Goal: Task Accomplishment & Management: Manage account settings

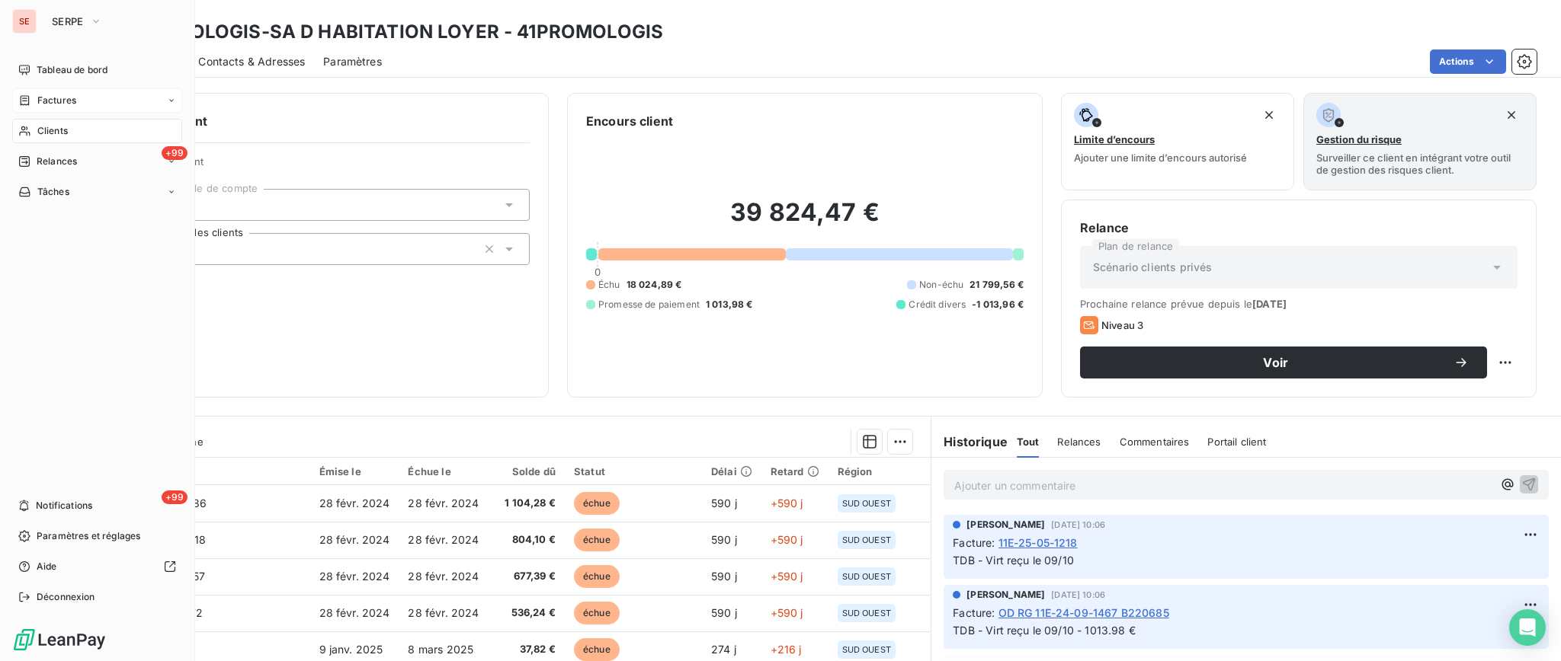
click at [62, 94] on span "Factures" at bounding box center [56, 101] width 39 height 14
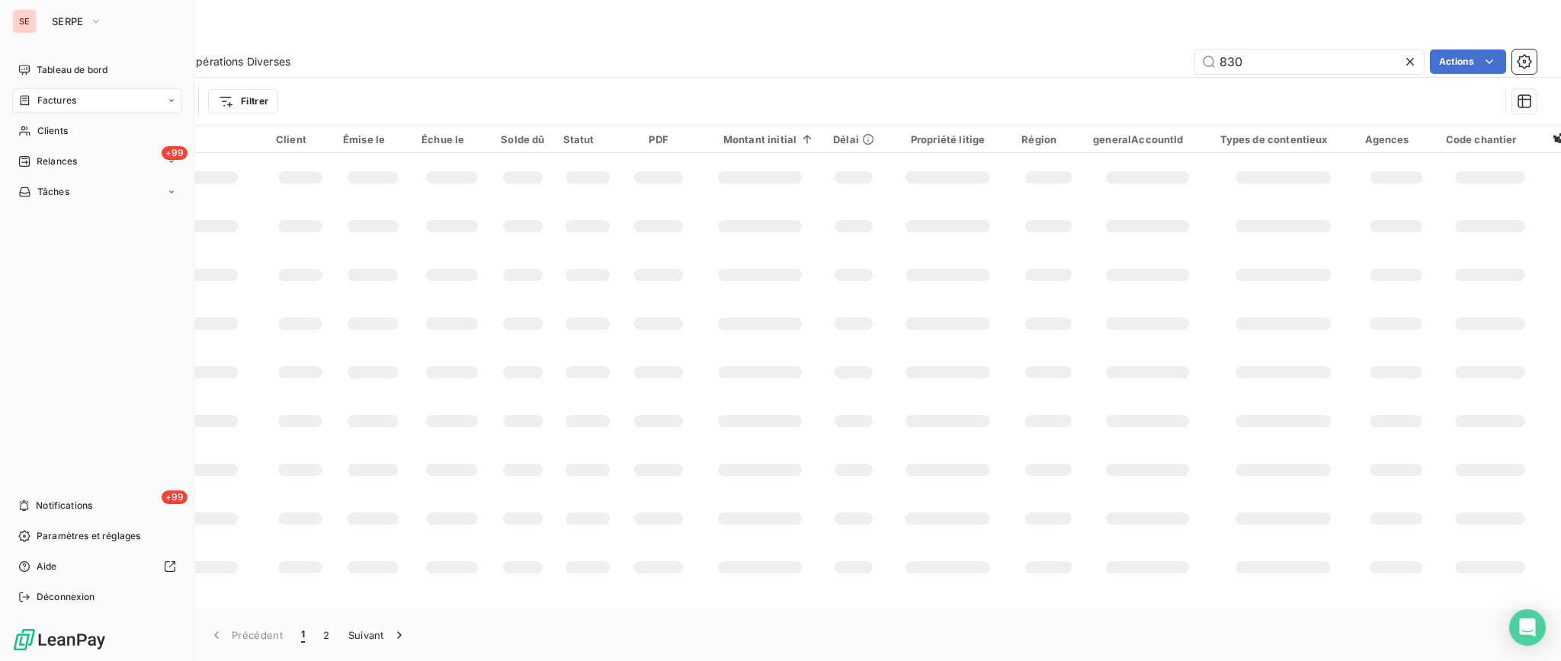
click at [57, 101] on span "Factures" at bounding box center [56, 101] width 39 height 14
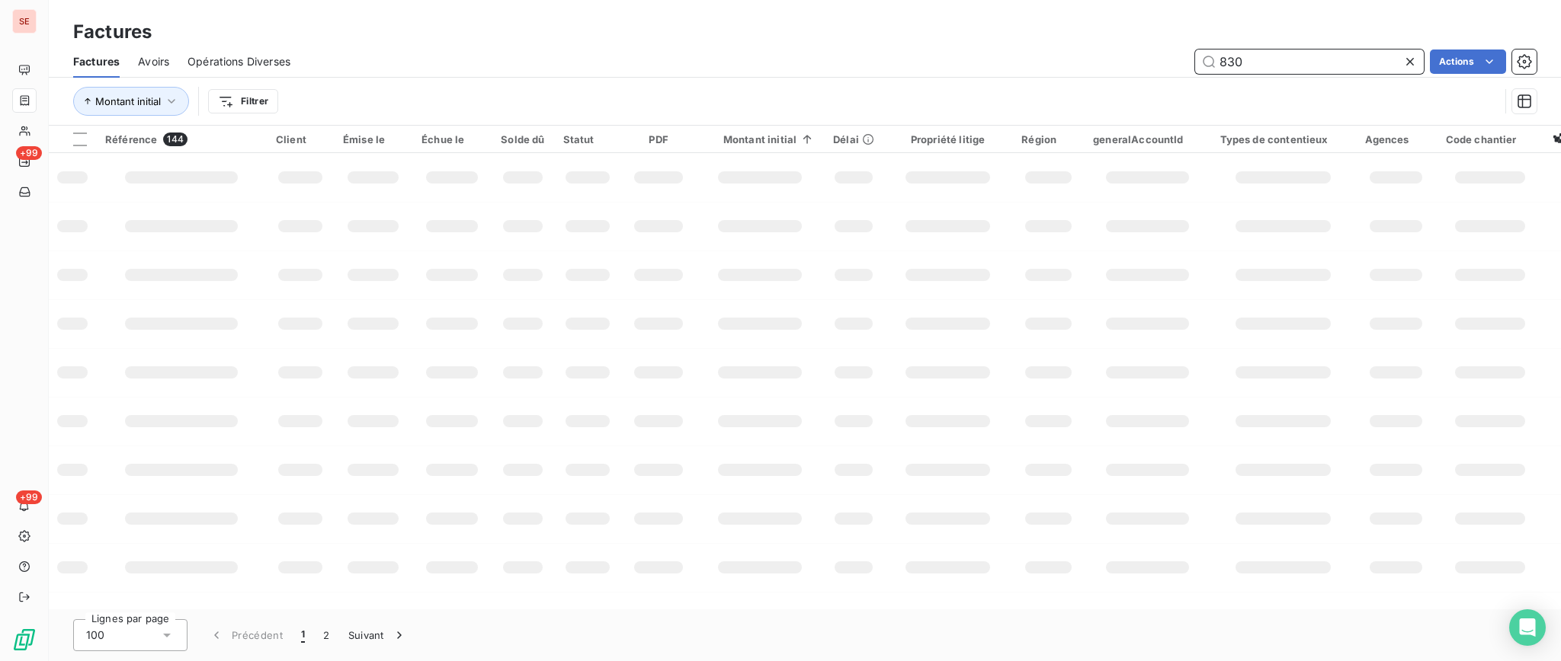
click at [1248, 61] on input "830" at bounding box center [1309, 62] width 229 height 24
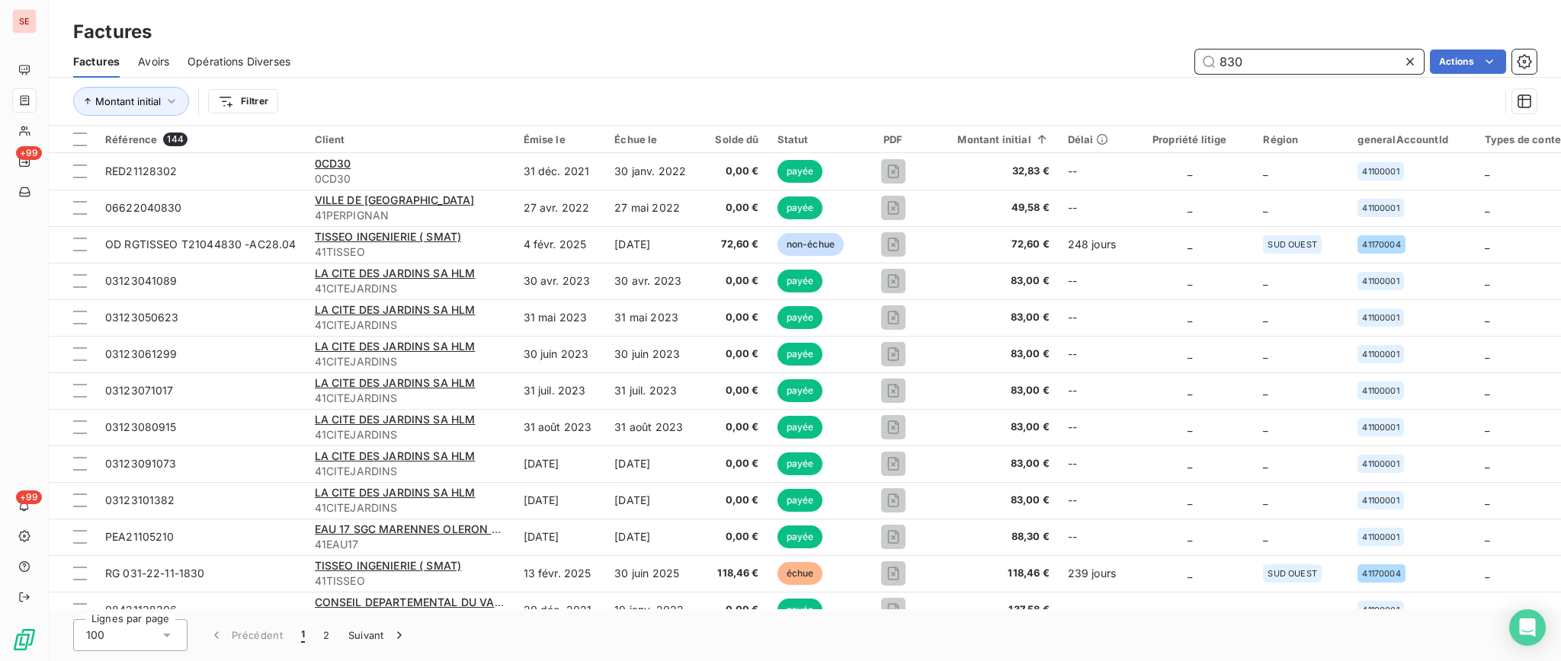
drag, startPoint x: 1254, startPoint y: 59, endPoint x: 1047, endPoint y: 60, distance: 207.3
click at [1047, 60] on div "830 Actions" at bounding box center [923, 62] width 1228 height 24
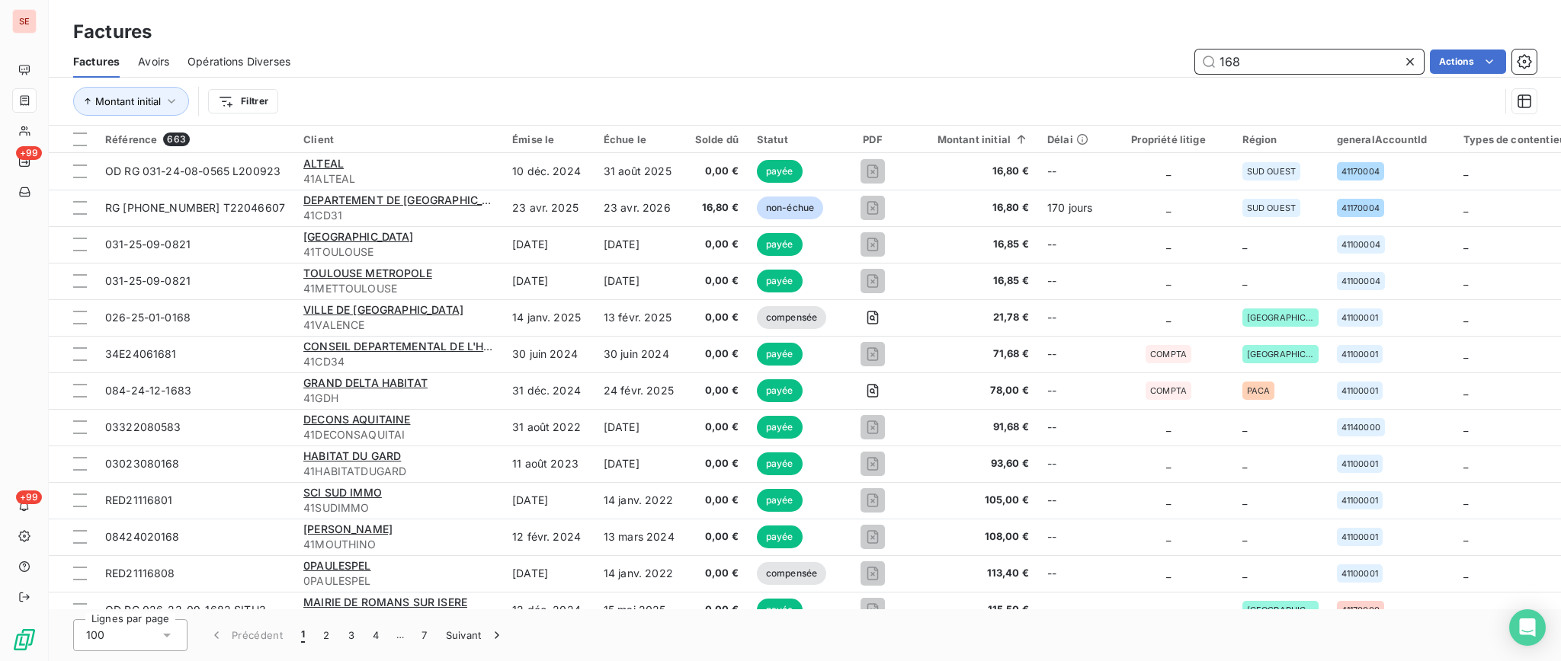
drag, startPoint x: 1271, startPoint y: 59, endPoint x: 1204, endPoint y: 56, distance: 67.1
click at [1204, 56] on input "168" at bounding box center [1309, 62] width 229 height 24
type input "06-1680"
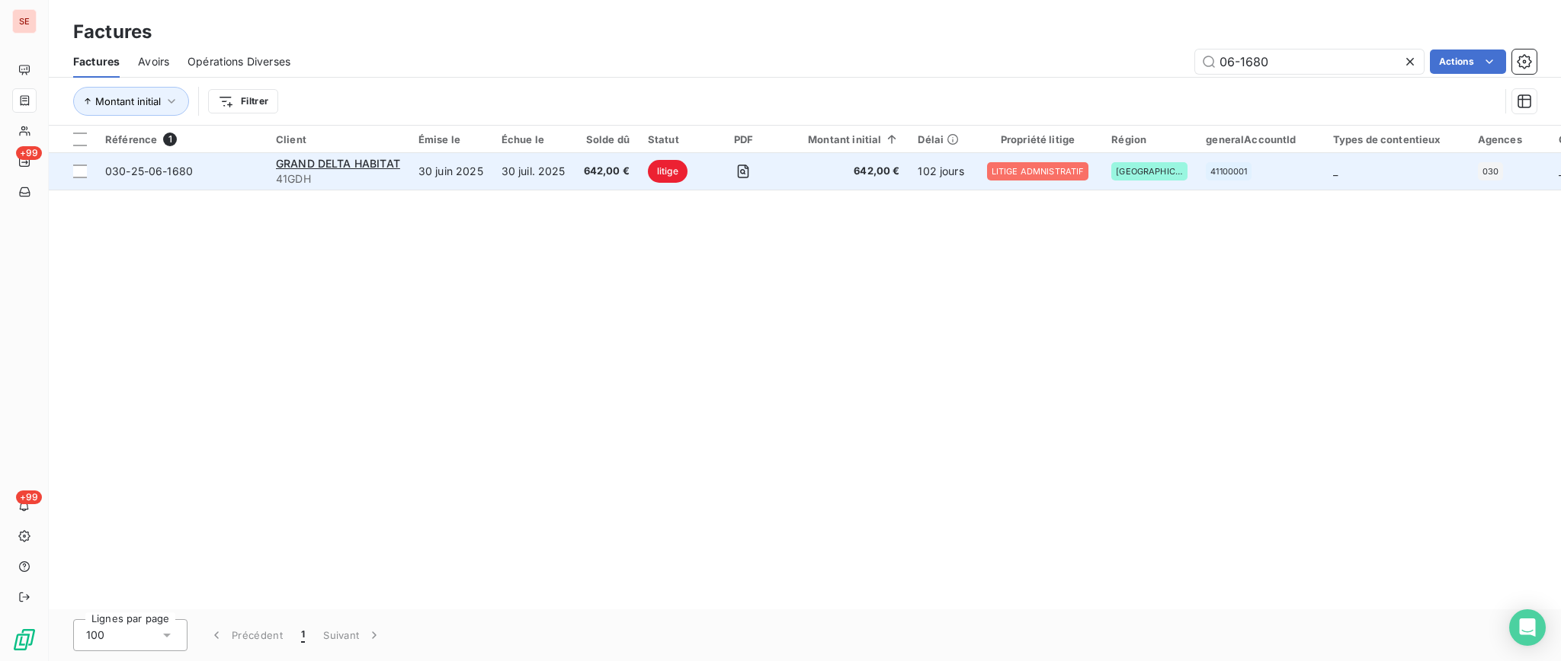
click at [392, 177] on span "41GDH" at bounding box center [338, 178] width 124 height 15
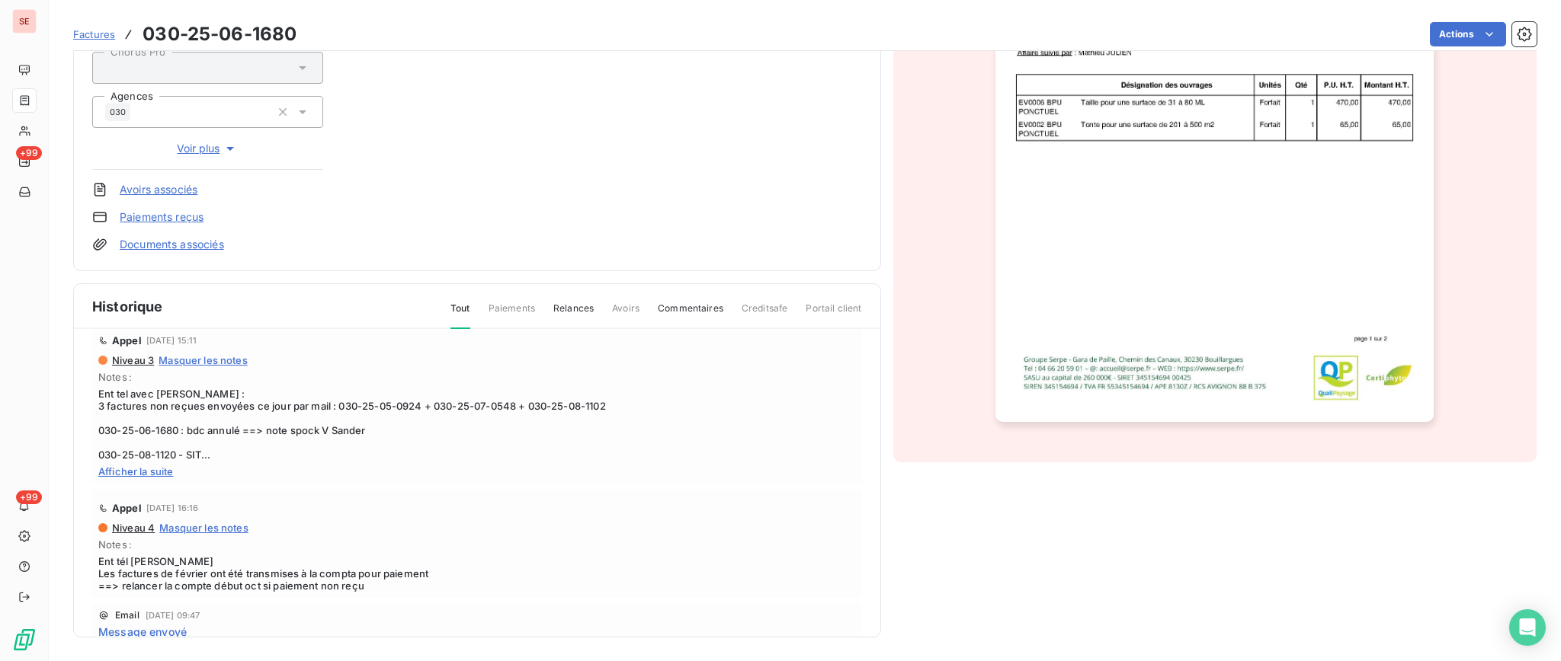
scroll to position [305, 0]
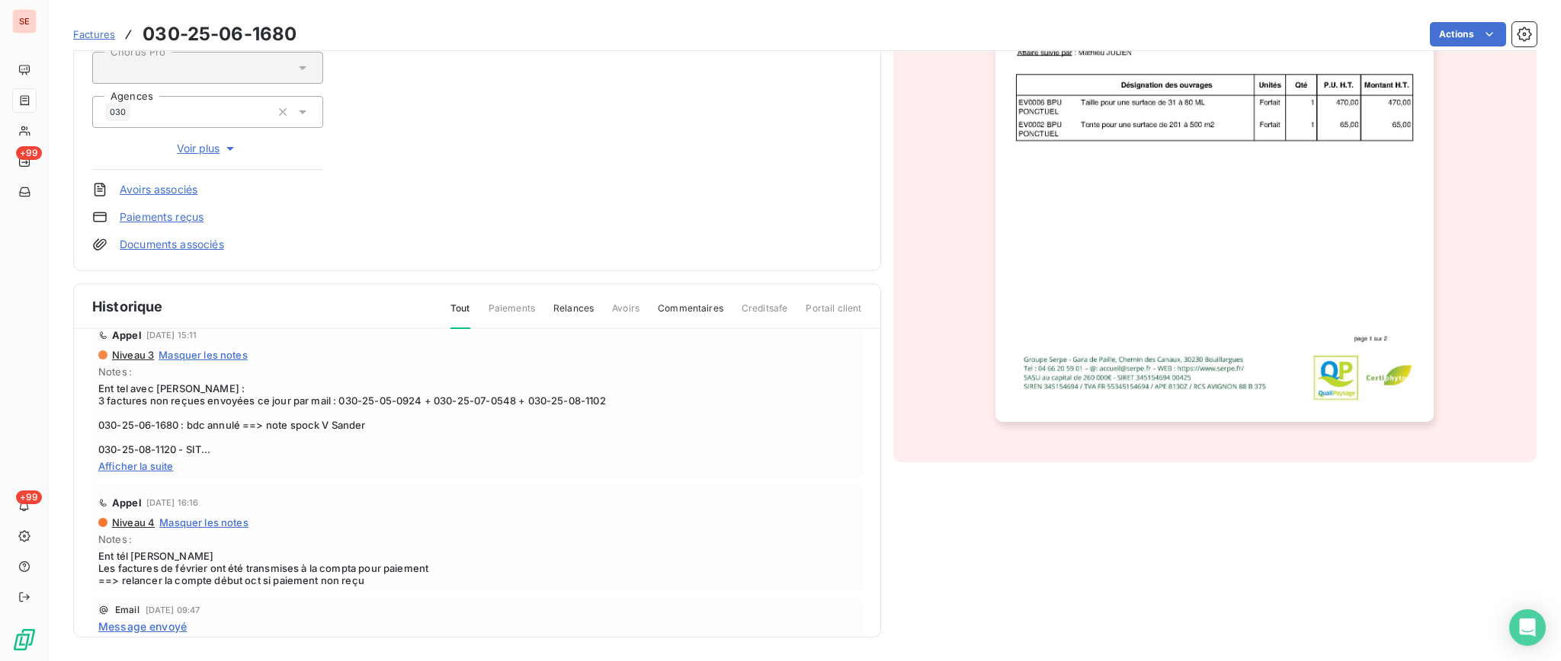
click at [143, 464] on span "Afficher la suite" at bounding box center [476, 466] width 757 height 12
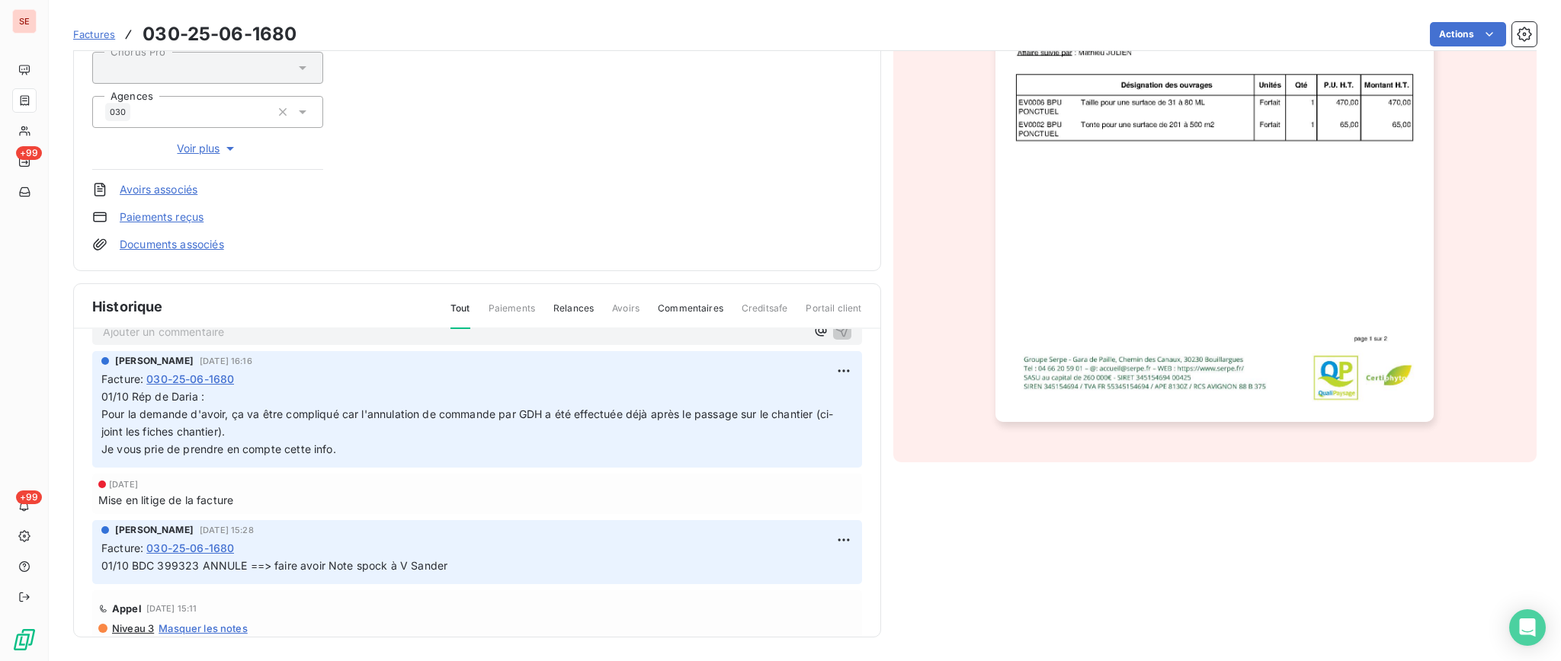
scroll to position [0, 0]
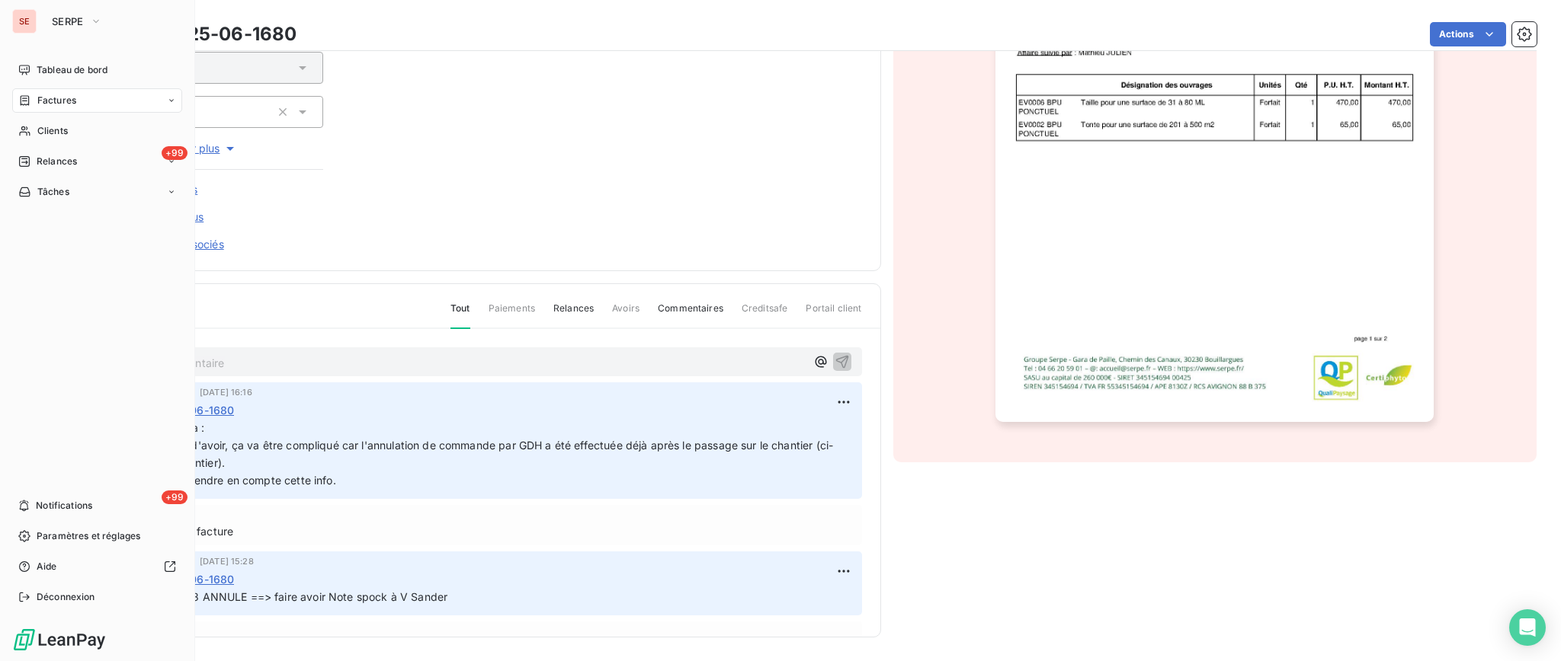
click at [65, 105] on span "Factures" at bounding box center [56, 101] width 39 height 14
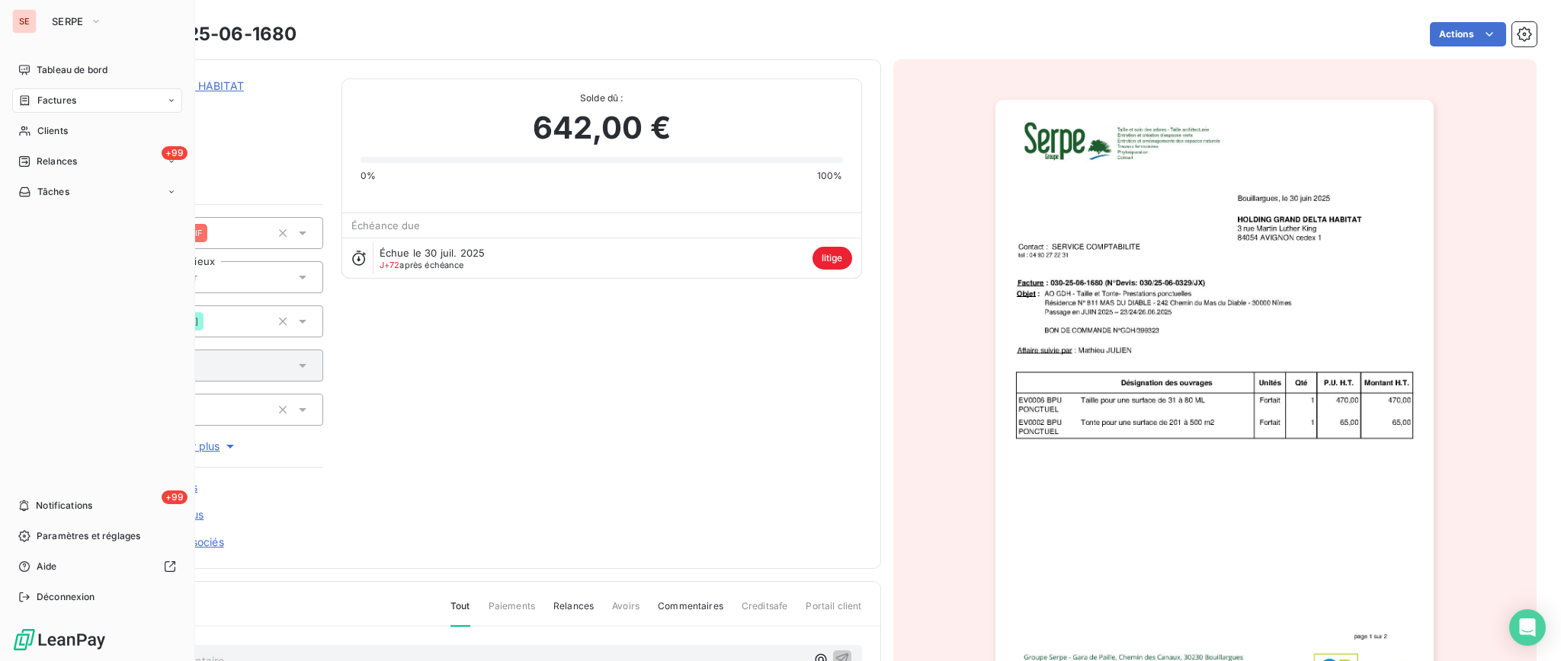
click at [54, 101] on span "Factures" at bounding box center [56, 101] width 39 height 14
click at [55, 142] on div "Factures" at bounding box center [106, 131] width 152 height 24
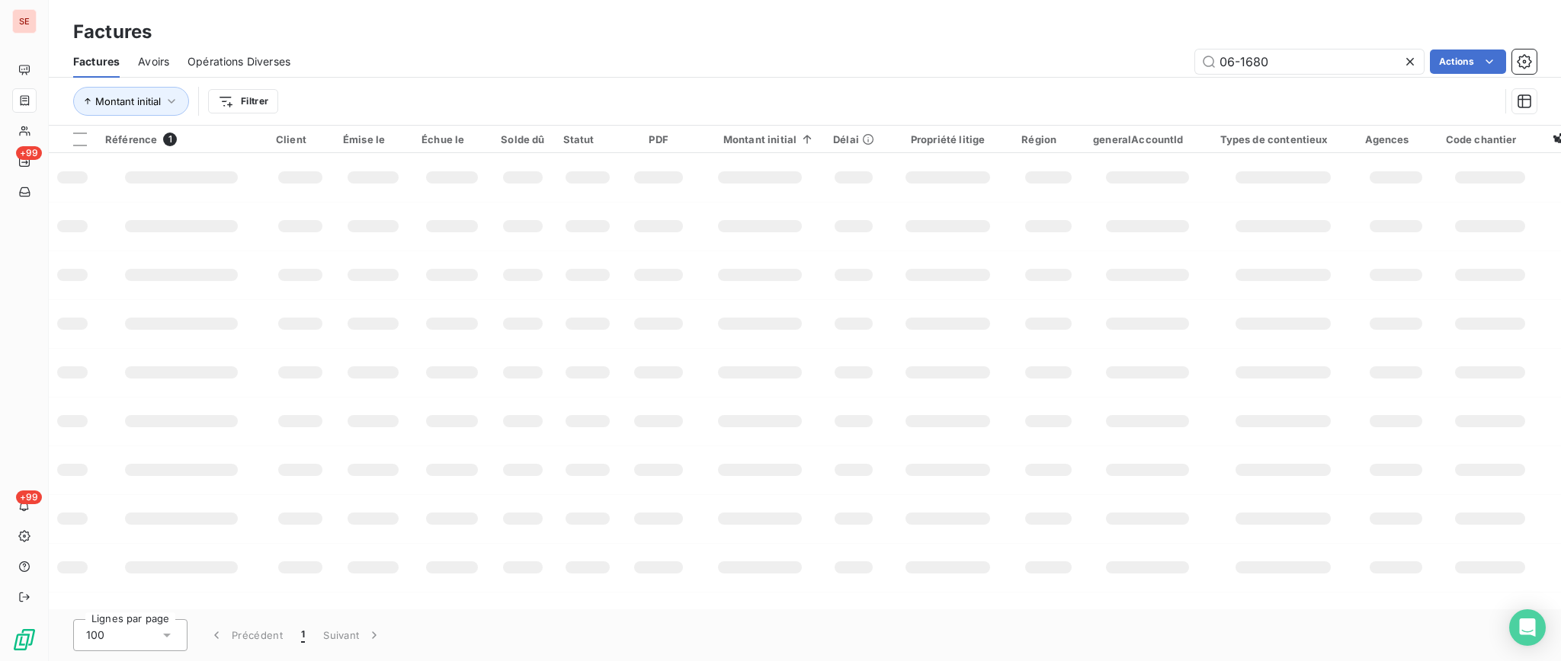
drag, startPoint x: 1330, startPoint y: 69, endPoint x: 1158, endPoint y: 40, distance: 174.6
click at [1158, 40] on div "Factures Factures Avoirs Opérations Diverses 06-1680 Actions Montant initial Fi…" at bounding box center [805, 63] width 1512 height 126
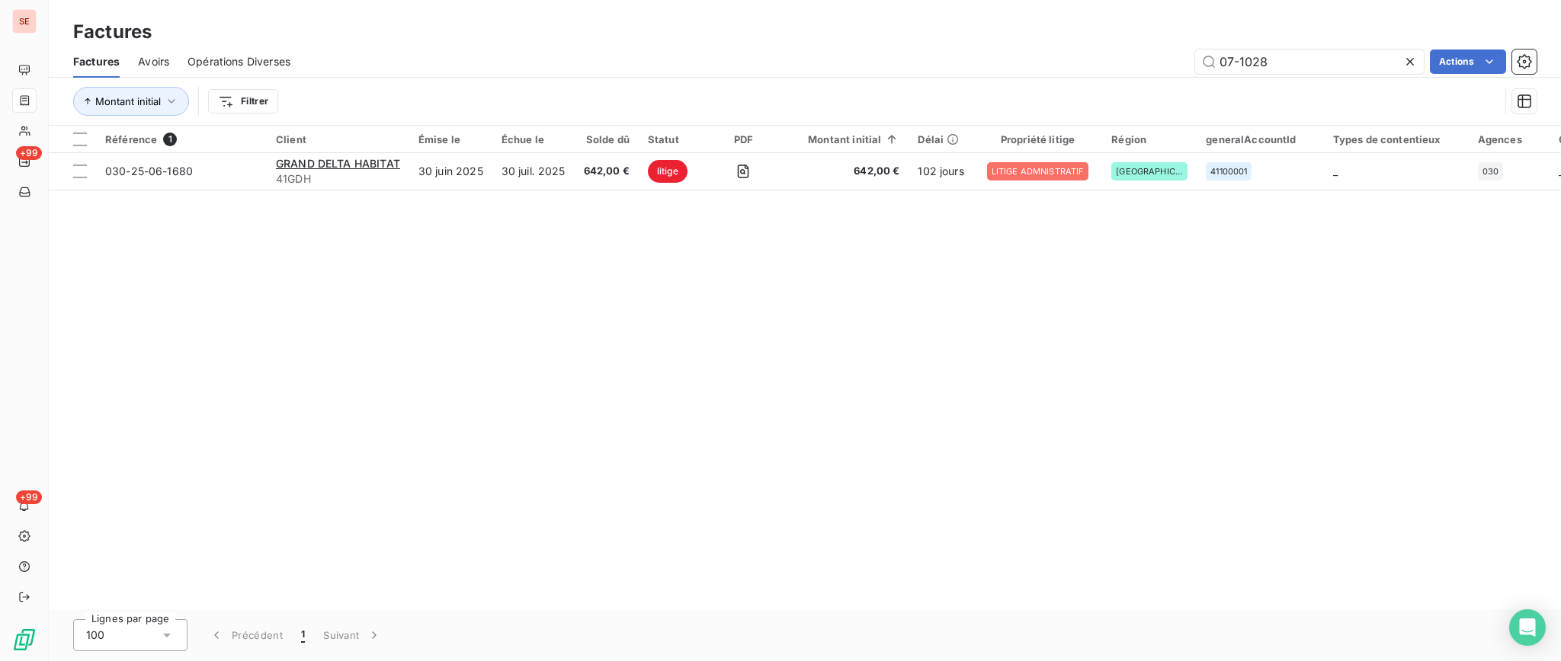
type input "07-1028"
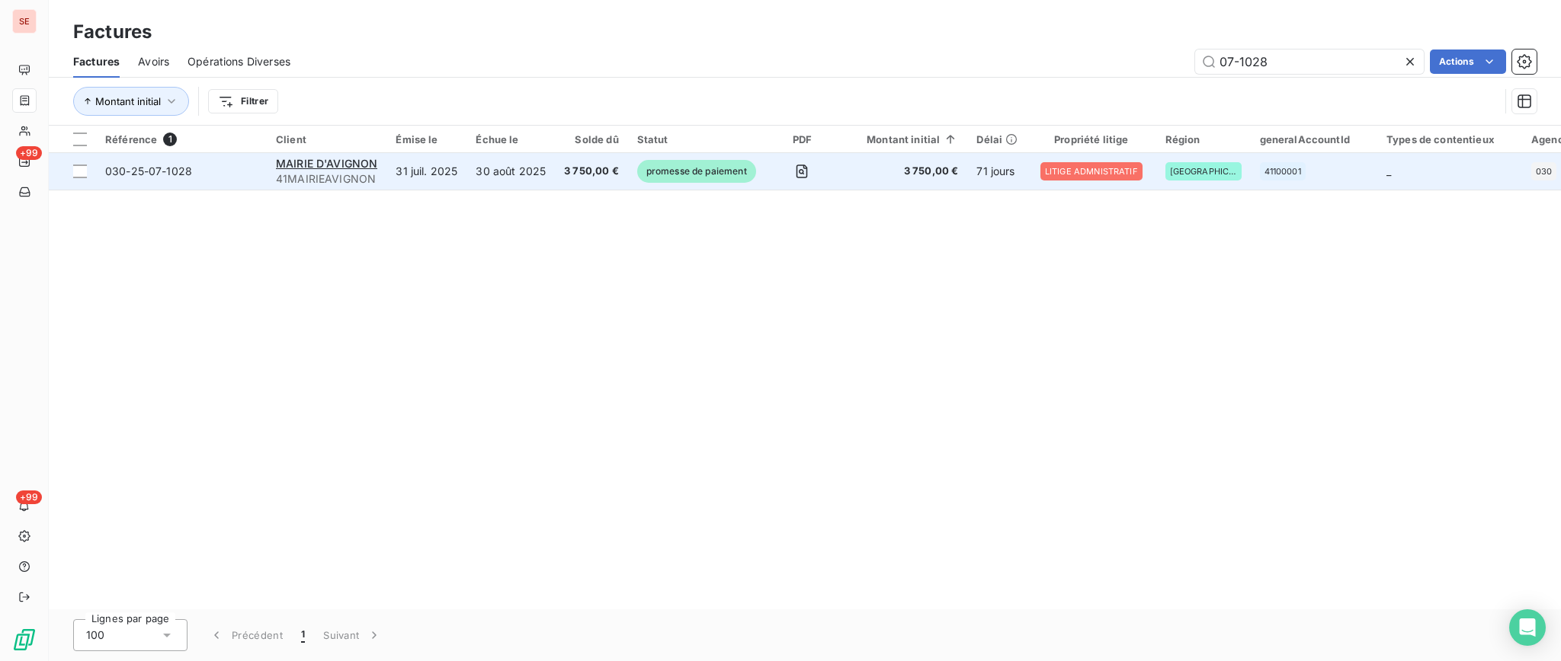
click at [495, 177] on td "30 août 2025" at bounding box center [510, 171] width 88 height 37
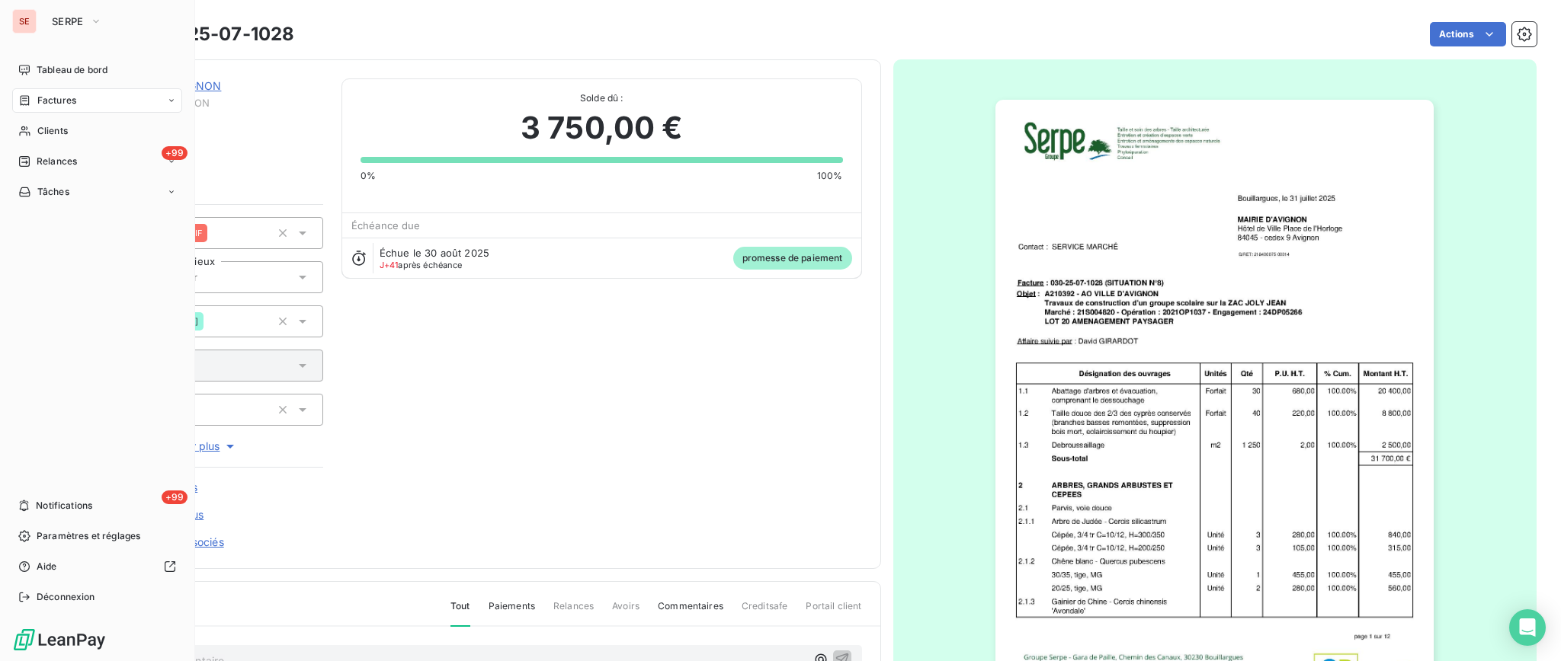
click at [71, 98] on span "Factures" at bounding box center [56, 101] width 39 height 14
click at [57, 129] on span "Factures" at bounding box center [56, 131] width 39 height 14
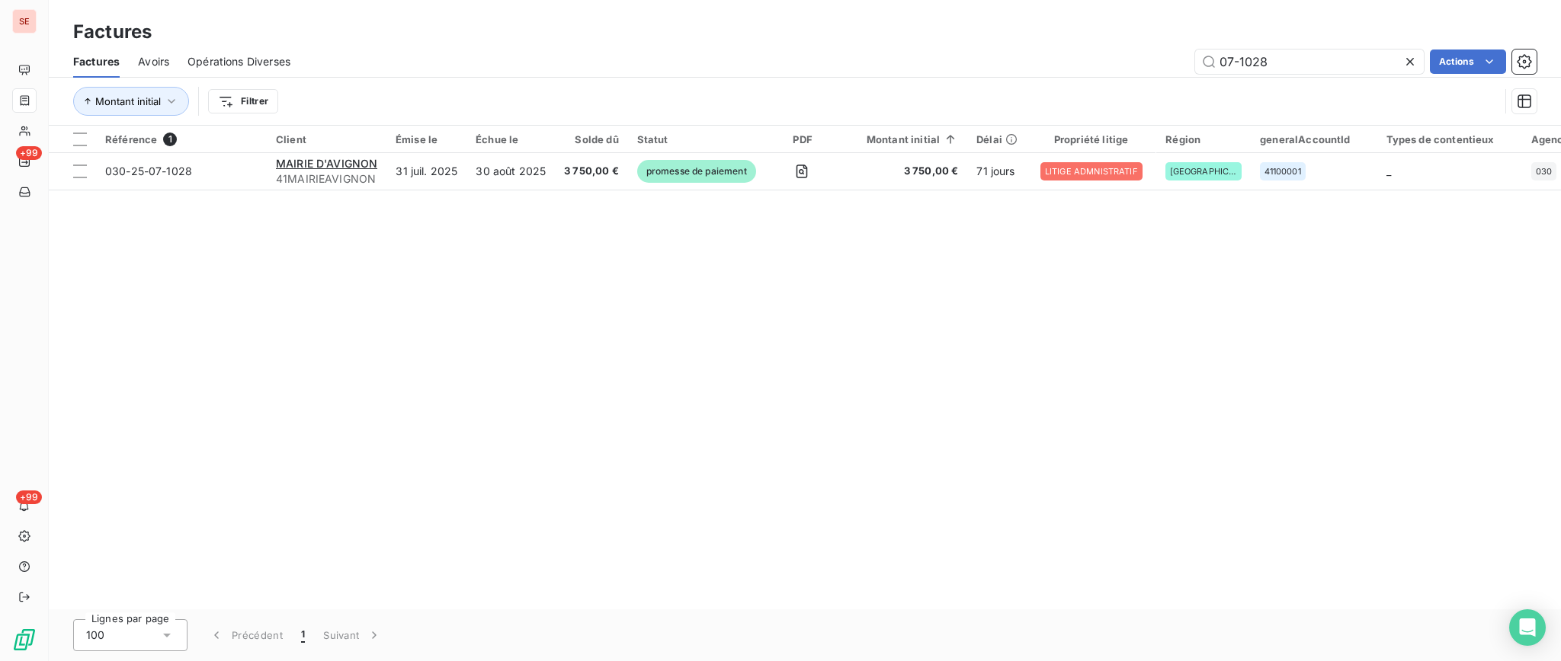
drag, startPoint x: 1307, startPoint y: 68, endPoint x: 1167, endPoint y: 40, distance: 142.3
click at [1167, 40] on div "Factures Factures Avoirs Opérations Diverses 07-1028 Actions Montant initial Fi…" at bounding box center [805, 63] width 1512 height 126
type input "06-0765"
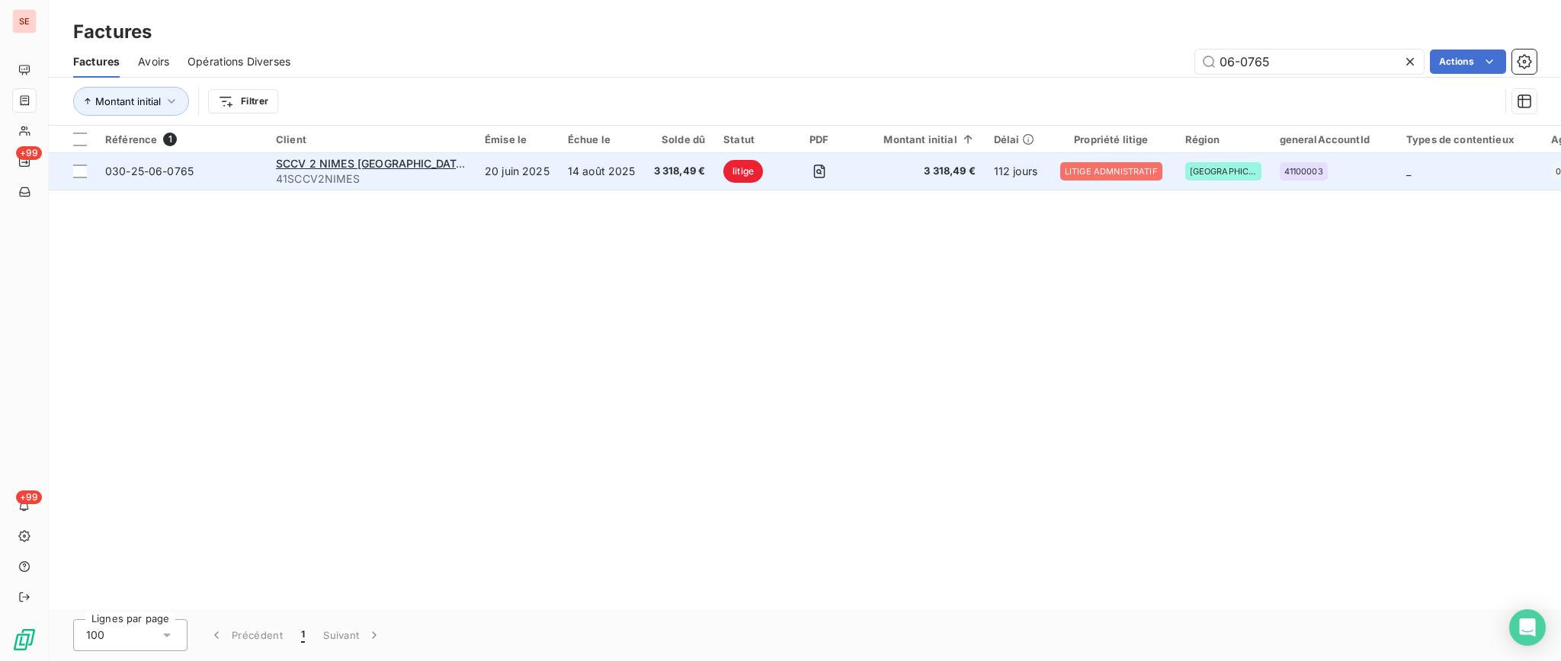
click at [575, 164] on td "14 août 2025" at bounding box center [602, 171] width 86 height 37
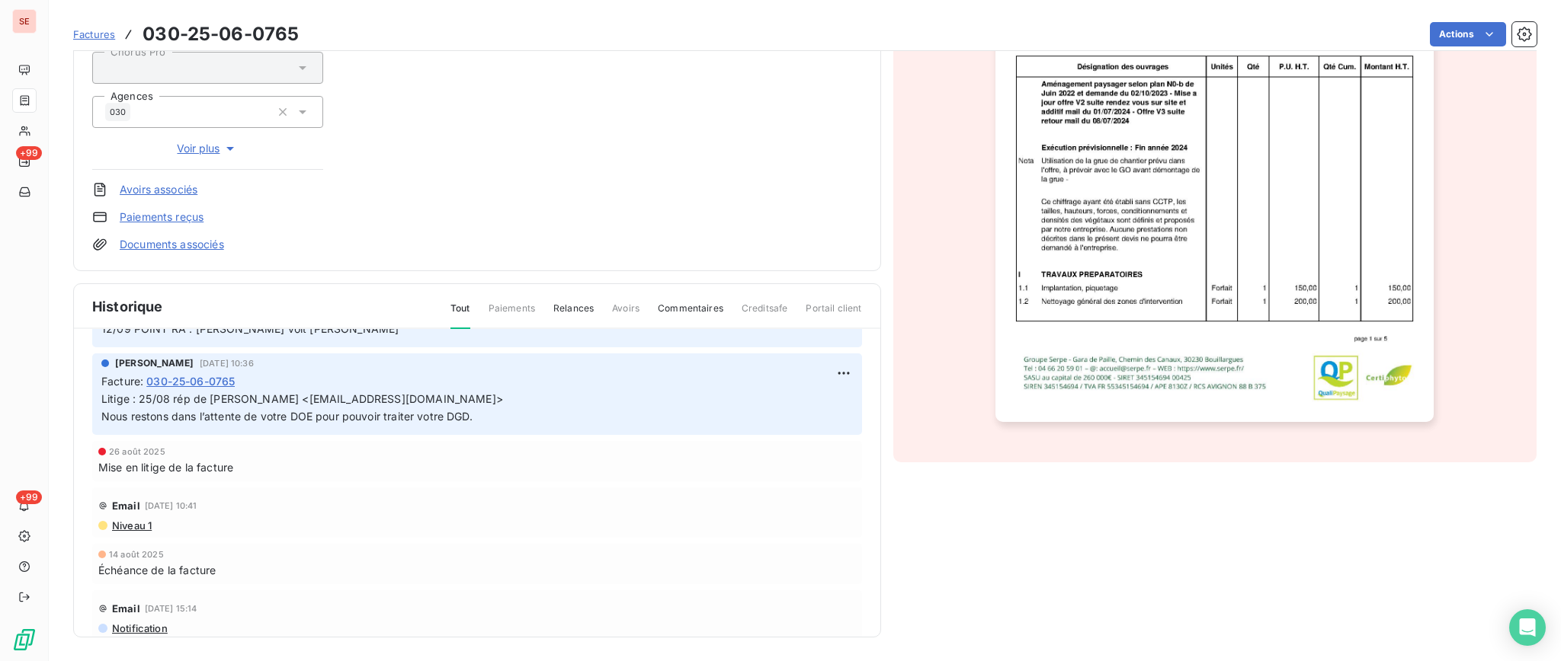
scroll to position [134, 0]
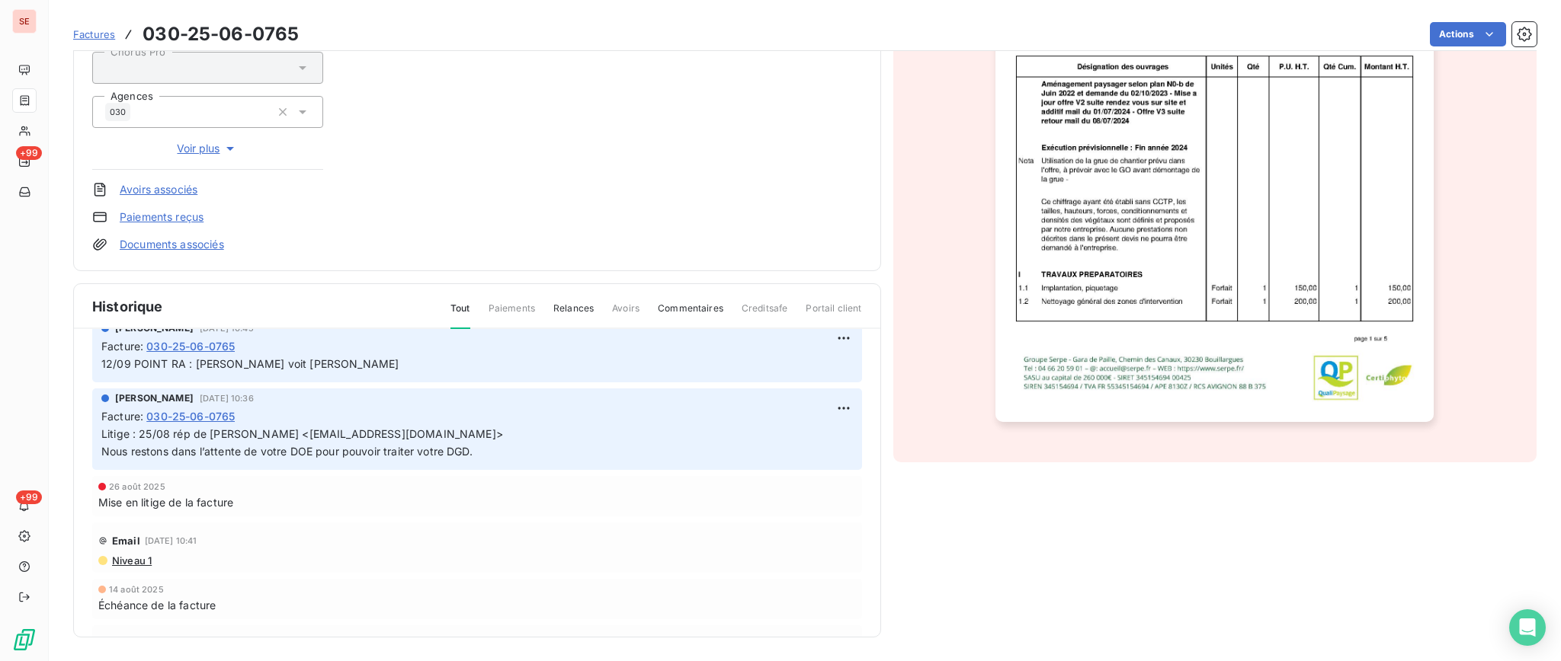
click at [349, 457] on p "Litige : 25/08 rép de Fabrice BERENGUE <f.berengue@corim-promotion.com> Nous re…" at bounding box center [476, 443] width 751 height 35
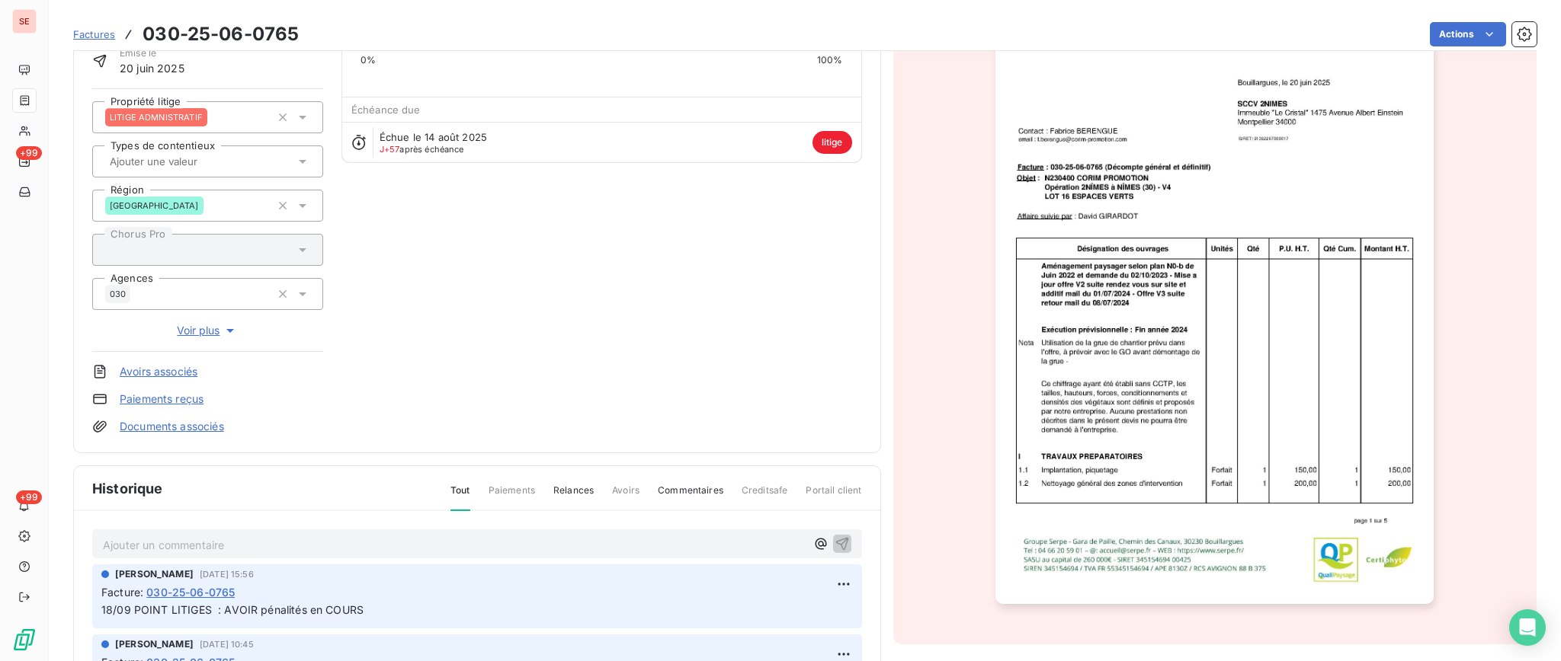
scroll to position [299, 0]
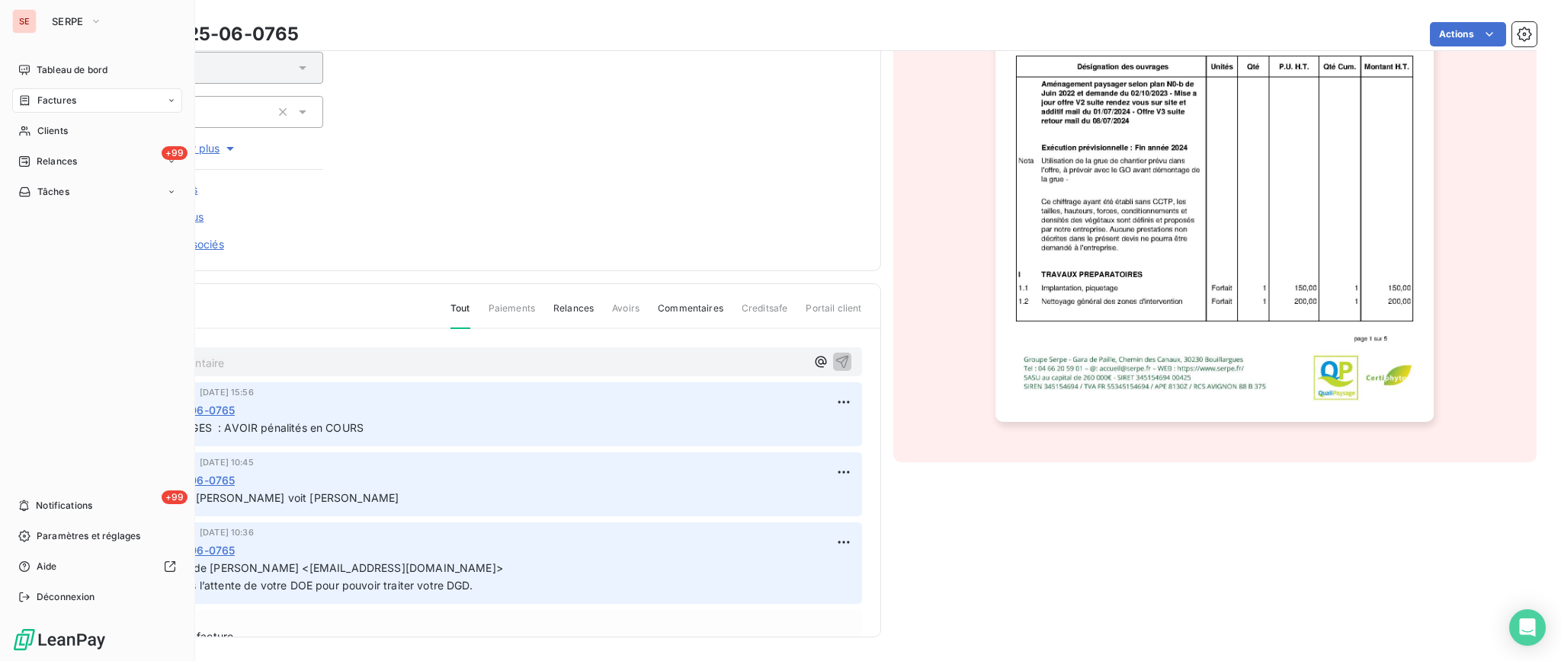
click at [37, 98] on span "Factures" at bounding box center [56, 101] width 39 height 14
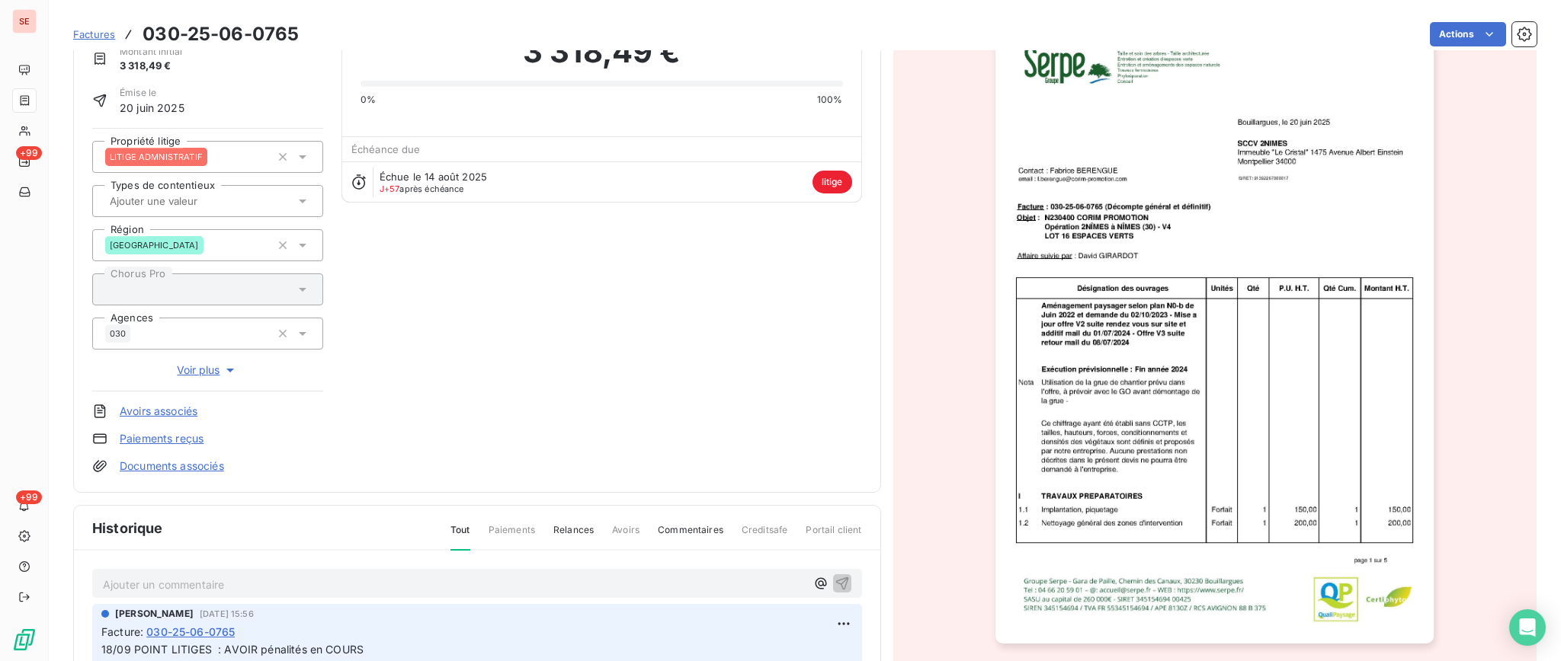
scroll to position [0, 0]
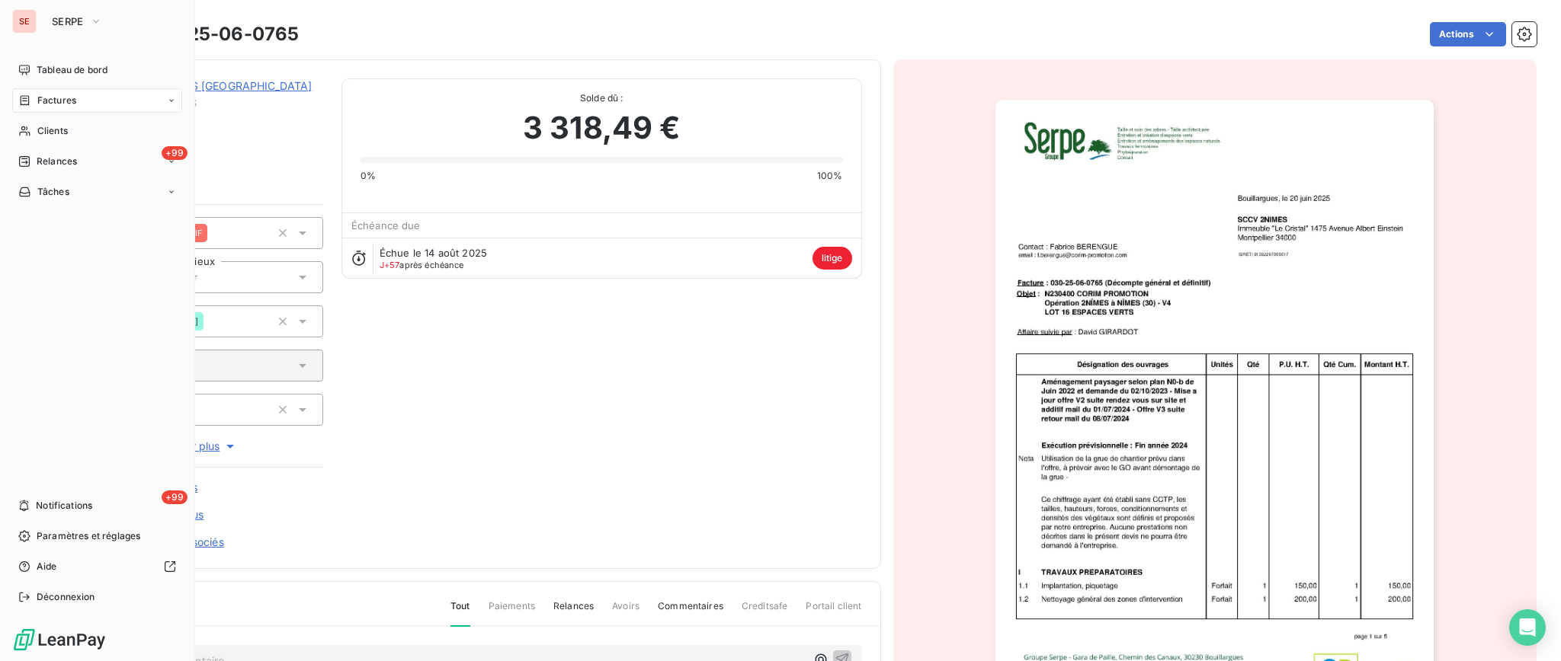
click at [56, 95] on span "Factures" at bounding box center [56, 101] width 39 height 14
click at [52, 127] on span "Factures" at bounding box center [56, 131] width 39 height 14
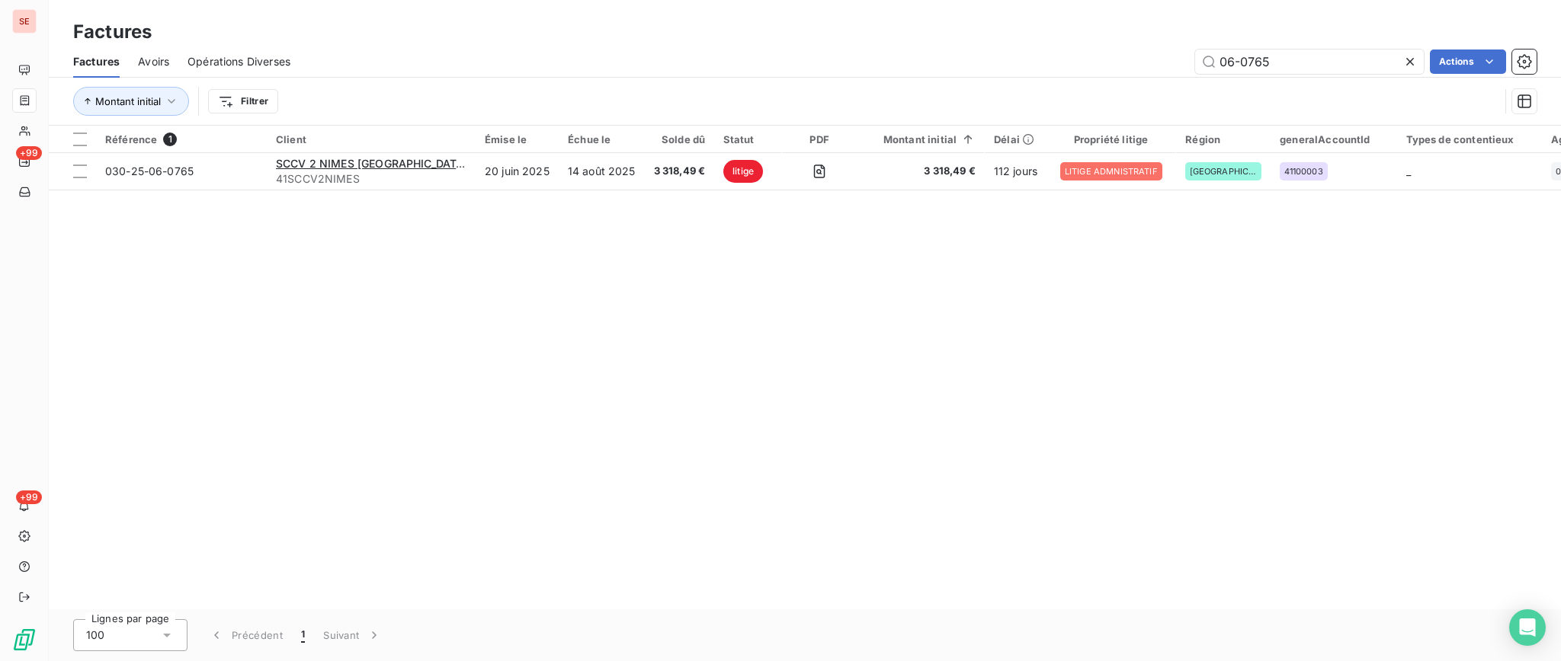
drag, startPoint x: 1331, startPoint y: 65, endPoint x: 1179, endPoint y: 41, distance: 154.2
click at [1185, 43] on div "Factures Factures Avoirs Opérations Diverses 06-0765 Actions Montant initial Fi…" at bounding box center [805, 63] width 1512 height 126
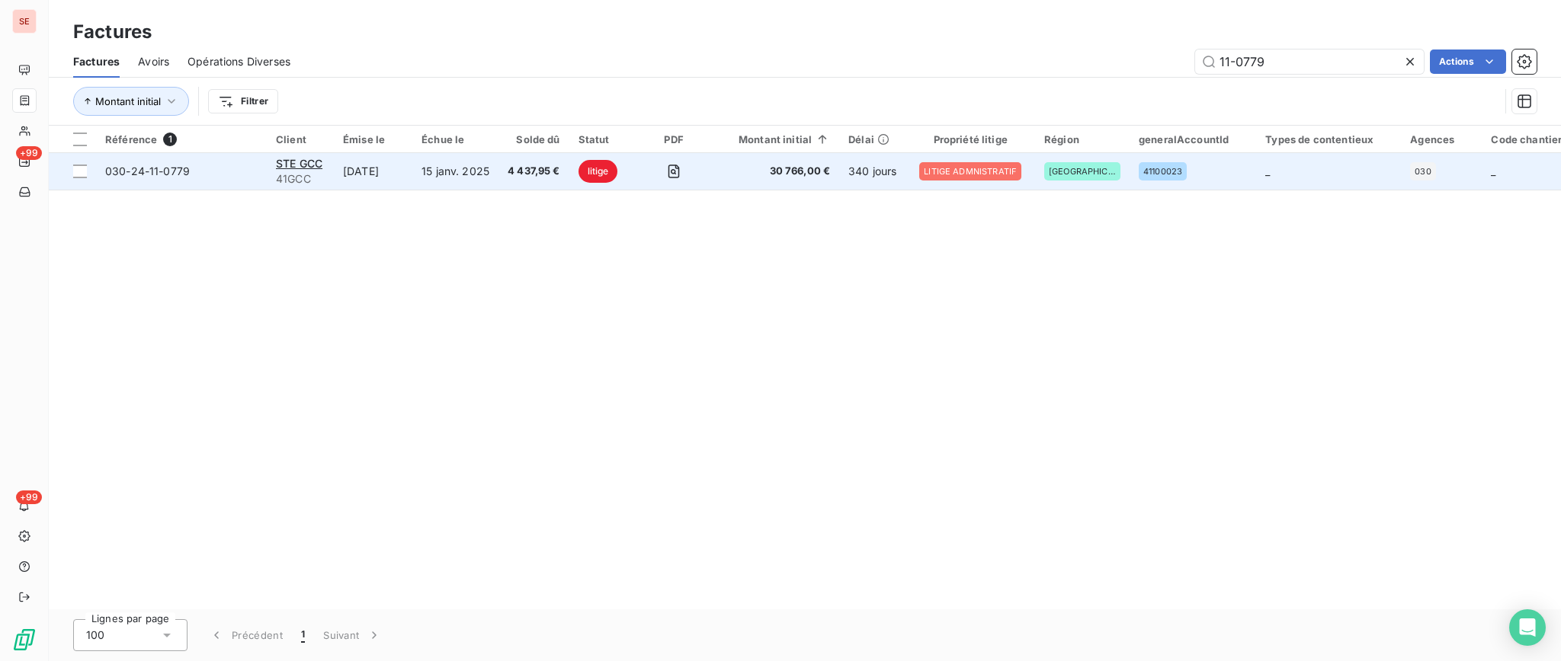
type input "11-0779"
click at [264, 182] on td "030-24-11-0779" at bounding box center [181, 171] width 171 height 37
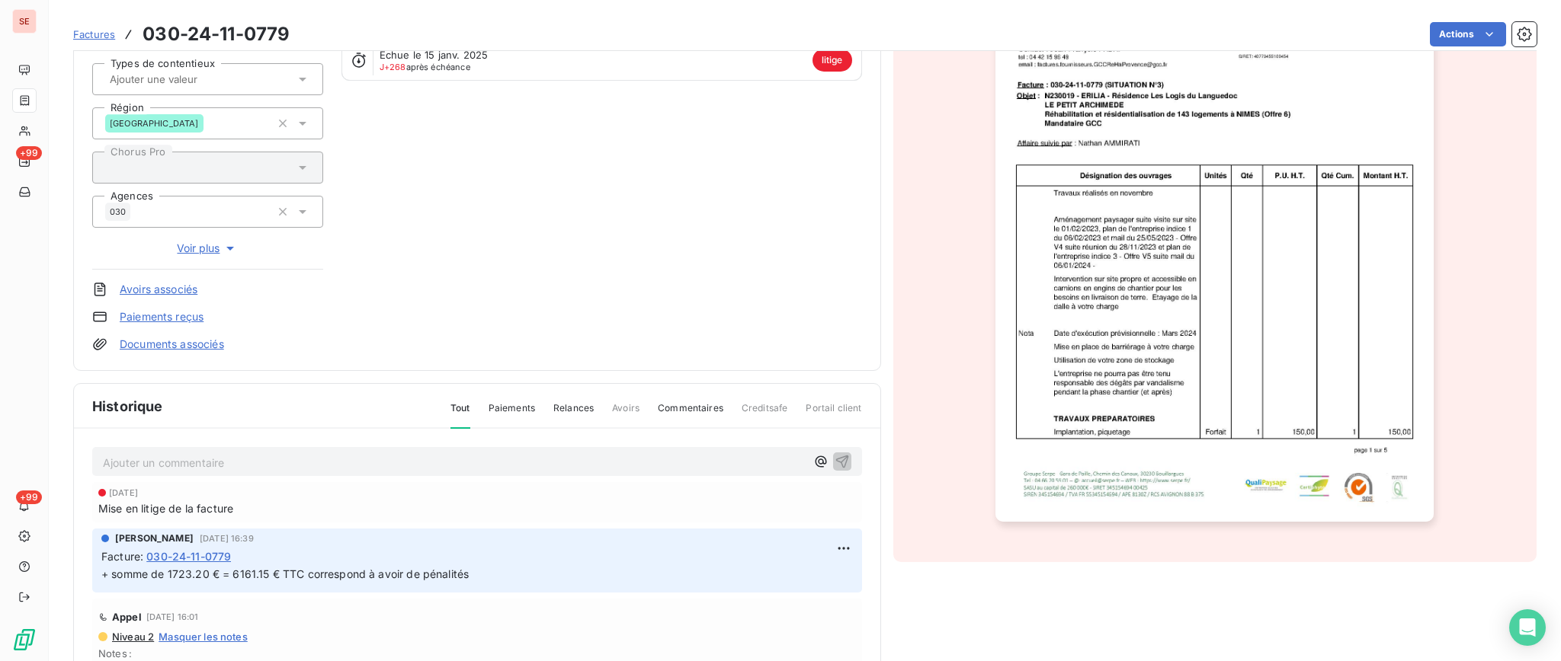
scroll to position [205, 0]
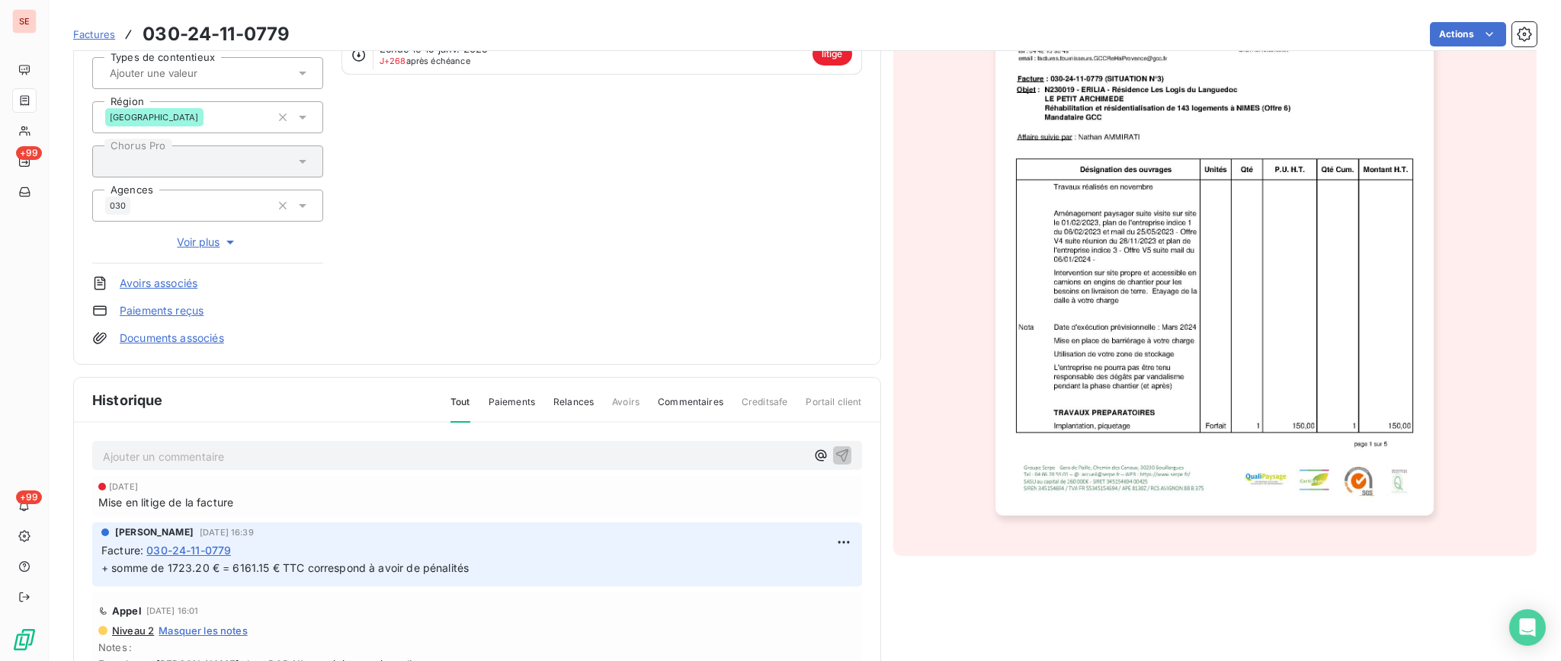
click at [495, 569] on p "+ somme de 1723.20 € = 6161.15 € TTC correspond à avoir de pénalités" at bounding box center [476, 569] width 751 height 18
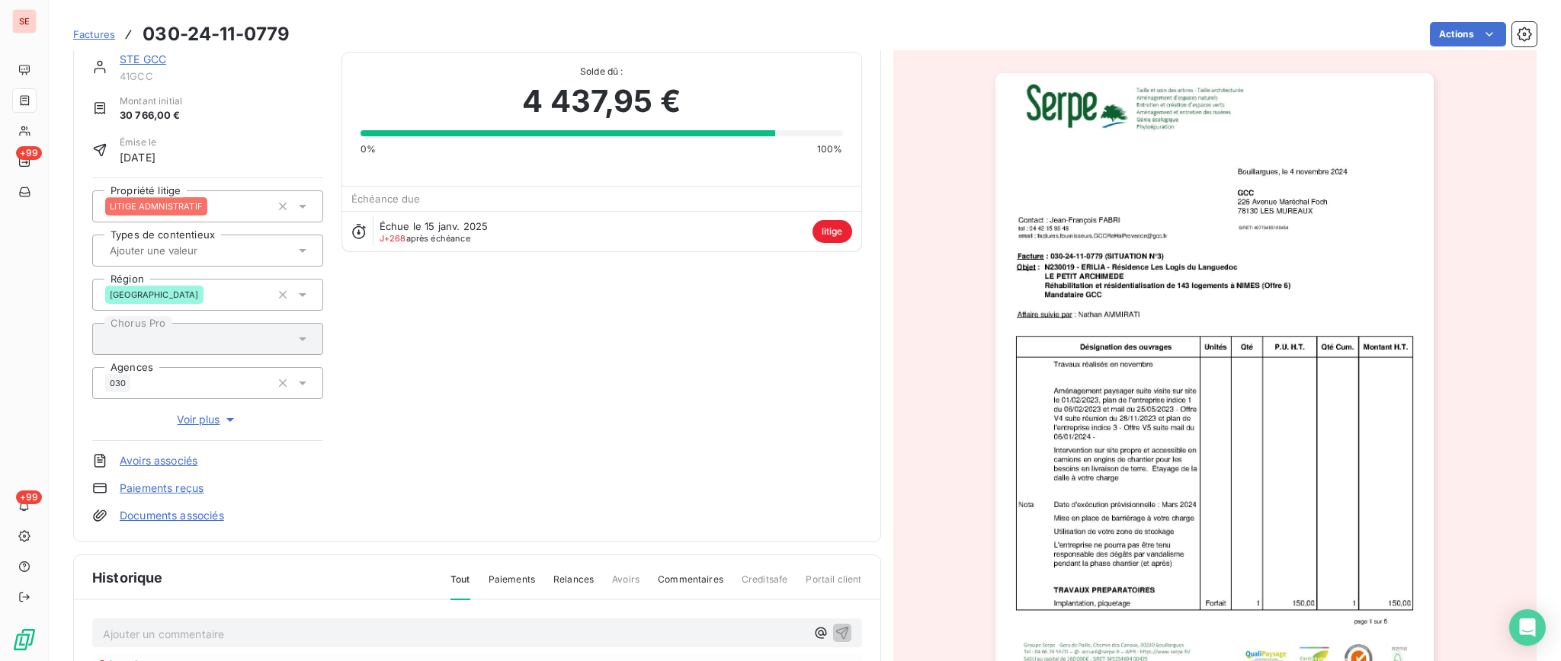
scroll to position [0, 0]
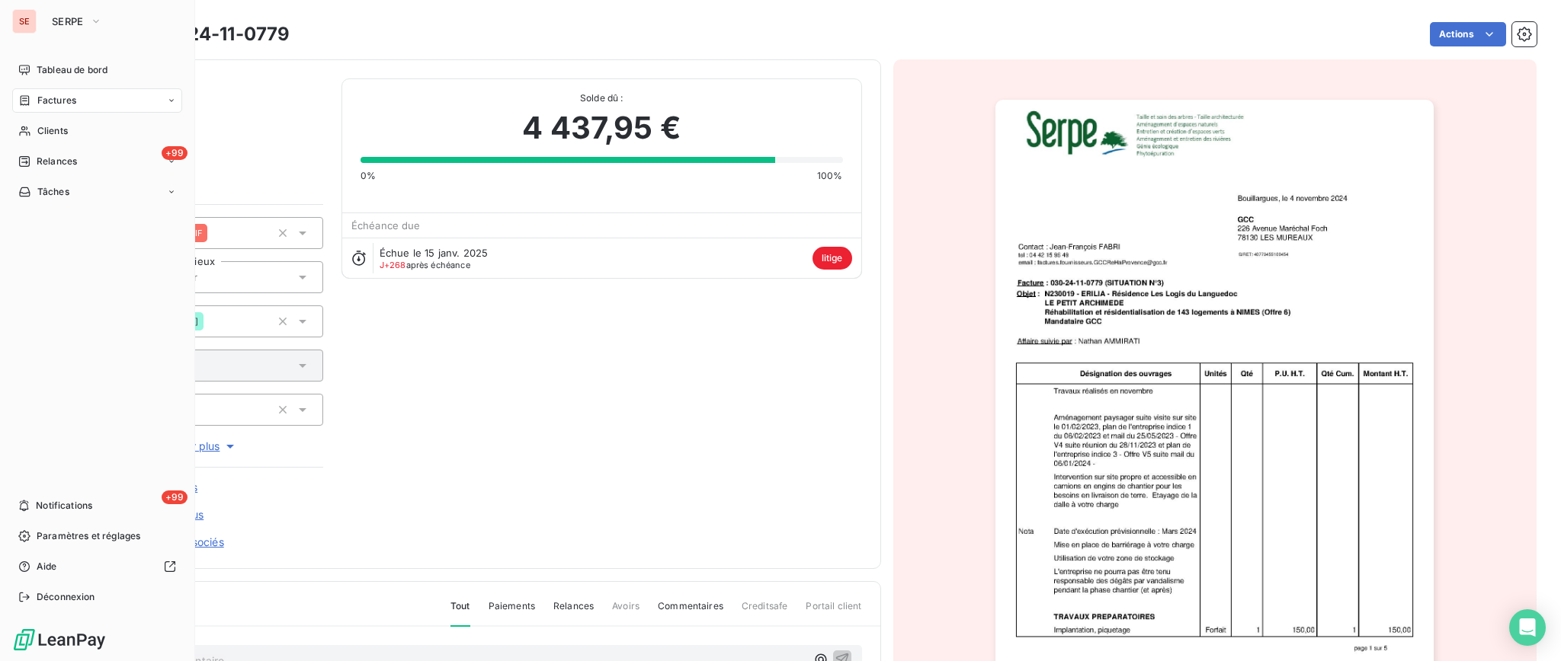
click at [51, 104] on span "Factures" at bounding box center [56, 101] width 39 height 14
click at [54, 105] on span "Factures" at bounding box center [56, 101] width 39 height 14
click at [52, 132] on span "Factures" at bounding box center [56, 131] width 39 height 14
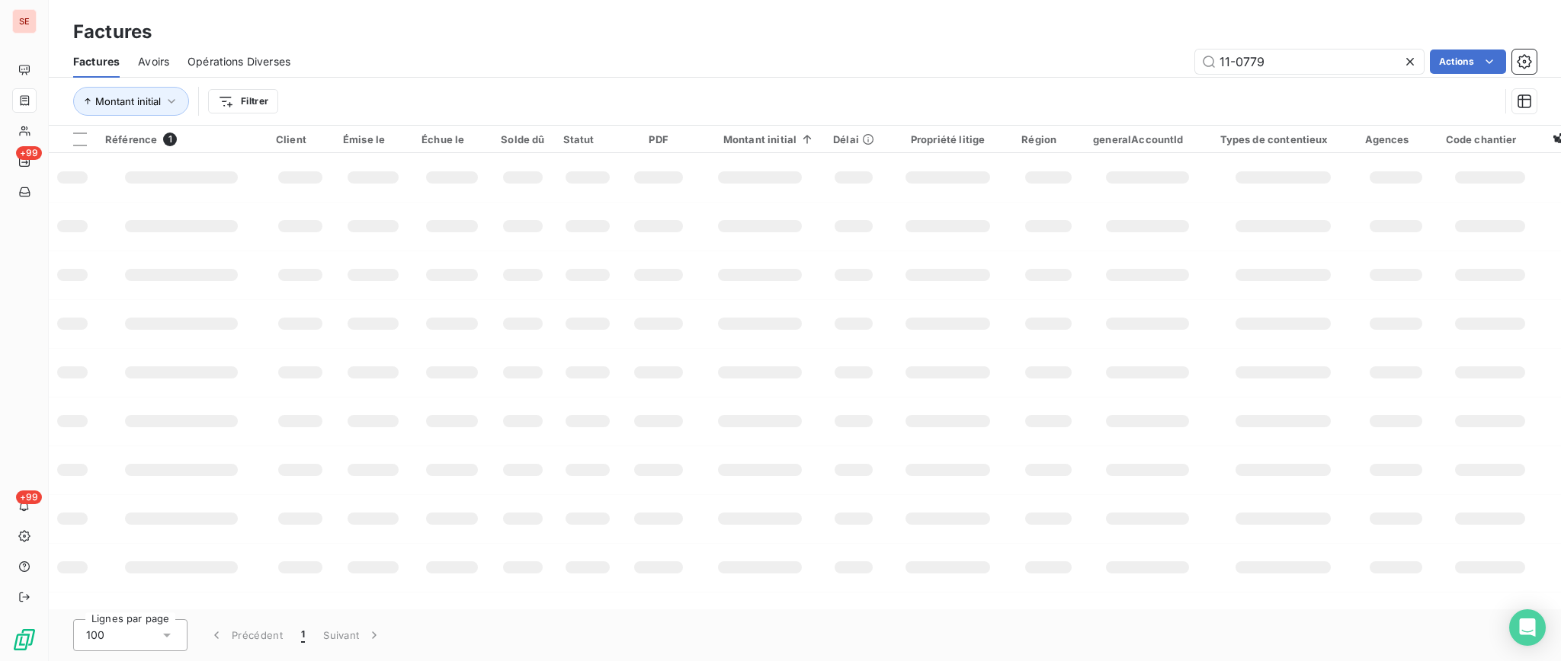
drag, startPoint x: 1289, startPoint y: 60, endPoint x: 1004, endPoint y: 62, distance: 285.8
click at [1077, 66] on div "11-0779 Actions" at bounding box center [923, 62] width 1228 height 24
type input "07-0377"
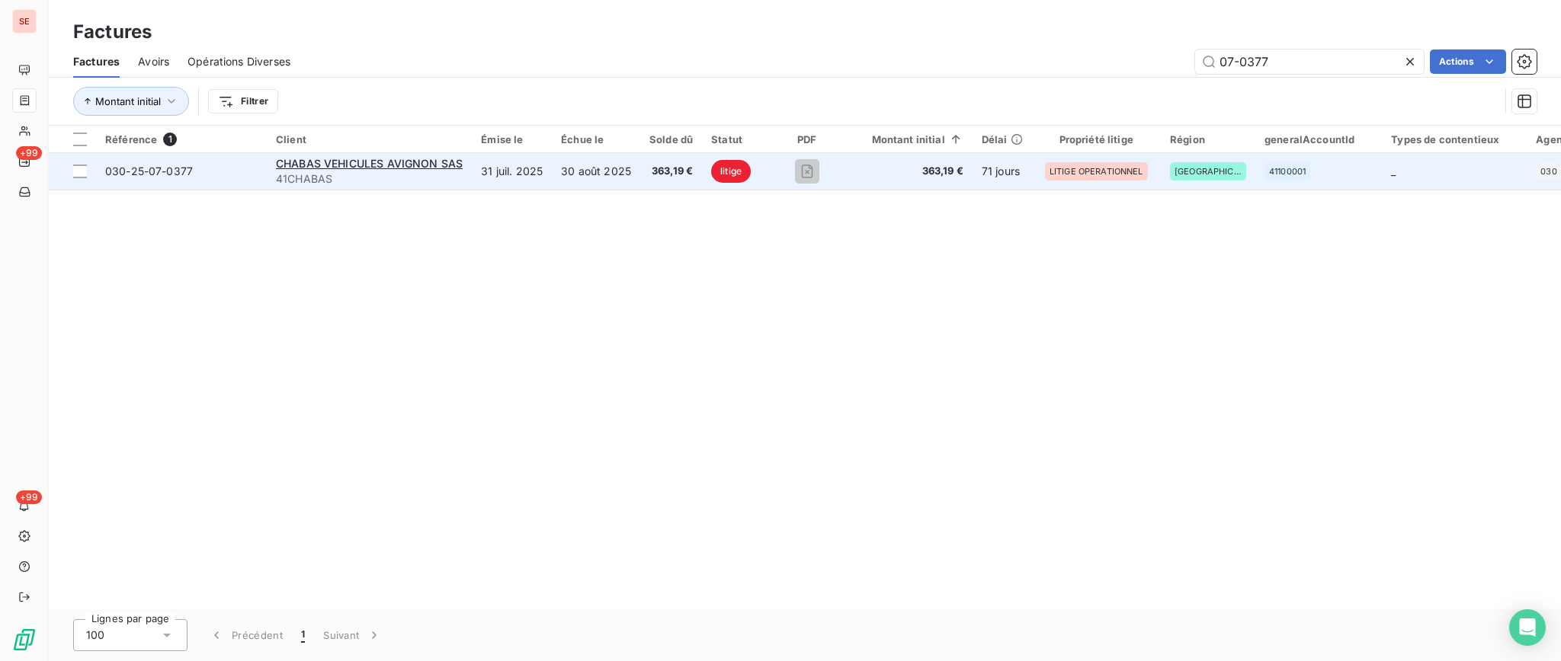
click at [312, 176] on span "41CHABAS" at bounding box center [369, 178] width 187 height 15
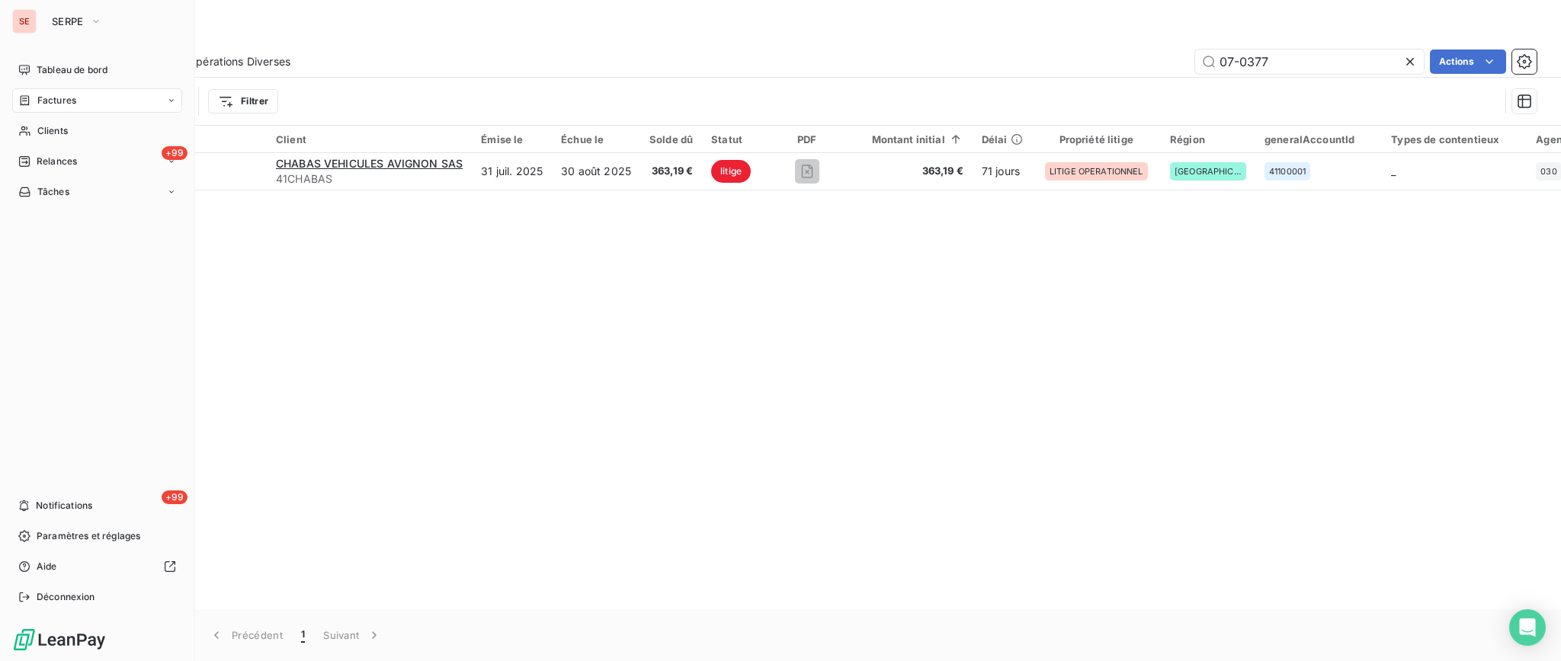
click at [66, 102] on span "Factures" at bounding box center [56, 101] width 39 height 14
click at [64, 132] on span "Factures" at bounding box center [56, 131] width 39 height 14
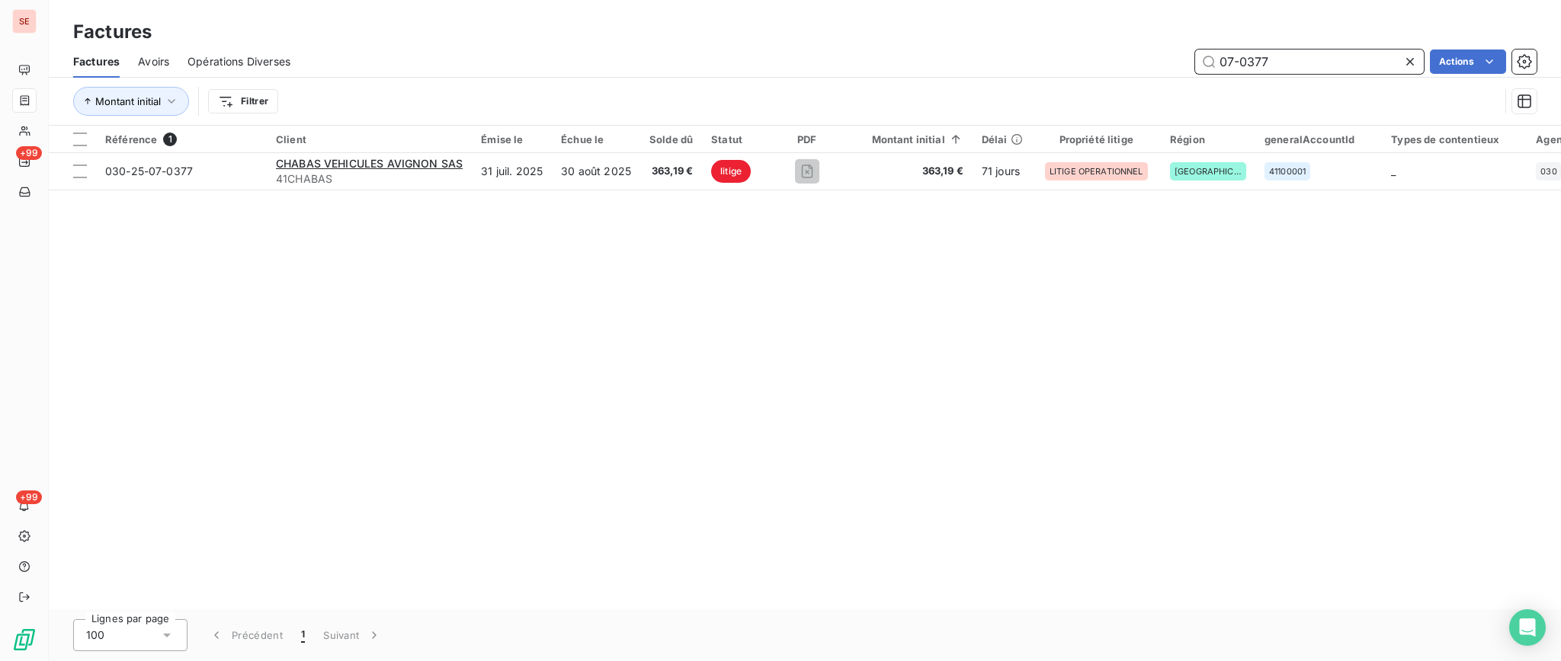
drag, startPoint x: 1280, startPoint y: 56, endPoint x: 1173, endPoint y: 59, distance: 107.5
click at [1173, 59] on div "07-0377 Actions" at bounding box center [923, 62] width 1228 height 24
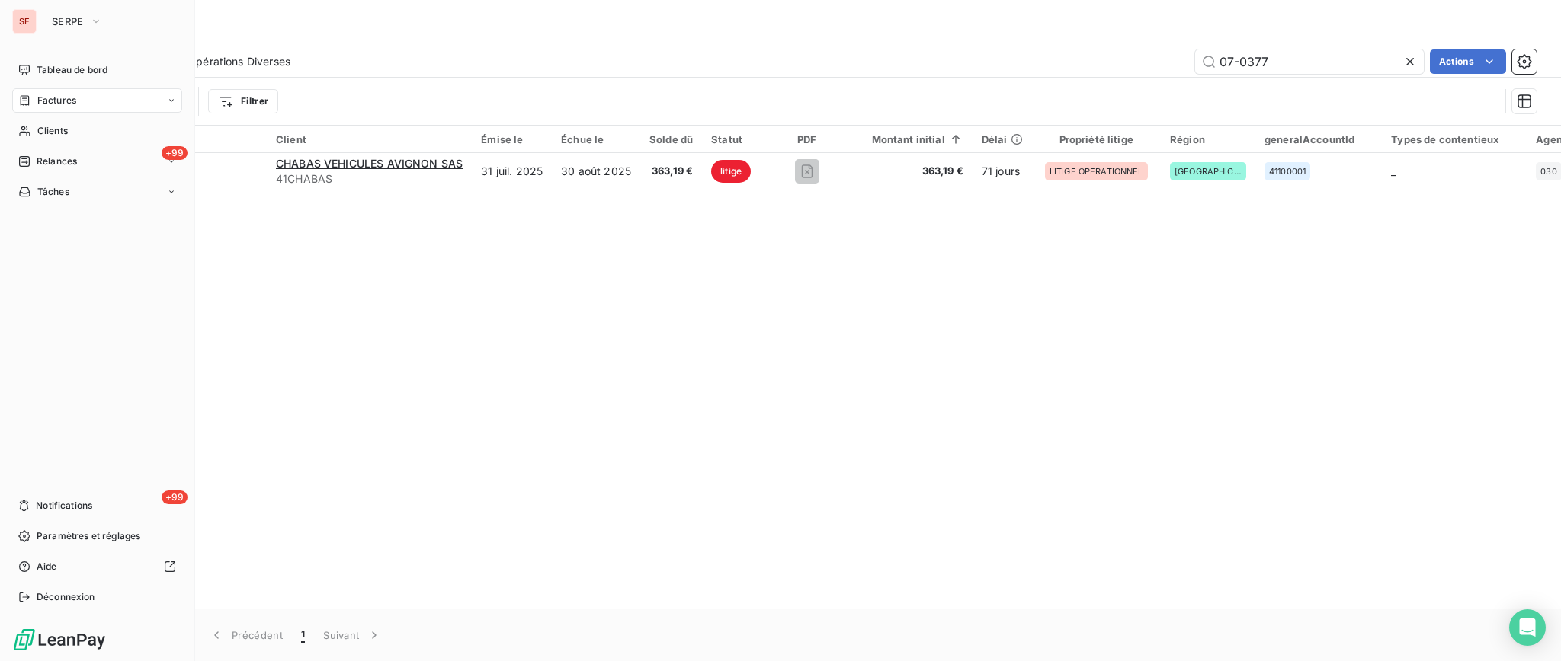
click at [53, 102] on span "Factures" at bounding box center [56, 101] width 39 height 14
click at [55, 124] on span "Factures" at bounding box center [56, 131] width 39 height 14
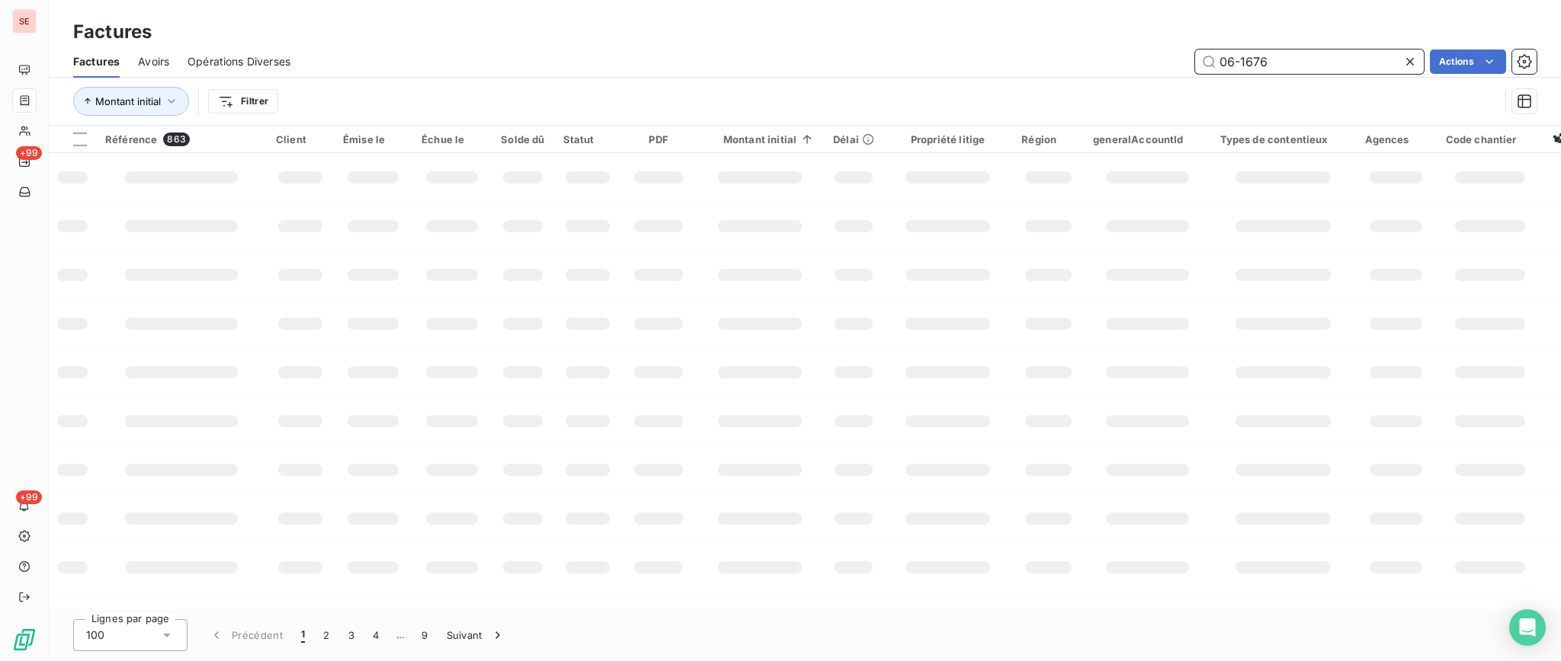
type input "06-1676"
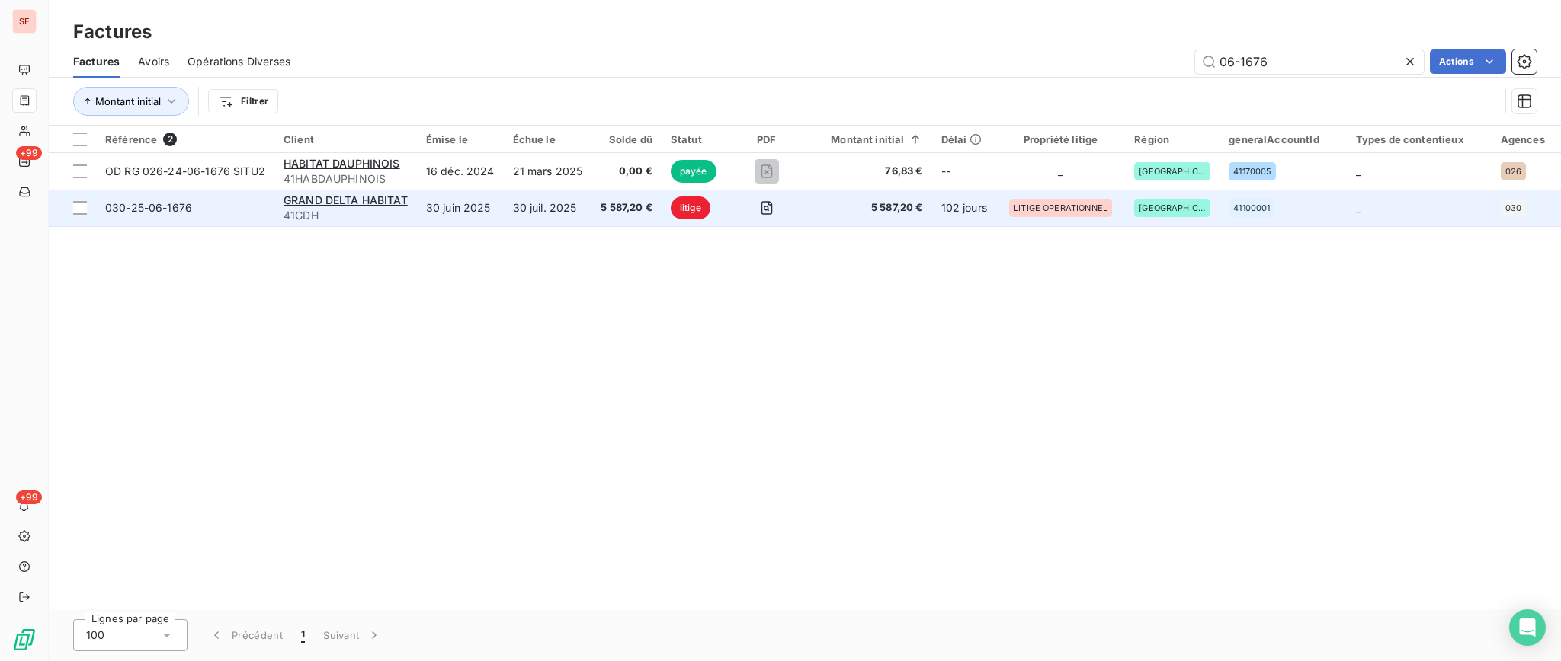
click at [336, 212] on span "41GDH" at bounding box center [345, 215] width 124 height 15
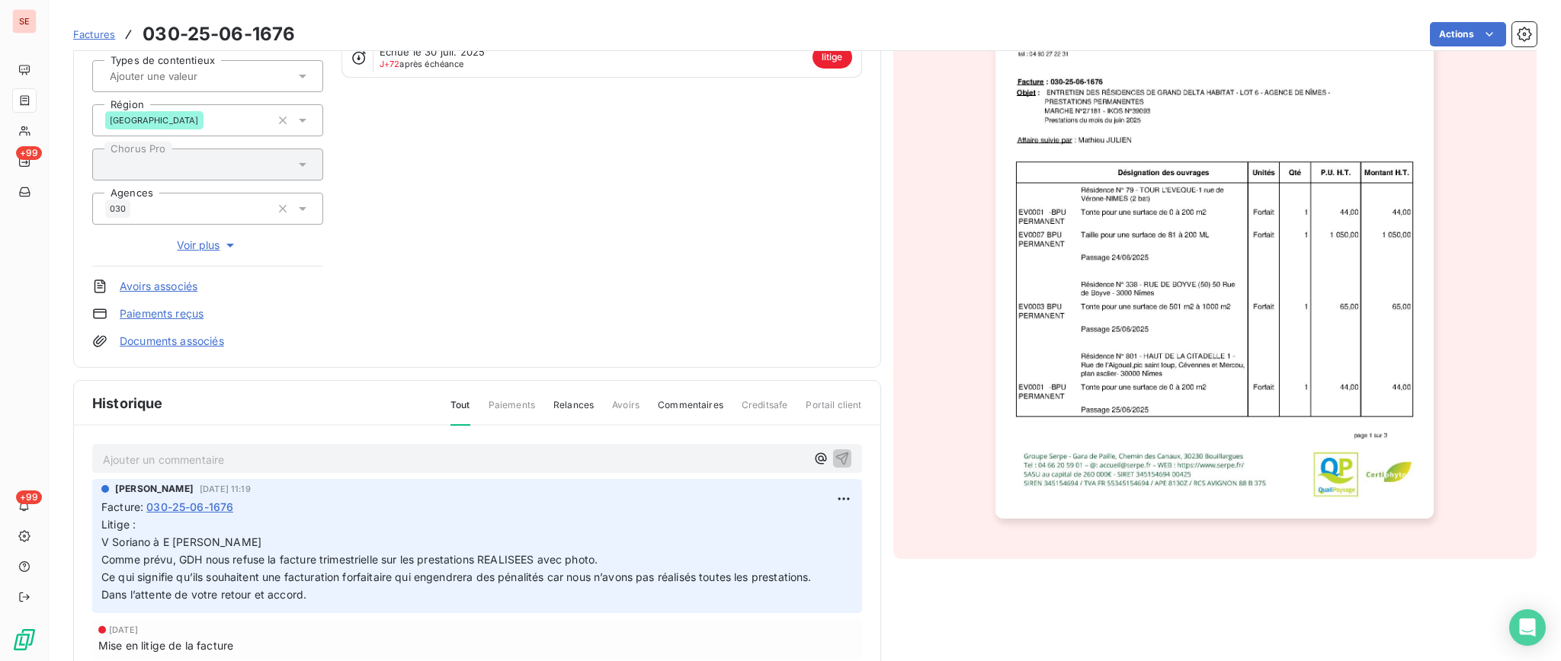
scroll to position [205, 0]
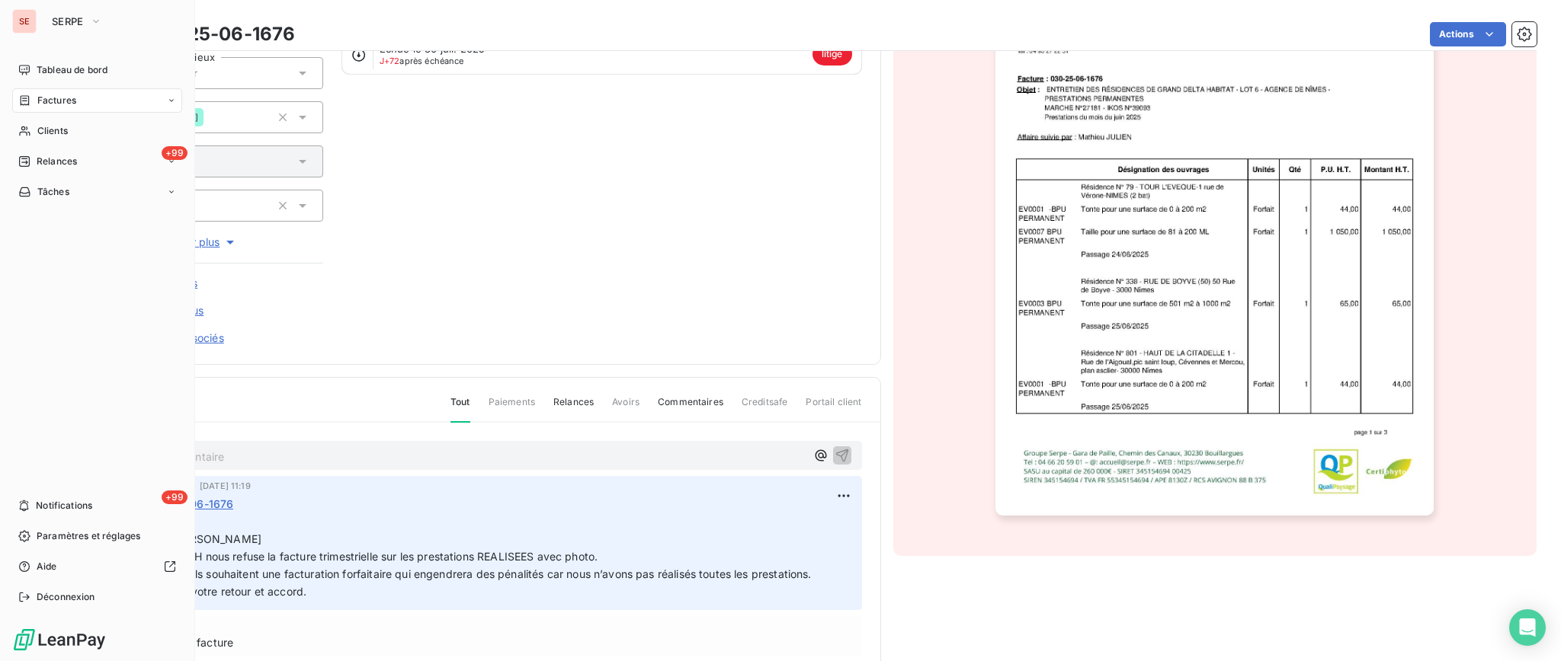
click at [35, 98] on div "Factures" at bounding box center [47, 101] width 58 height 14
click at [54, 139] on div "Factures" at bounding box center [106, 131] width 152 height 24
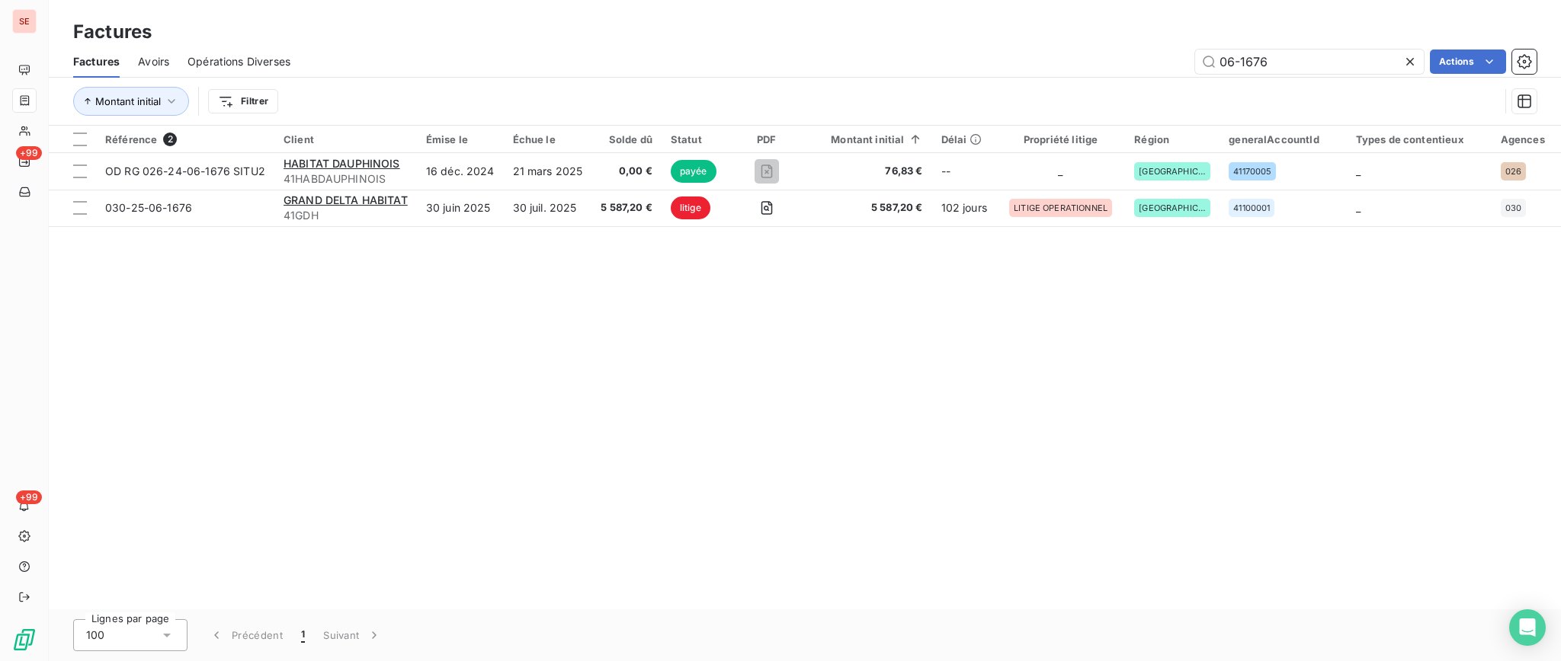
drag, startPoint x: 1204, startPoint y: 40, endPoint x: 1126, endPoint y: 34, distance: 78.0
click at [1152, 37] on div "Factures Factures Avoirs Opérations Diverses 06-1676 Actions Montant initial Fi…" at bounding box center [805, 63] width 1512 height 126
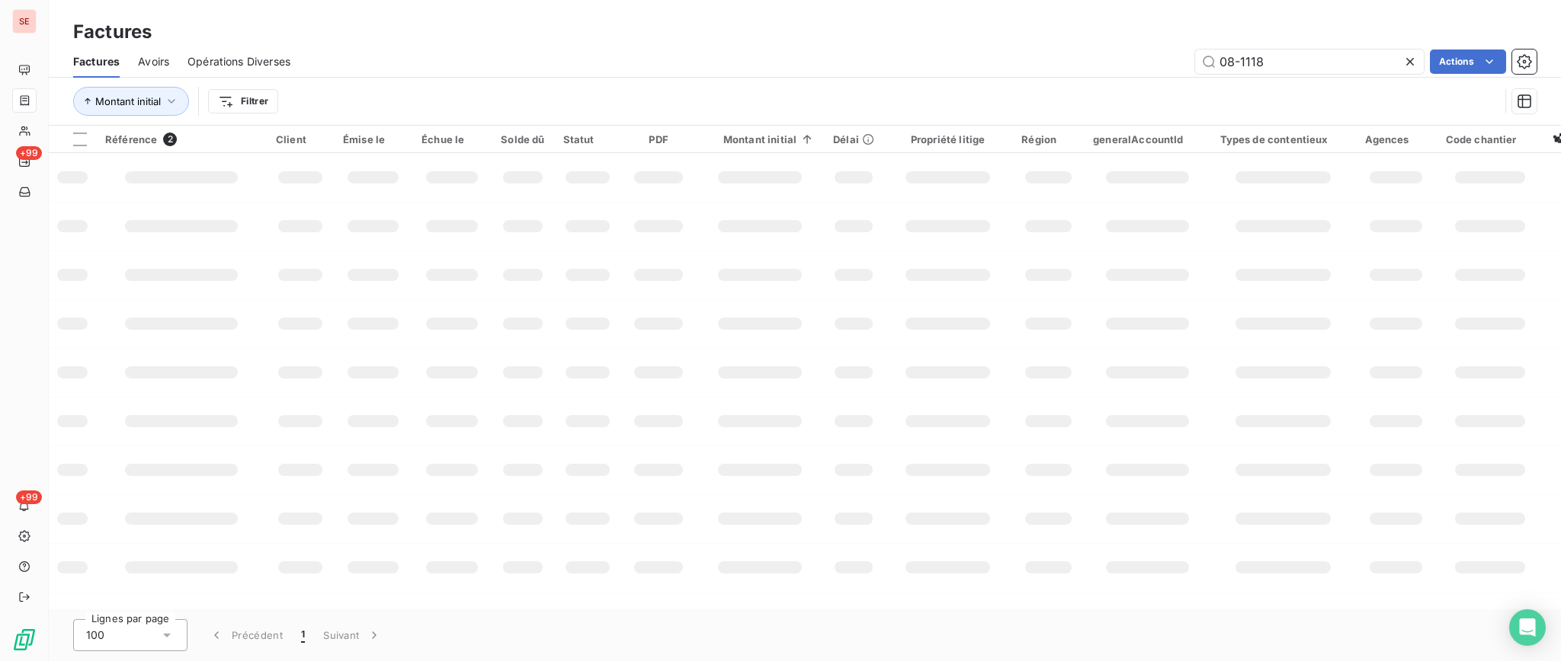
type input "08-1118"
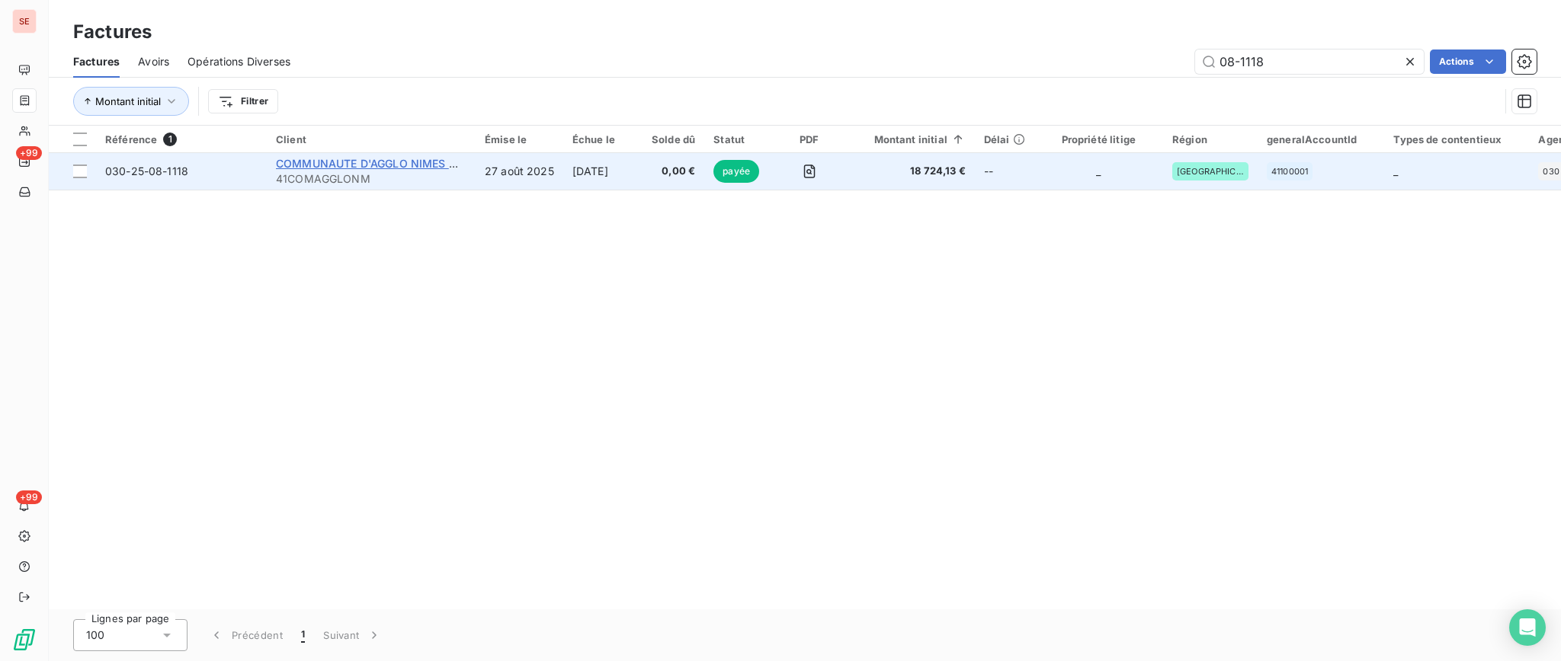
click at [403, 166] on span "COMMUNAUTE D'AGGLO NIMES METROPOLE" at bounding box center [395, 163] width 239 height 13
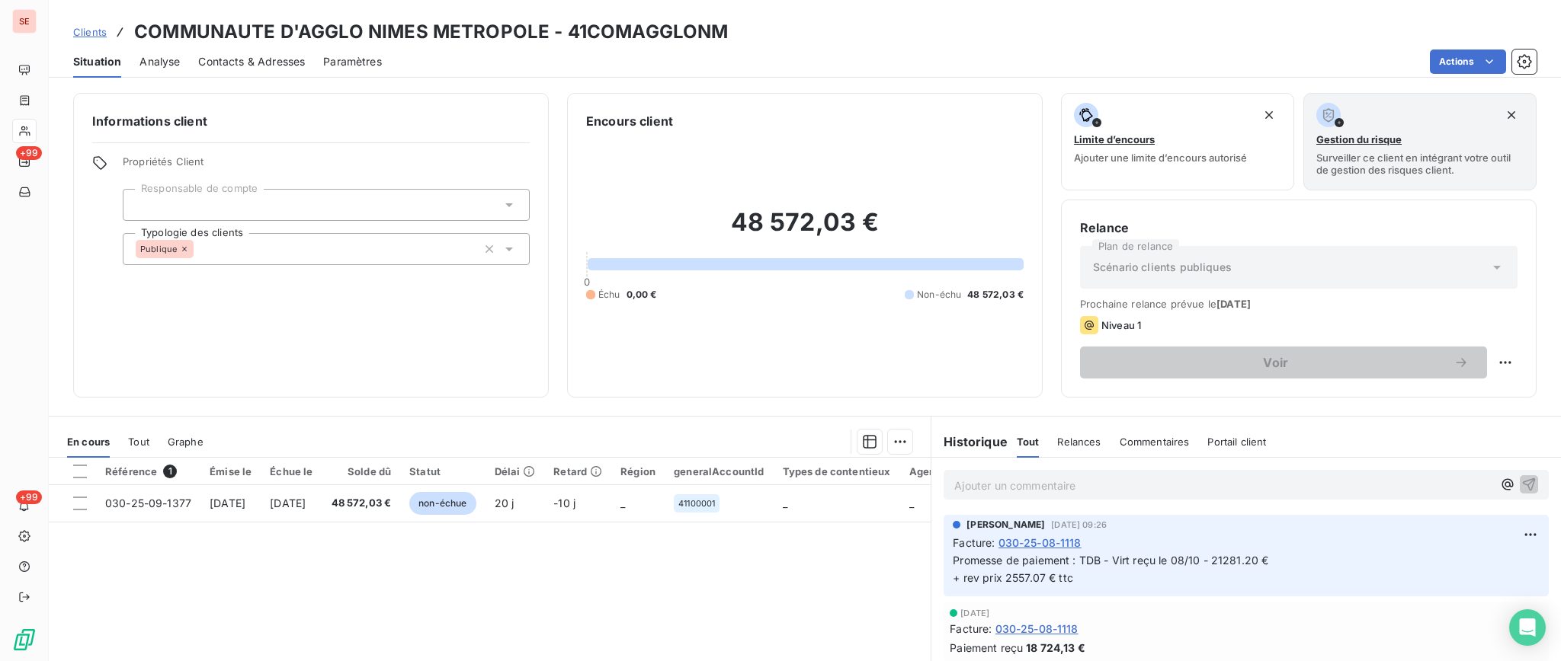
click at [139, 439] on span "Tout" at bounding box center [138, 442] width 21 height 12
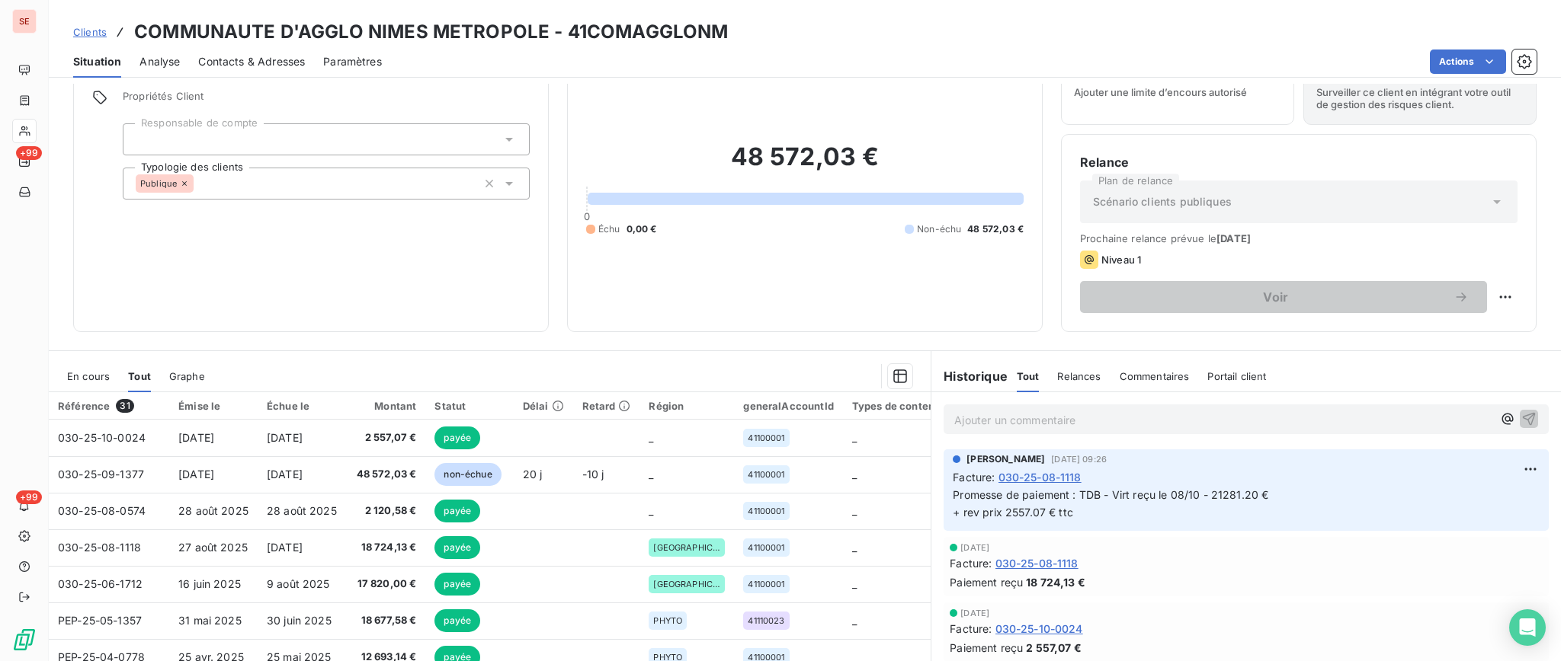
scroll to position [101, 0]
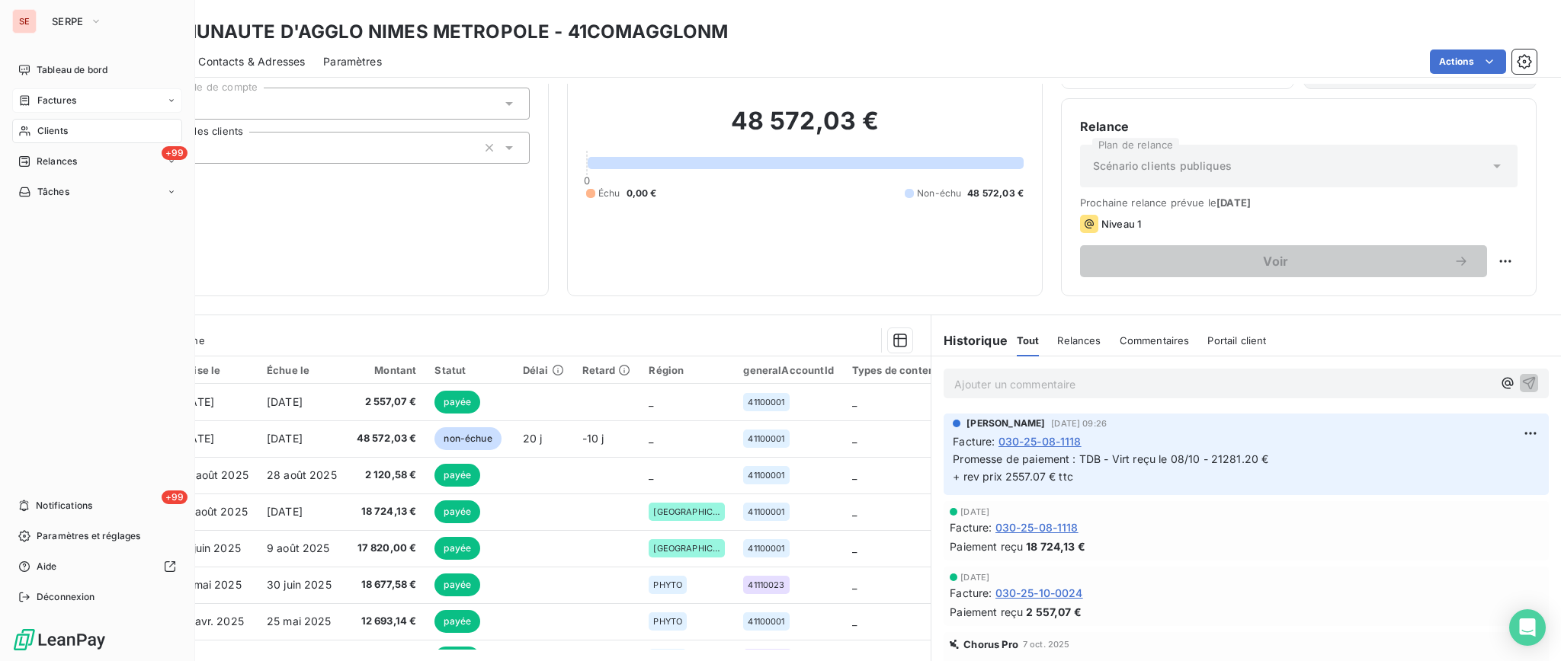
drag, startPoint x: 52, startPoint y: 93, endPoint x: 56, endPoint y: 110, distance: 17.9
click at [52, 94] on span "Factures" at bounding box center [56, 101] width 39 height 14
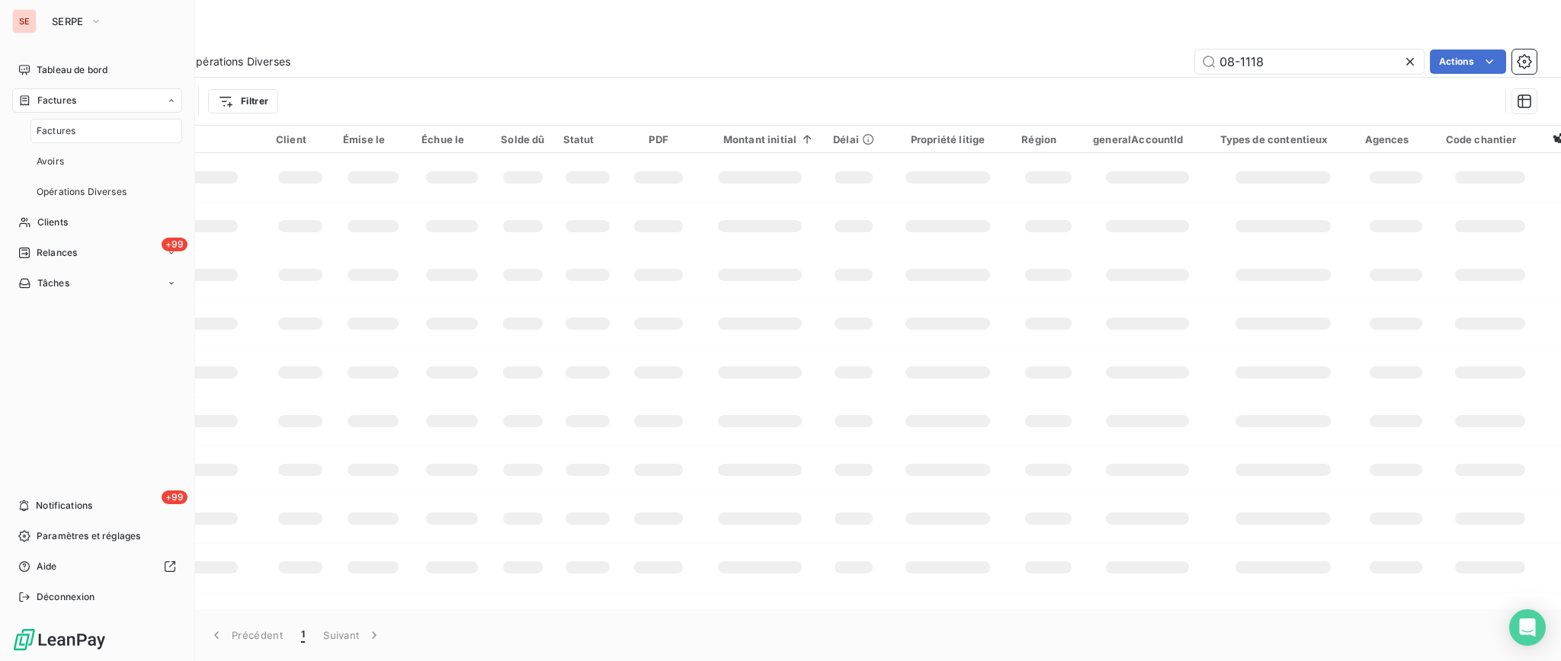
click at [69, 131] on span "Factures" at bounding box center [56, 131] width 39 height 14
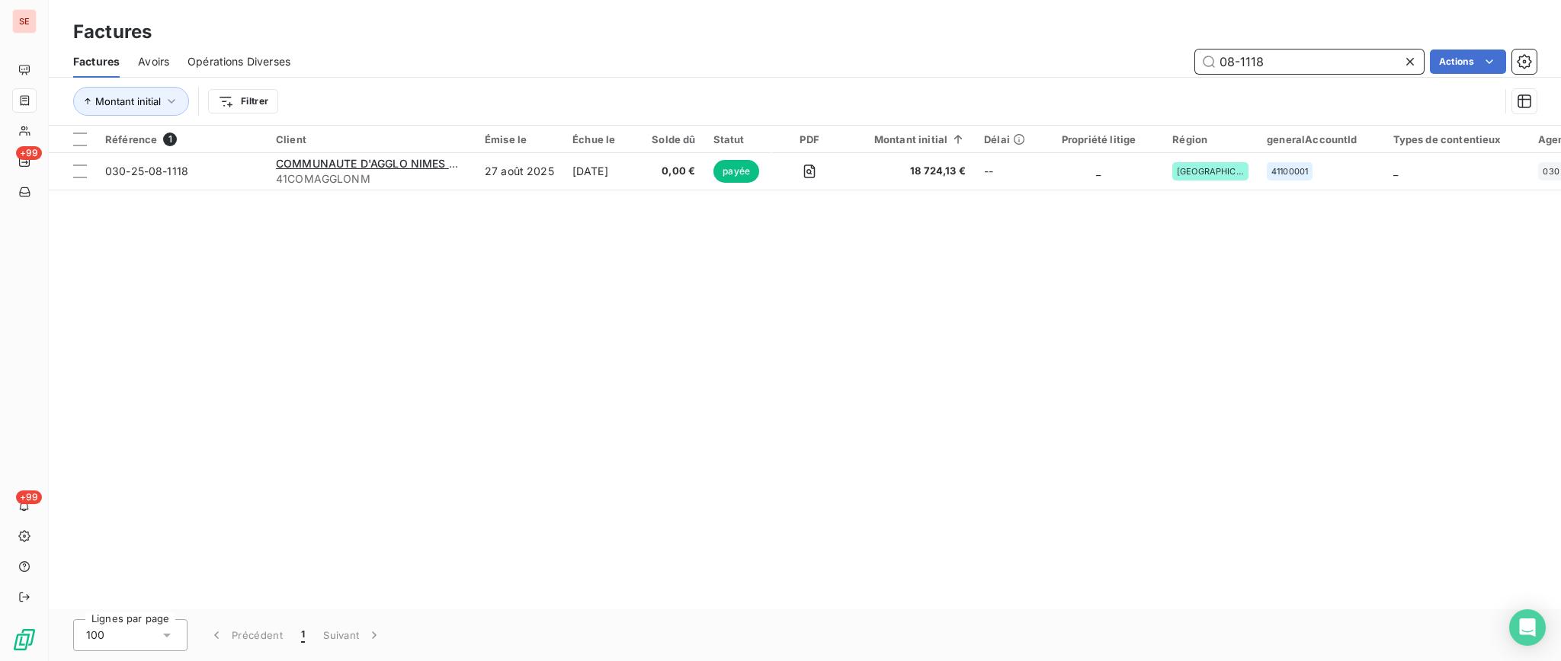
click at [1293, 62] on input "08-1118" at bounding box center [1309, 62] width 229 height 24
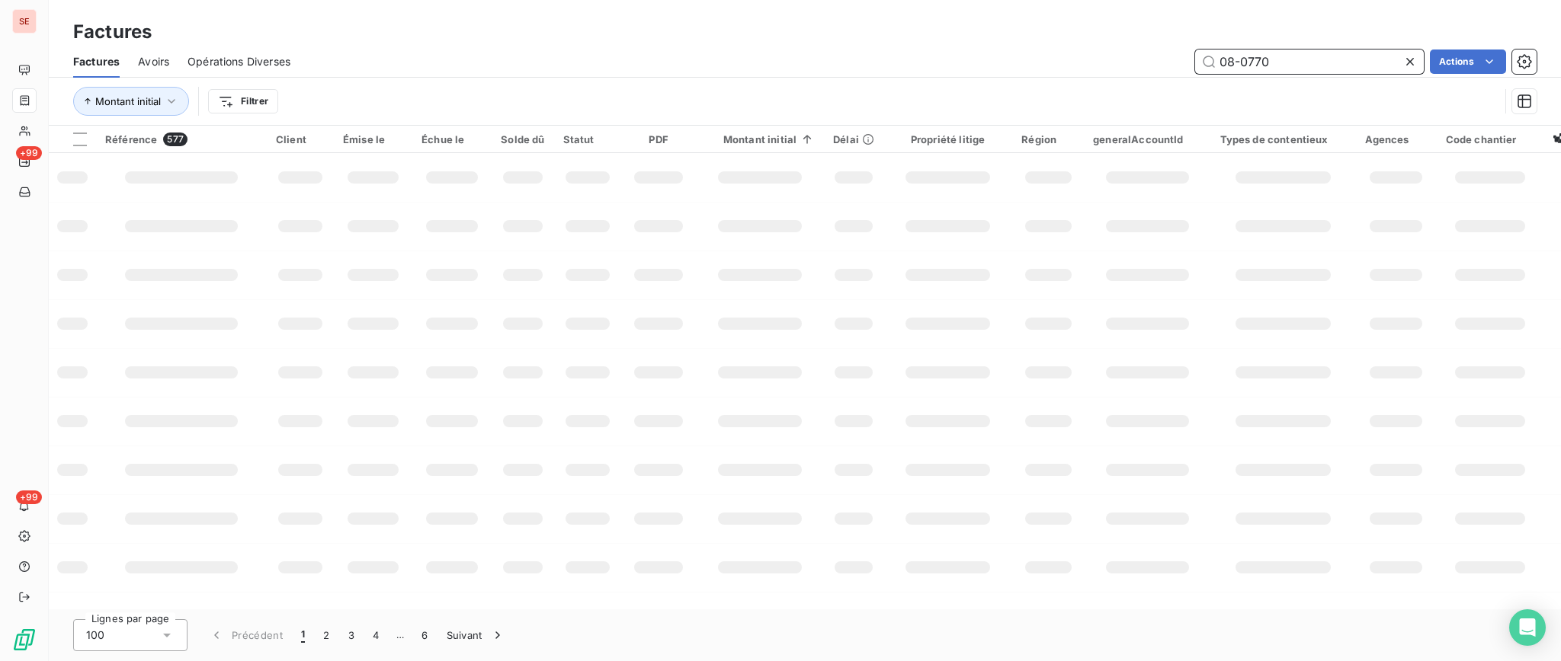
type input "08-0770"
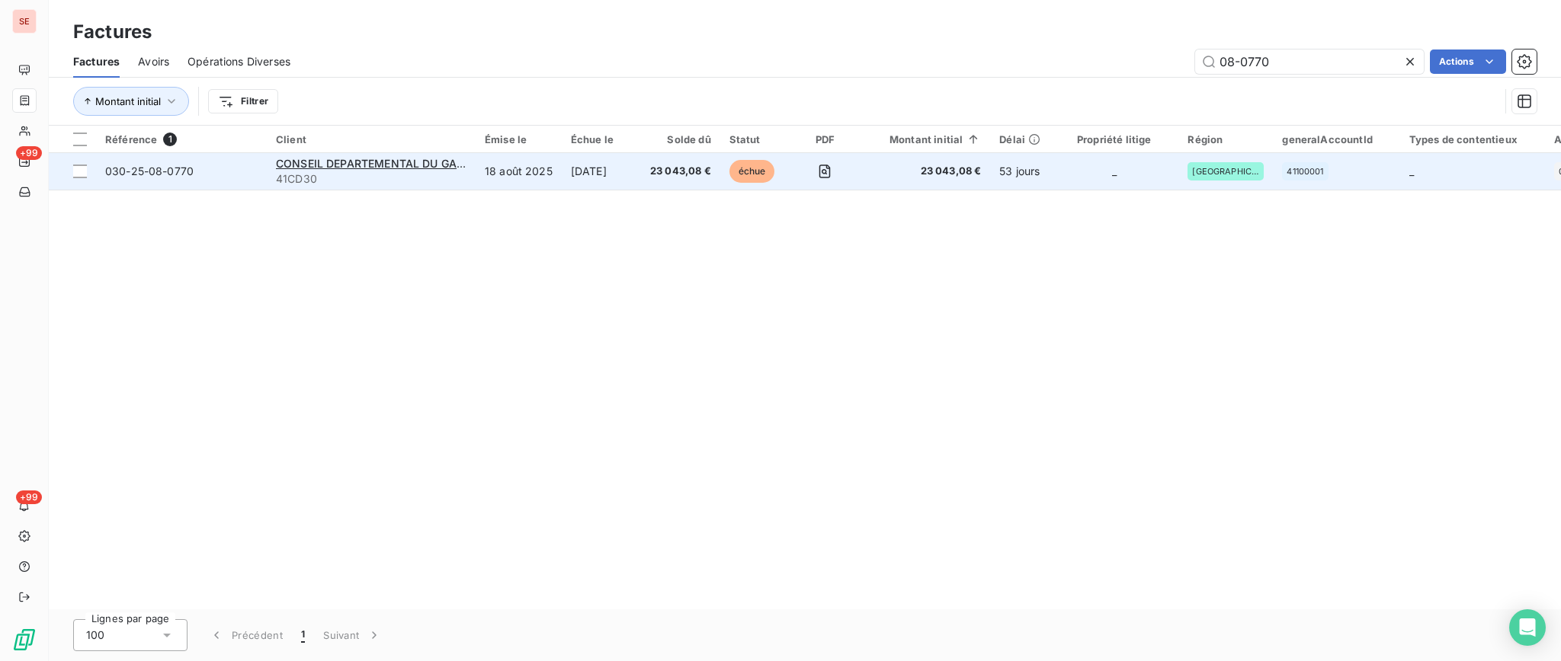
click at [479, 164] on td "18 août 2025" at bounding box center [518, 171] width 86 height 37
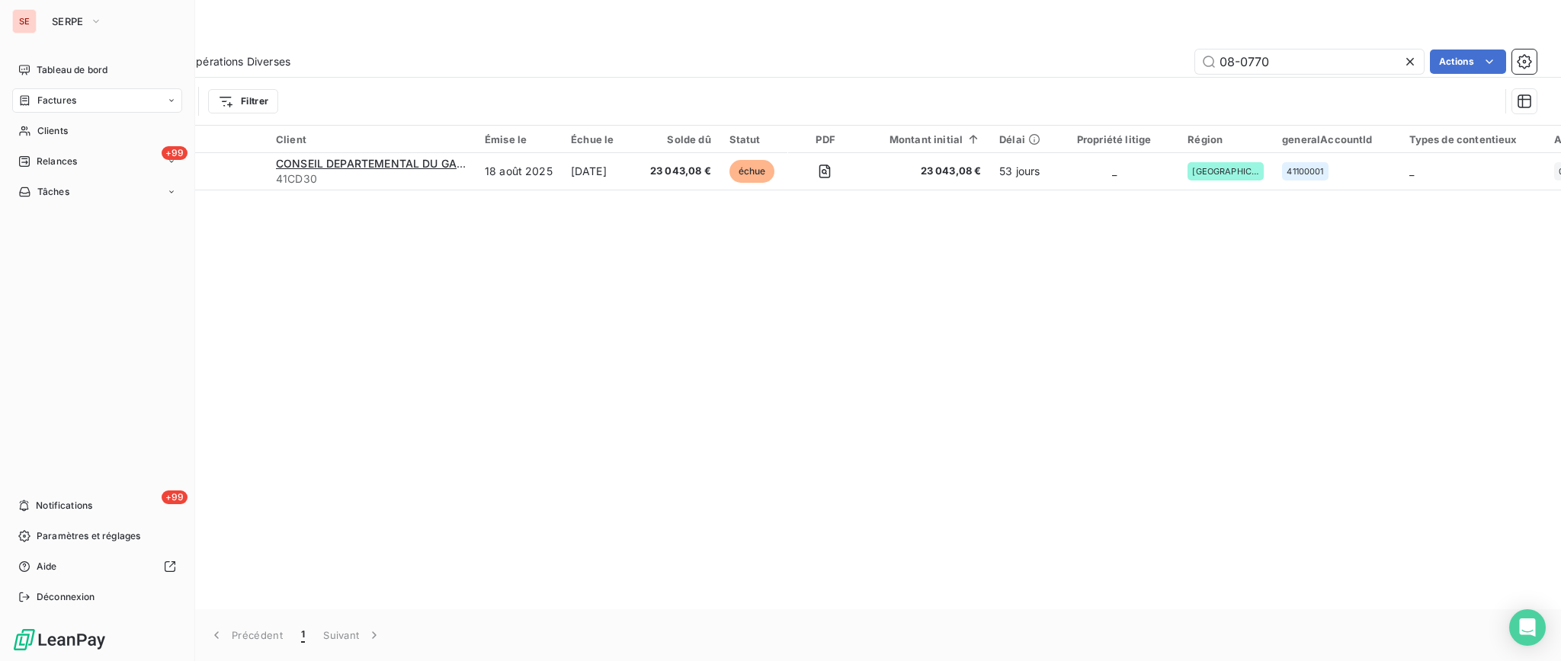
click at [50, 98] on span "Factures" at bounding box center [56, 101] width 39 height 14
click at [53, 133] on span "Factures" at bounding box center [56, 131] width 39 height 14
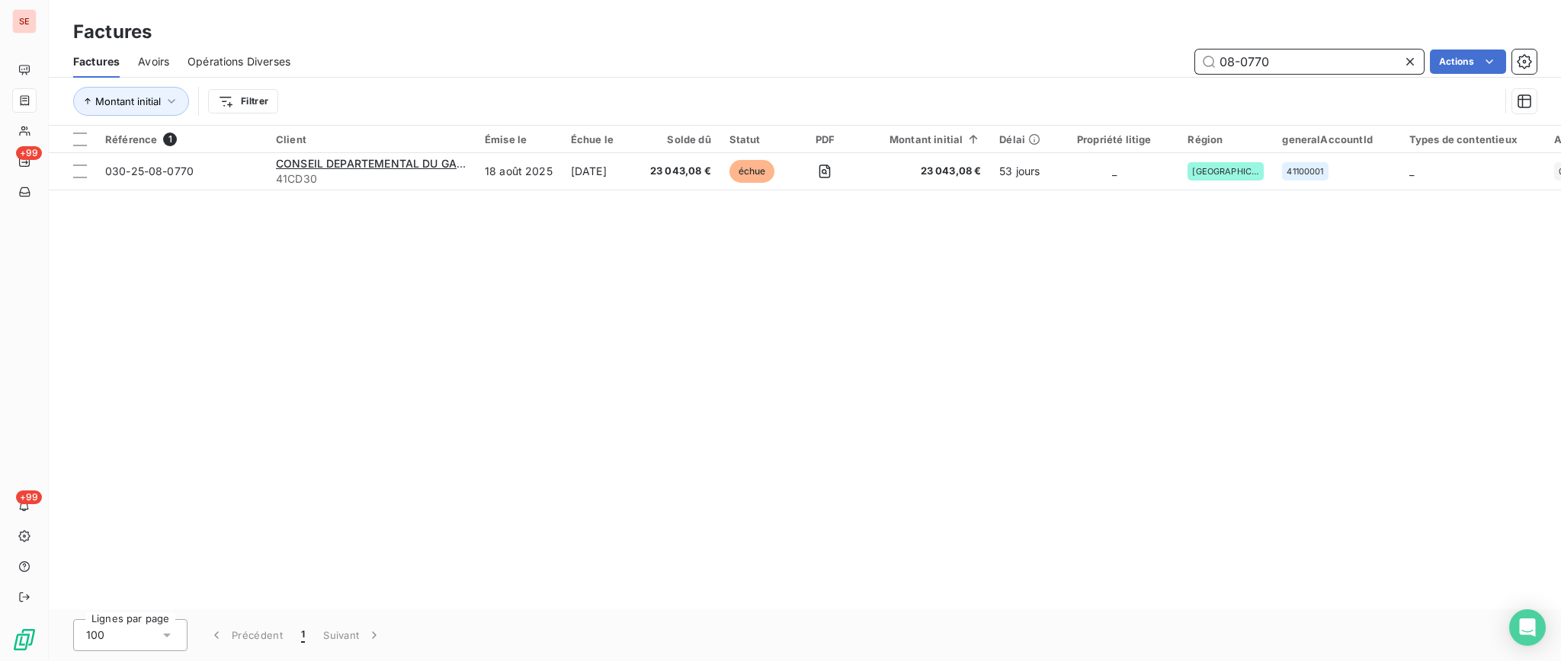
click at [1310, 66] on input "08-0770" at bounding box center [1309, 62] width 229 height 24
click at [1309, 66] on input "08-0770" at bounding box center [1309, 62] width 229 height 24
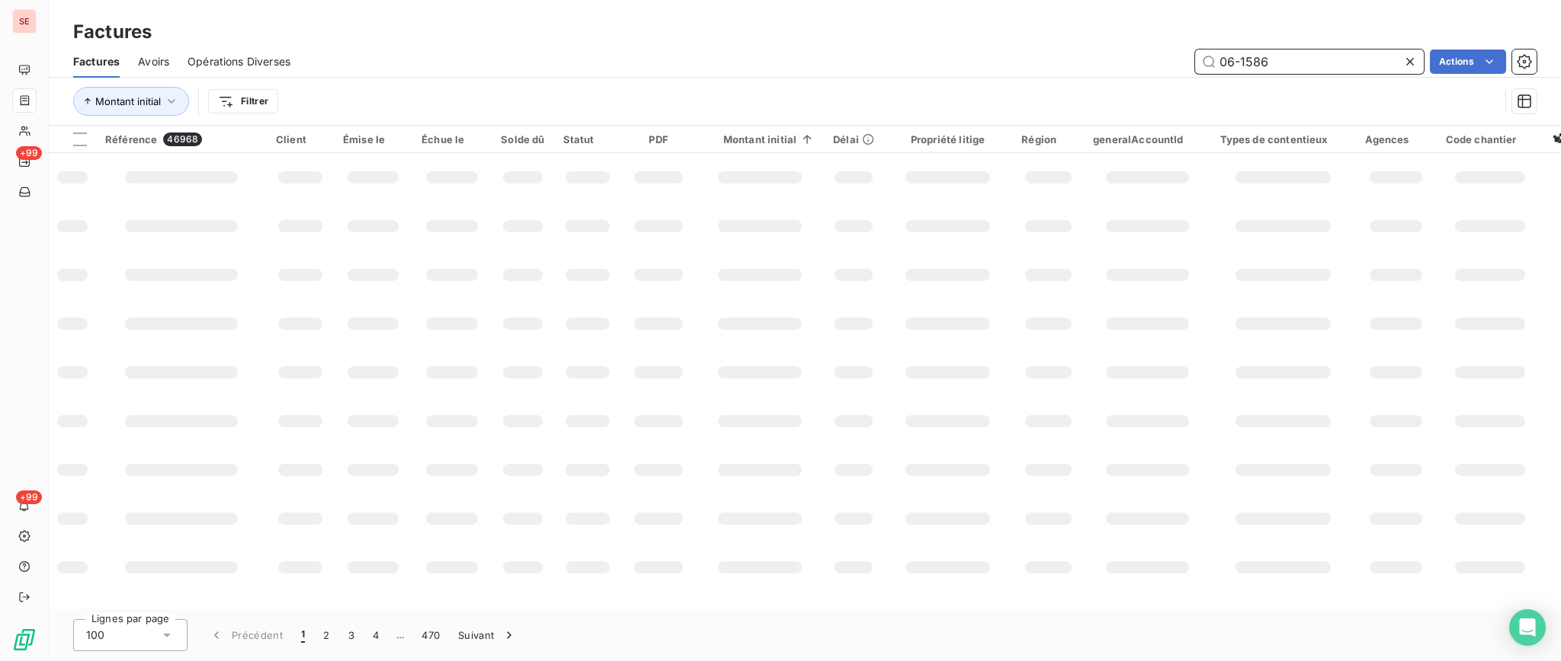
type input "06-1586"
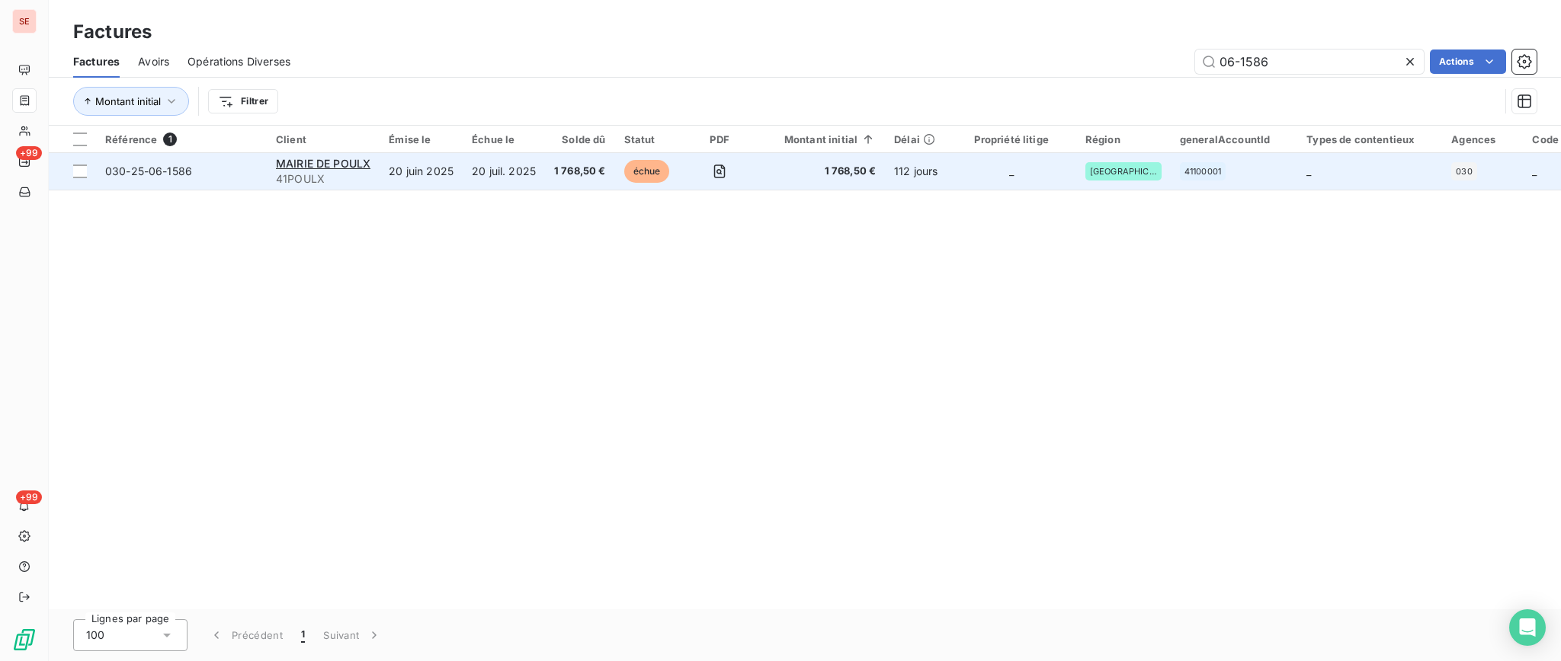
click at [346, 171] on span "41POULX" at bounding box center [323, 178] width 94 height 15
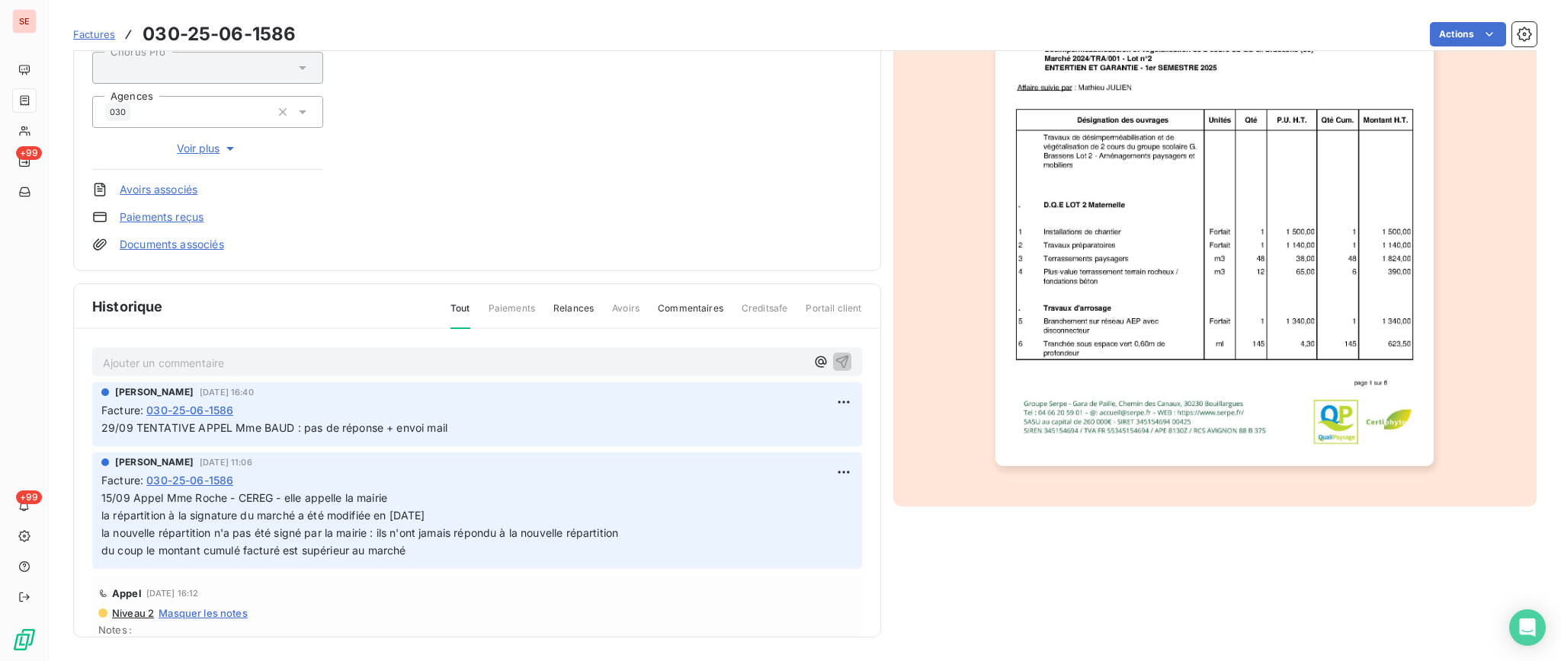
scroll to position [203, 0]
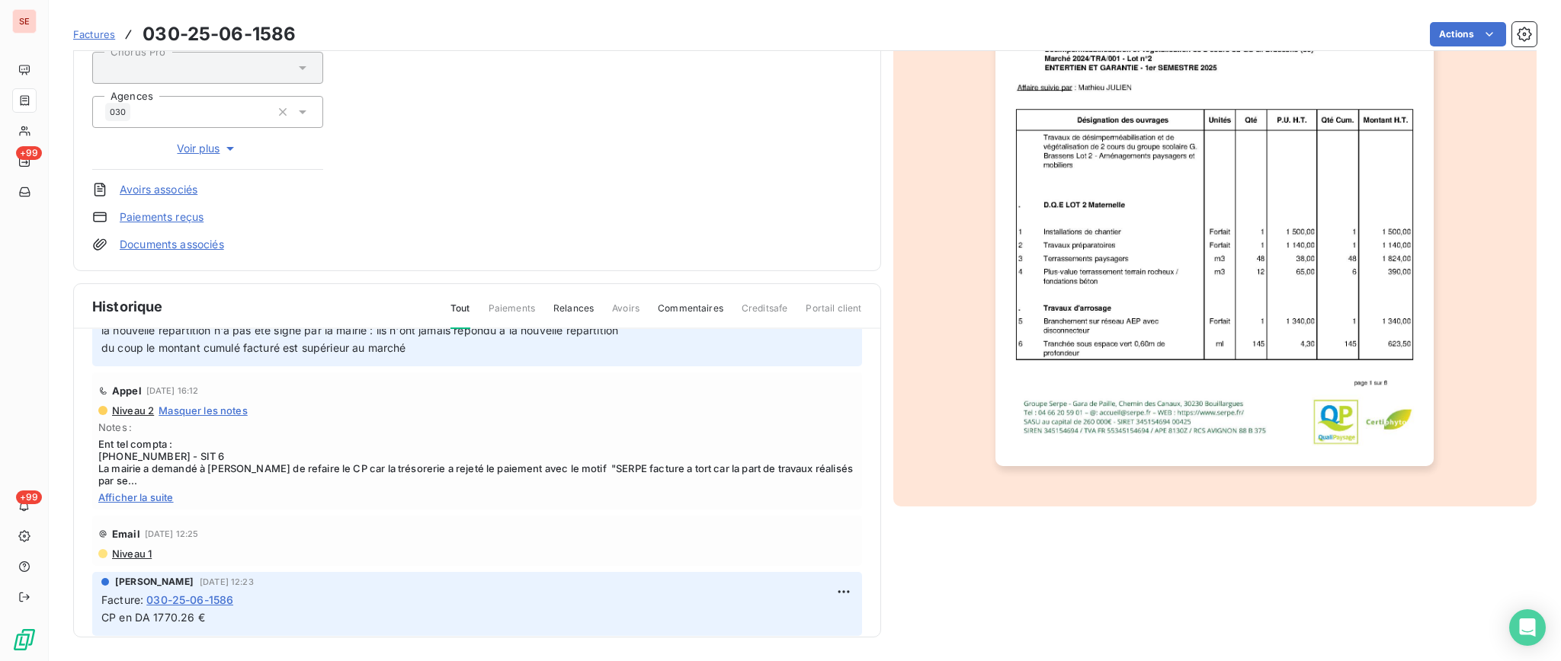
click at [164, 498] on span "Afficher la suite" at bounding box center [476, 497] width 757 height 12
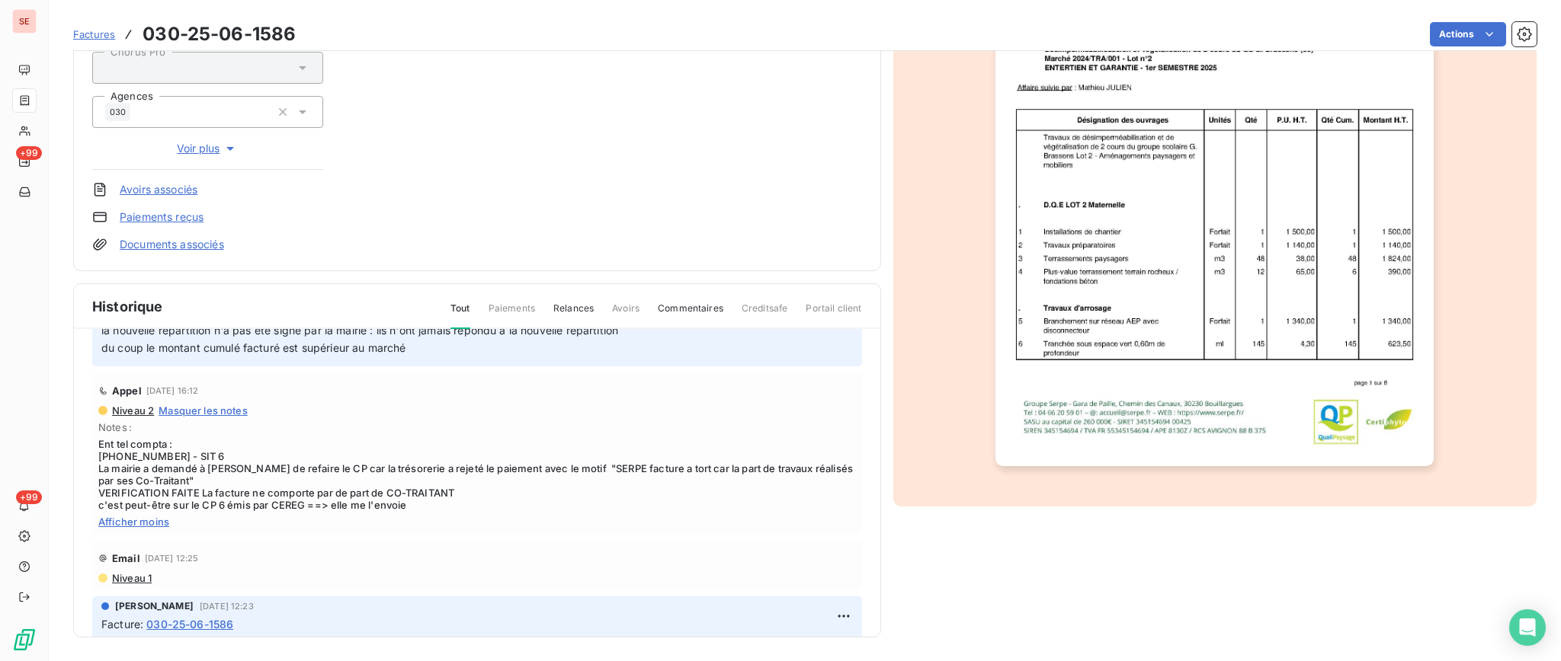
scroll to position [0, 0]
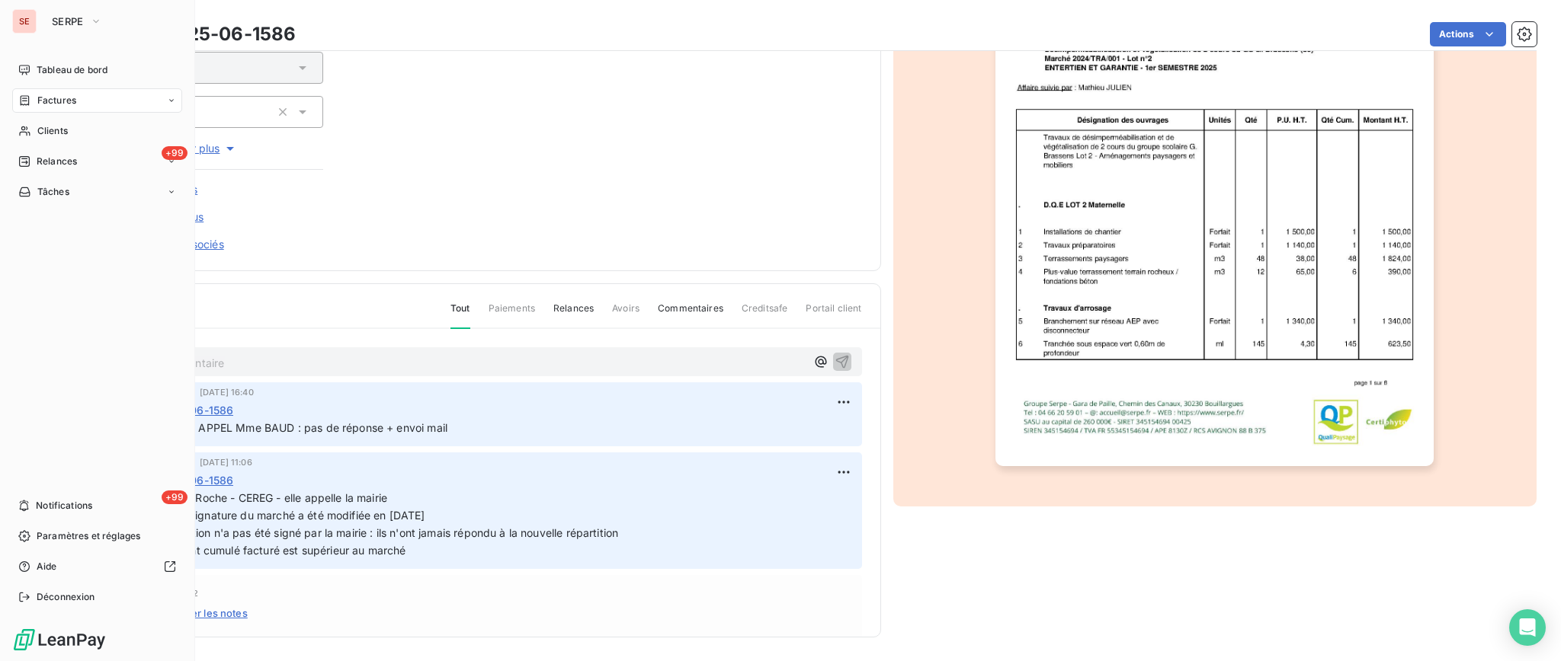
click at [37, 98] on span "Factures" at bounding box center [56, 101] width 39 height 14
click at [43, 130] on span "Factures" at bounding box center [56, 131] width 39 height 14
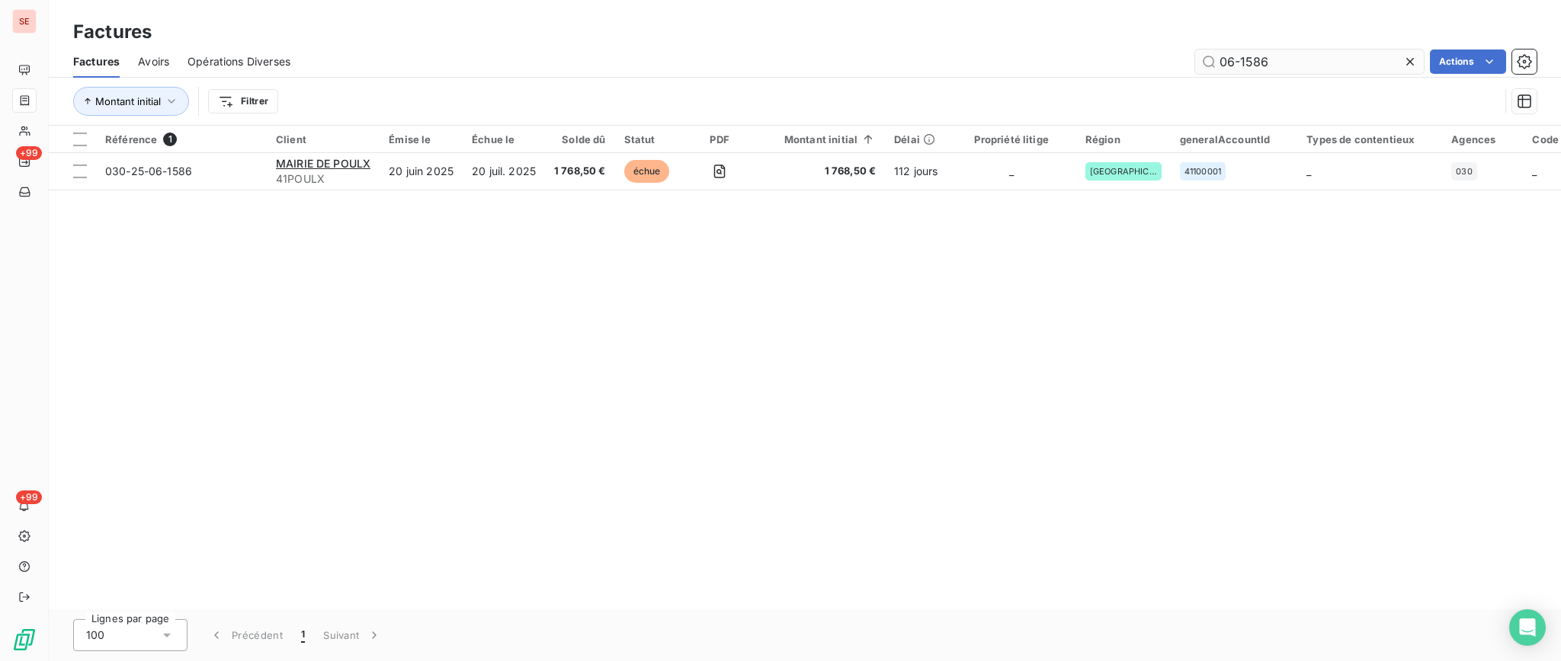
drag, startPoint x: 1282, startPoint y: 54, endPoint x: 1205, endPoint y: 57, distance: 77.0
click at [1207, 57] on input "06-1586" at bounding box center [1309, 62] width 229 height 24
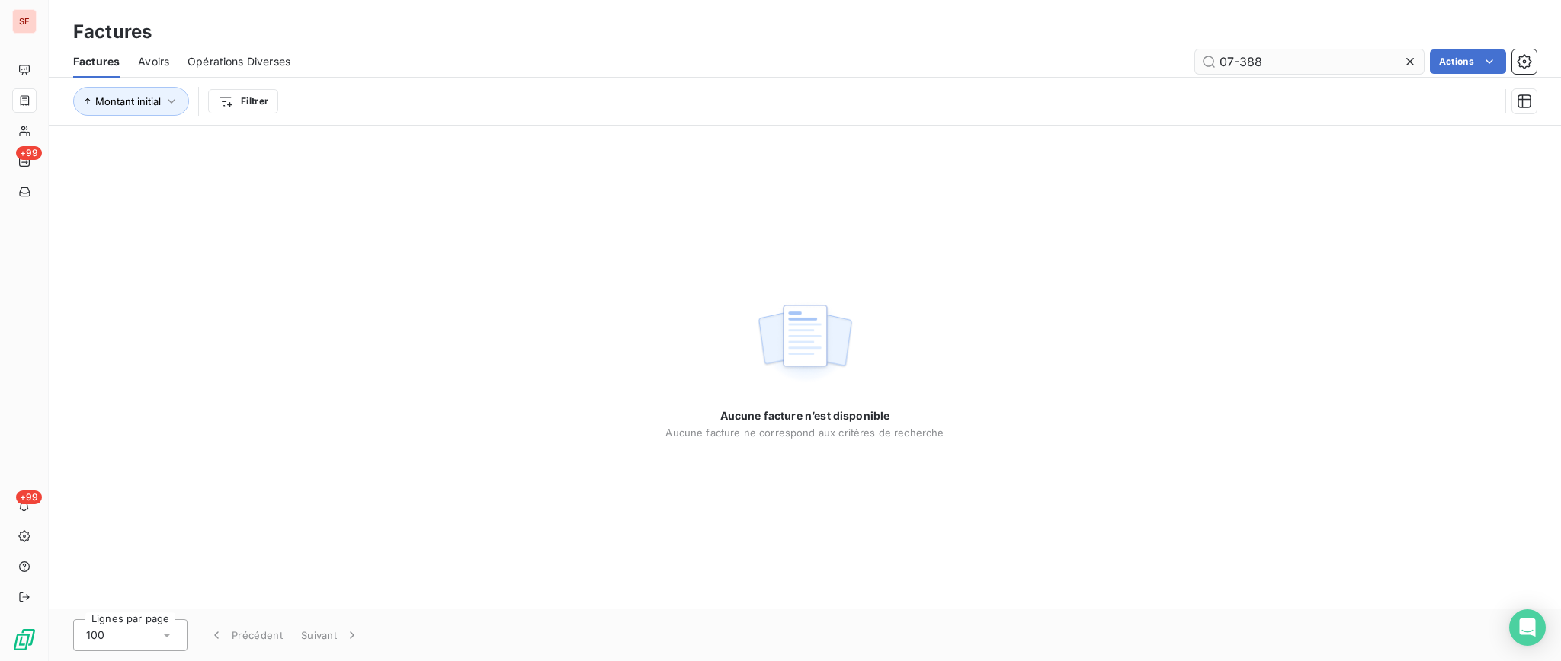
click at [1238, 61] on input "07-388" at bounding box center [1309, 62] width 229 height 24
type input "07-0388"
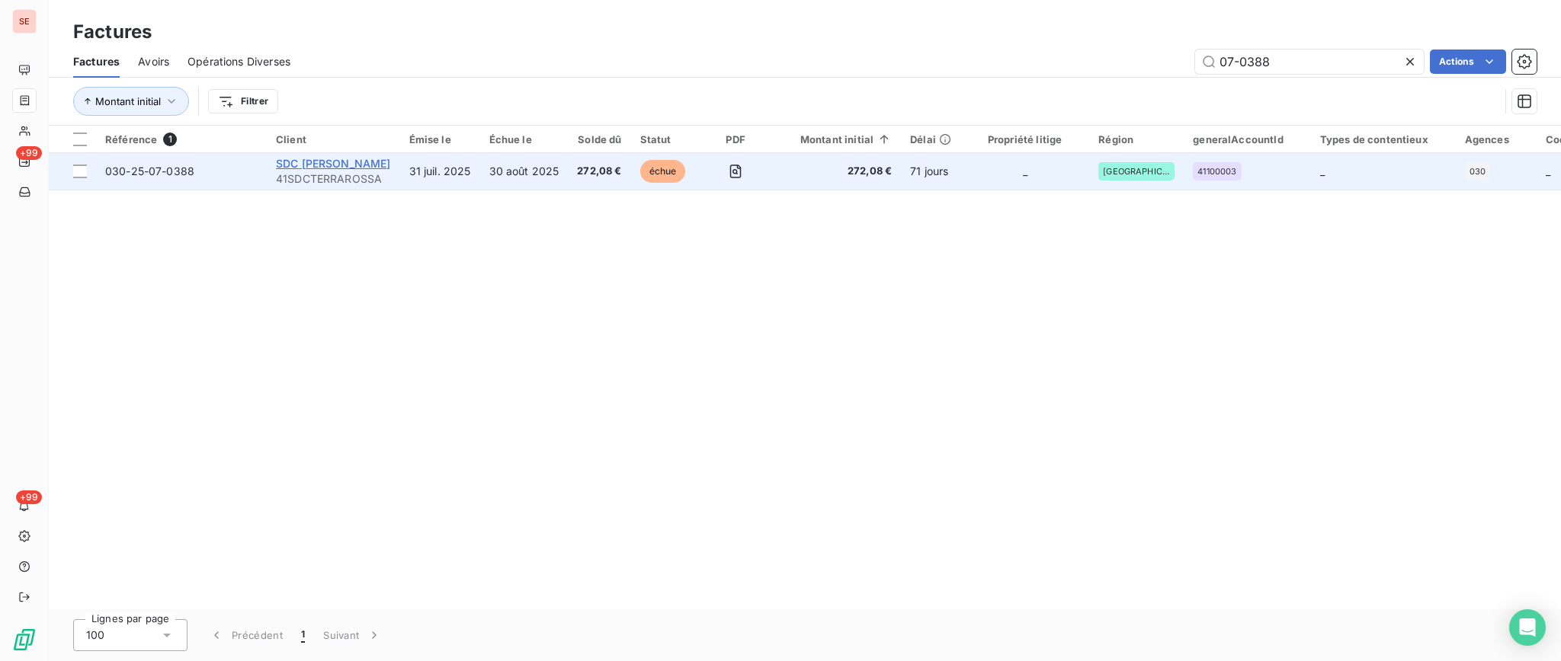
click at [330, 165] on span "SDC TERRA ROSSA" at bounding box center [333, 163] width 115 height 13
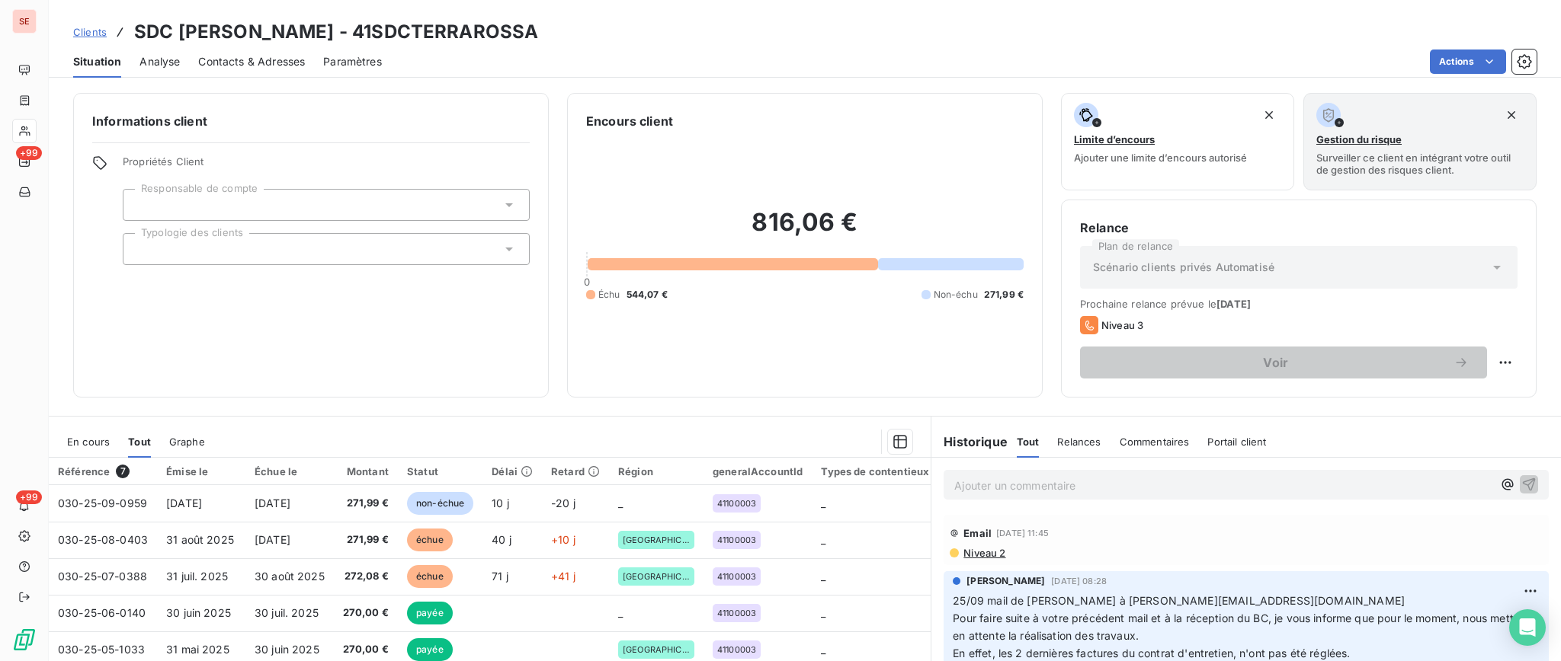
click at [85, 442] on span "En cours" at bounding box center [88, 442] width 43 height 12
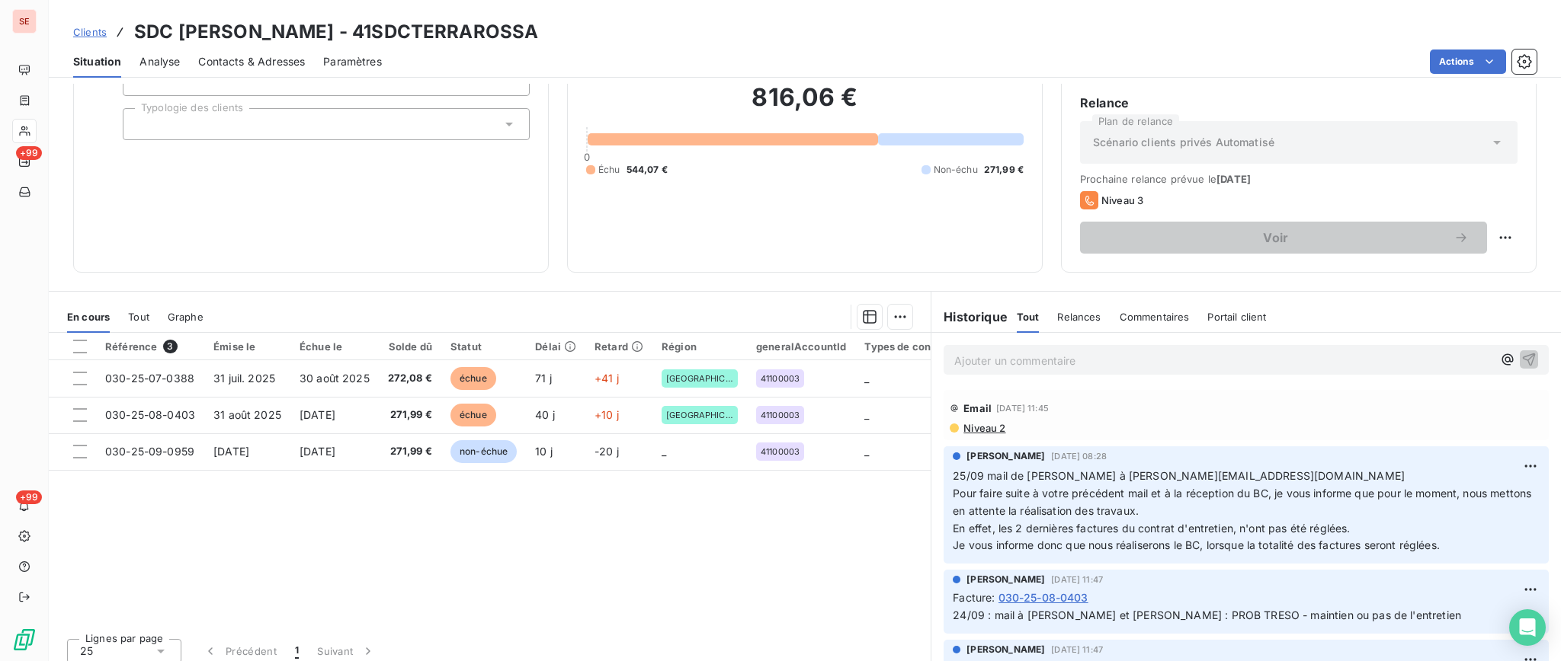
scroll to position [136, 0]
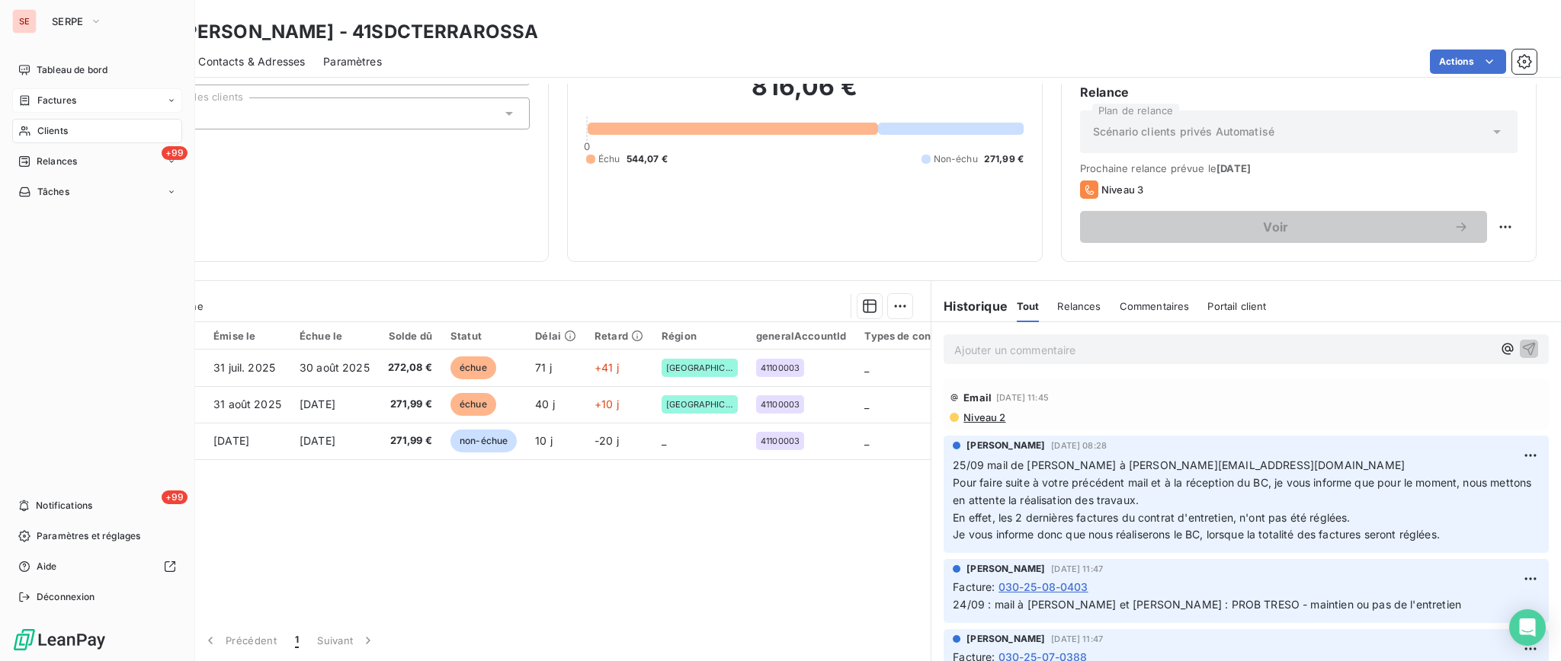
click at [58, 97] on span "Factures" at bounding box center [56, 101] width 39 height 14
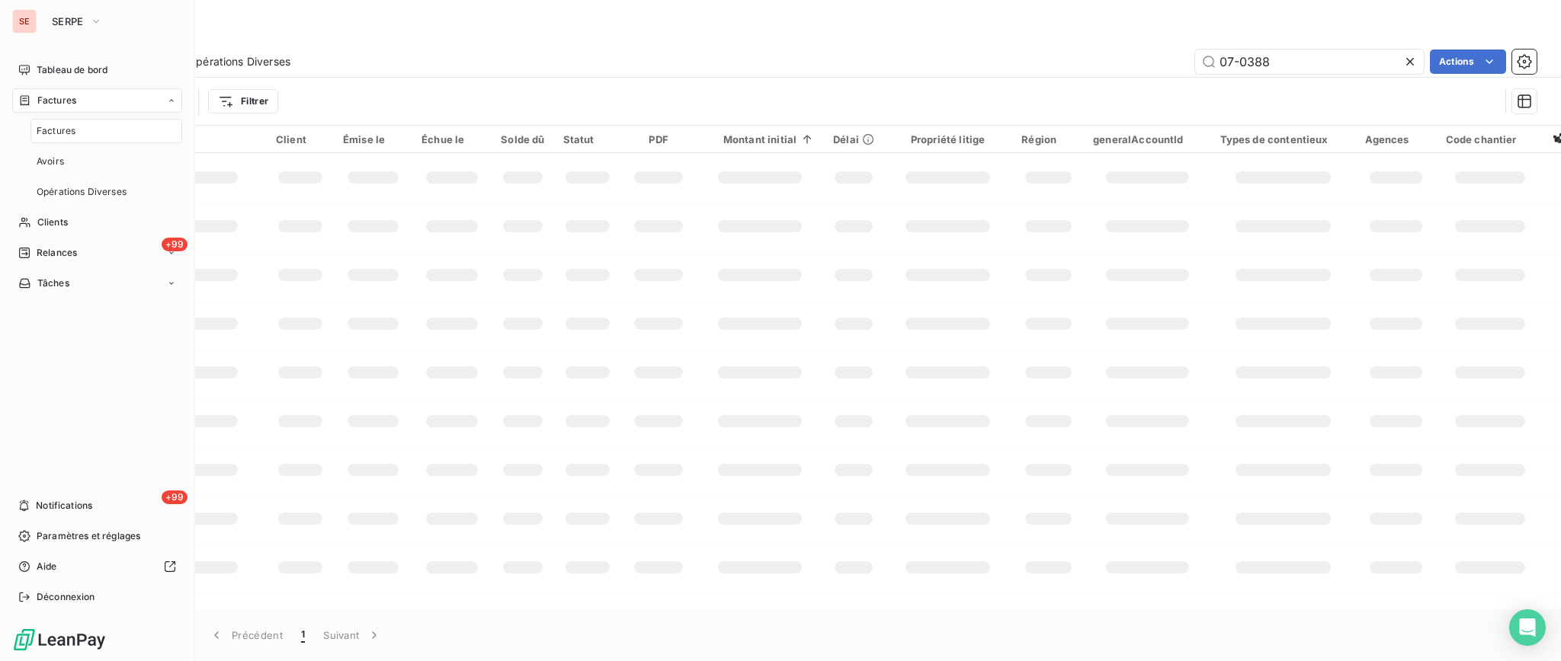
click at [53, 126] on span "Factures" at bounding box center [56, 131] width 39 height 14
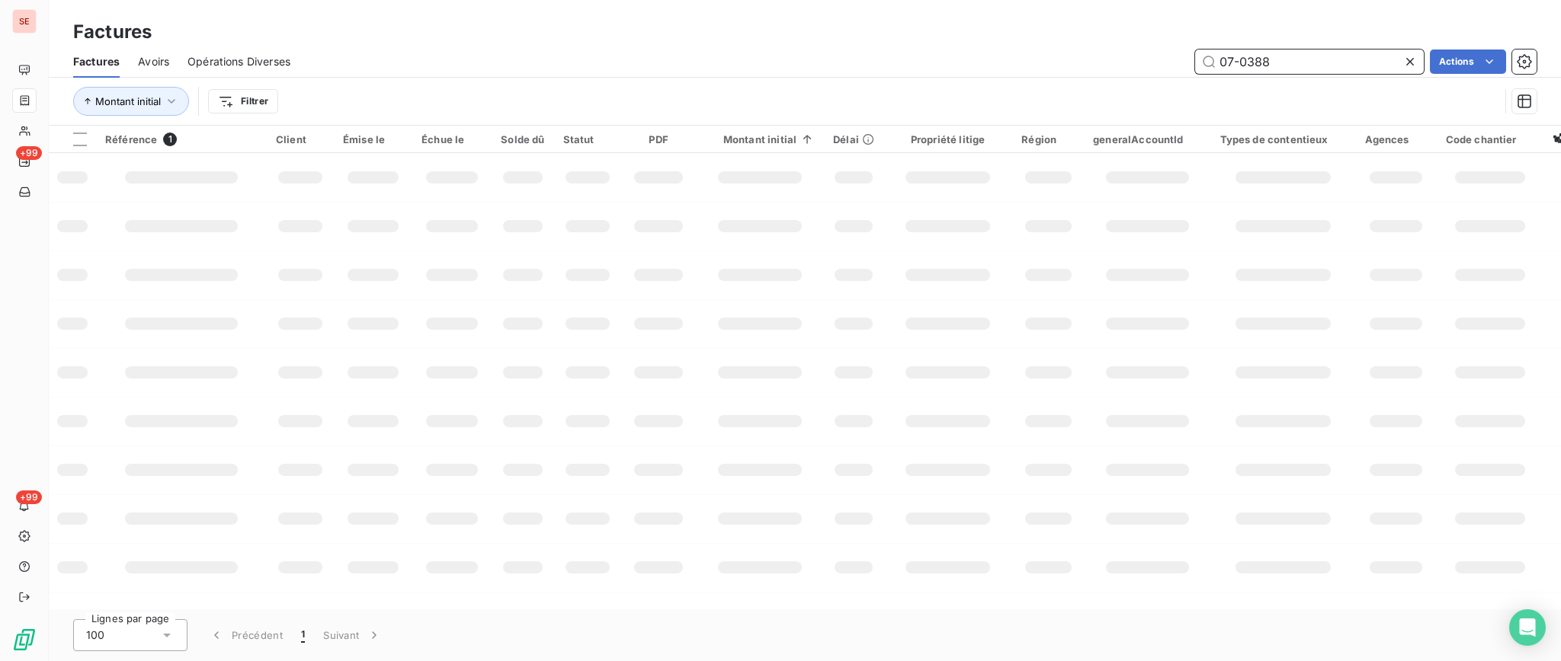
drag, startPoint x: 1309, startPoint y: 60, endPoint x: 995, endPoint y: 37, distance: 314.8
click at [995, 37] on div "Factures Factures Avoirs Opérations Diverses 07-0388 Actions Montant initial Fi…" at bounding box center [805, 63] width 1512 height 126
type input "13b-23-11-0474"
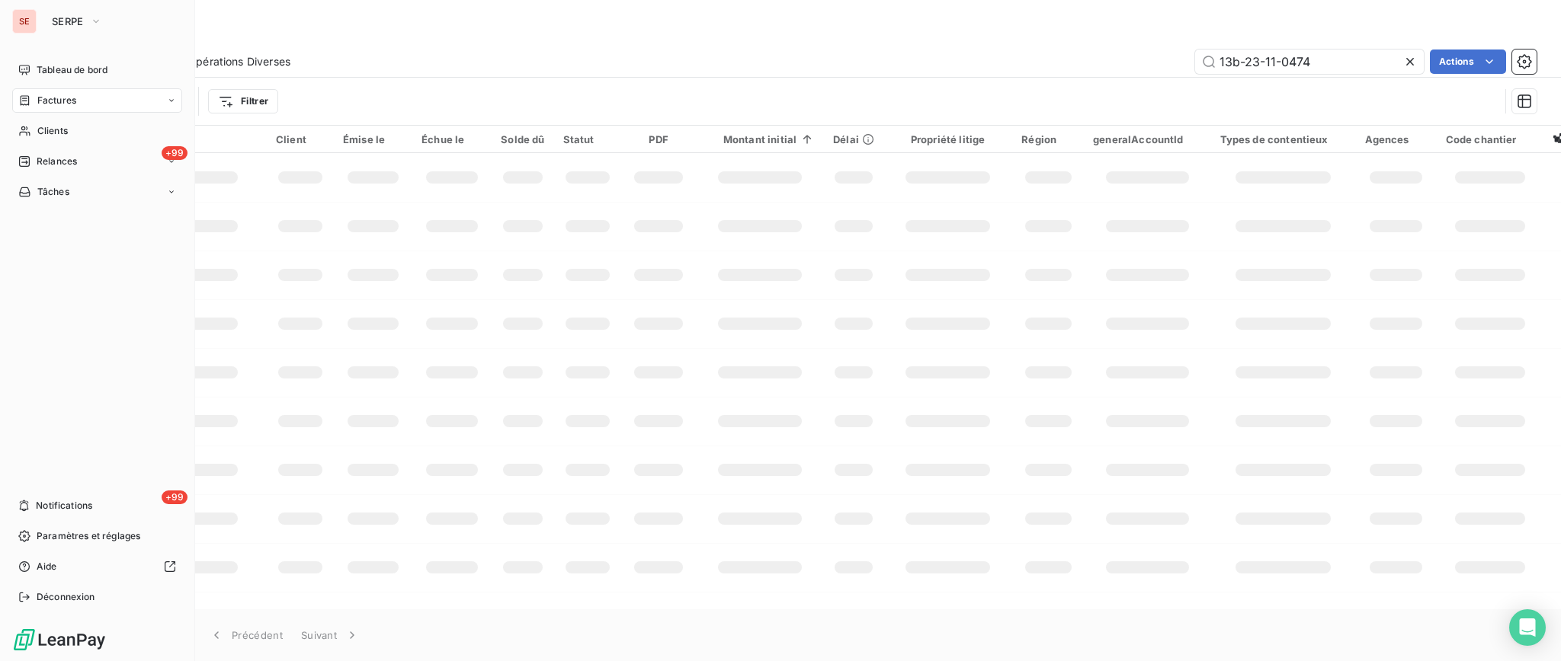
click at [76, 101] on div "Factures" at bounding box center [97, 100] width 170 height 24
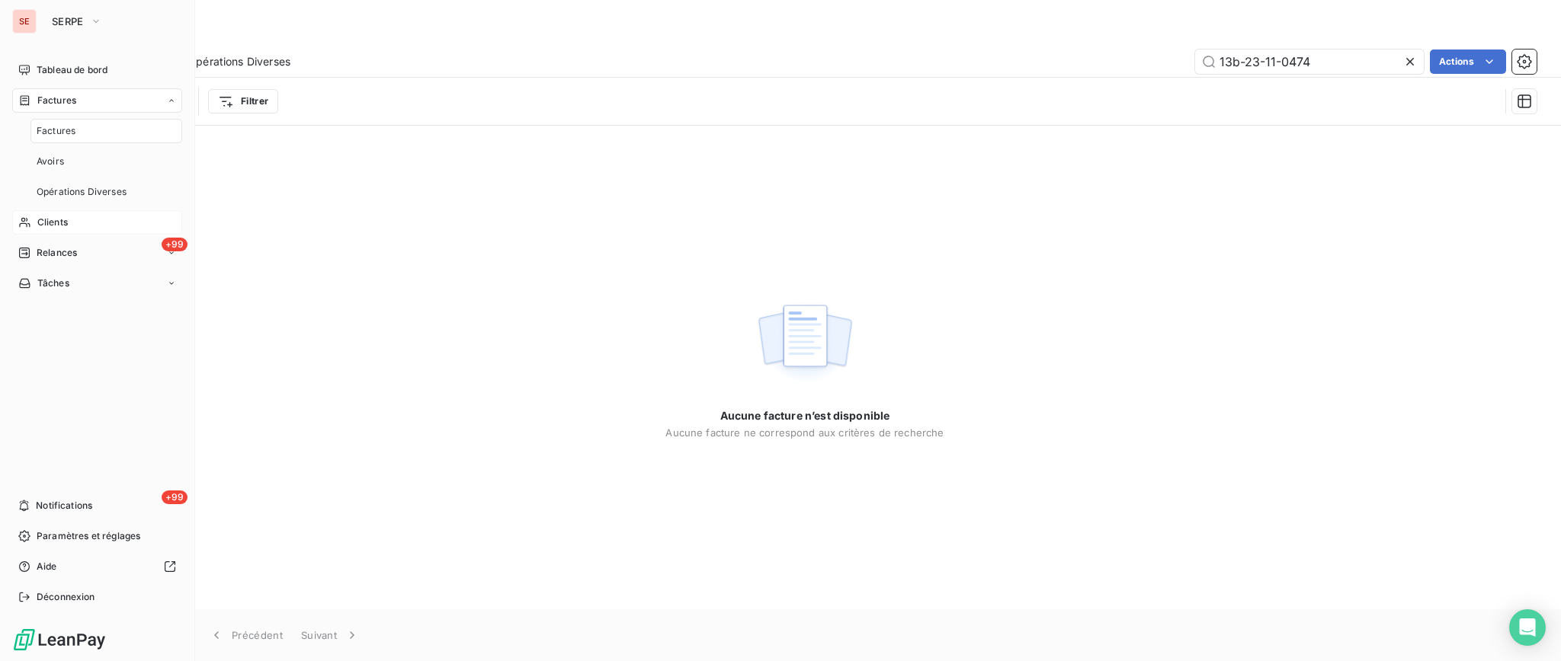
click at [56, 228] on span "Clients" at bounding box center [52, 223] width 30 height 14
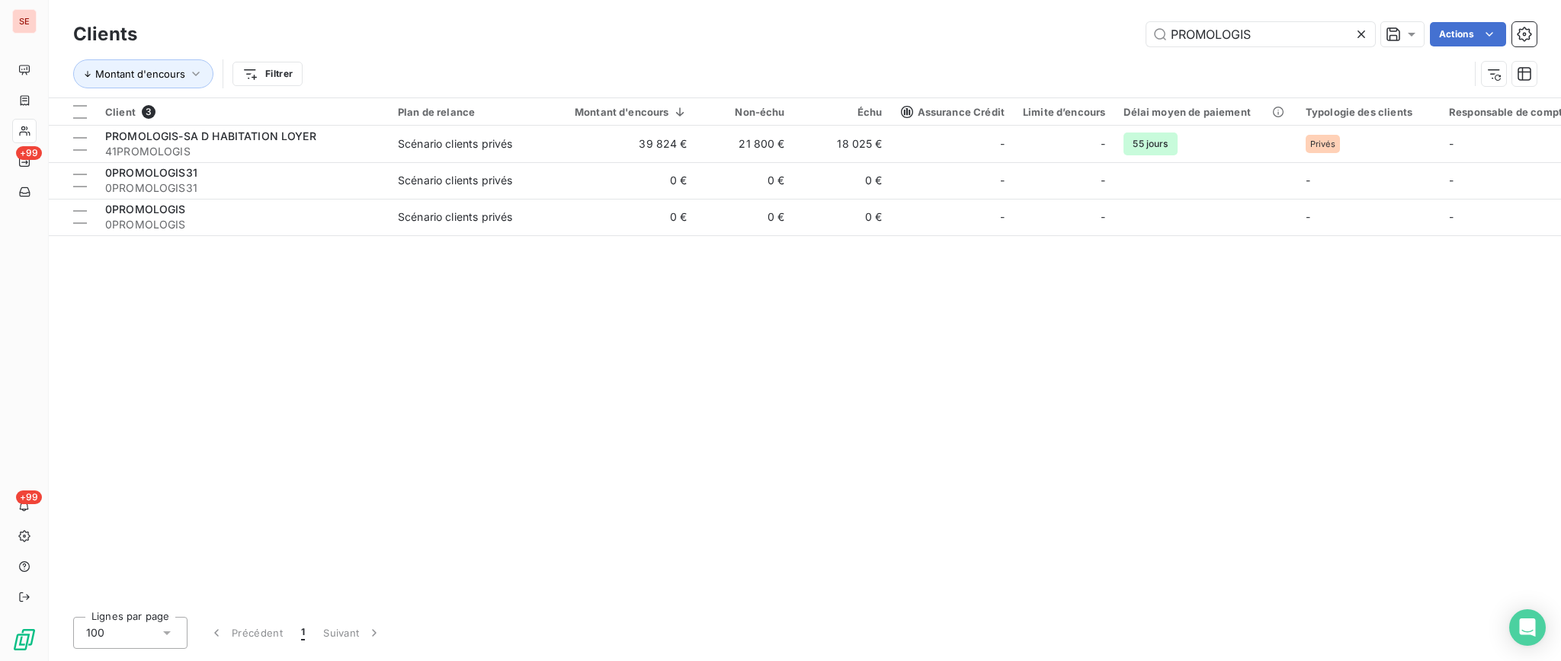
drag, startPoint x: 1272, startPoint y: 40, endPoint x: 972, endPoint y: 42, distance: 300.2
click at [1019, 5] on div "Clients PROMOLOGIS Actions Montant d'encours Filtrer" at bounding box center [805, 49] width 1512 height 98
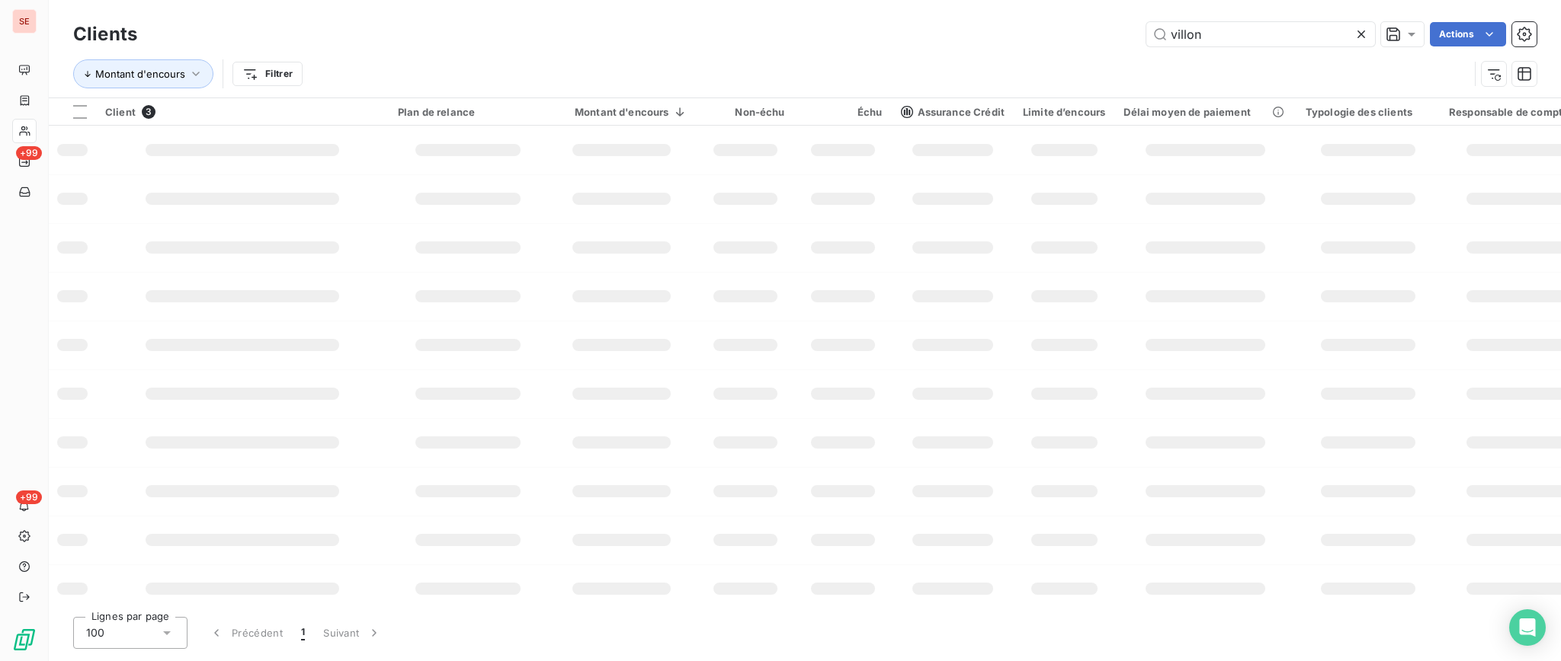
type input "villon"
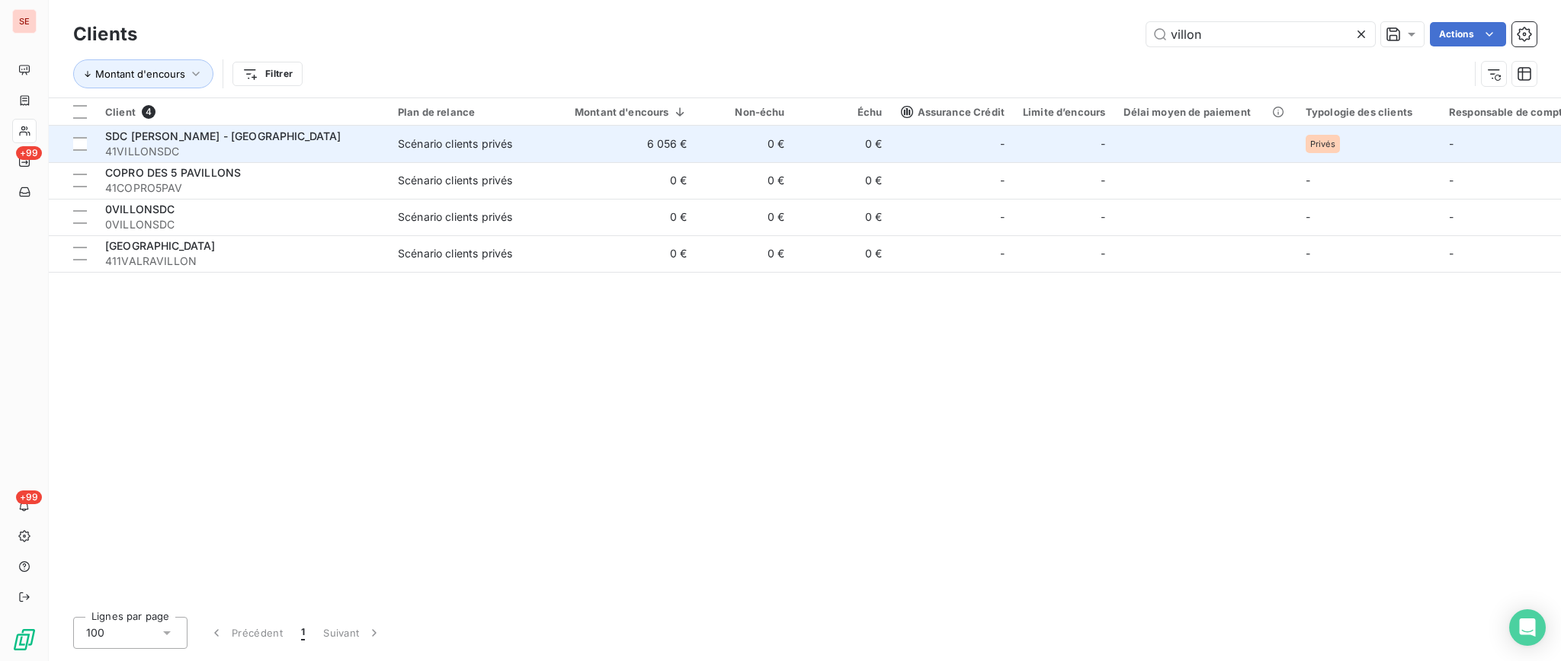
click at [668, 150] on td "6 056 €" at bounding box center [621, 144] width 149 height 37
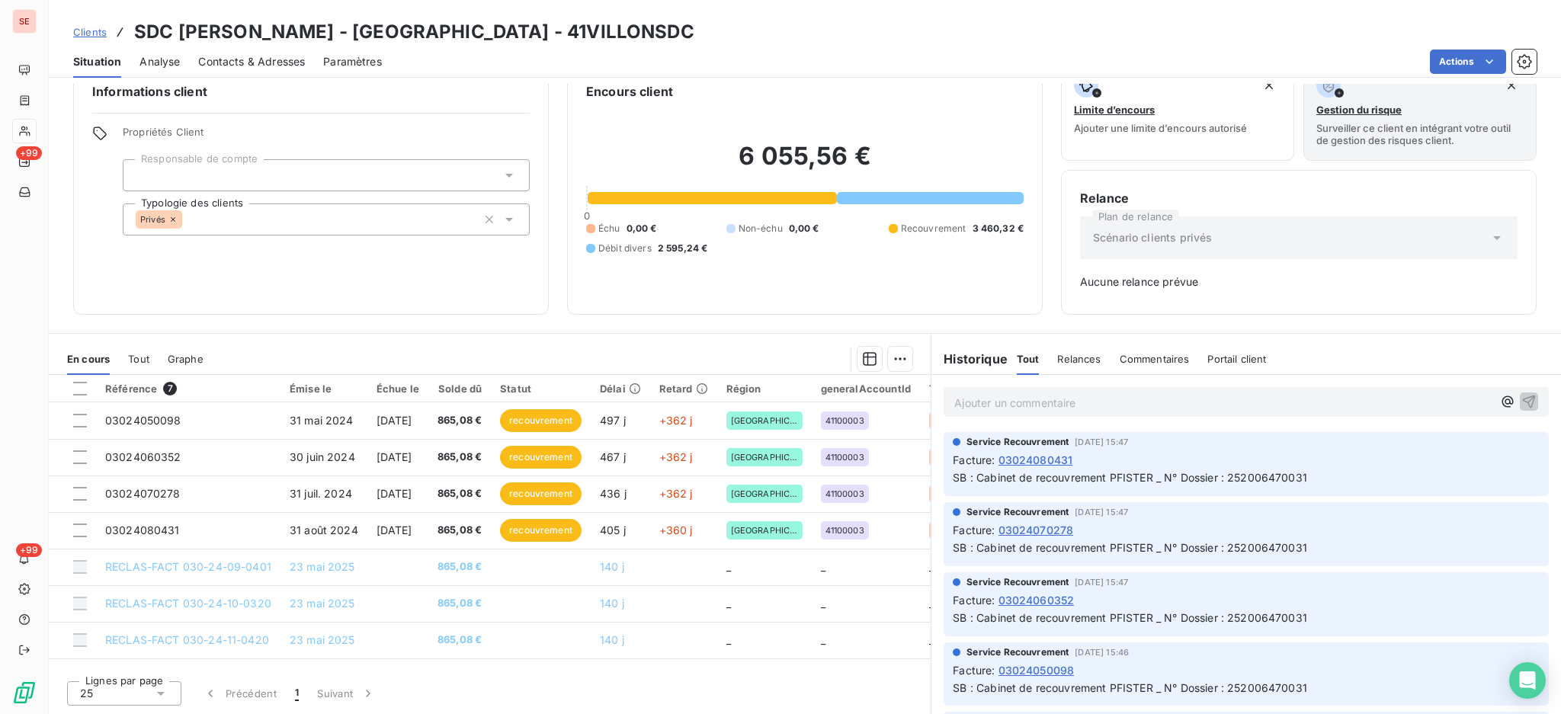
scroll to position [29, 0]
click at [981, 399] on p "Ajouter un commentaire ﻿" at bounding box center [1223, 403] width 538 height 19
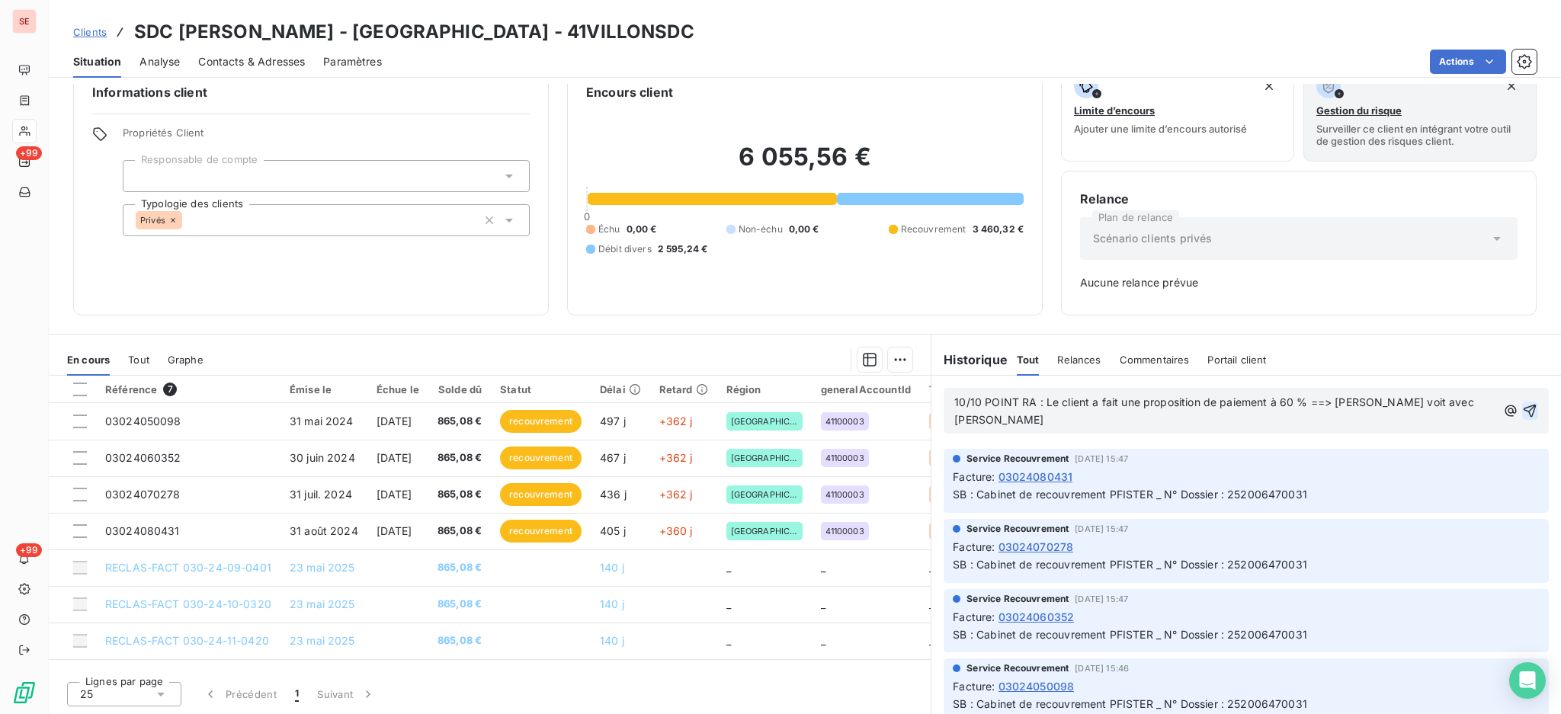
click at [1522, 403] on icon "button" at bounding box center [1529, 410] width 15 height 15
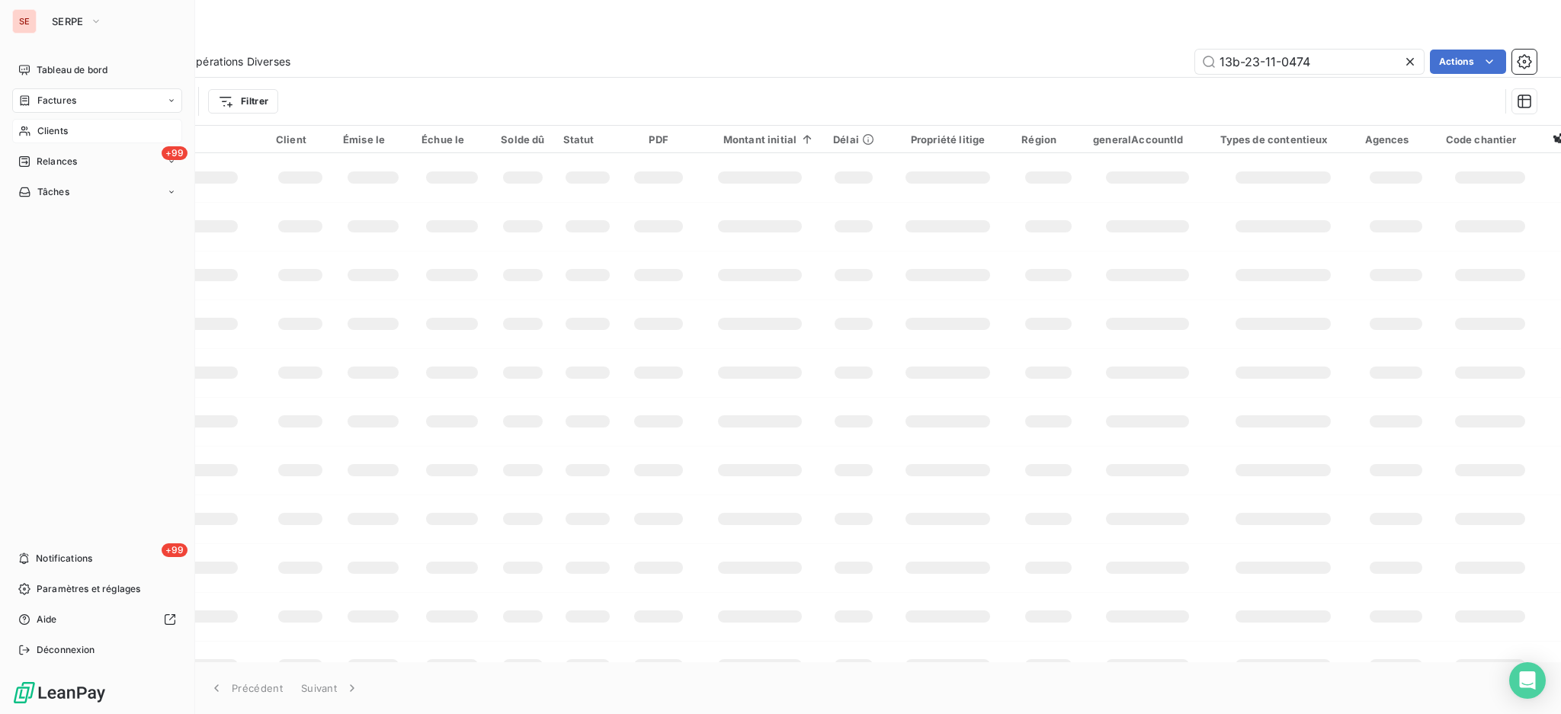
click at [50, 129] on span "Clients" at bounding box center [52, 131] width 30 height 14
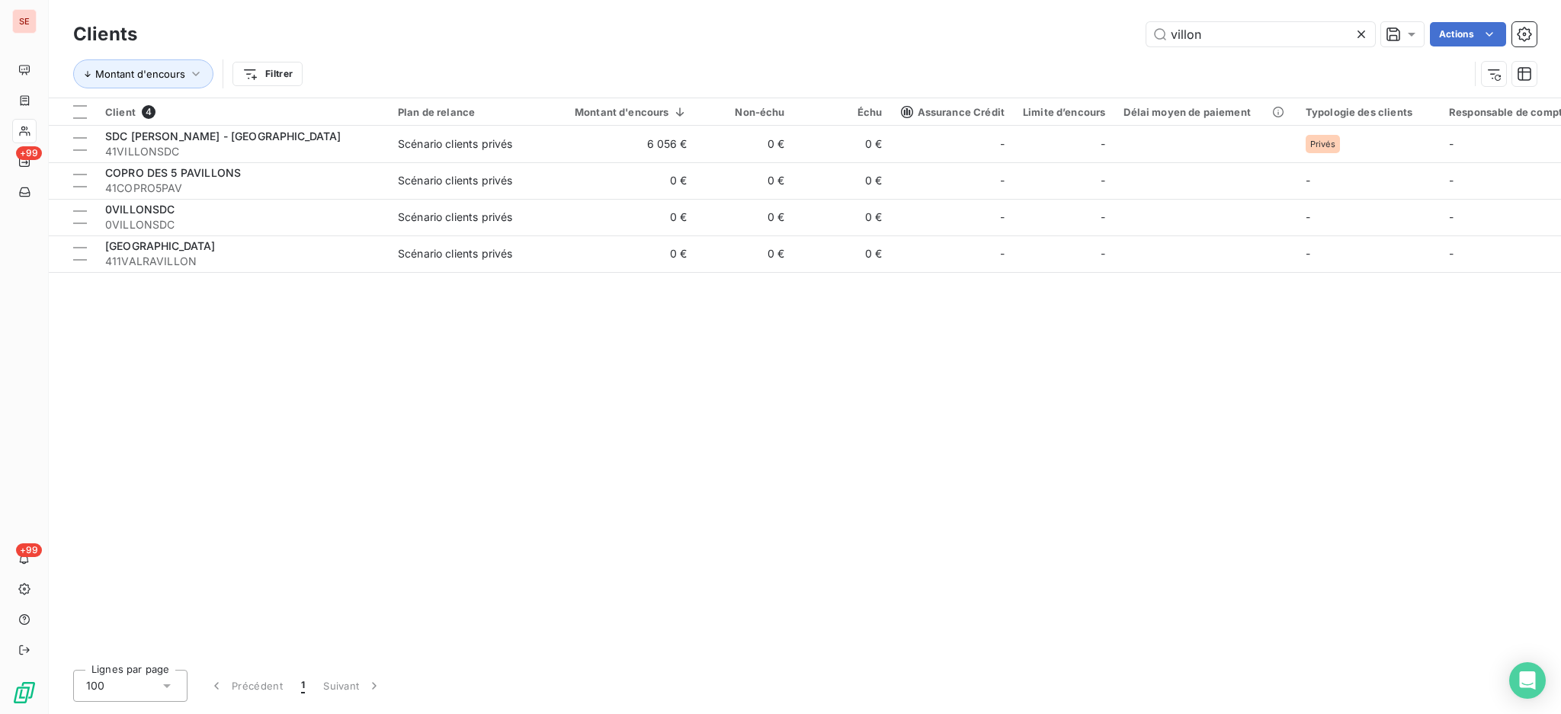
drag, startPoint x: 1246, startPoint y: 35, endPoint x: 972, endPoint y: 15, distance: 274.3
click at [1028, 0] on html "SE +99 +99 Clients villon Actions Montant d'encours Filtrer Client 4 Plan de re…" at bounding box center [780, 357] width 1561 height 714
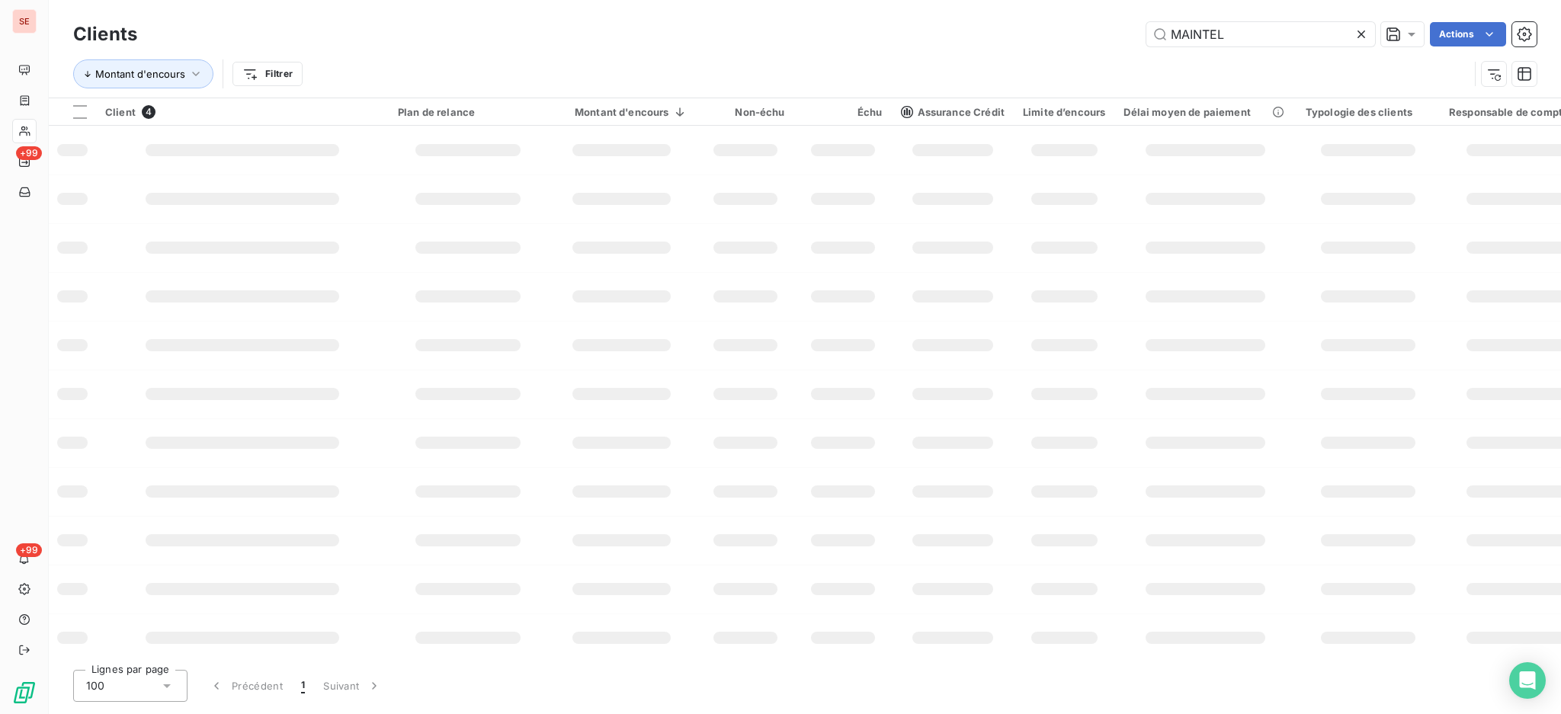
type input "MAINTEL"
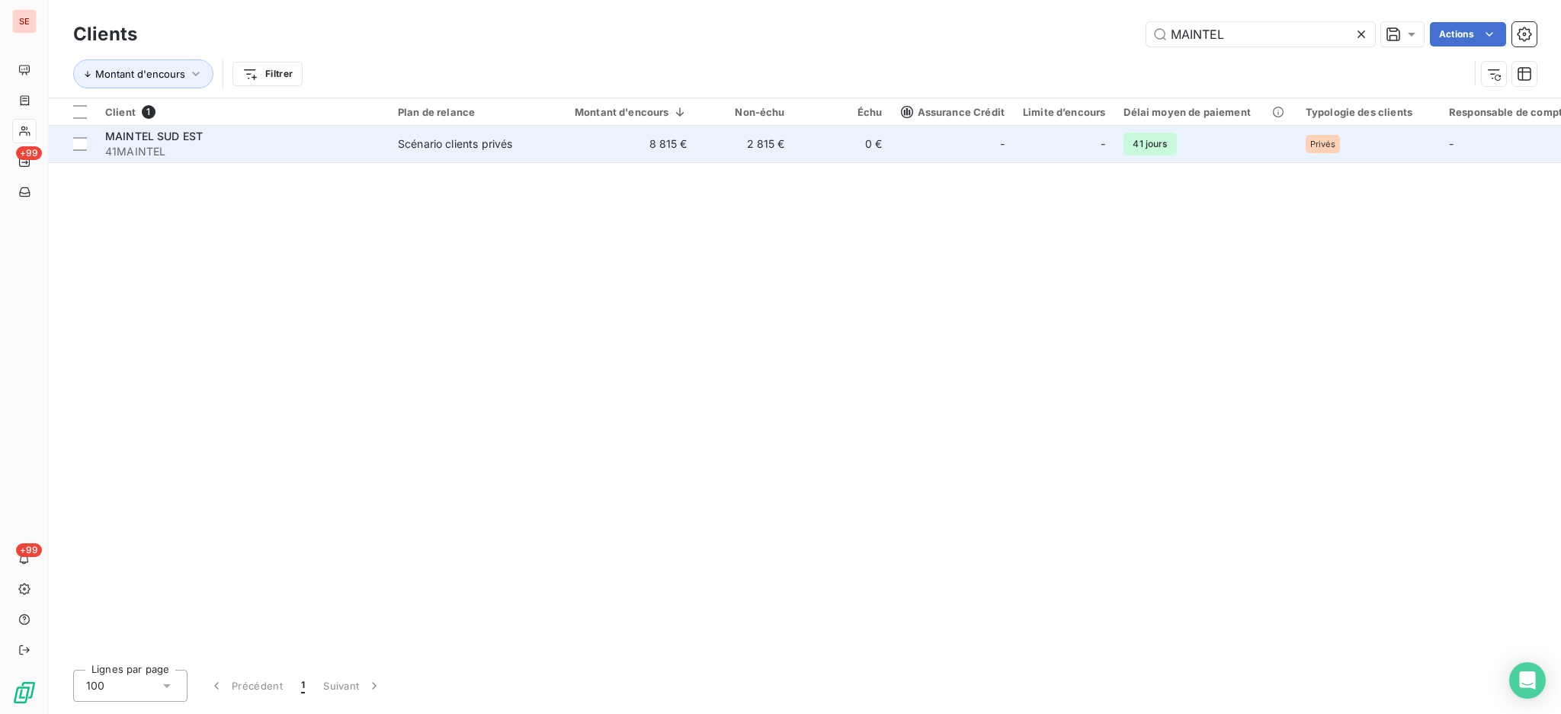
click at [228, 138] on div "MAINTEL SUD EST" at bounding box center [242, 136] width 274 height 15
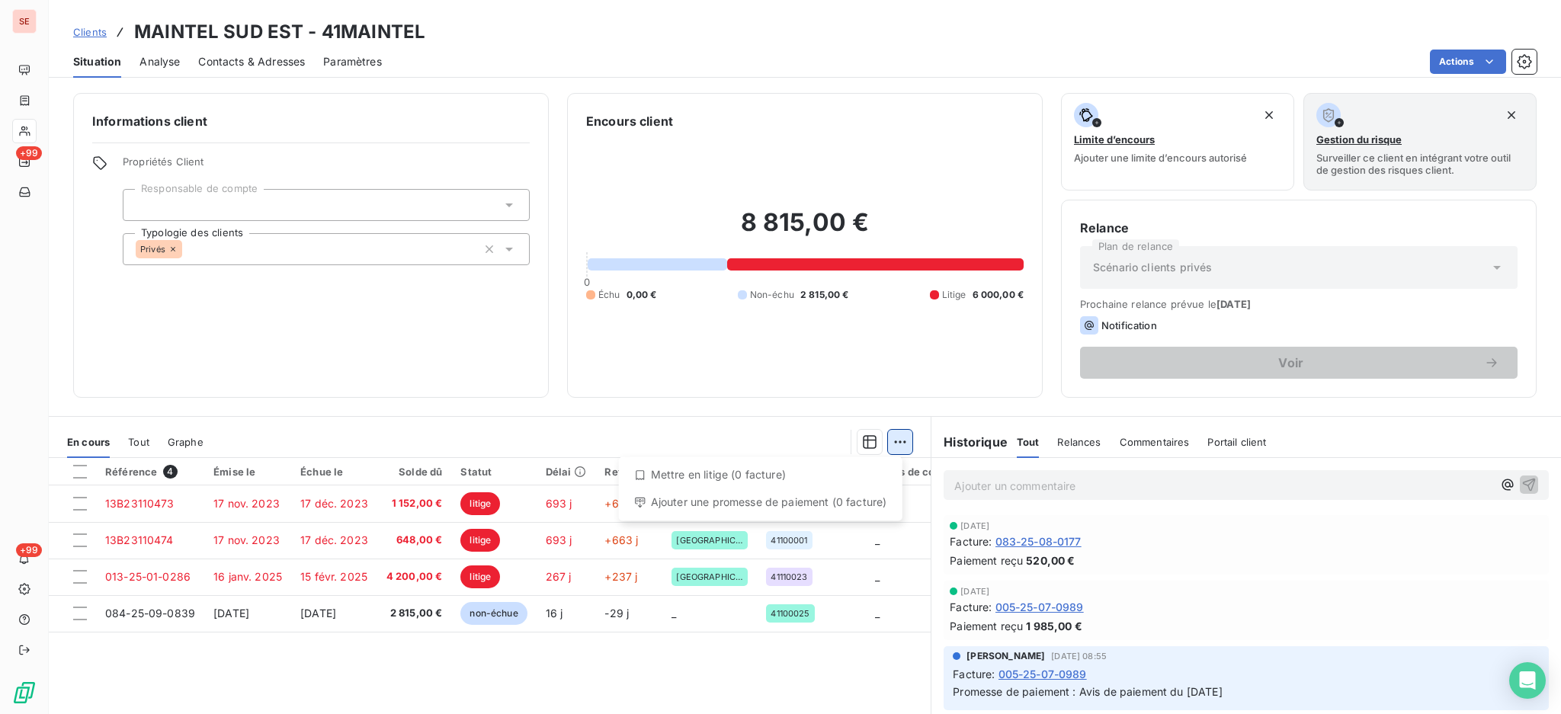
click at [896, 436] on html "SE +99 +99 Clients MAINTEL SUD EST - 41MAINTEL Situation Analyse Contacts & Adr…" at bounding box center [780, 357] width 1561 height 714
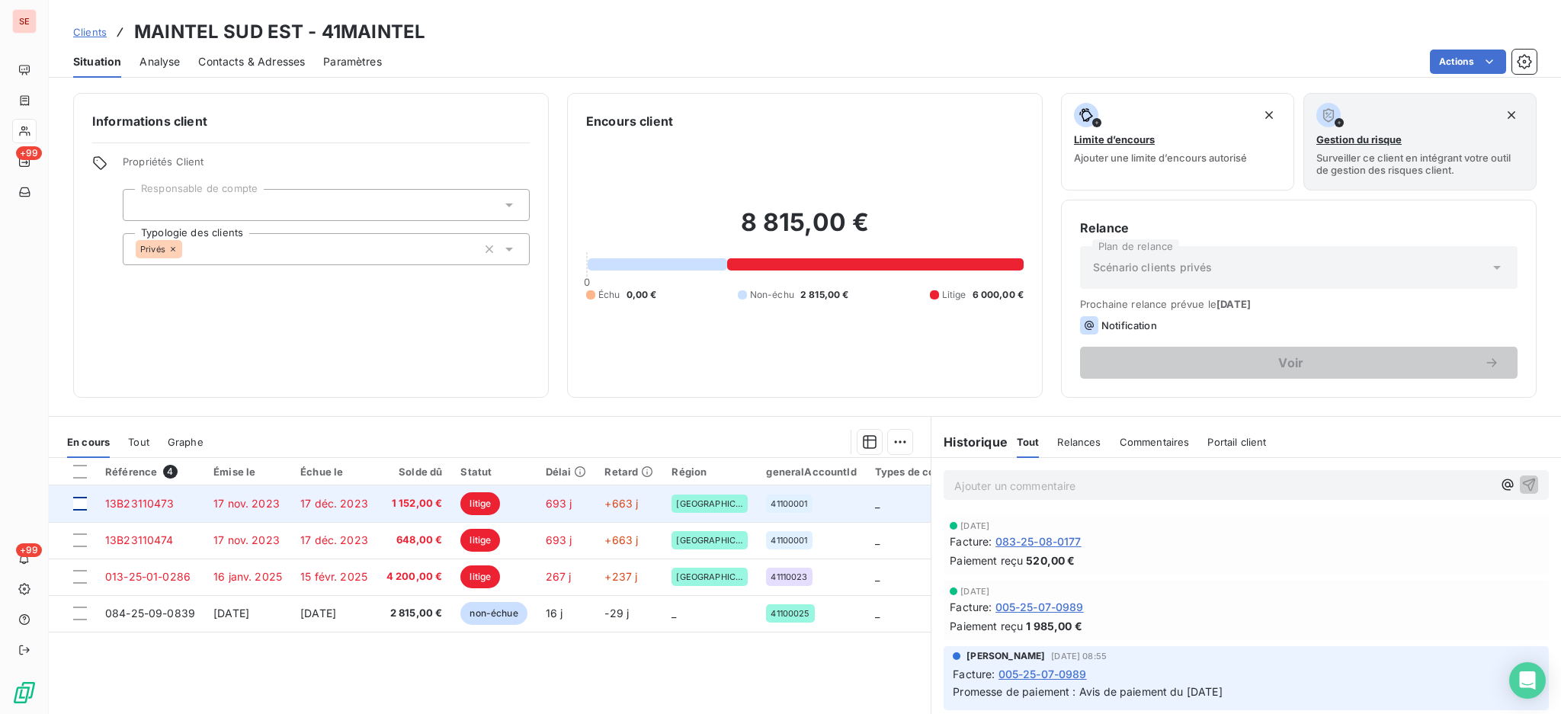
click at [80, 506] on div at bounding box center [80, 504] width 14 height 14
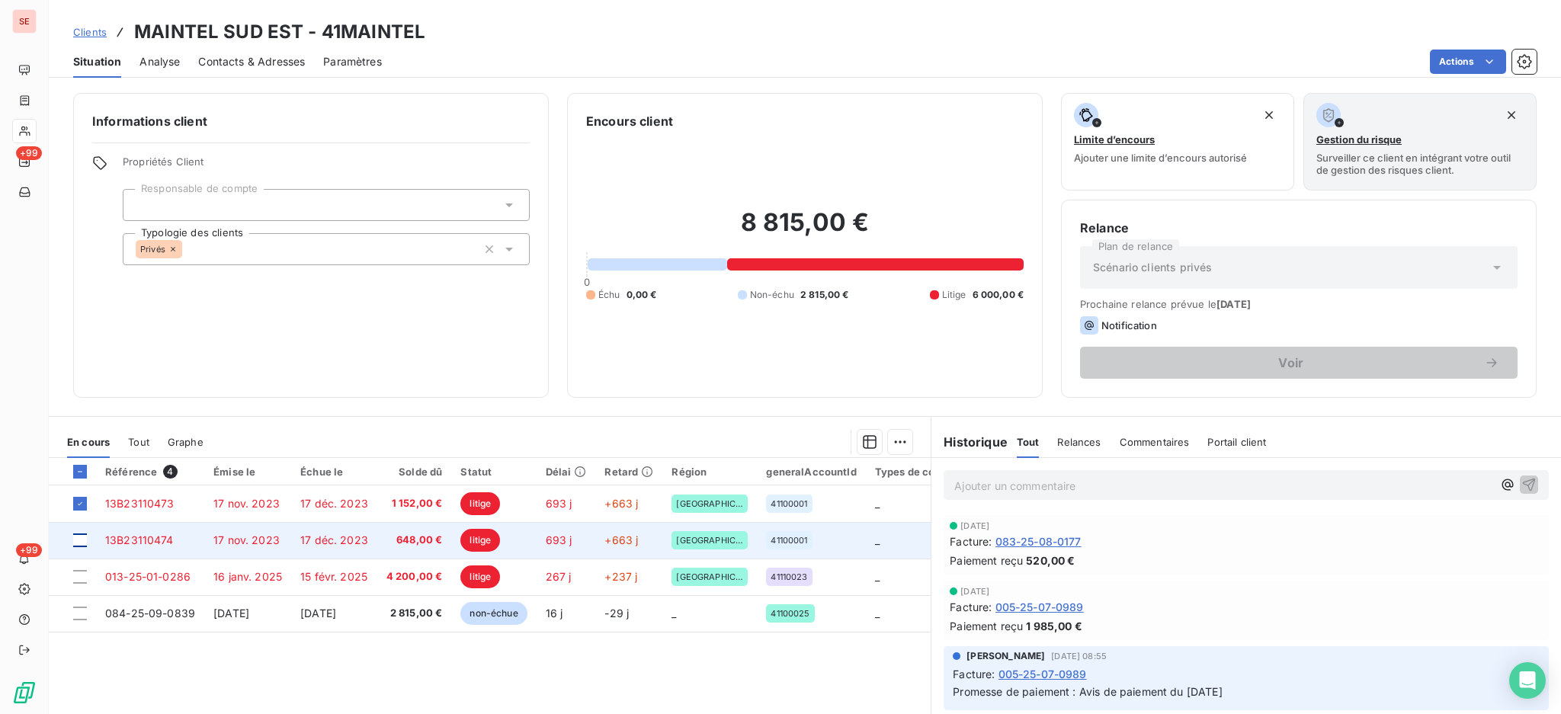
click at [74, 542] on div at bounding box center [80, 540] width 14 height 14
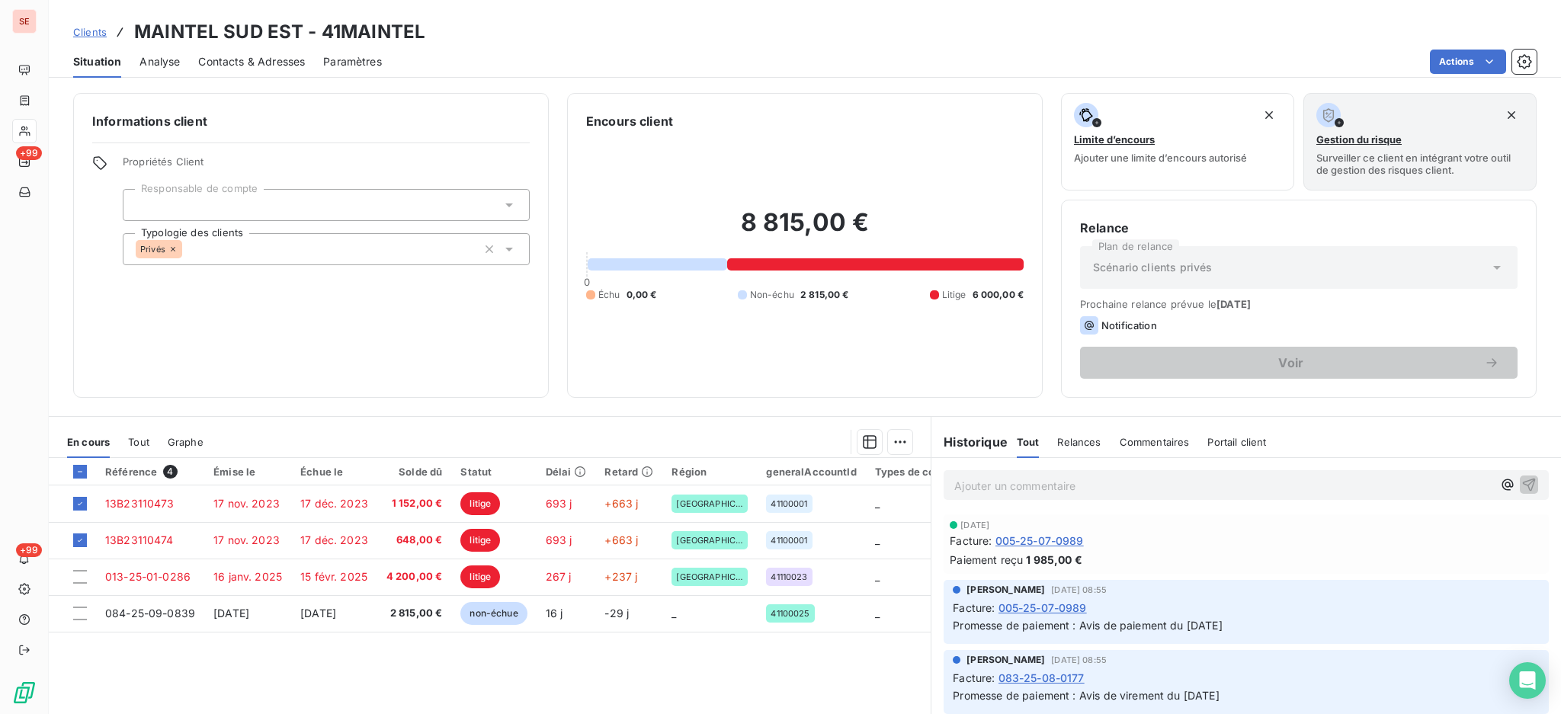
scroll to position [101, 0]
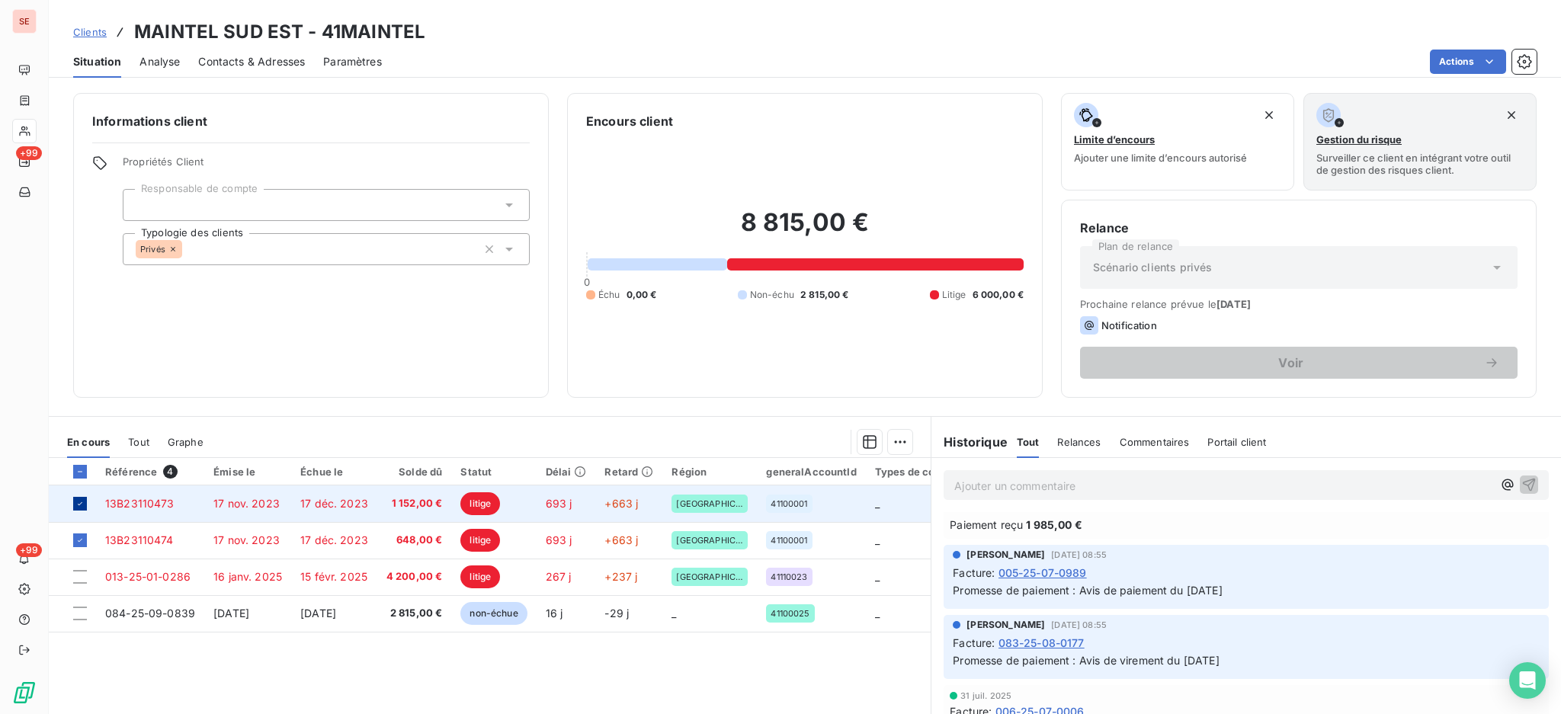
click at [75, 501] on icon at bounding box center [79, 503] width 9 height 9
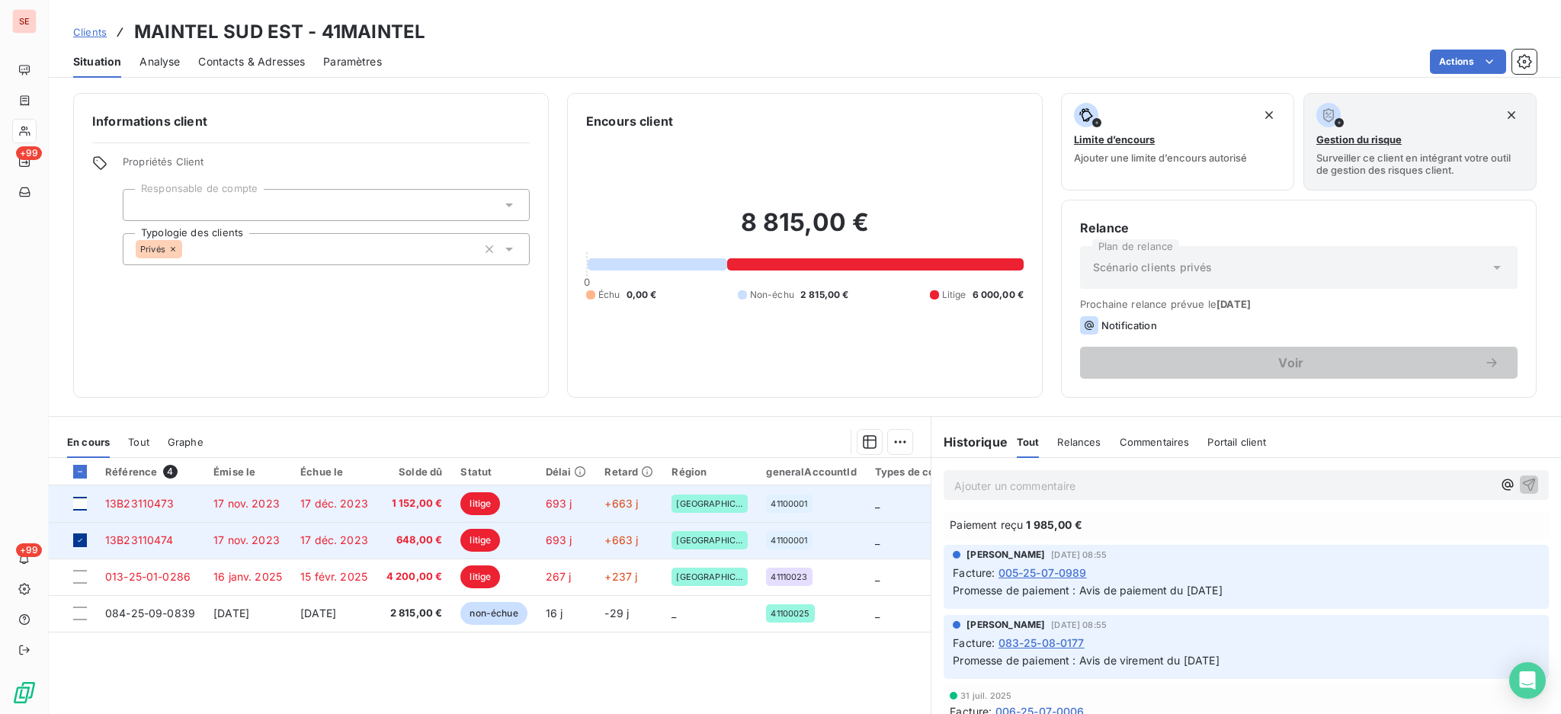
click at [73, 542] on td at bounding box center [72, 540] width 47 height 37
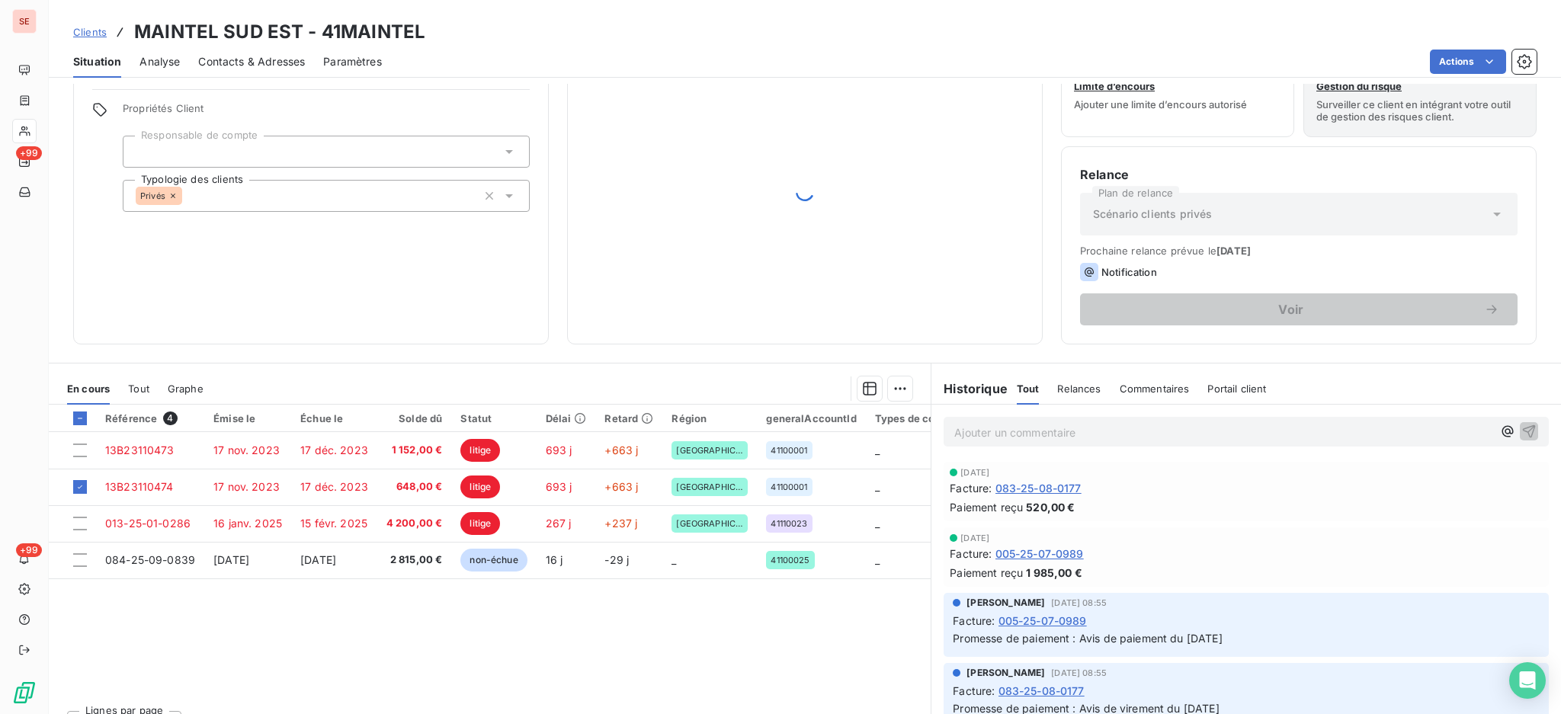
scroll to position [82, 0]
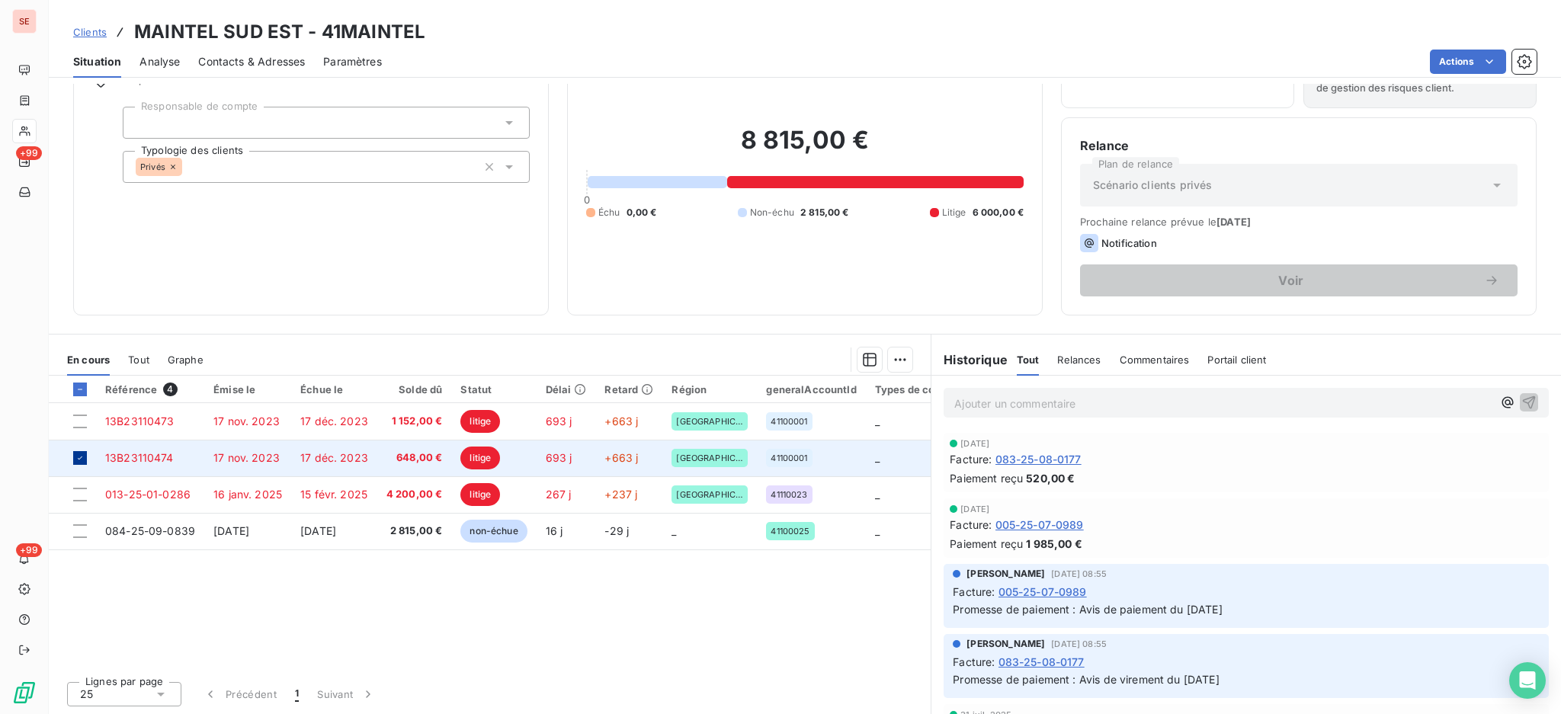
click at [82, 456] on icon at bounding box center [79, 457] width 9 height 9
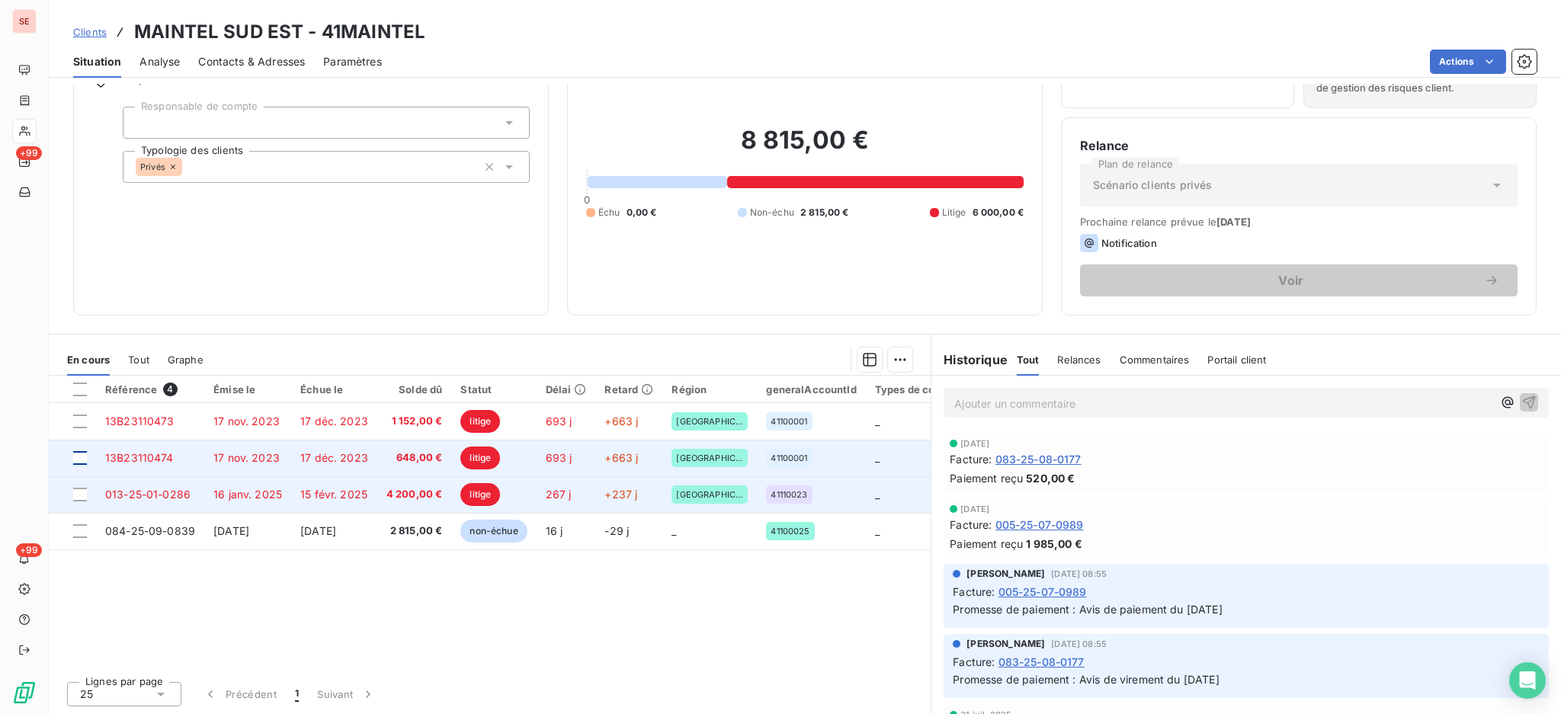
click at [130, 496] on span "013-25-01-0286" at bounding box center [147, 494] width 85 height 13
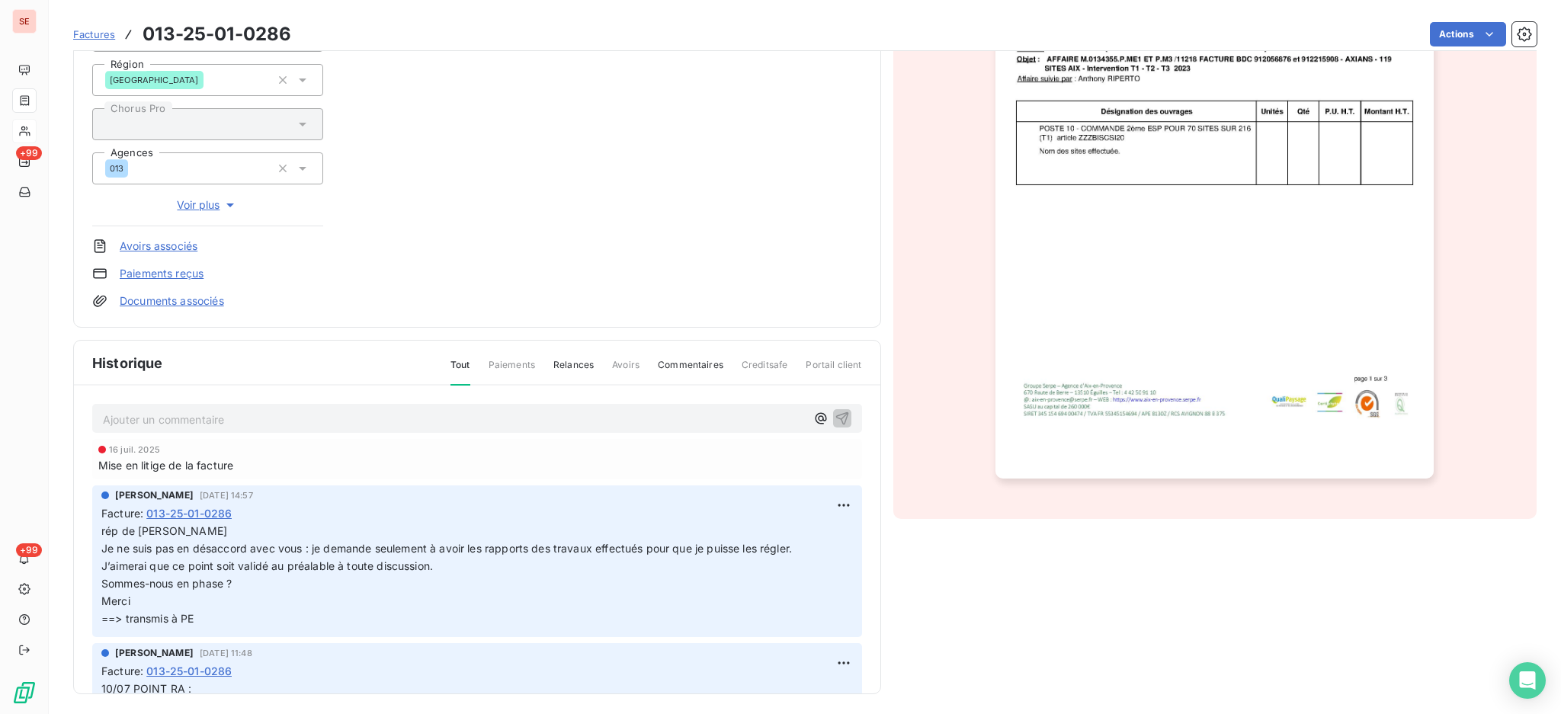
scroll to position [246, 0]
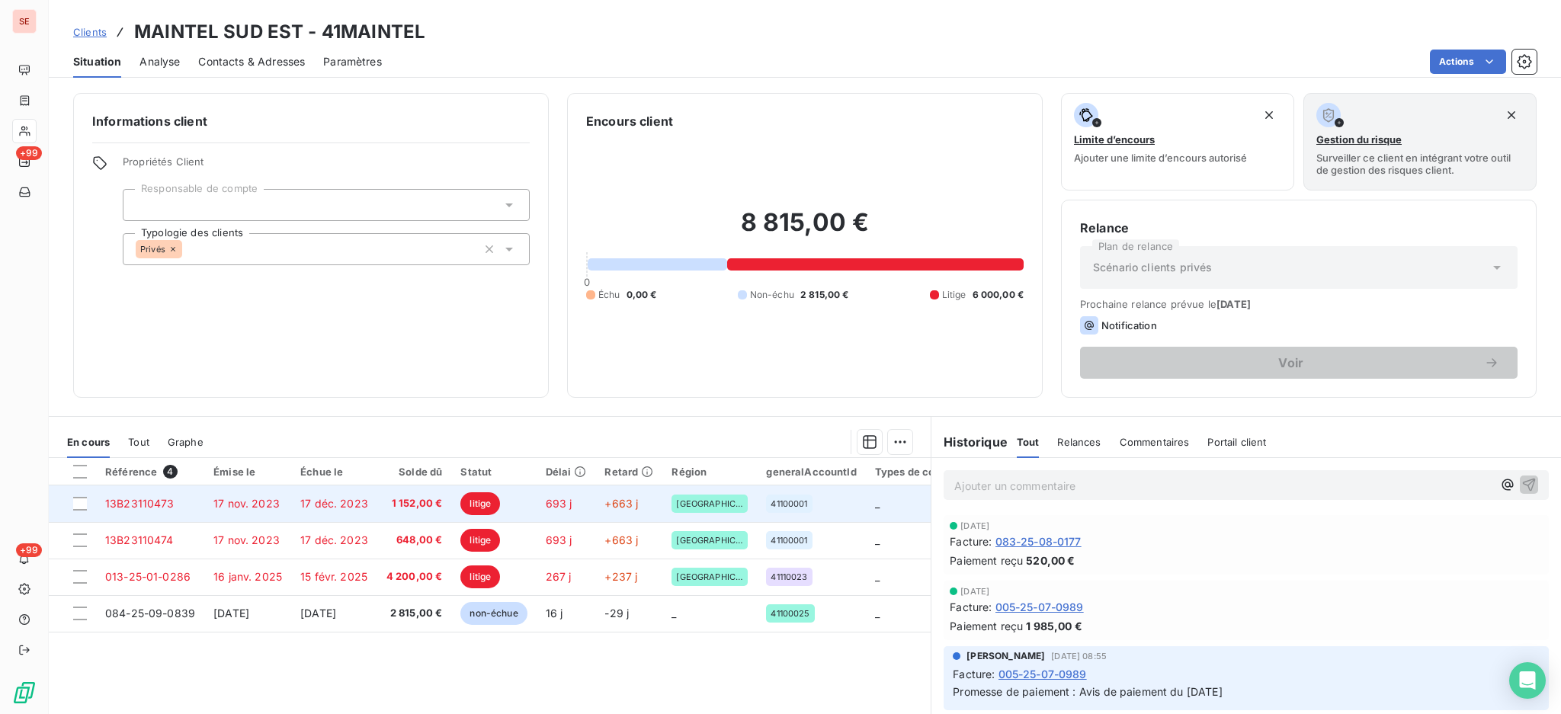
click at [133, 497] on span "13B23110473" at bounding box center [139, 503] width 69 height 13
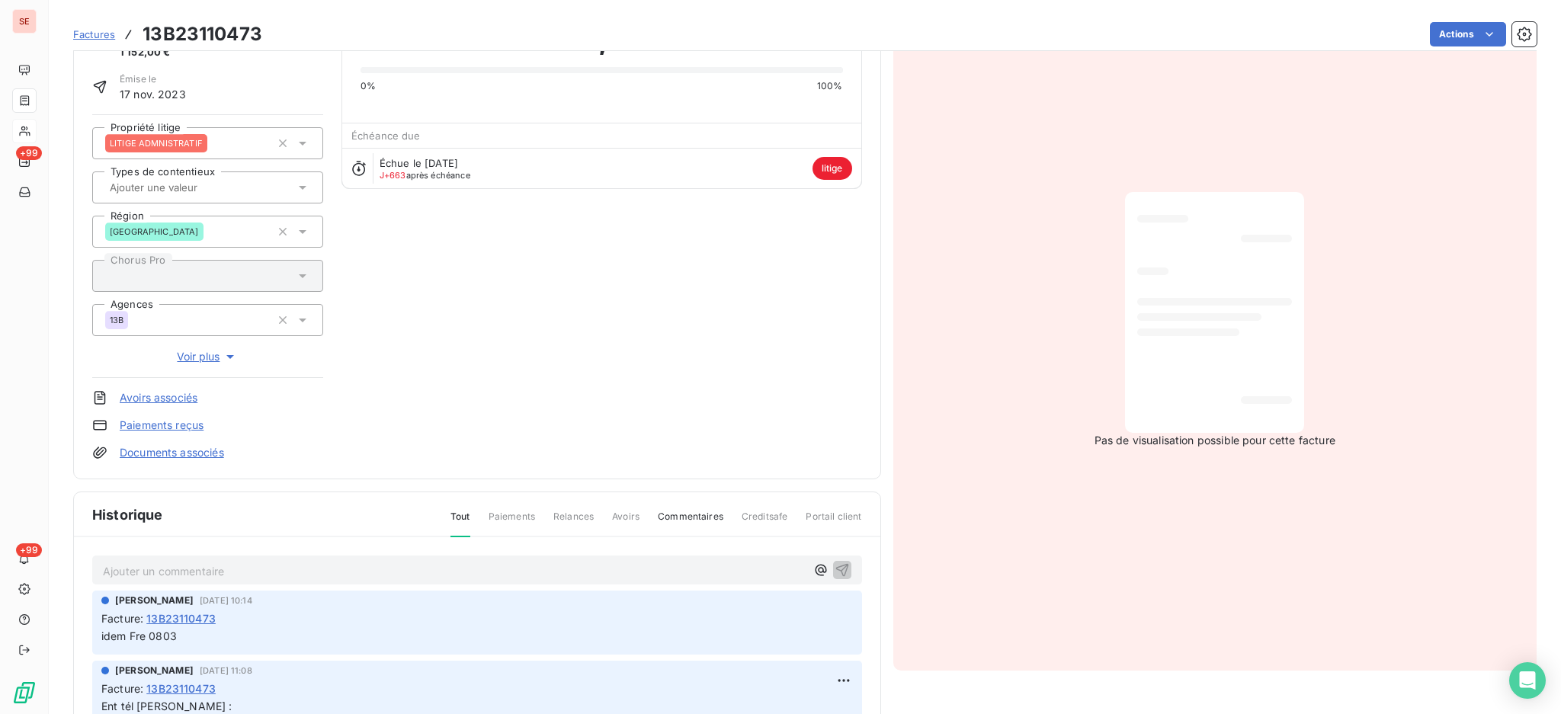
scroll to position [246, 0]
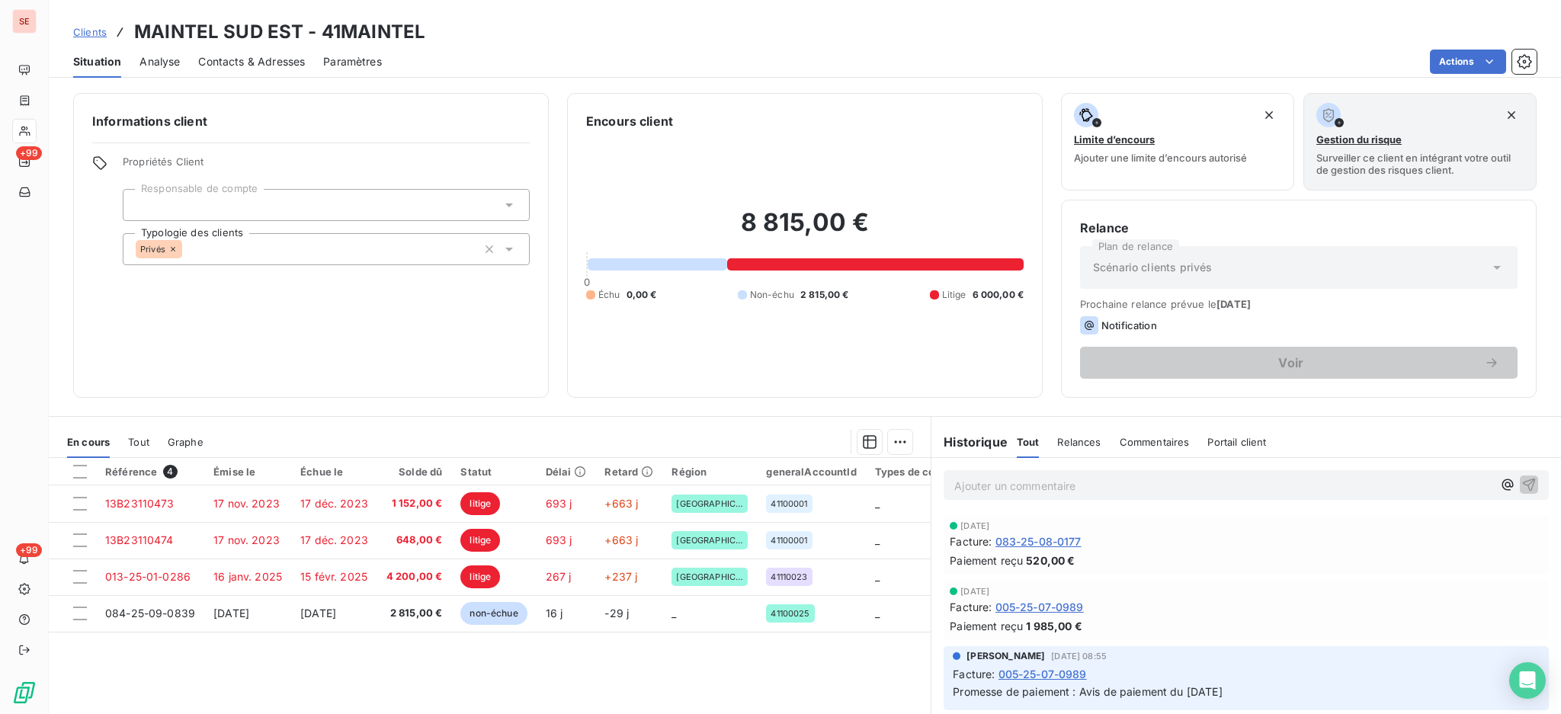
click at [1001, 479] on p "Ajouter un commentaire ﻿" at bounding box center [1223, 485] width 538 height 19
click at [1521, 481] on icon "button" at bounding box center [1528, 483] width 15 height 15
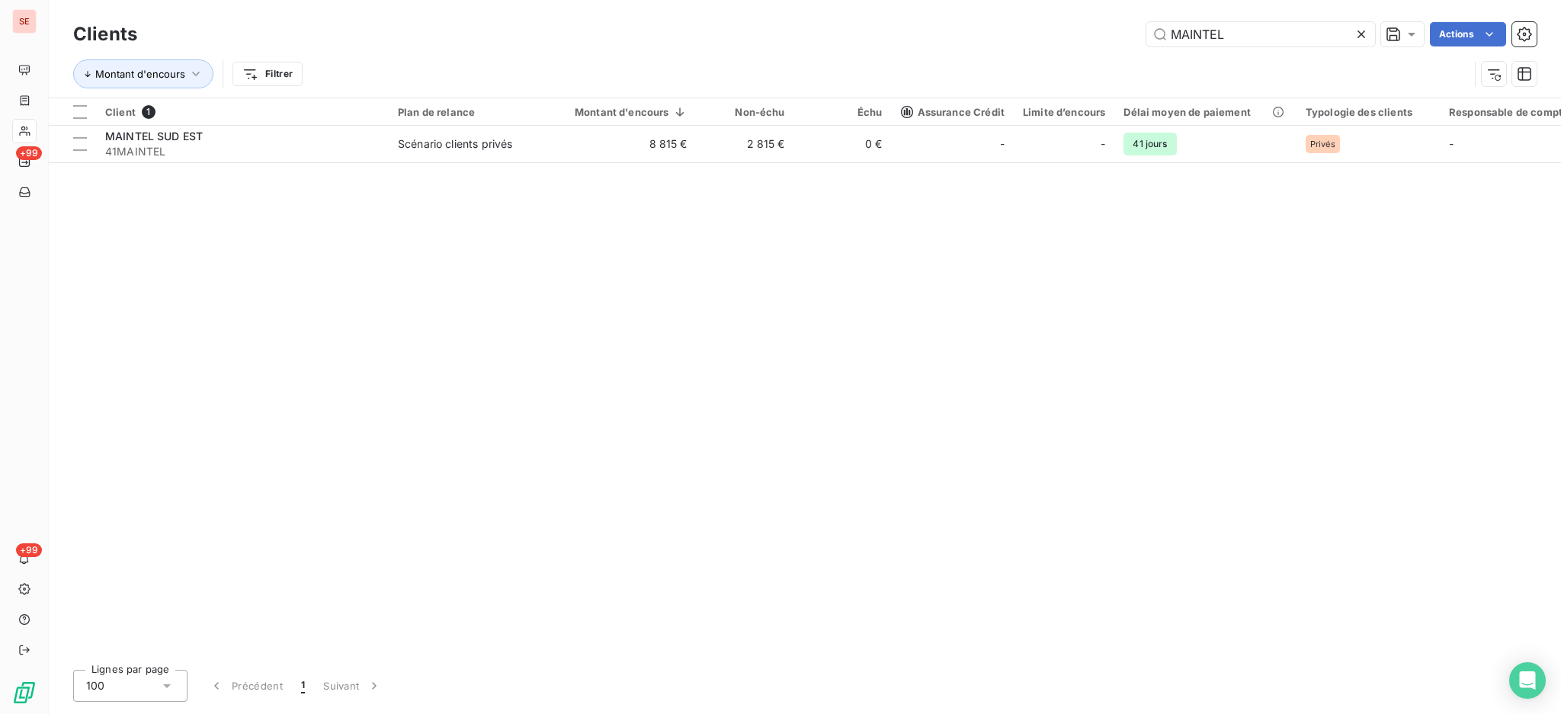
drag, startPoint x: 1246, startPoint y: 27, endPoint x: 925, endPoint y: -11, distance: 323.1
click at [925, 0] on html "SE +99 +99 Clients MAINTEL Actions Montant d'encours Filtrer Client 1 Plan de r…" at bounding box center [780, 357] width 1561 height 714
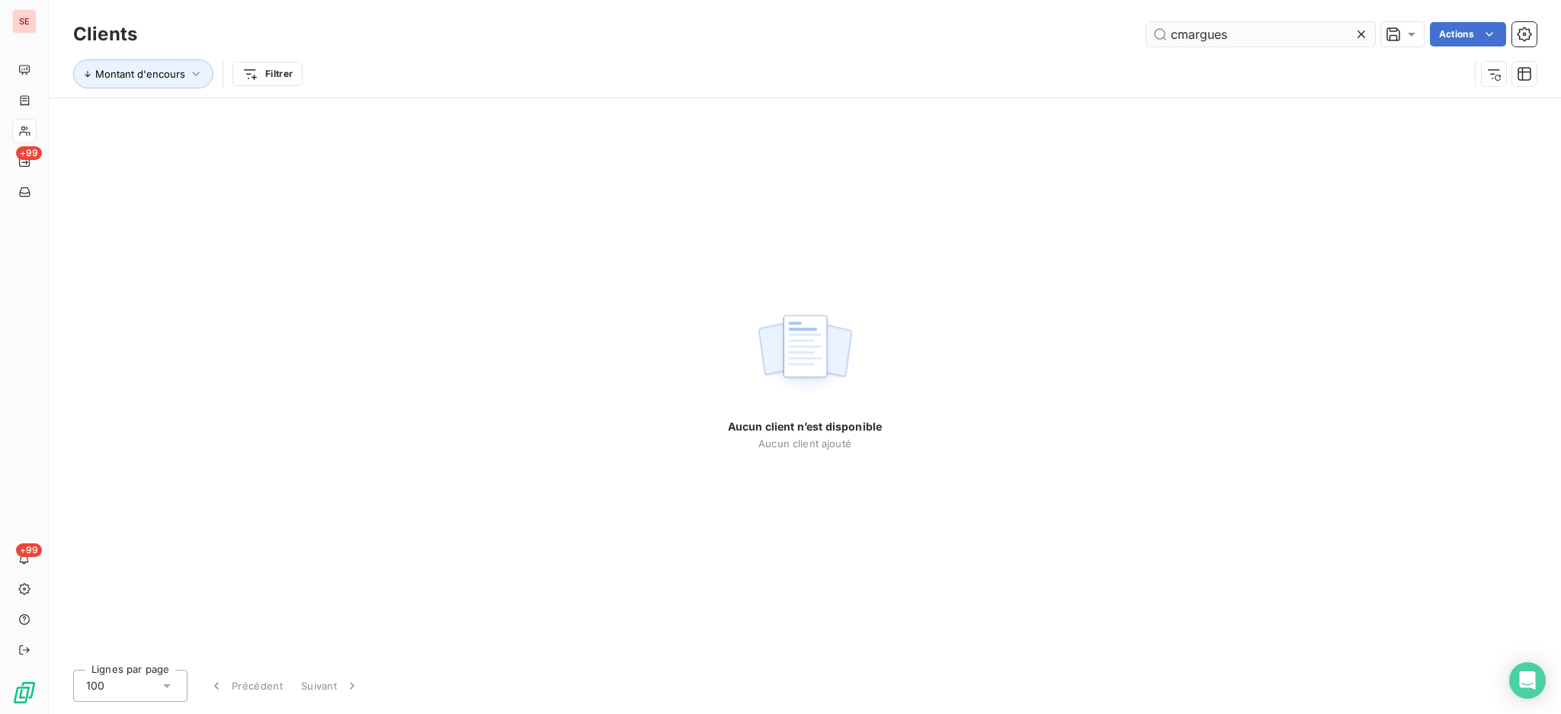
click at [1183, 43] on input "cmargues" at bounding box center [1260, 34] width 229 height 24
click at [1175, 32] on input "cmargues" at bounding box center [1260, 34] width 229 height 24
click at [1178, 36] on input "cmargues" at bounding box center [1260, 34] width 229 height 24
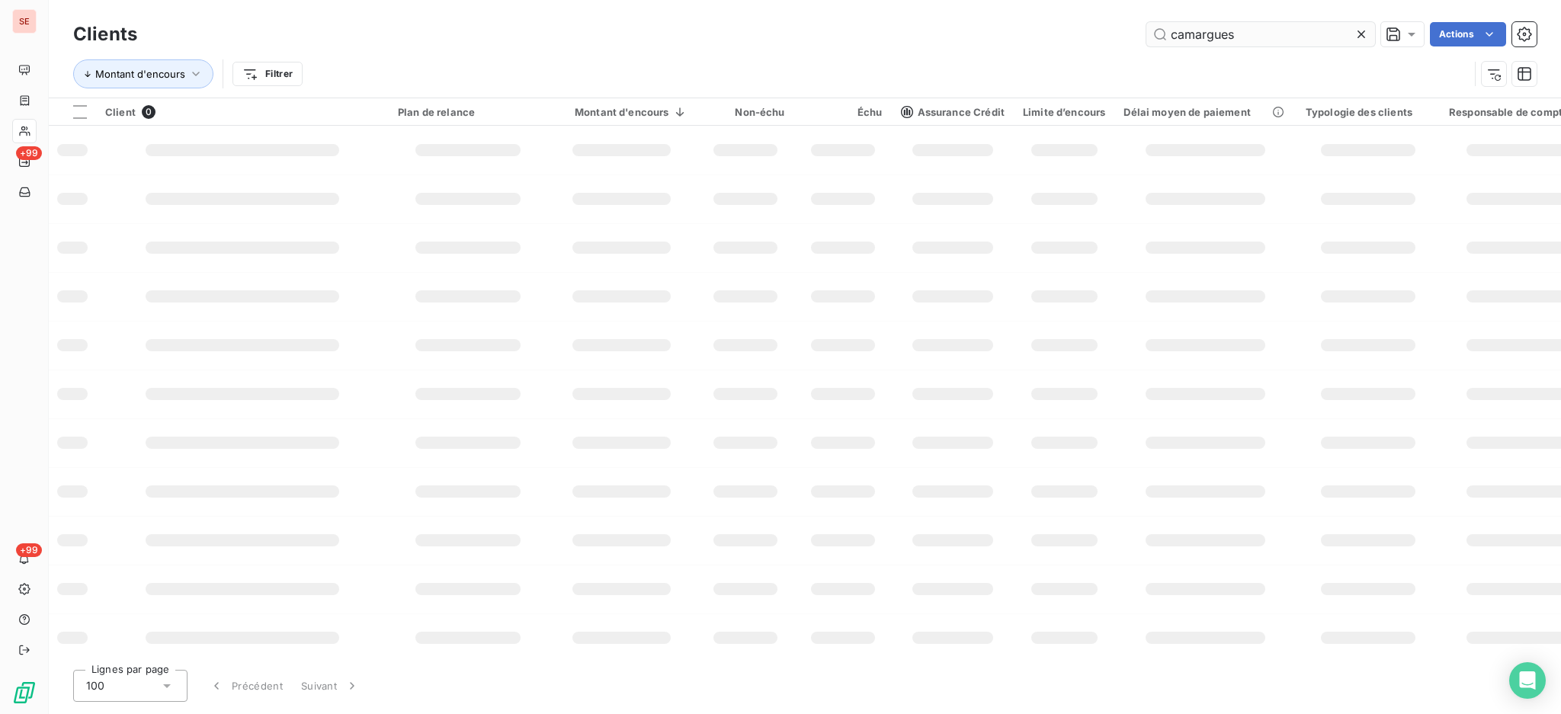
type input "camargues"
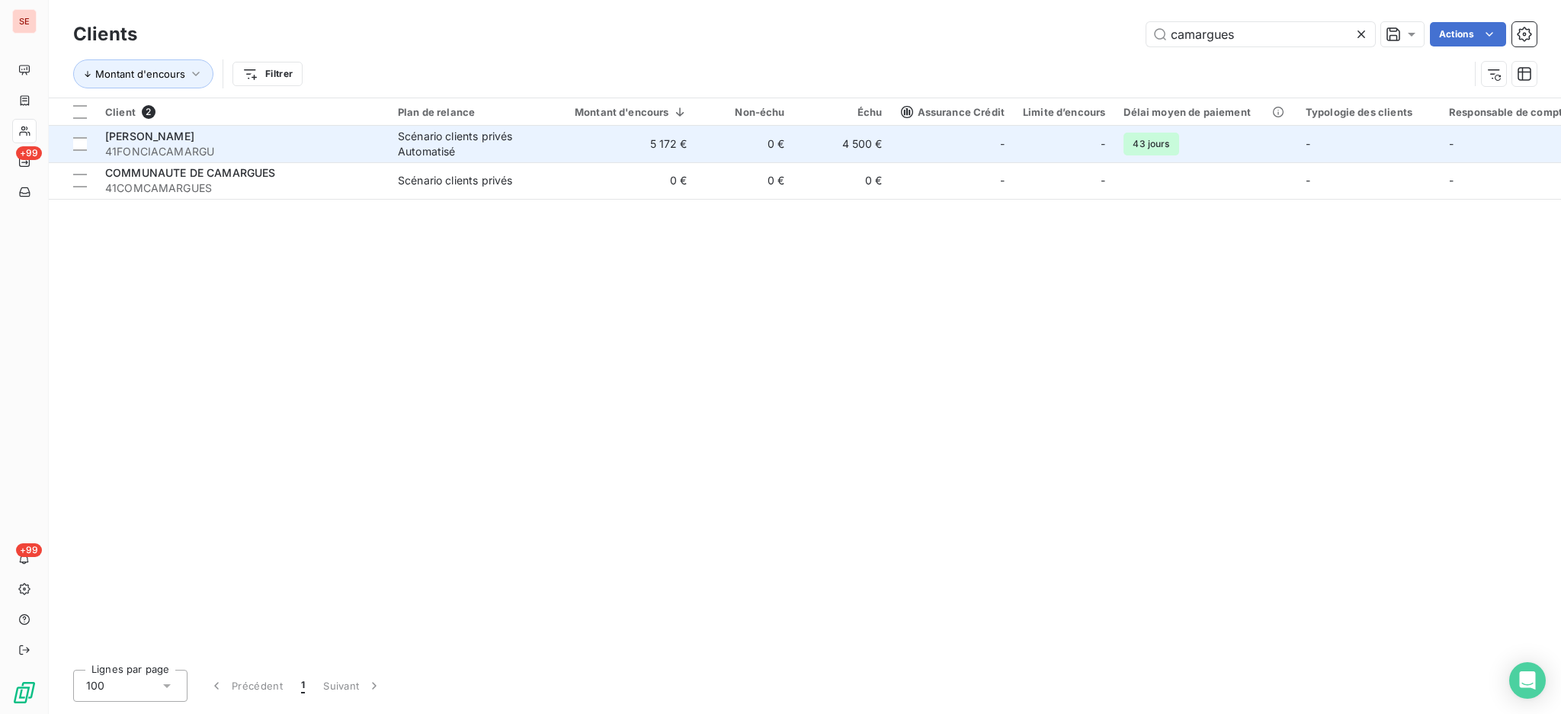
click at [622, 139] on td "5 172 €" at bounding box center [621, 144] width 149 height 37
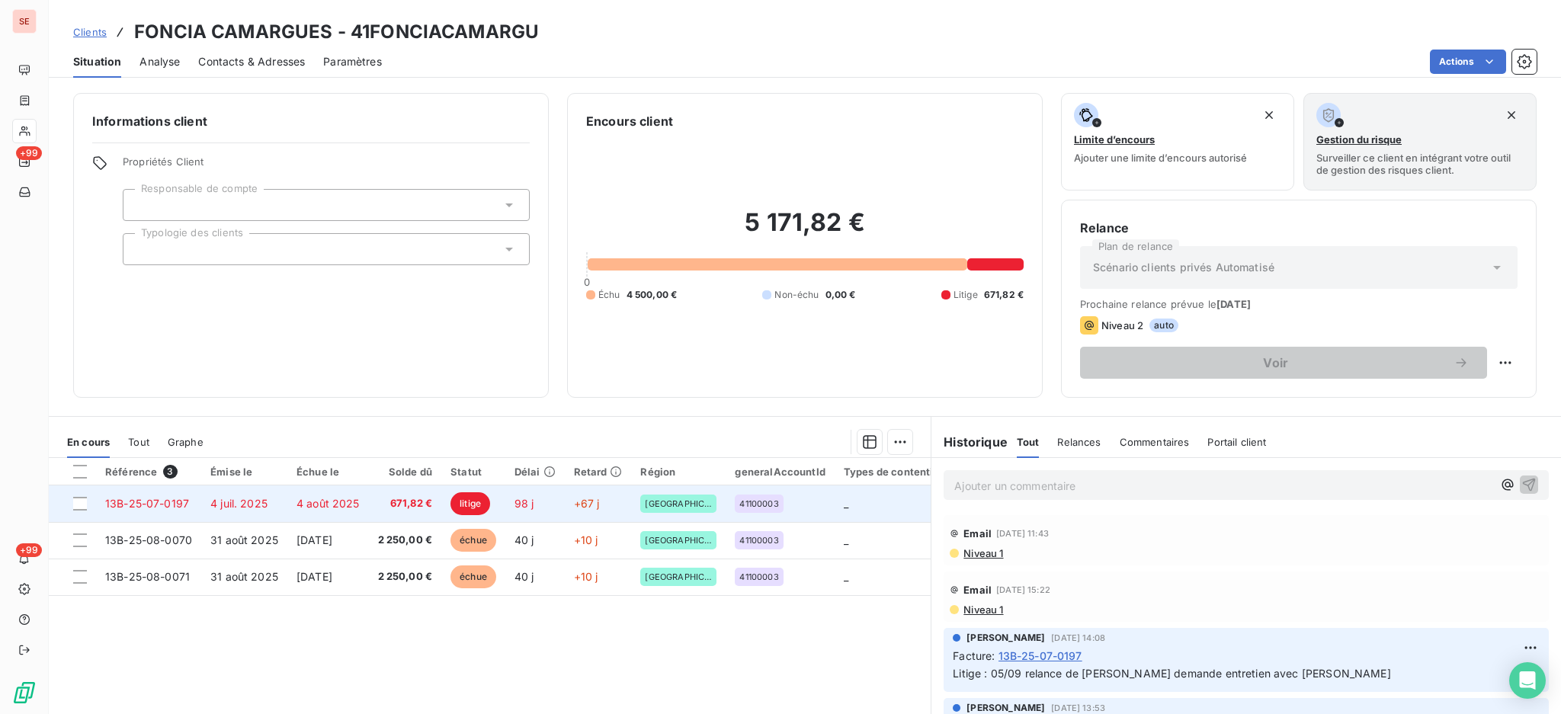
click at [164, 498] on span "13B-25-07-0197" at bounding box center [147, 503] width 84 height 13
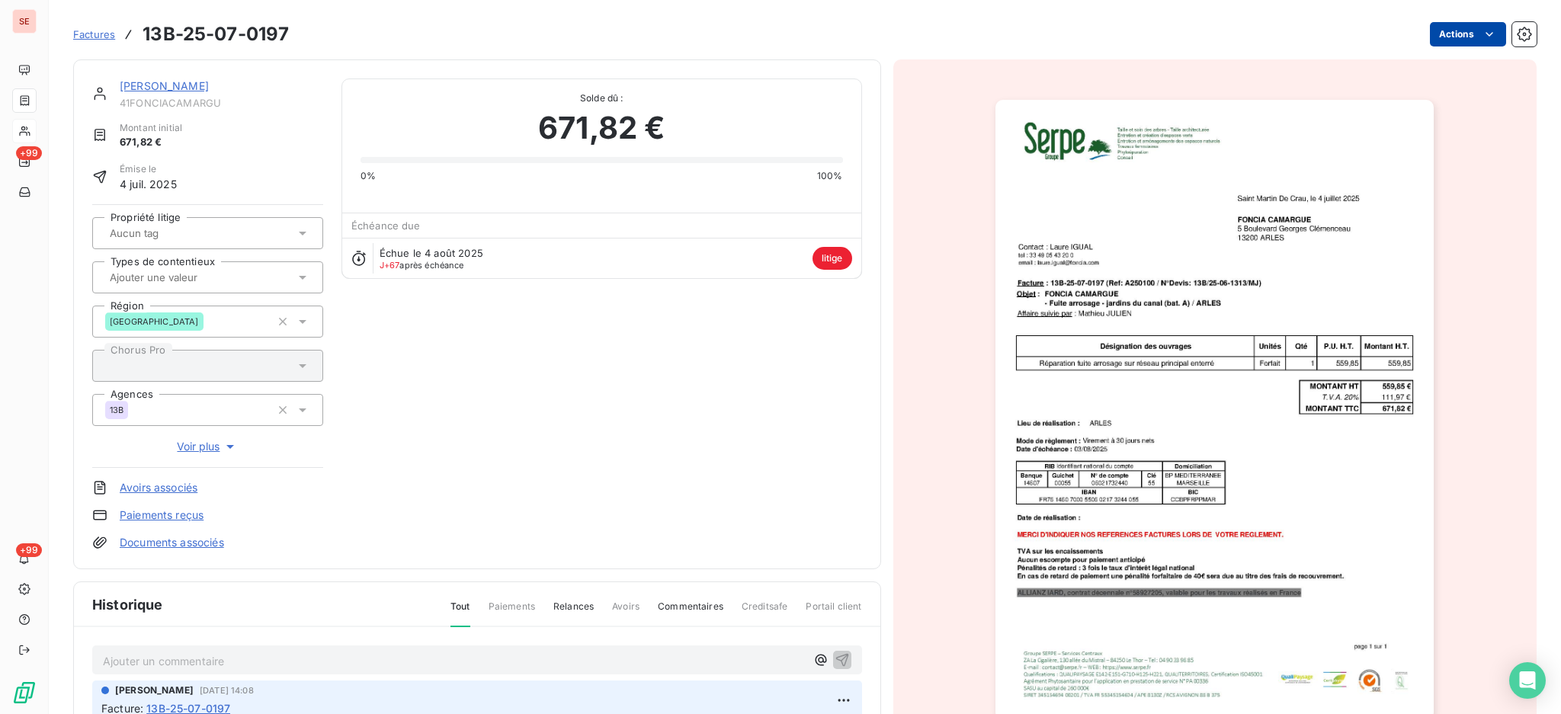
click at [1446, 23] on html "SE +99 +99 Factures 13B-25-07-0197 Actions FONCIA CAMARGUES 41FONCIACAMARGU Mon…" at bounding box center [780, 357] width 1561 height 714
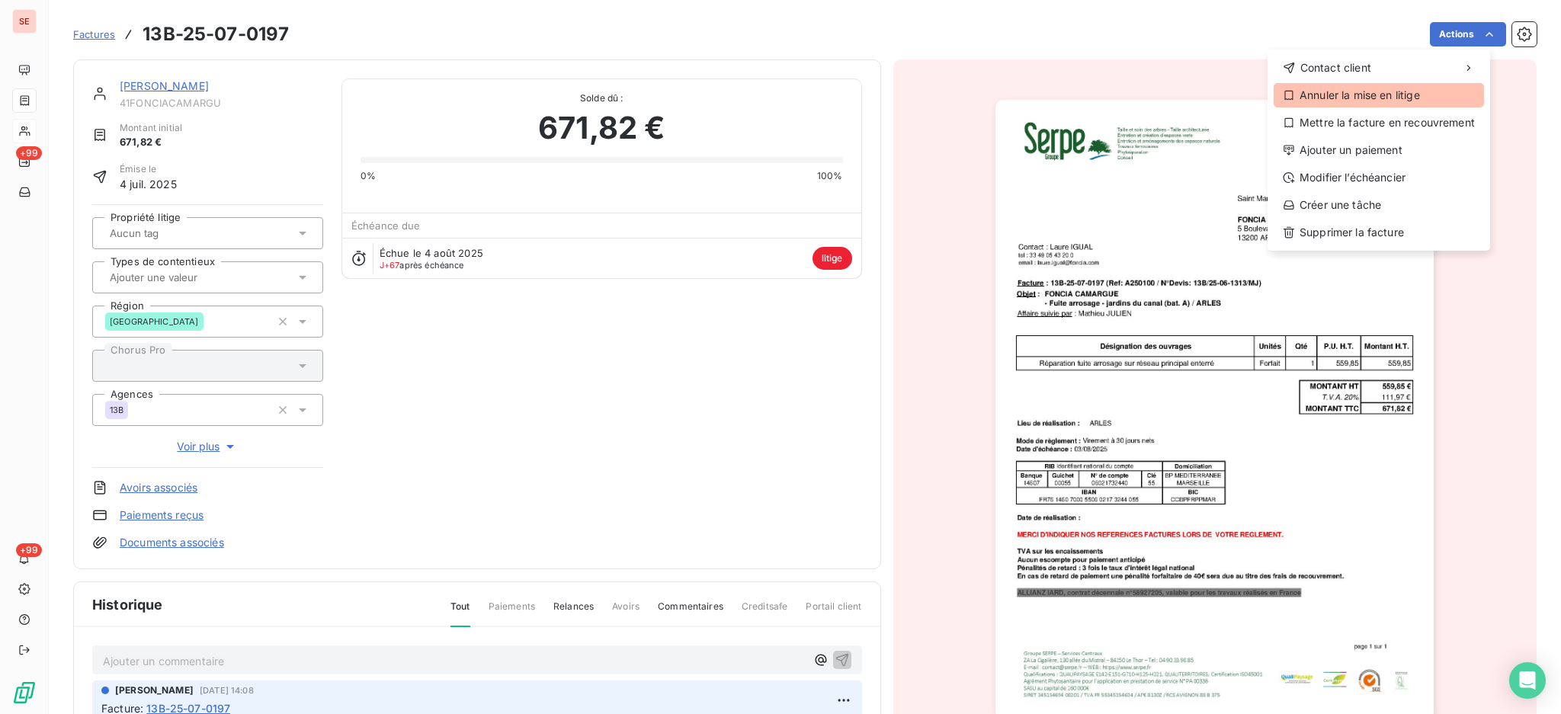
click at [1412, 98] on div "Annuler la mise en litige" at bounding box center [1378, 95] width 210 height 24
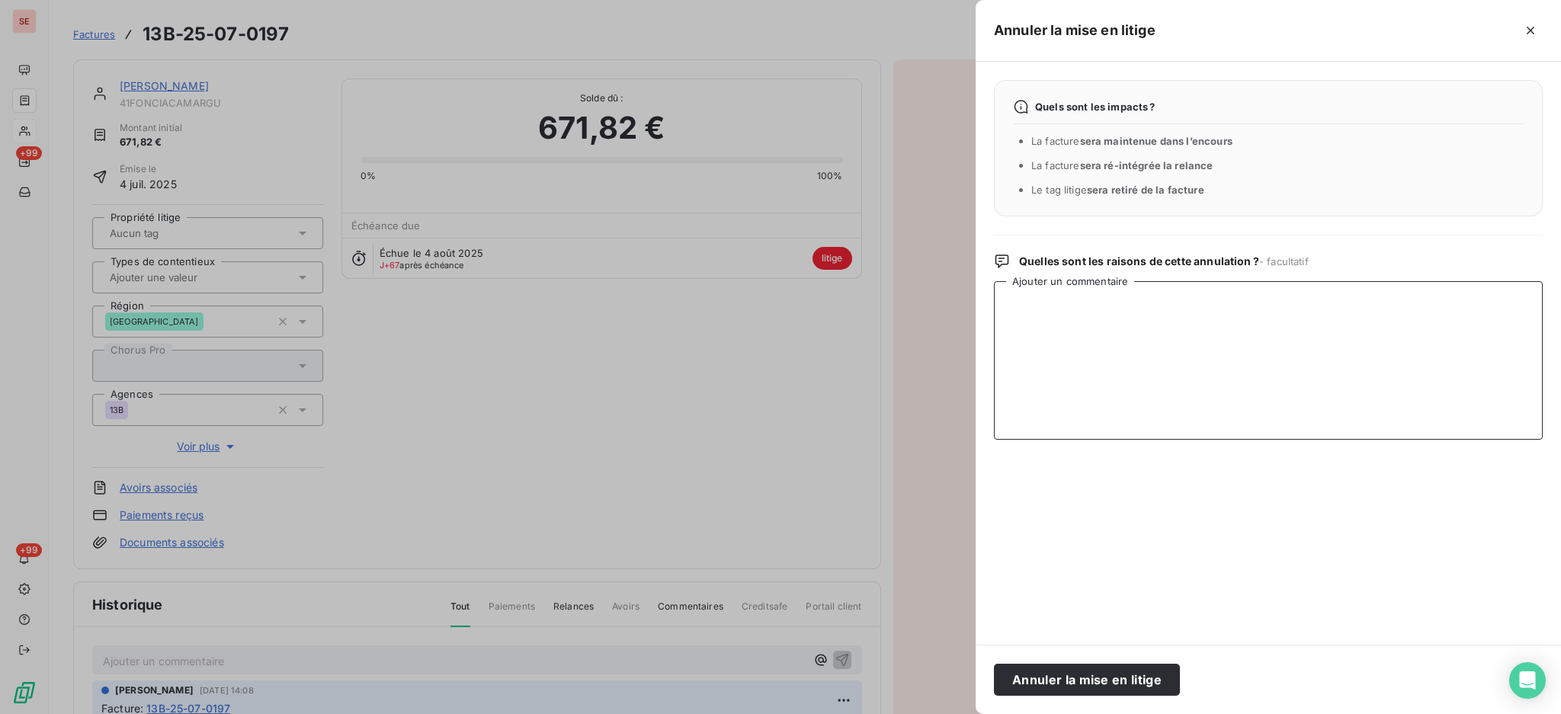
click at [1302, 312] on textarea "Ajouter un commentaire" at bounding box center [1268, 360] width 549 height 158
type textarea "2"
drag, startPoint x: 1277, startPoint y: 301, endPoint x: 1062, endPoint y: 310, distance: 215.1
click at [1062, 310] on textarea "Mme Igual n'a pas donné suite à la deande de RDV" at bounding box center [1268, 360] width 549 height 158
type textarea "Mme Igual a annulé le dernier Rdv : facture à relancer"
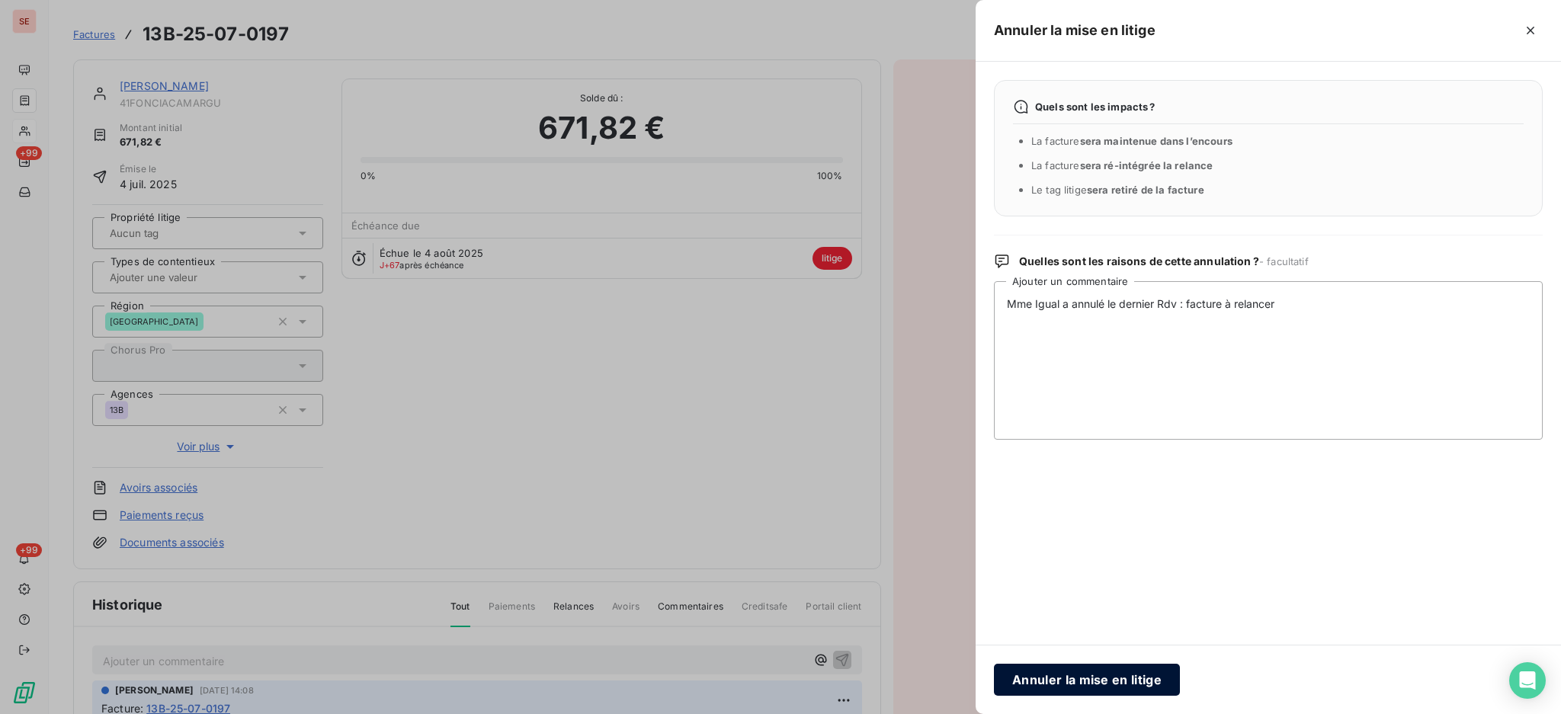
click at [1087, 687] on button "Annuler la mise en litige" at bounding box center [1087, 680] width 186 height 32
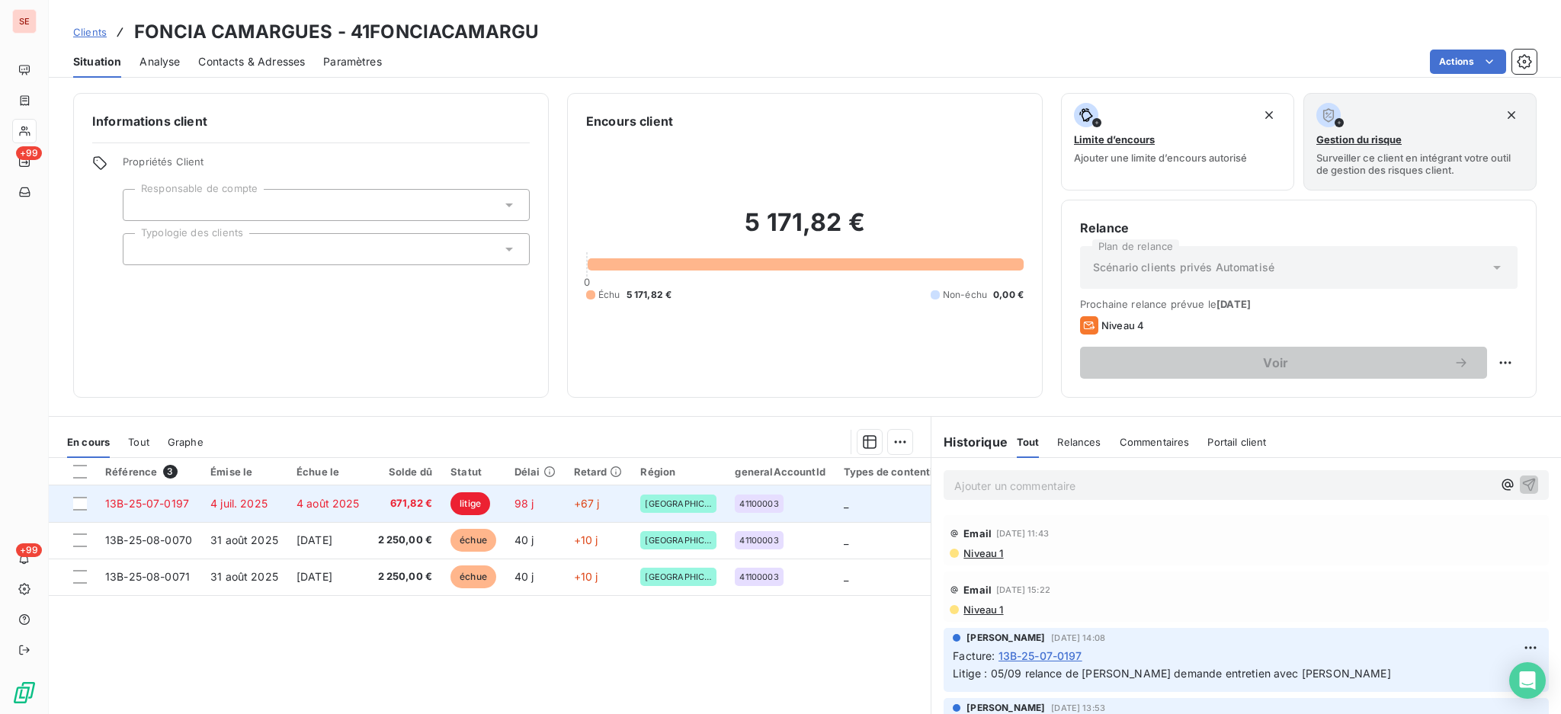
click at [368, 507] on td "4 août 2025" at bounding box center [328, 503] width 82 height 37
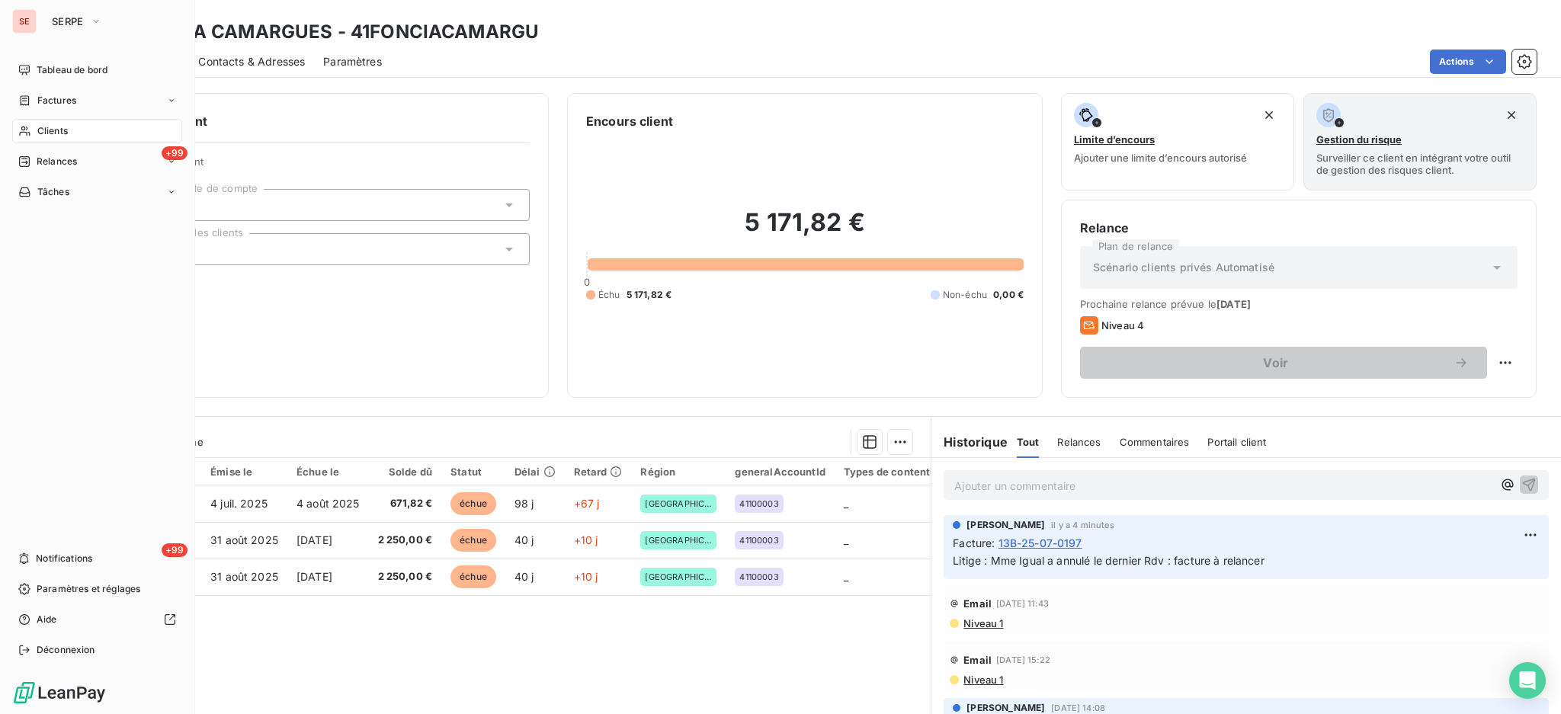
click at [27, 130] on icon at bounding box center [24, 131] width 13 height 12
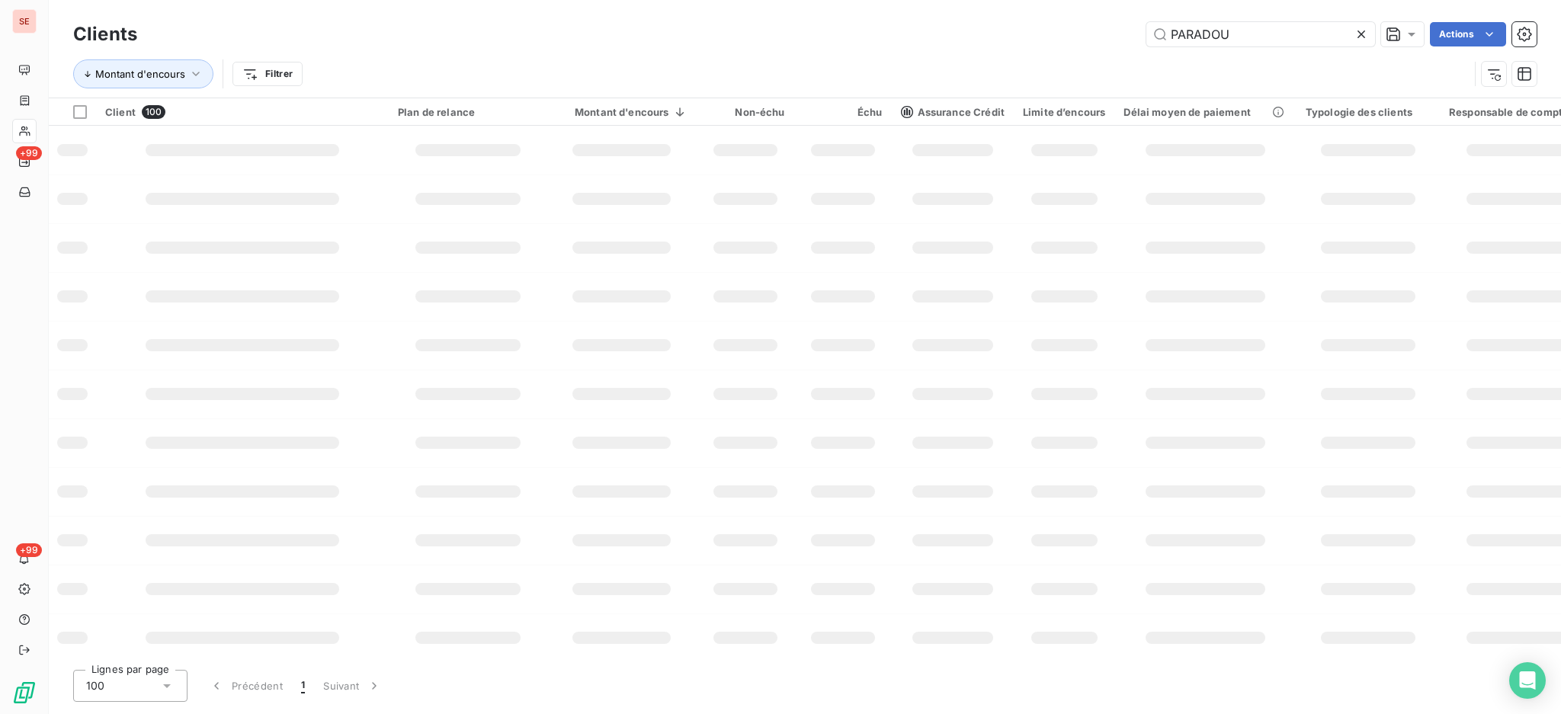
type input "PARADOU"
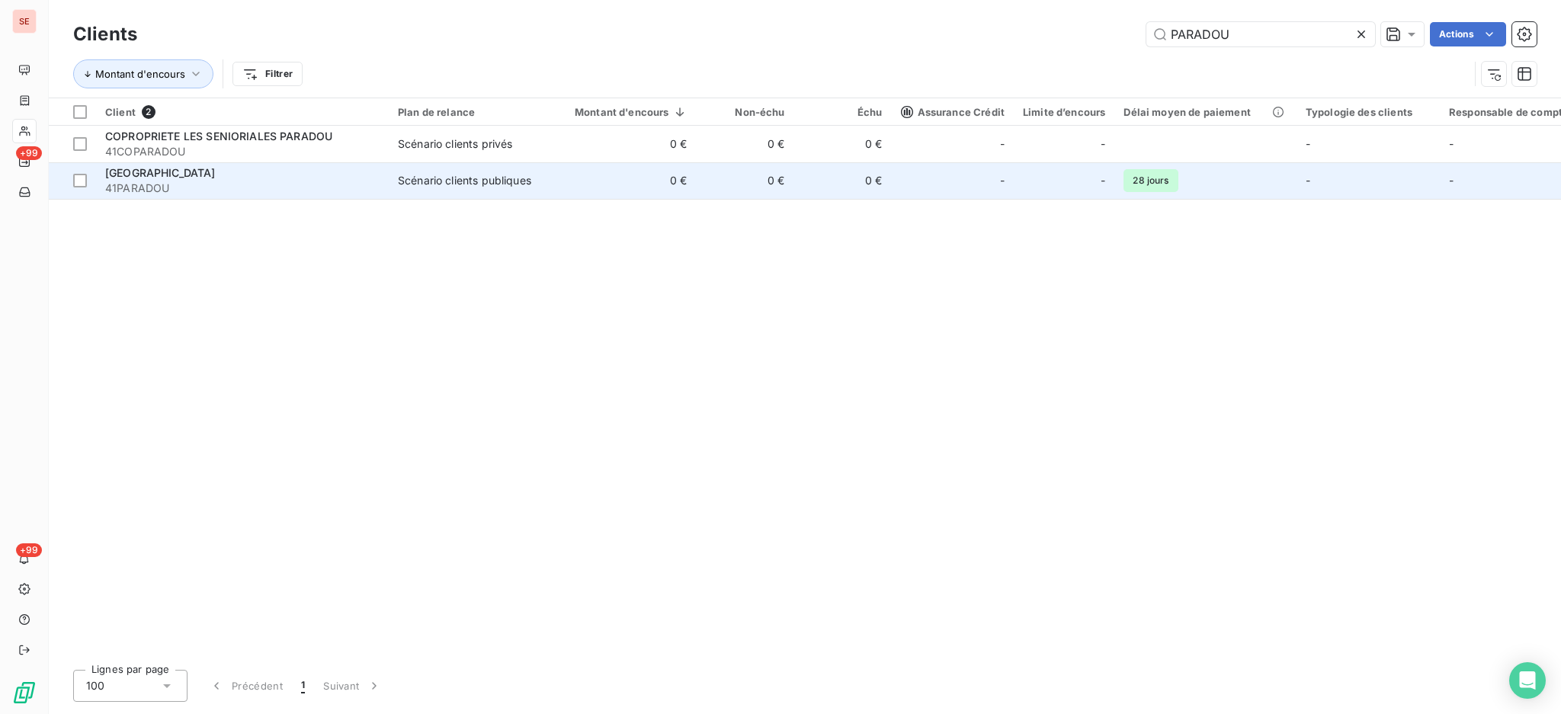
click at [398, 182] on div "Scénario clients publiques" at bounding box center [464, 180] width 133 height 15
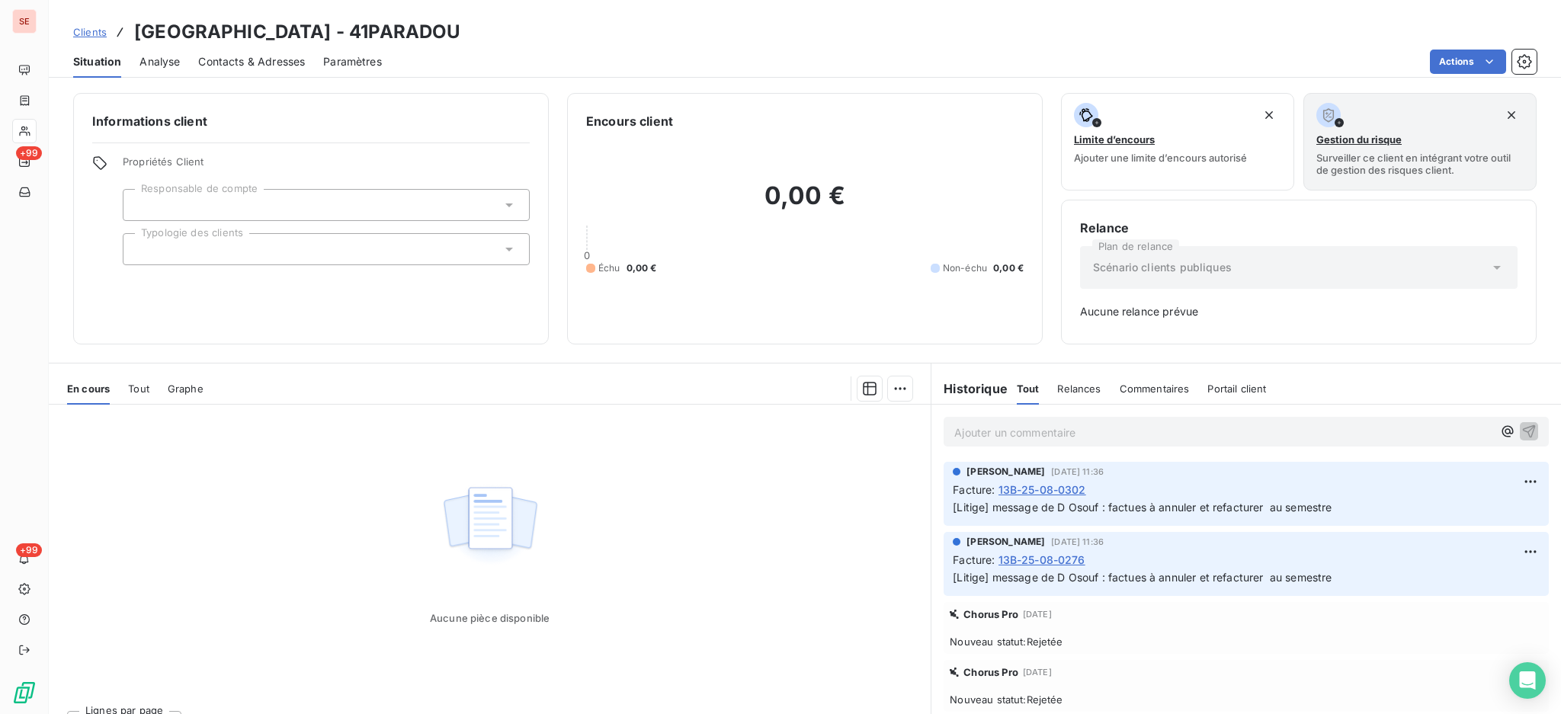
click at [139, 387] on span "Tout" at bounding box center [138, 389] width 21 height 12
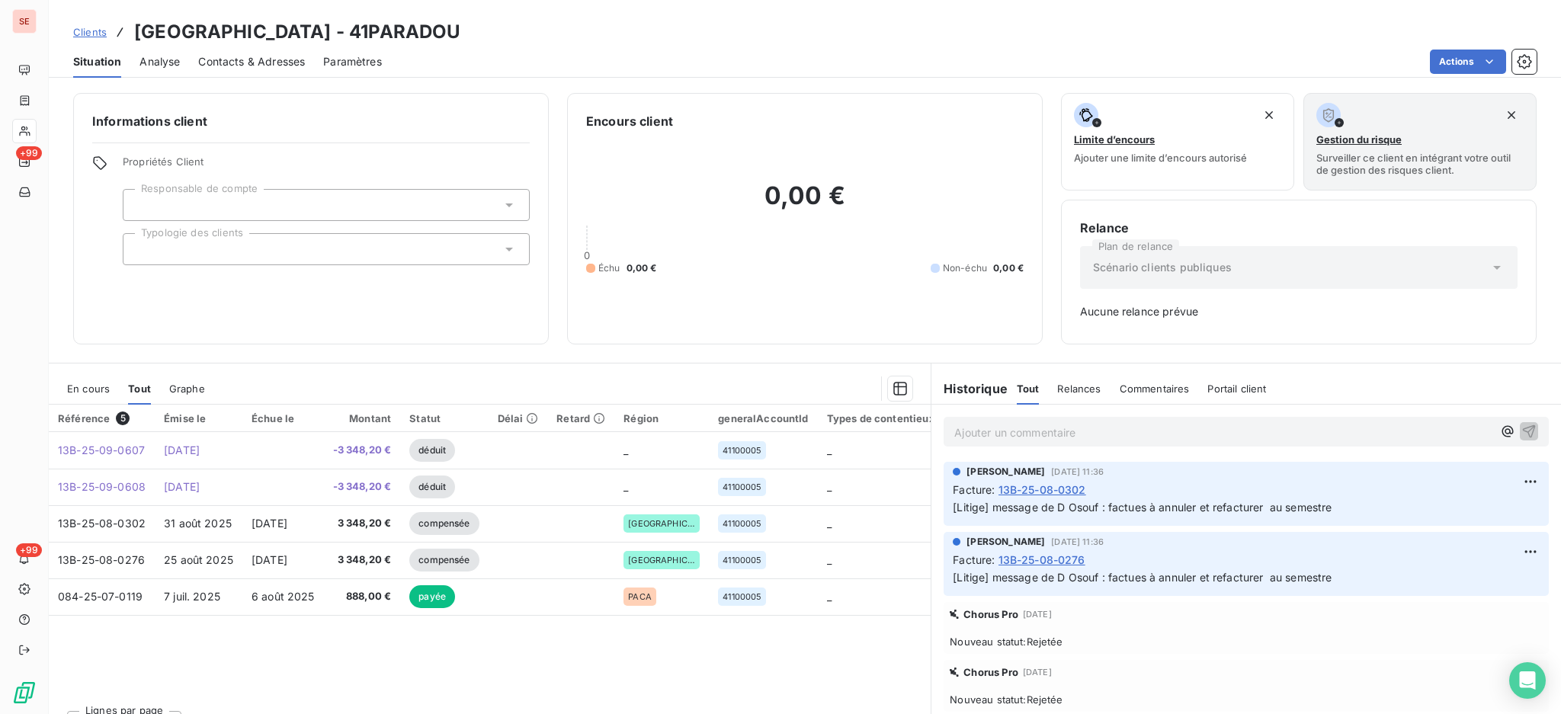
click at [78, 390] on span "En cours" at bounding box center [88, 389] width 43 height 12
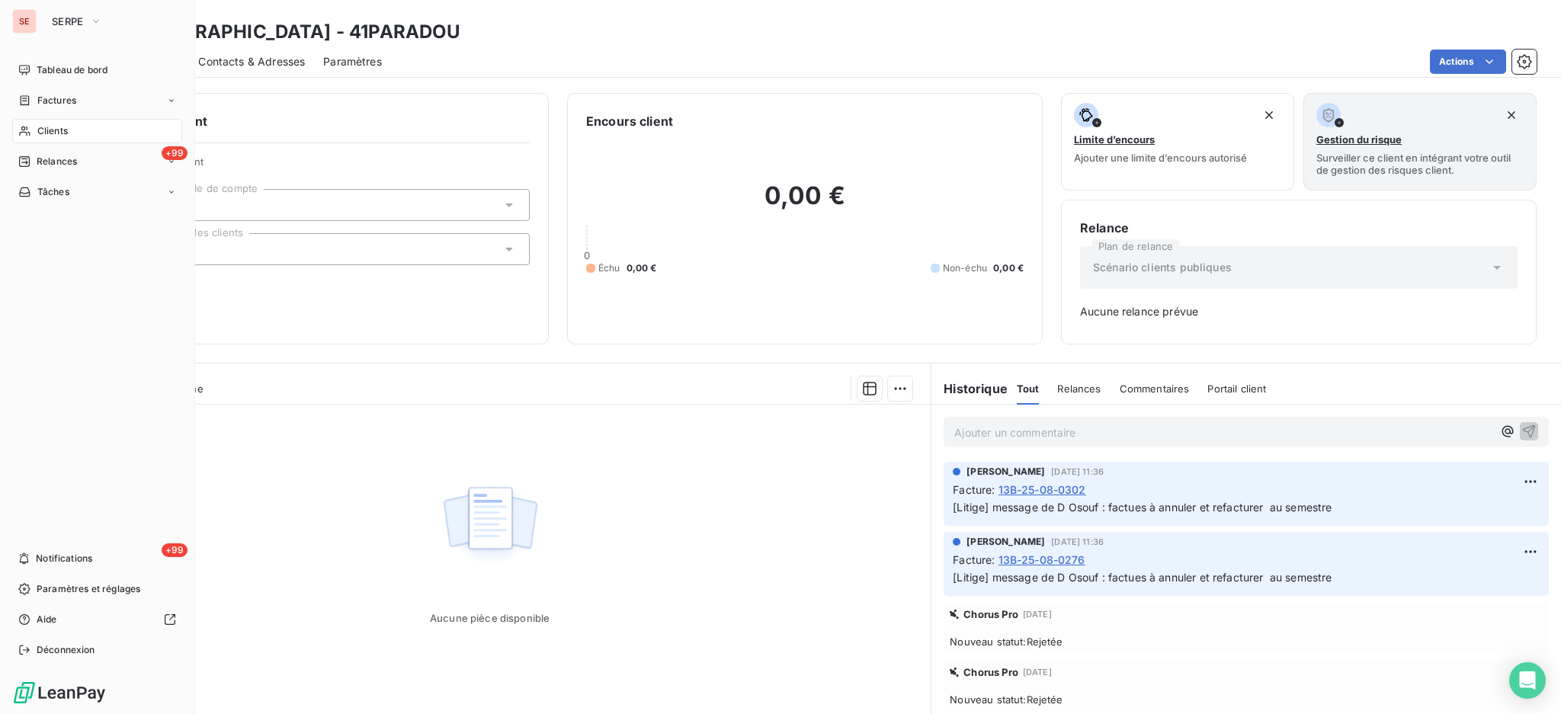
click at [50, 128] on span "Clients" at bounding box center [52, 131] width 30 height 14
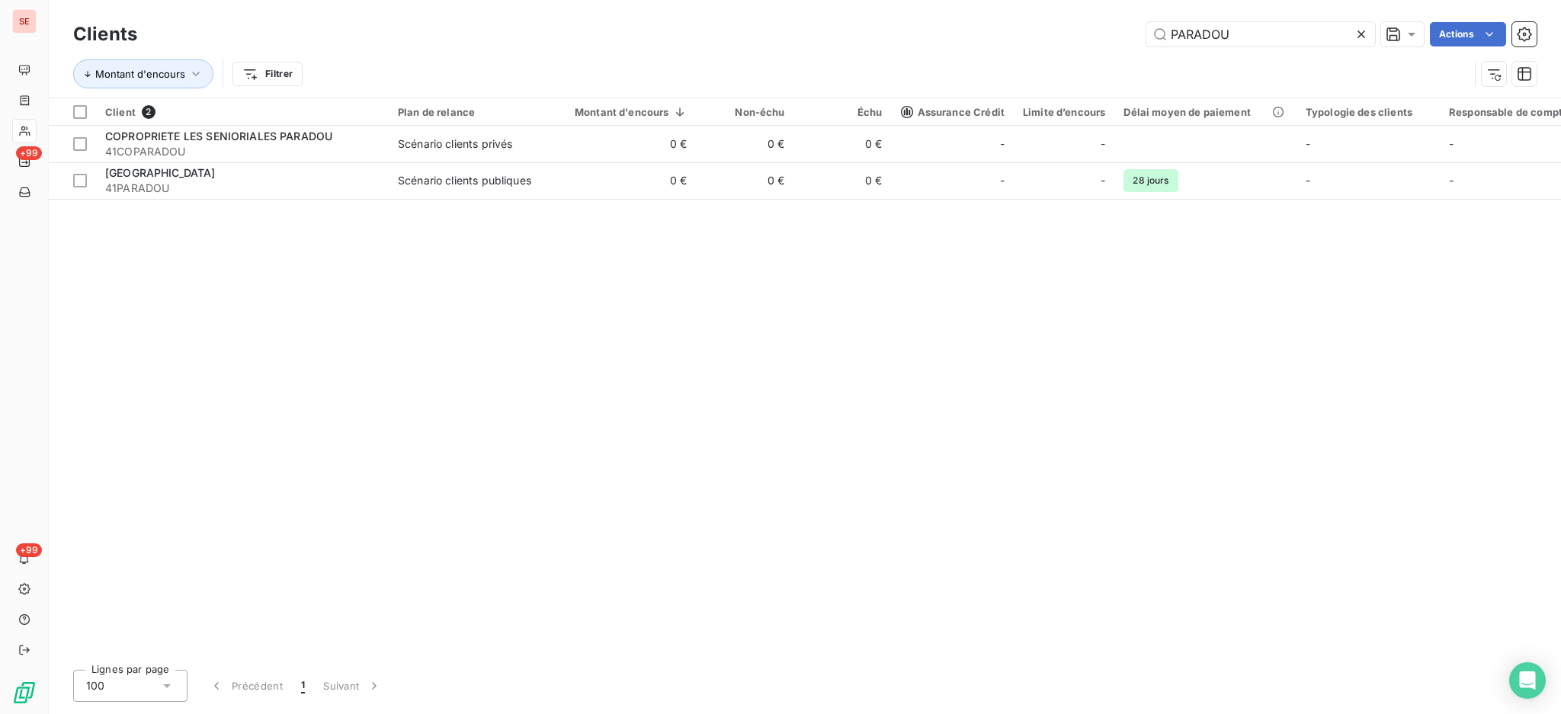
drag, startPoint x: 1165, startPoint y: 18, endPoint x: 1008, endPoint y: 23, distance: 157.0
click at [1116, 17] on div "Clients PARADOU Actions Montant d'encours Filtrer" at bounding box center [805, 49] width 1512 height 98
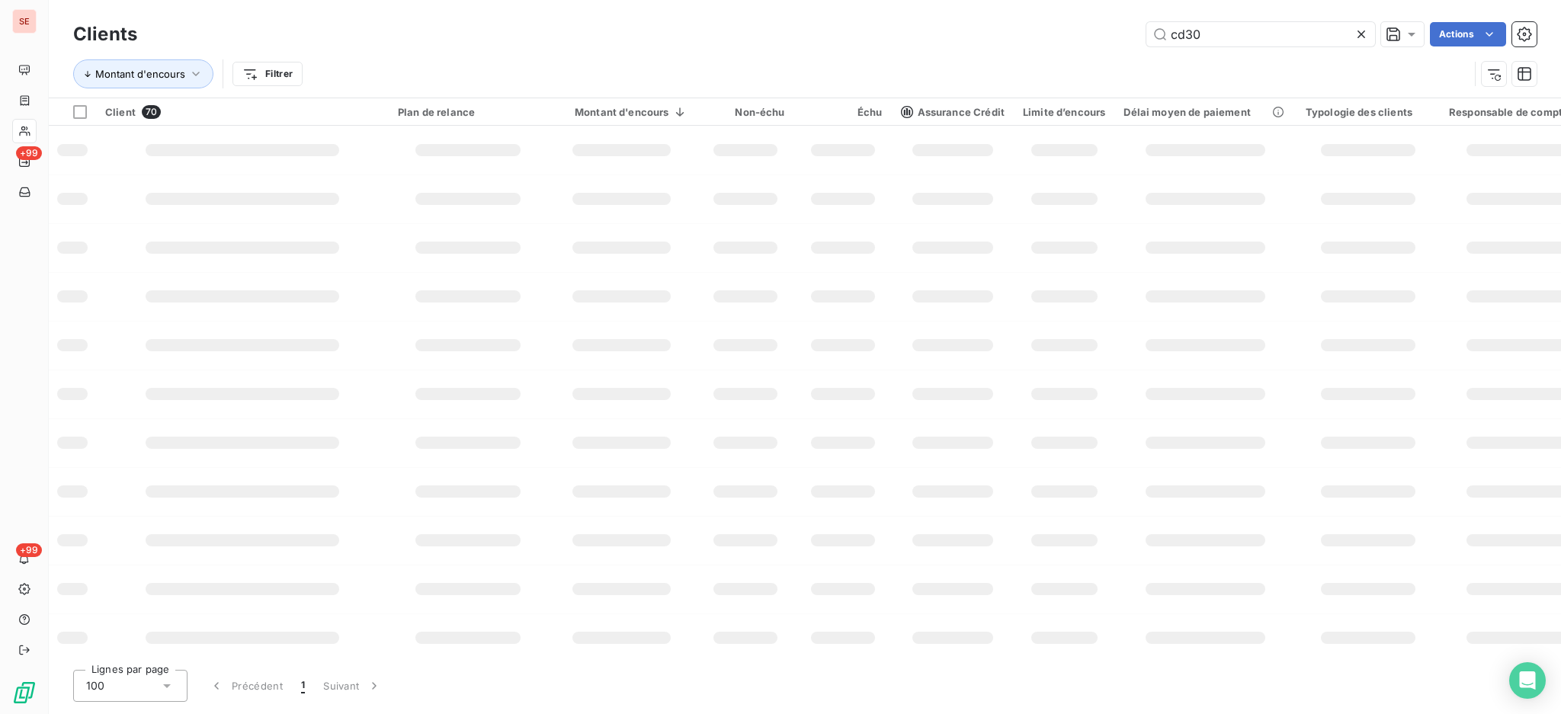
type input "cd30"
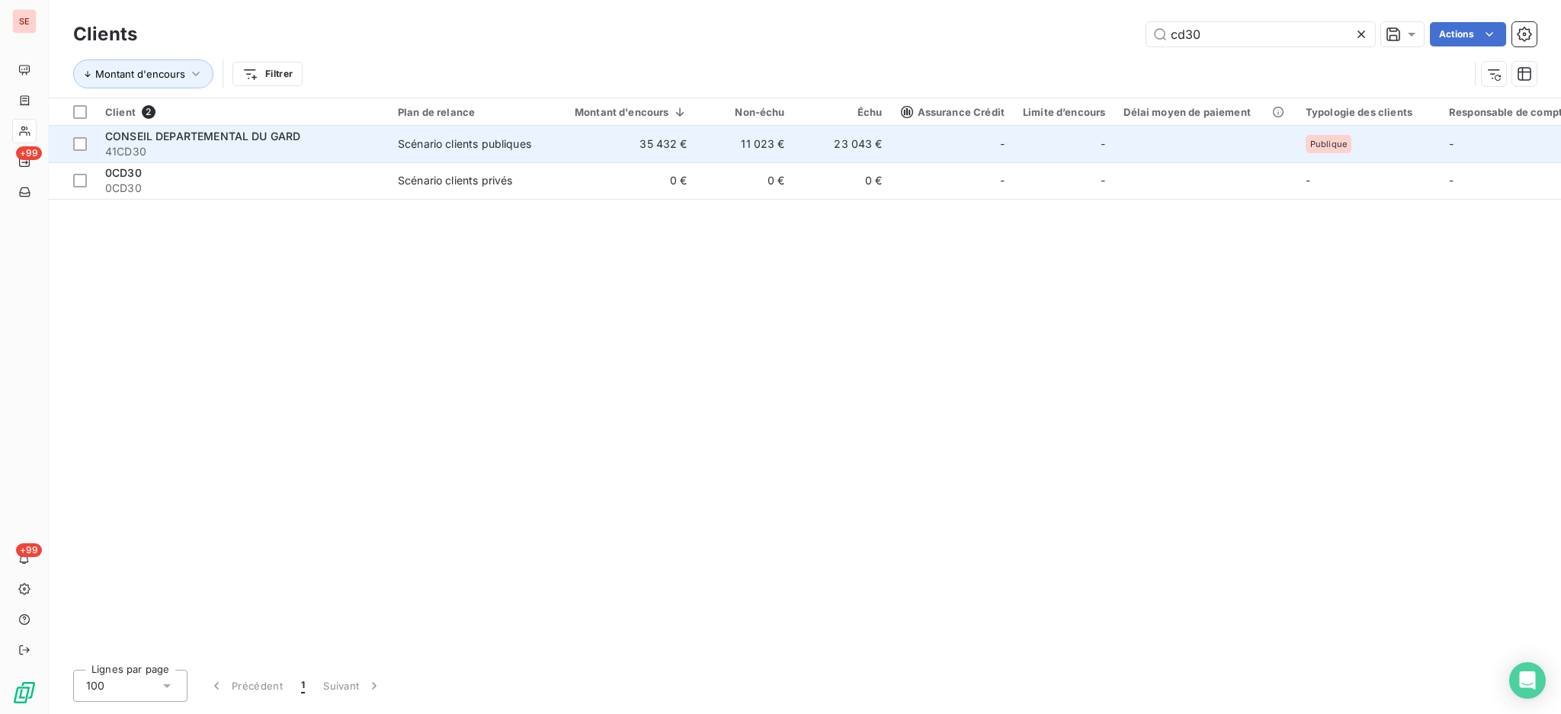
click at [785, 142] on td "11 023 €" at bounding box center [745, 144] width 98 height 37
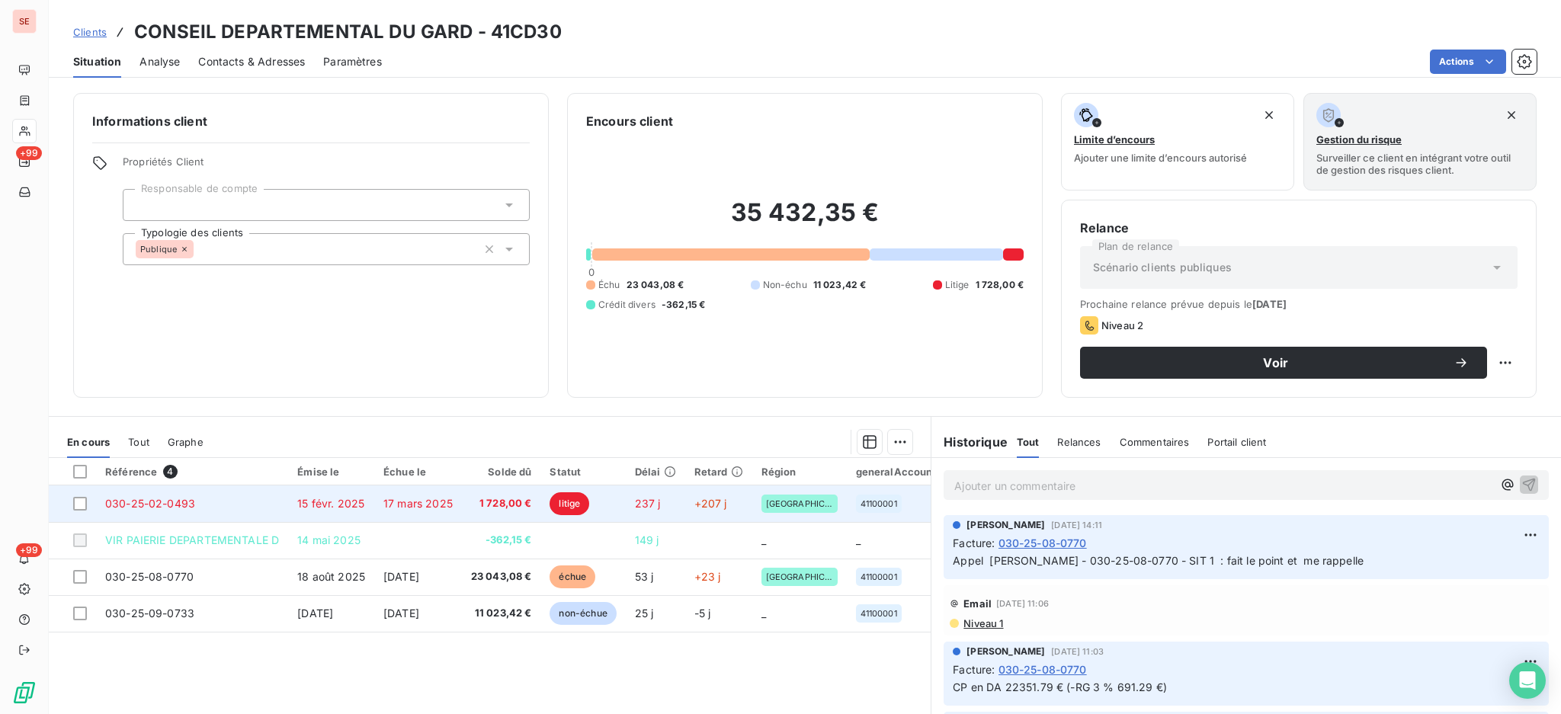
click at [507, 506] on span "1 728,00 €" at bounding box center [501, 503] width 61 height 15
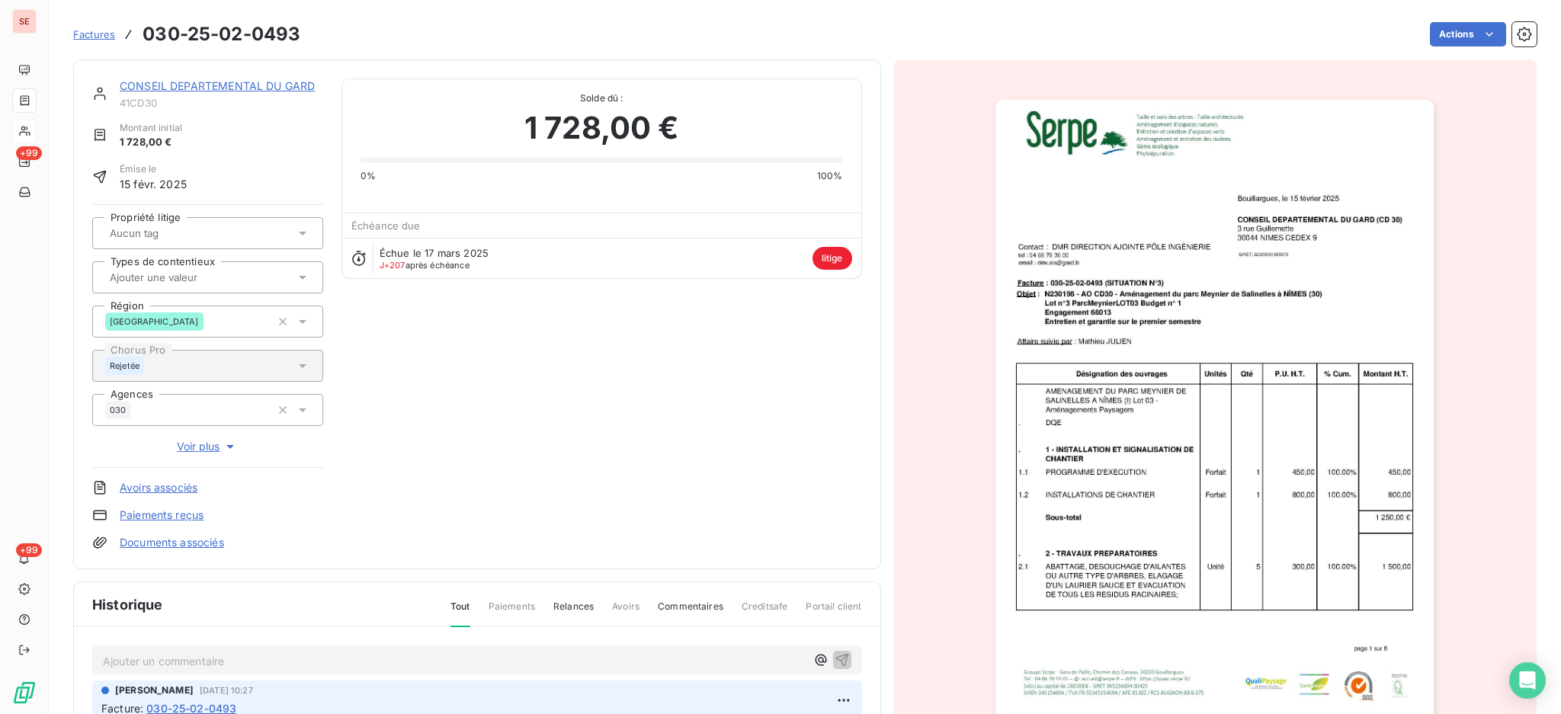
click at [370, 655] on p "Ajouter un commentaire ﻿" at bounding box center [454, 661] width 703 height 19
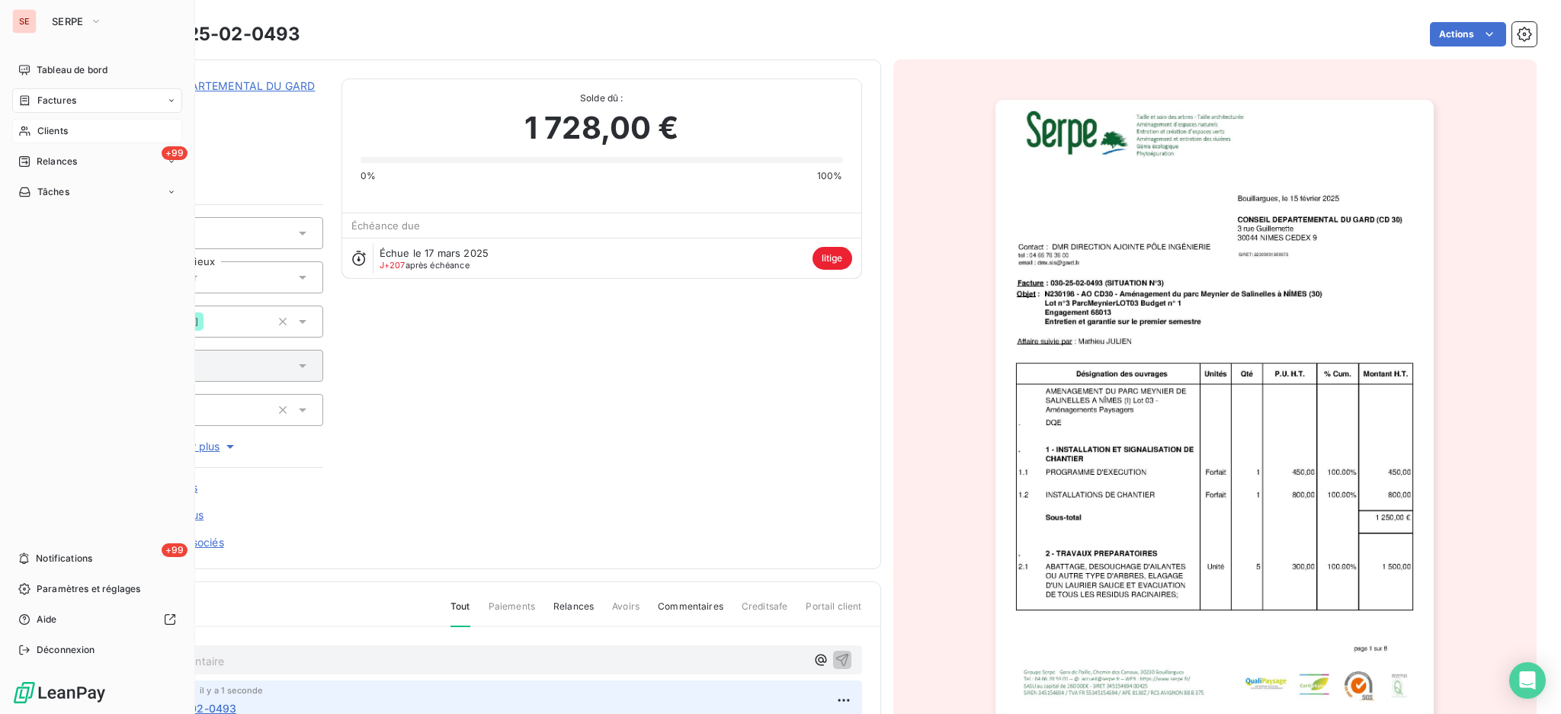
click at [31, 126] on div "Clients" at bounding box center [97, 131] width 170 height 24
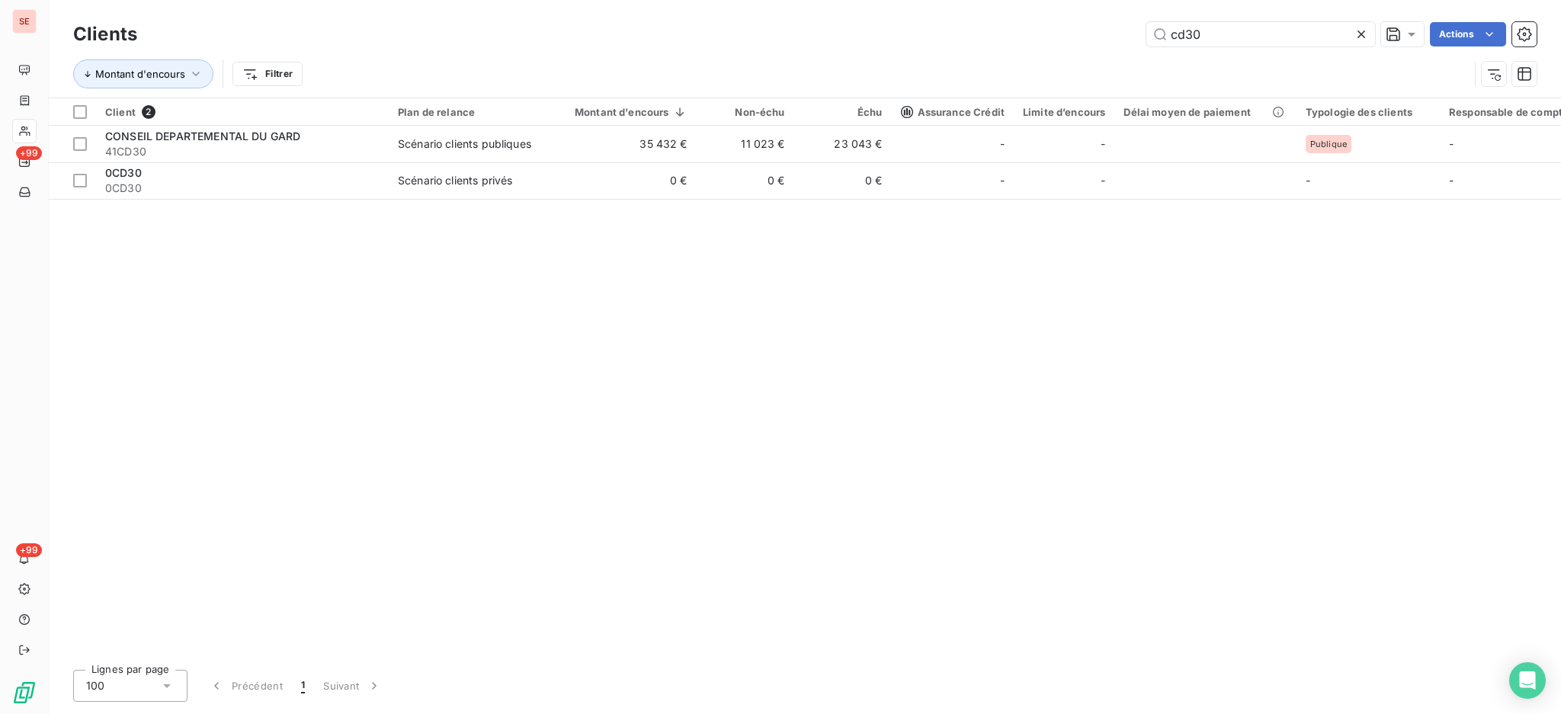
drag, startPoint x: 1246, startPoint y: 37, endPoint x: 1041, endPoint y: 23, distance: 205.5
click at [1074, 21] on div "Clients cd30 Actions" at bounding box center [804, 34] width 1463 height 32
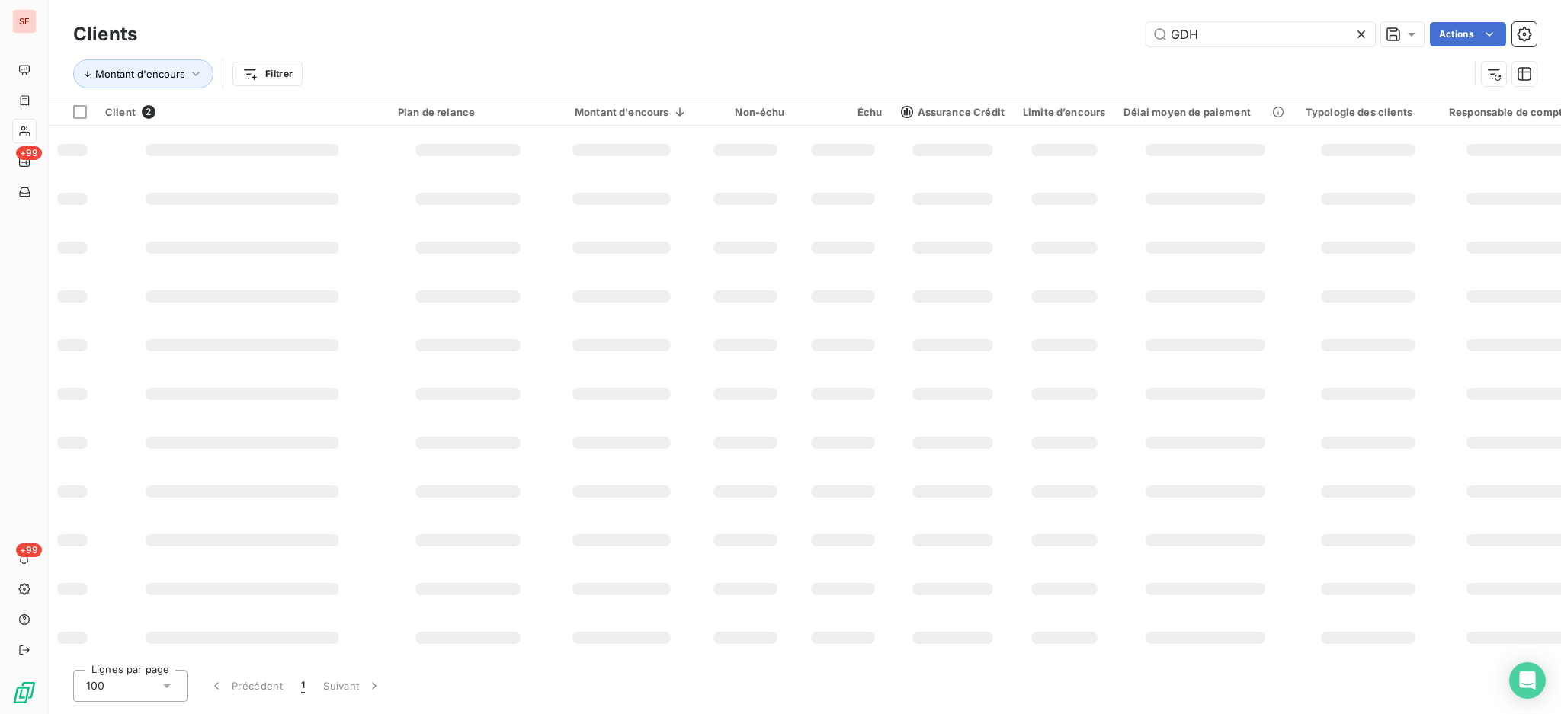
type input "GDH"
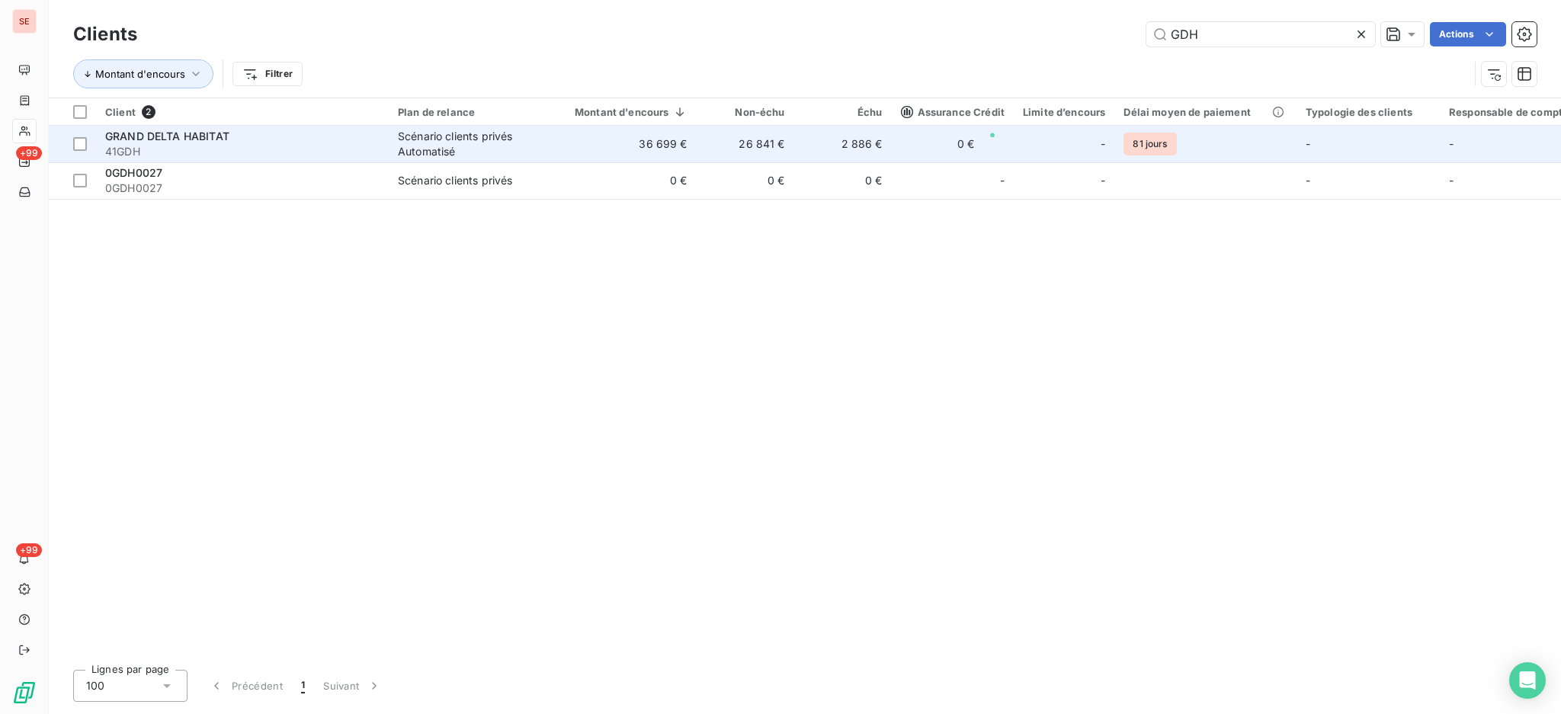
click at [716, 153] on td "26 841 €" at bounding box center [745, 144] width 98 height 37
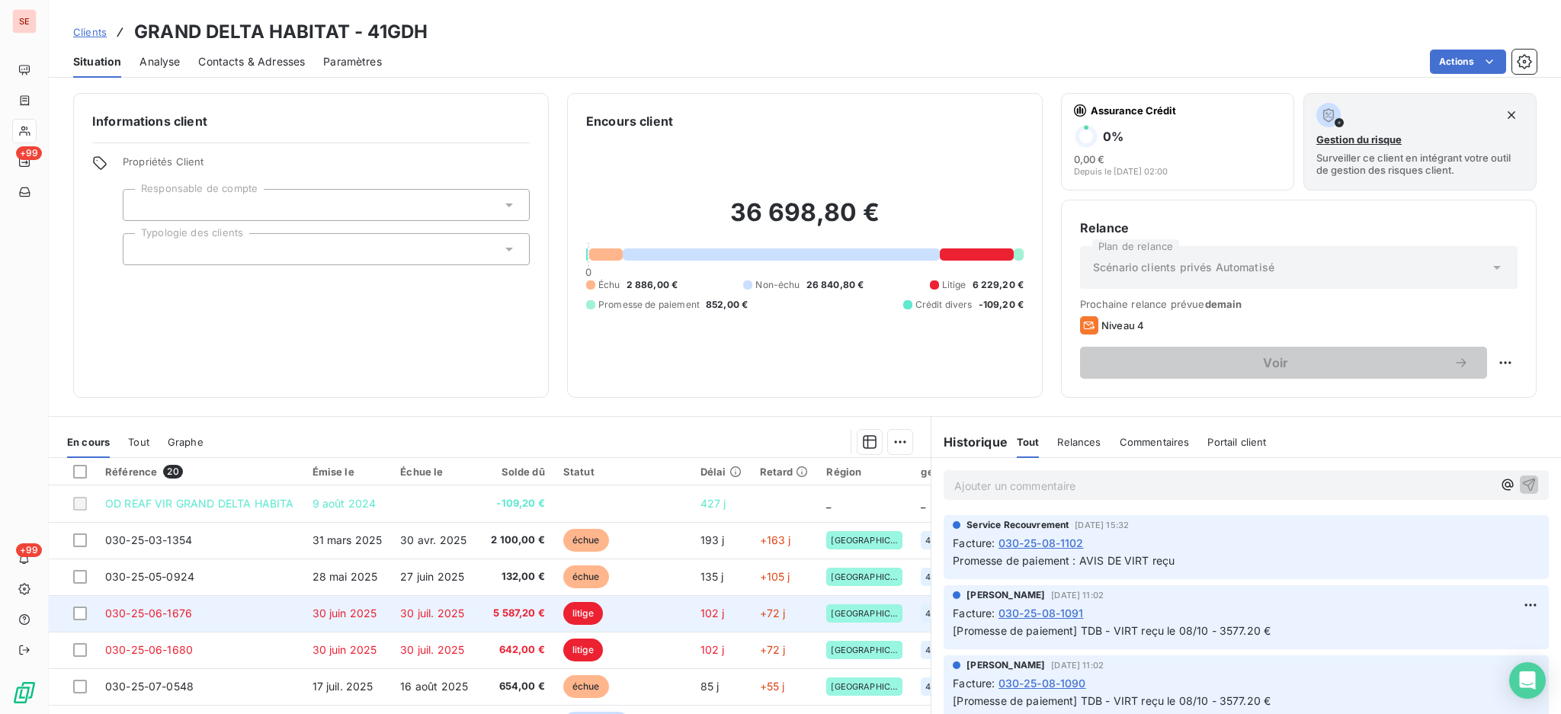
click at [415, 613] on span "30 juil. 2025" at bounding box center [432, 613] width 64 height 13
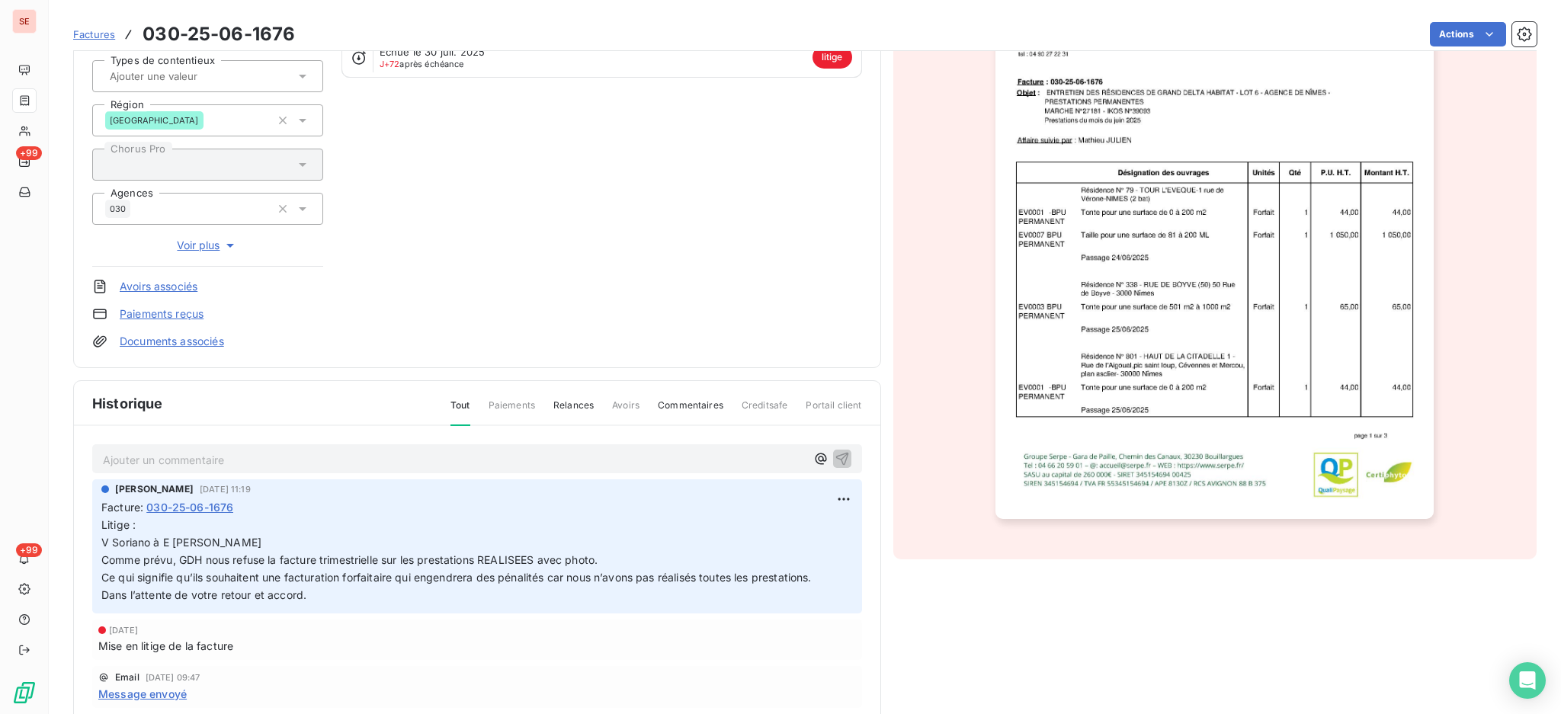
scroll to position [205, 0]
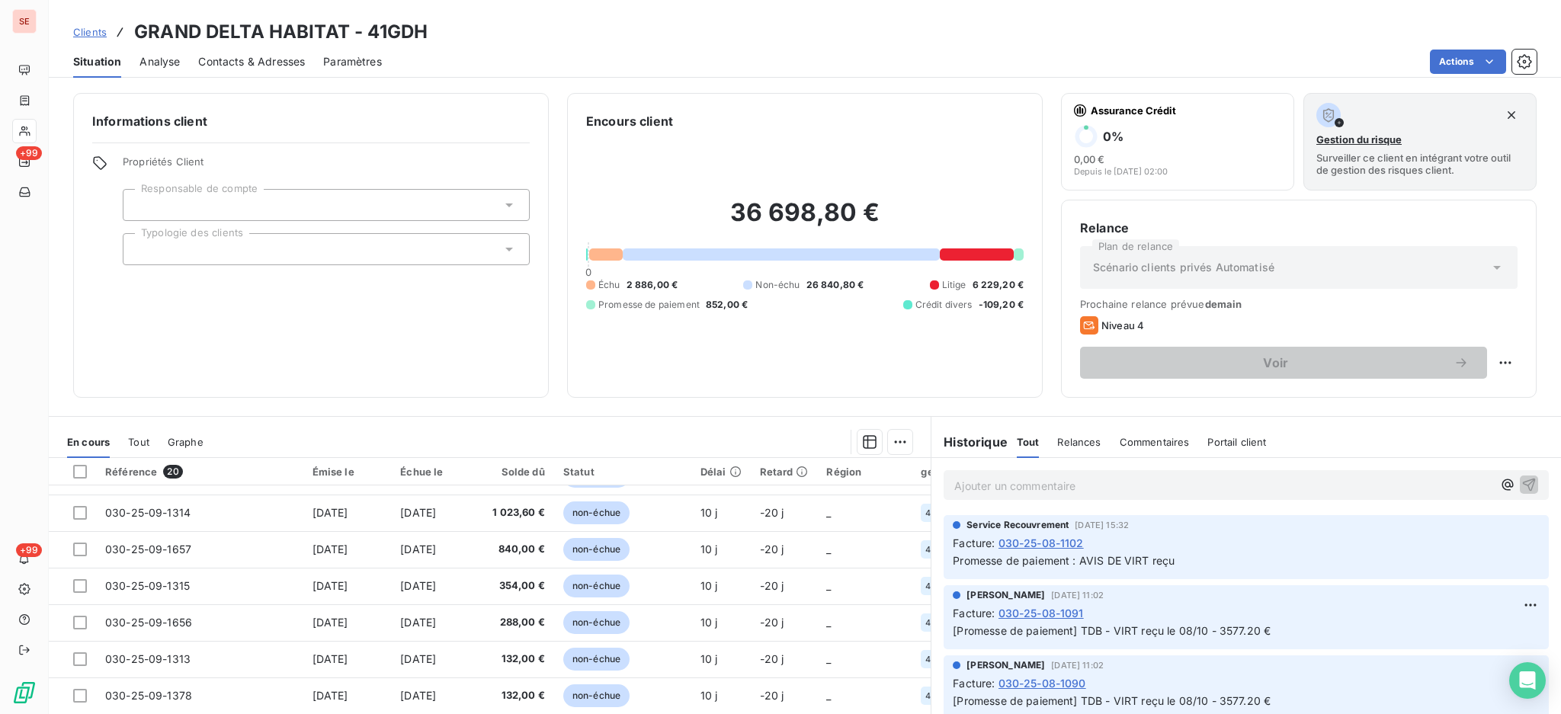
click at [931, 651] on div "Agnès Dubuc 8 oct. 2025, 11:02 Facture : 030-25-08-1091 [Promesse de paiement] …" at bounding box center [1245, 617] width 629 height 70
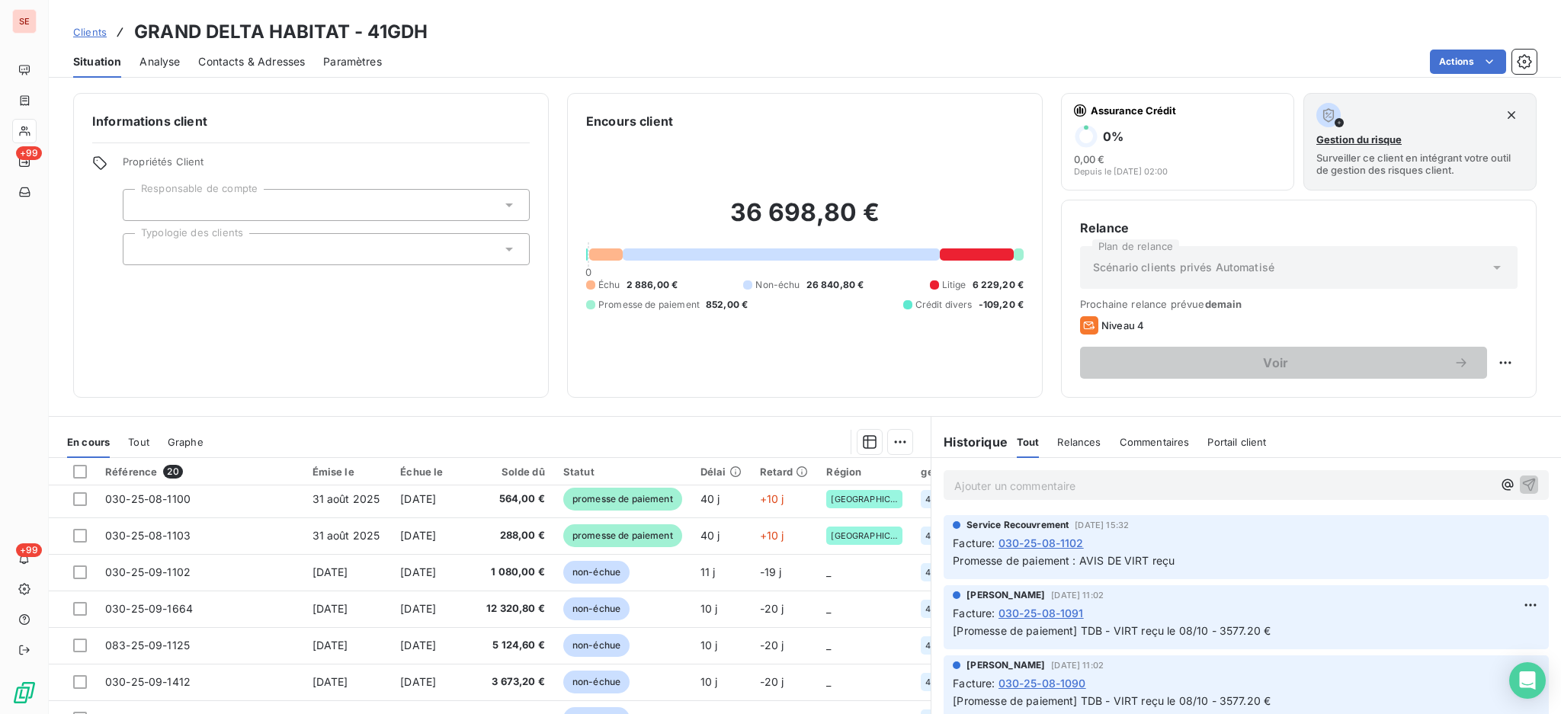
scroll to position [65, 0]
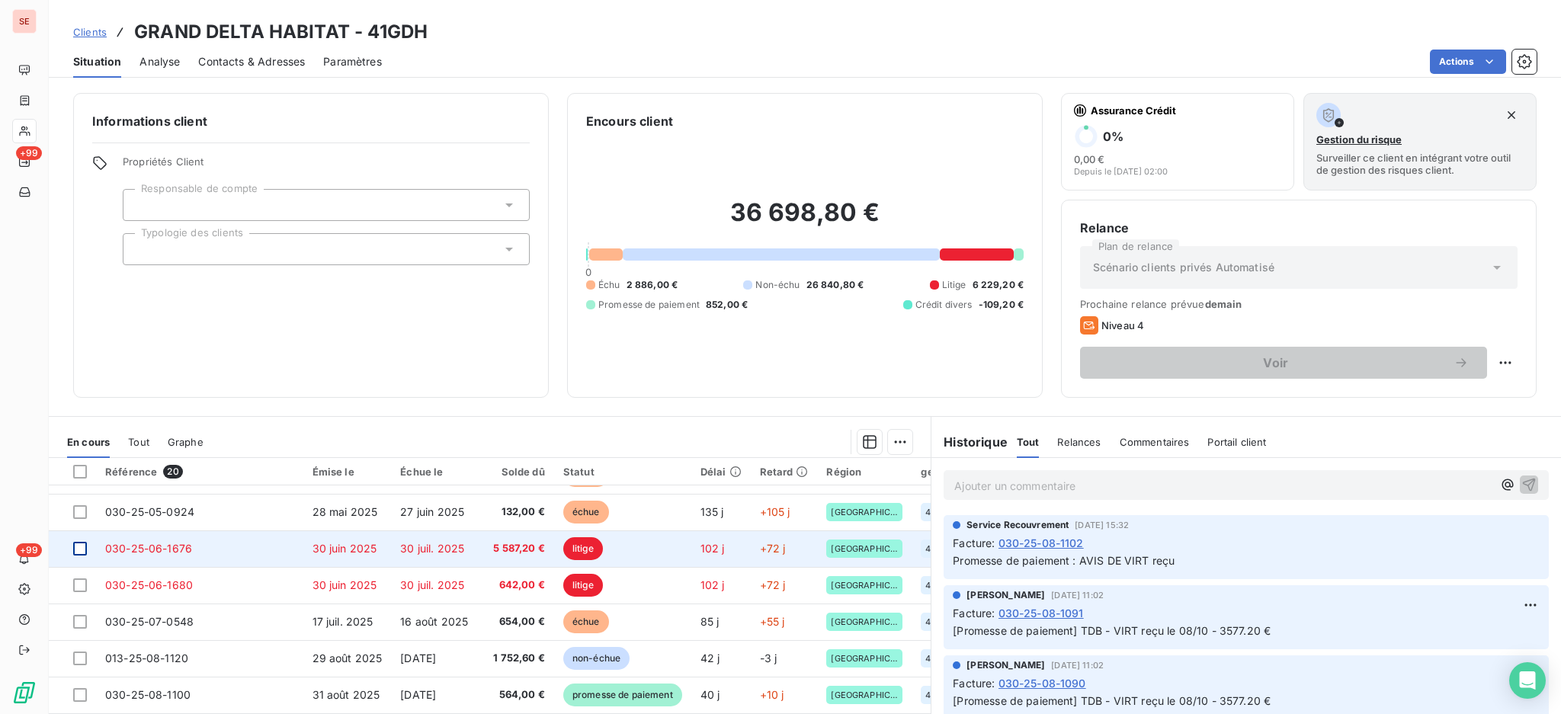
click at [82, 547] on div at bounding box center [80, 549] width 14 height 14
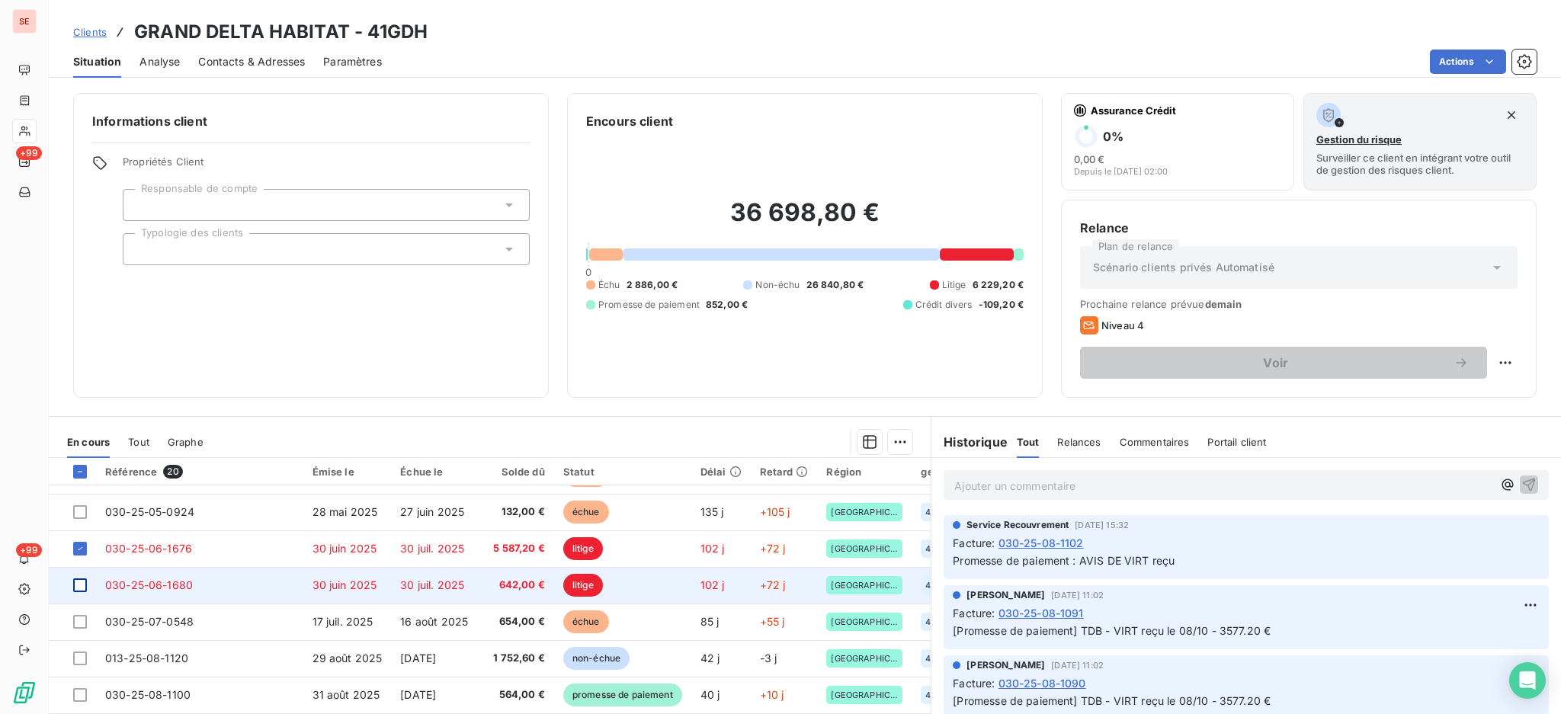
click at [76, 584] on div at bounding box center [80, 585] width 14 height 14
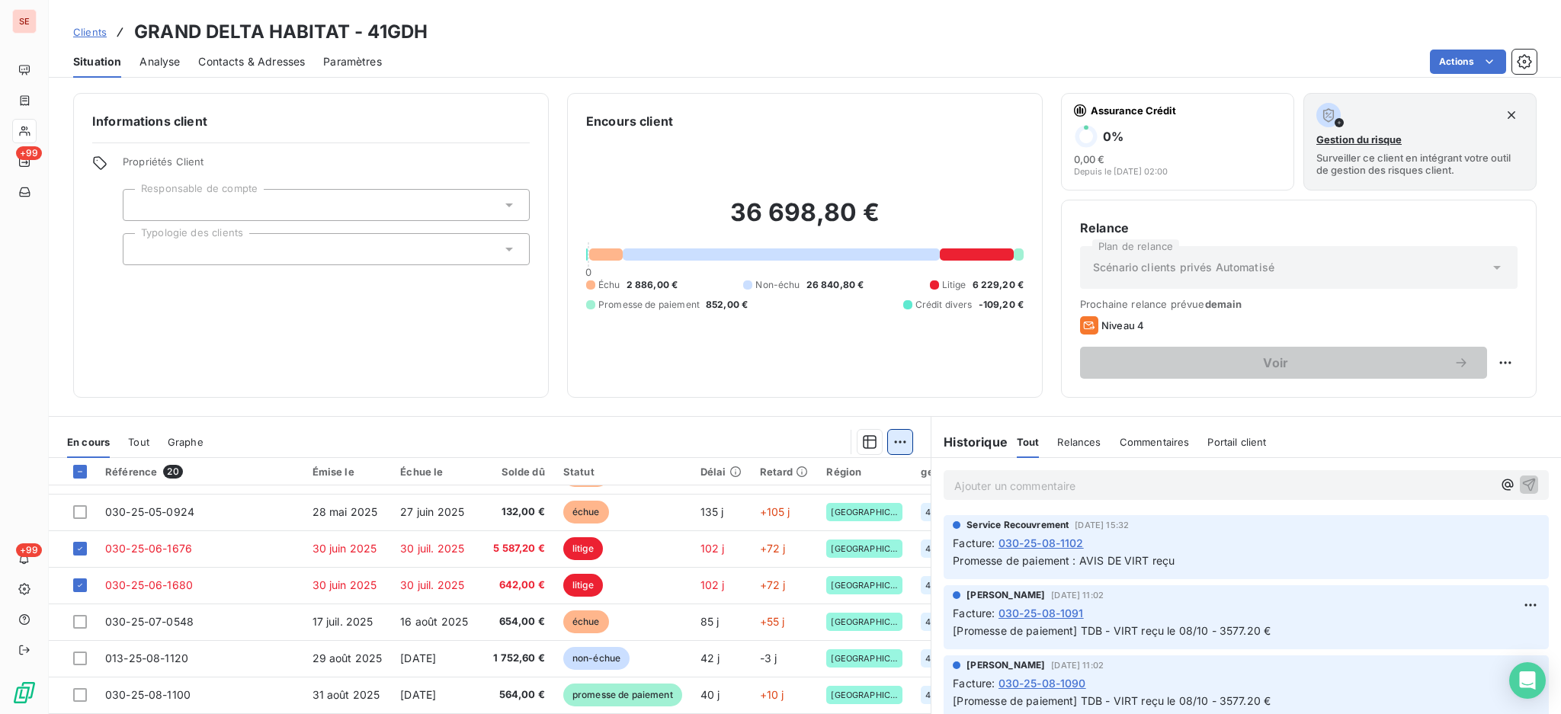
click at [890, 449] on html "SE +99 +99 Clients GRAND DELTA HABITAT - 41GDH Situation Analyse Contacts & Adr…" at bounding box center [780, 357] width 1561 height 714
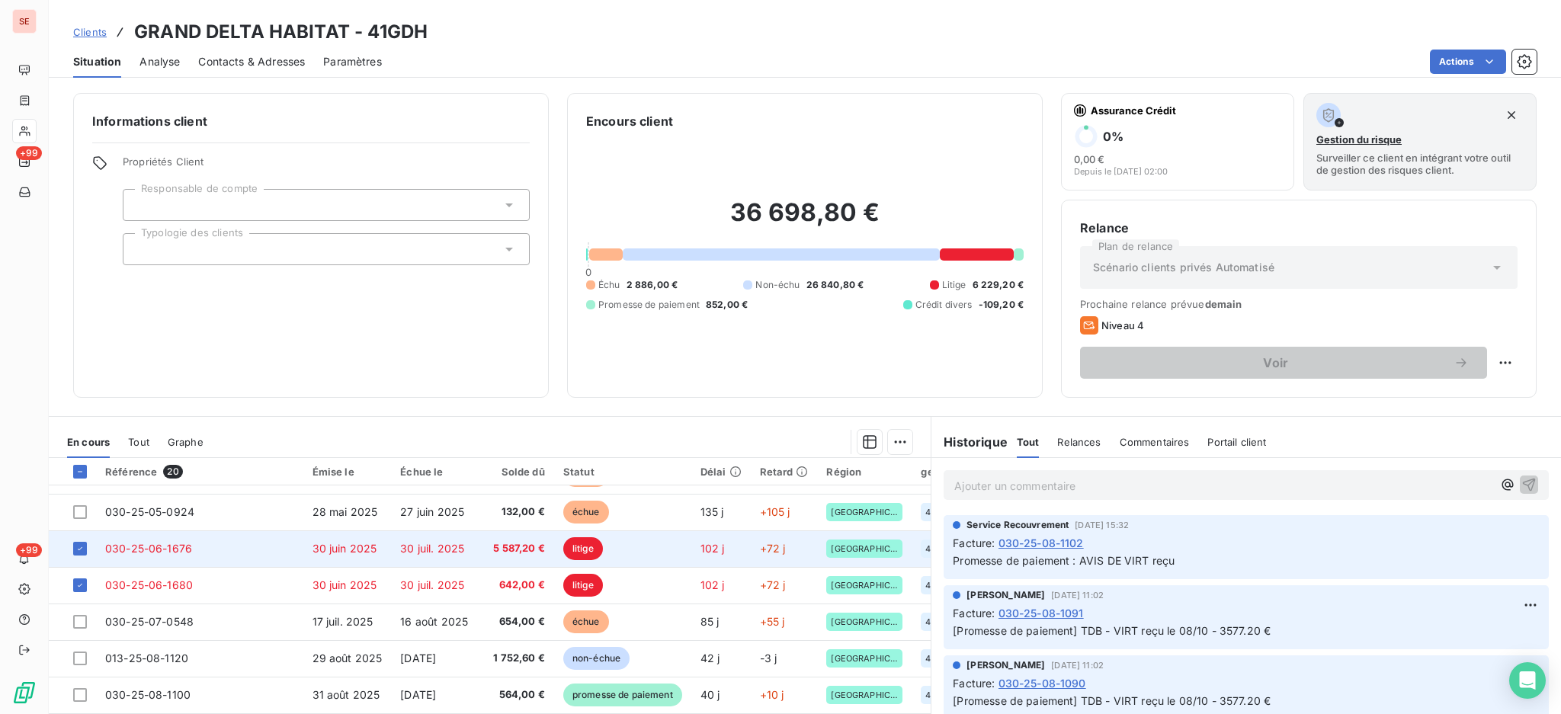
click at [296, 556] on td "030-25-06-1676" at bounding box center [199, 548] width 207 height 37
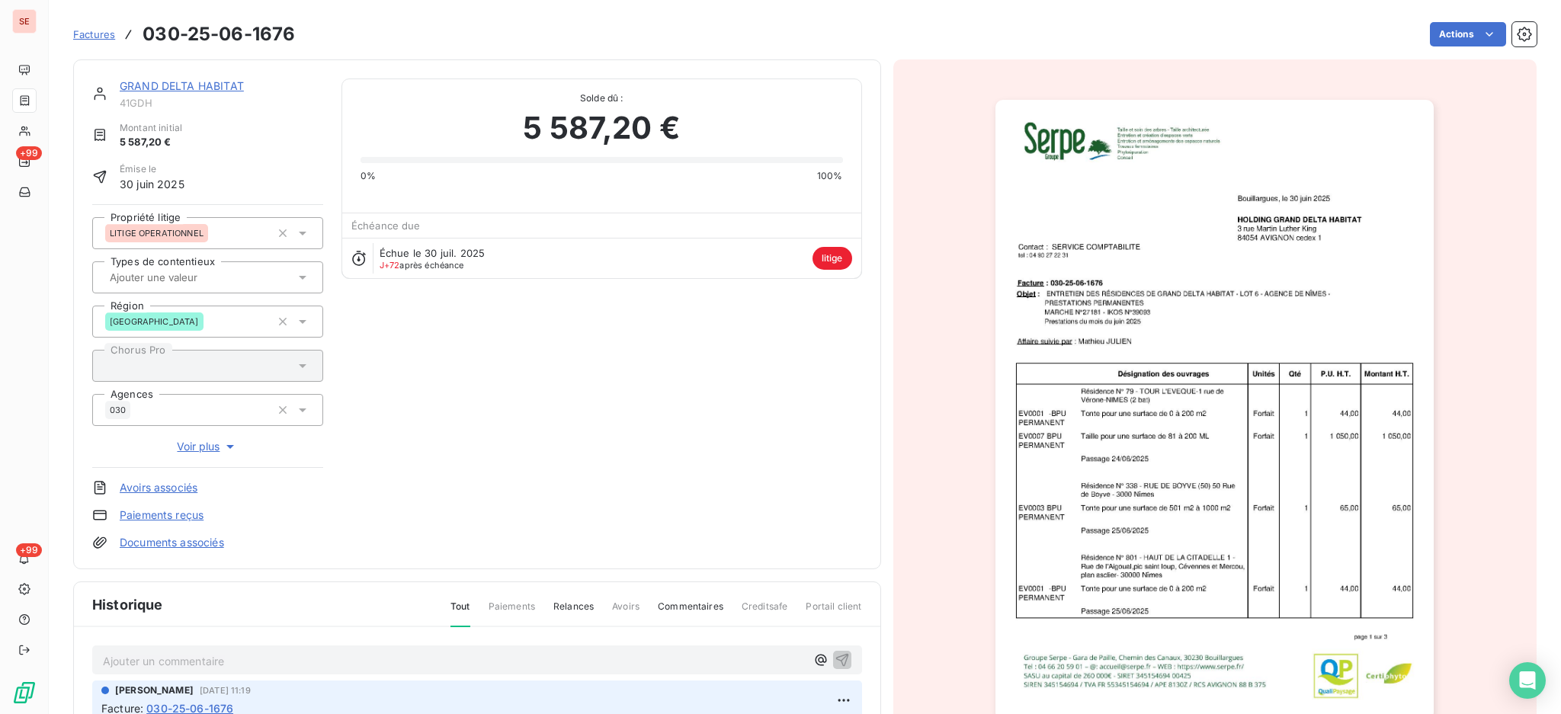
click at [313, 672] on div "Ajouter un commentaire ﻿" at bounding box center [477, 660] width 770 height 30
click at [312, 652] on p "Ajouter un commentaire ﻿" at bounding box center [454, 661] width 703 height 19
click at [312, 653] on span "10/10 POINT RA : Christophe me fait un retur" at bounding box center [234, 659] width 262 height 13
click at [321, 653] on span "10/10 POINT RA : Christophe me fait un retur" at bounding box center [234, 659] width 262 height 13
drag, startPoint x: 360, startPoint y: 660, endPoint x: 59, endPoint y: 631, distance: 303.1
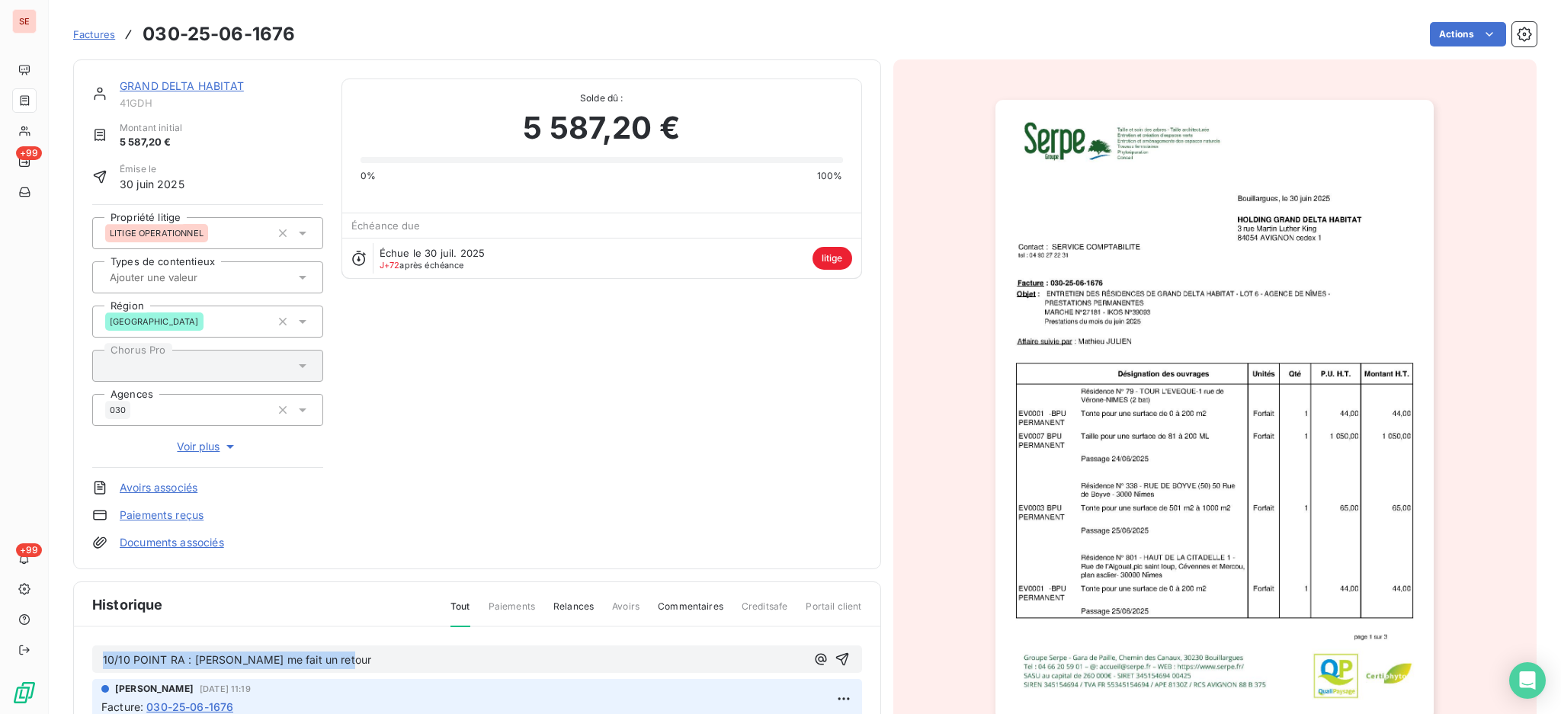
click at [59, 631] on section "Factures 030-25-06-1676 Actions GRAND DELTA HABITAT 41GDH Montant initial 5 587…" at bounding box center [805, 357] width 1512 height 714
copy span "10/10 POINT RA : Christophe me fait un retour"
click at [834, 652] on icon "button" at bounding box center [841, 659] width 15 height 15
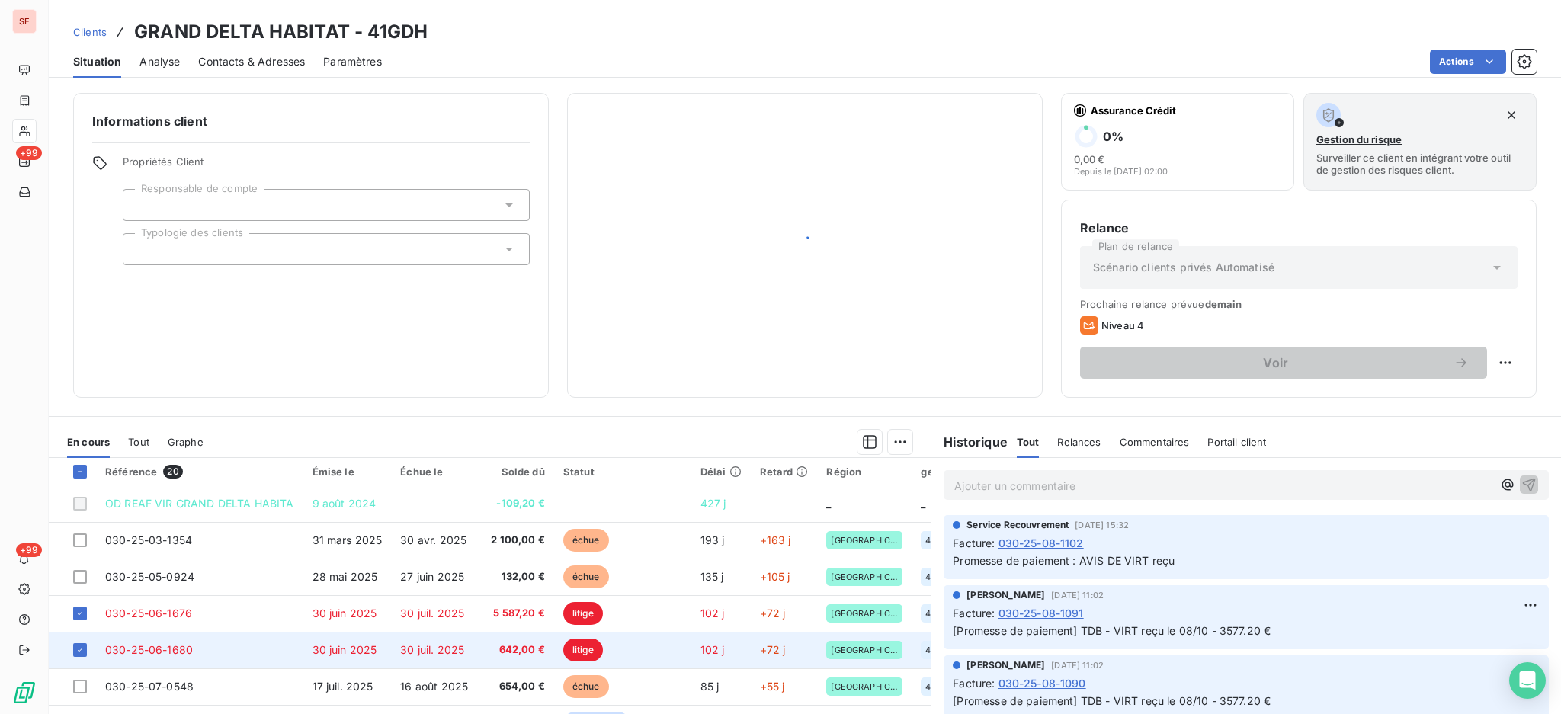
click at [363, 651] on span "30 juin 2025" at bounding box center [344, 649] width 65 height 13
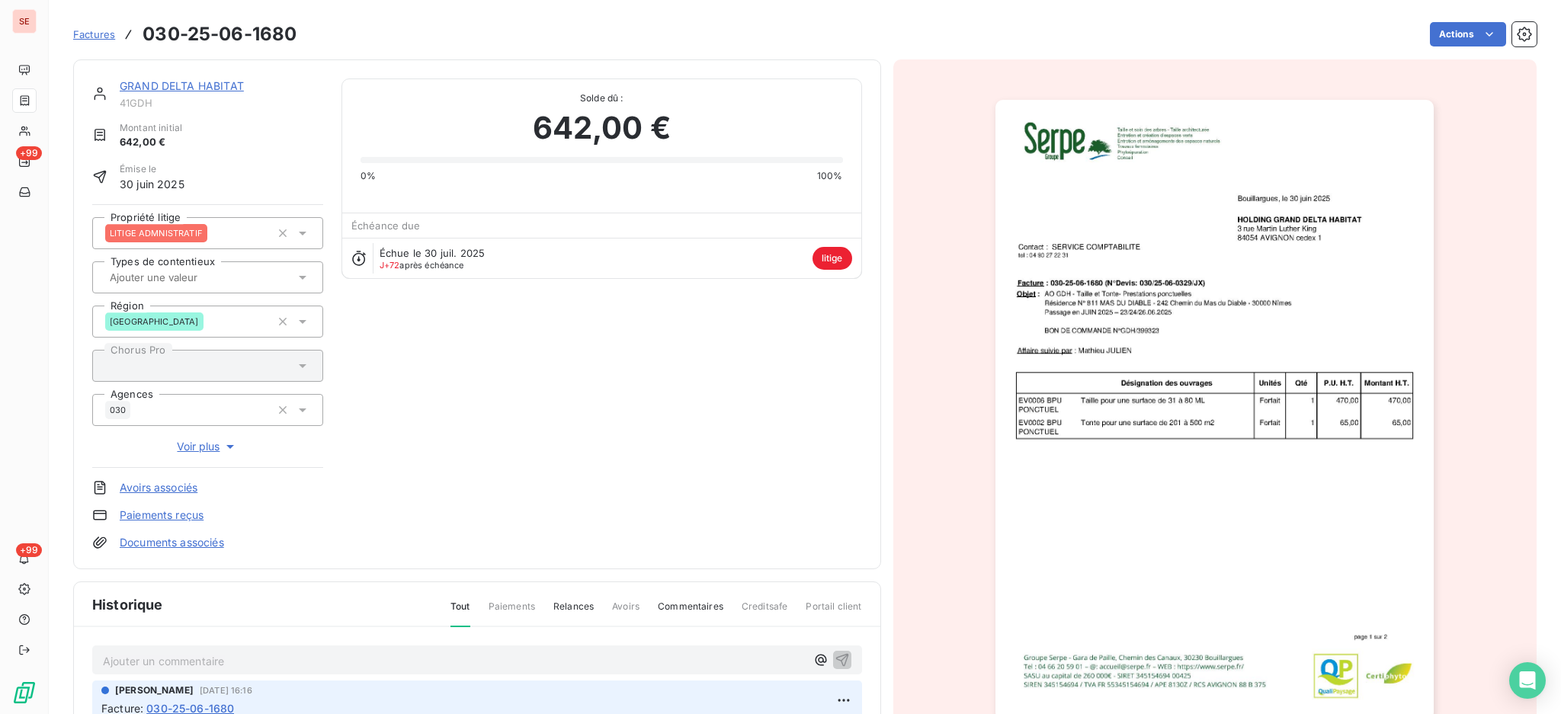
click at [280, 655] on p "Ajouter un commentaire ﻿" at bounding box center [454, 661] width 703 height 19
click at [834, 657] on icon "button" at bounding box center [841, 659] width 15 height 15
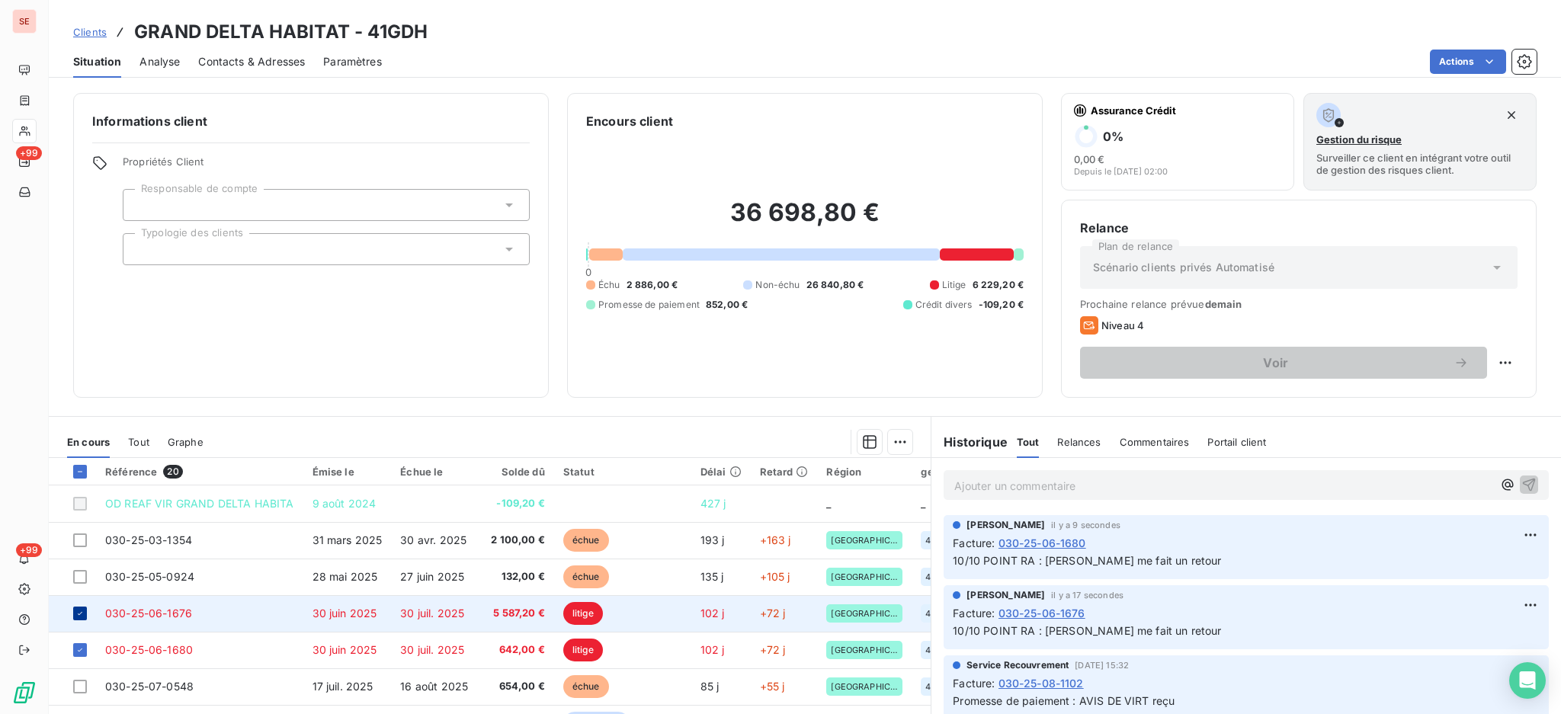
click at [80, 613] on icon at bounding box center [79, 613] width 9 height 9
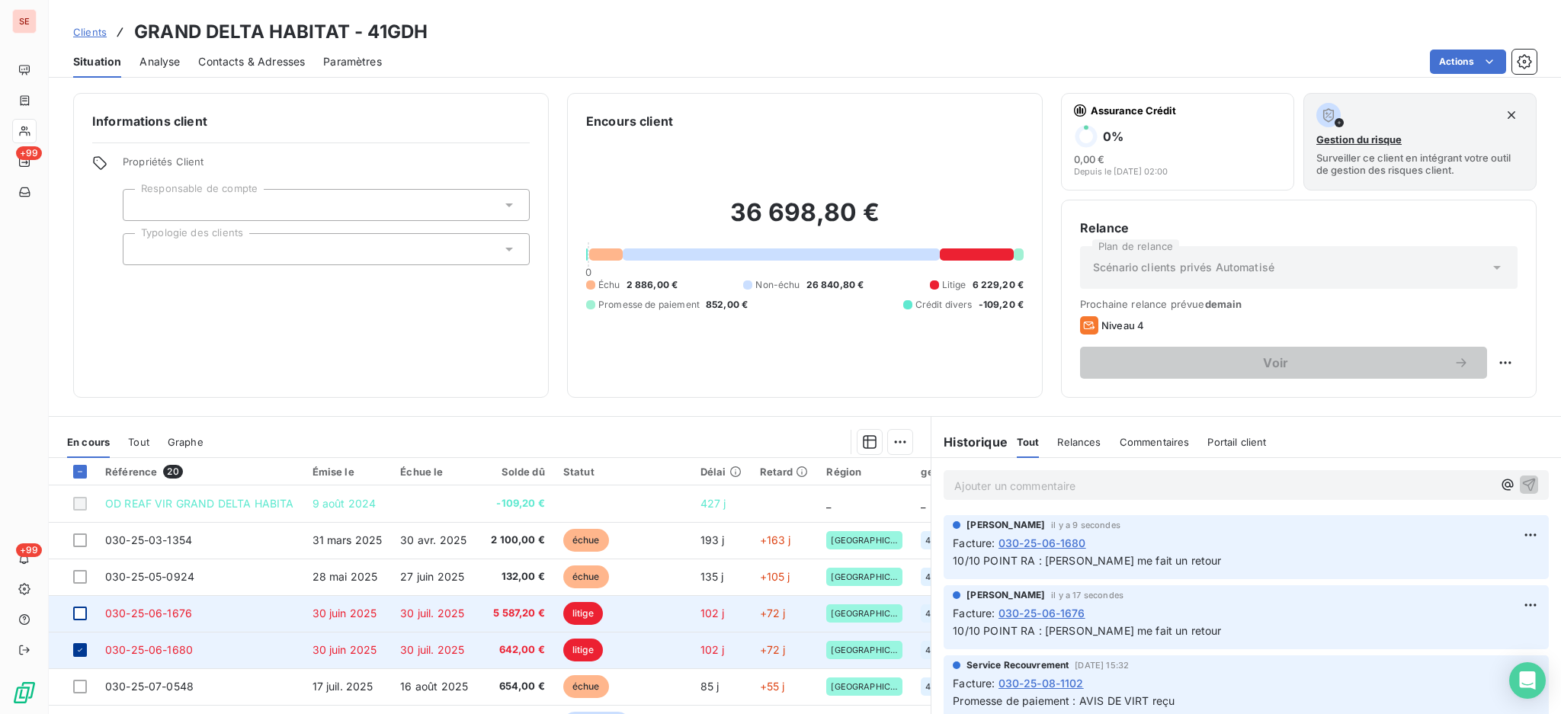
click at [80, 653] on icon at bounding box center [79, 649] width 9 height 9
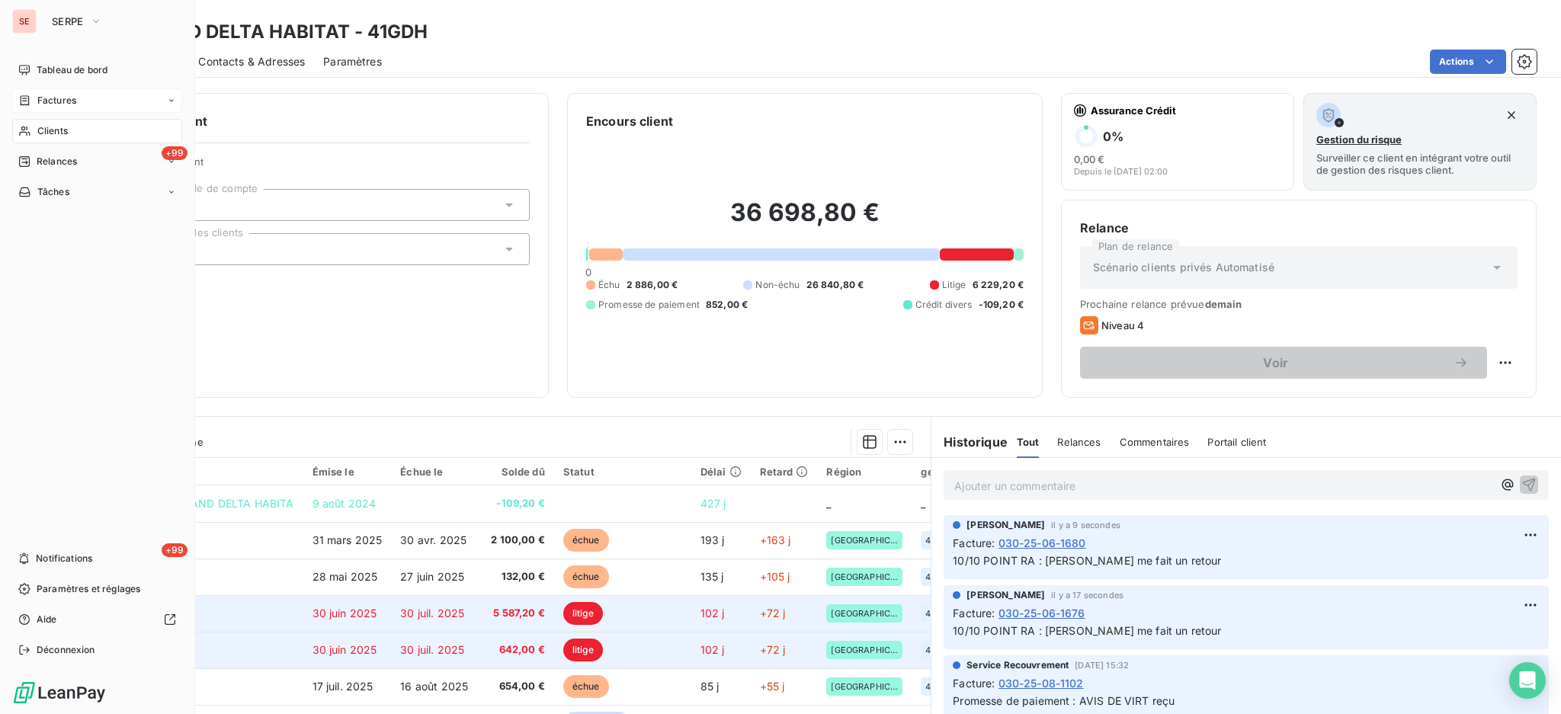
click at [43, 96] on span "Factures" at bounding box center [56, 101] width 39 height 14
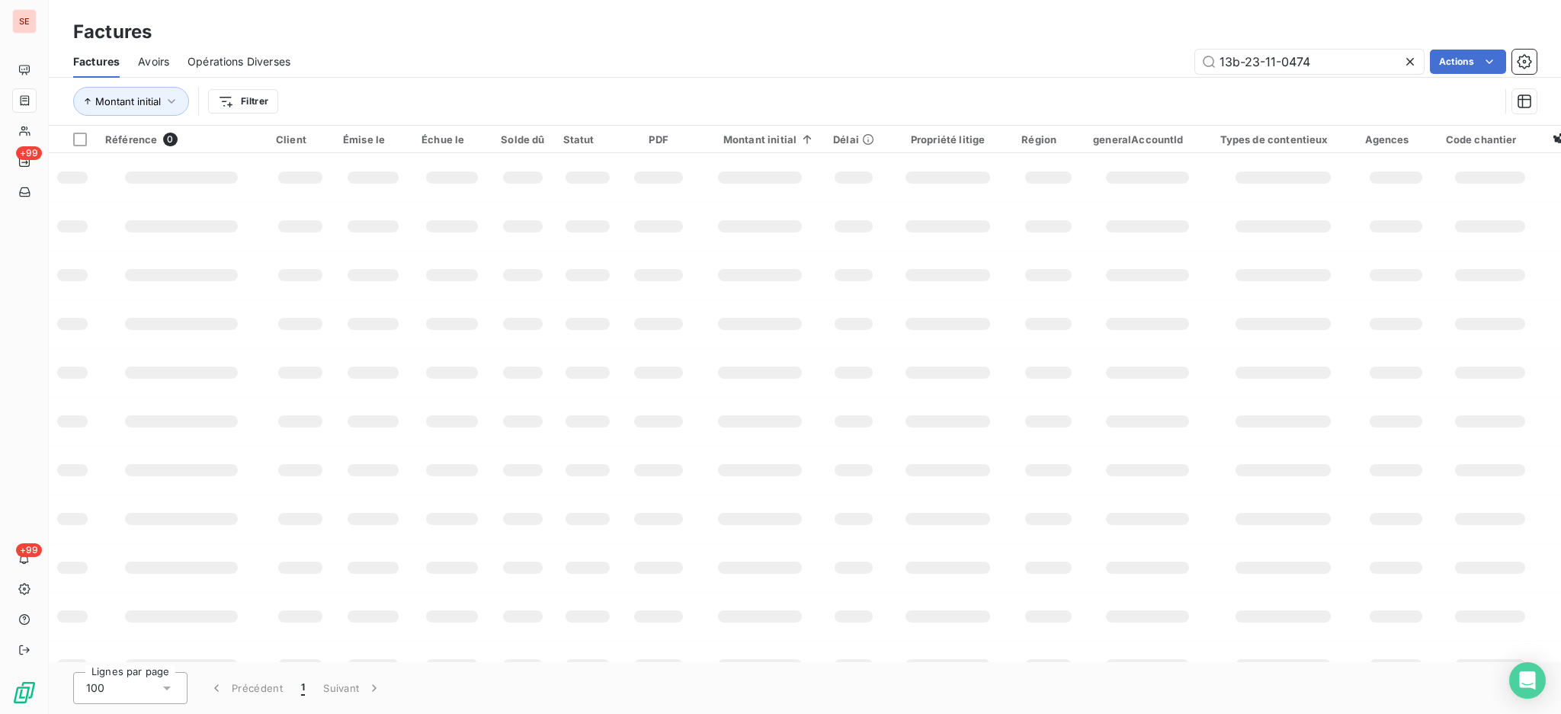
drag, startPoint x: 1323, startPoint y: 66, endPoint x: 1061, endPoint y: 50, distance: 262.6
click at [1061, 50] on div "13b-23-11-0474 Actions" at bounding box center [923, 62] width 1228 height 24
type input "04-0583"
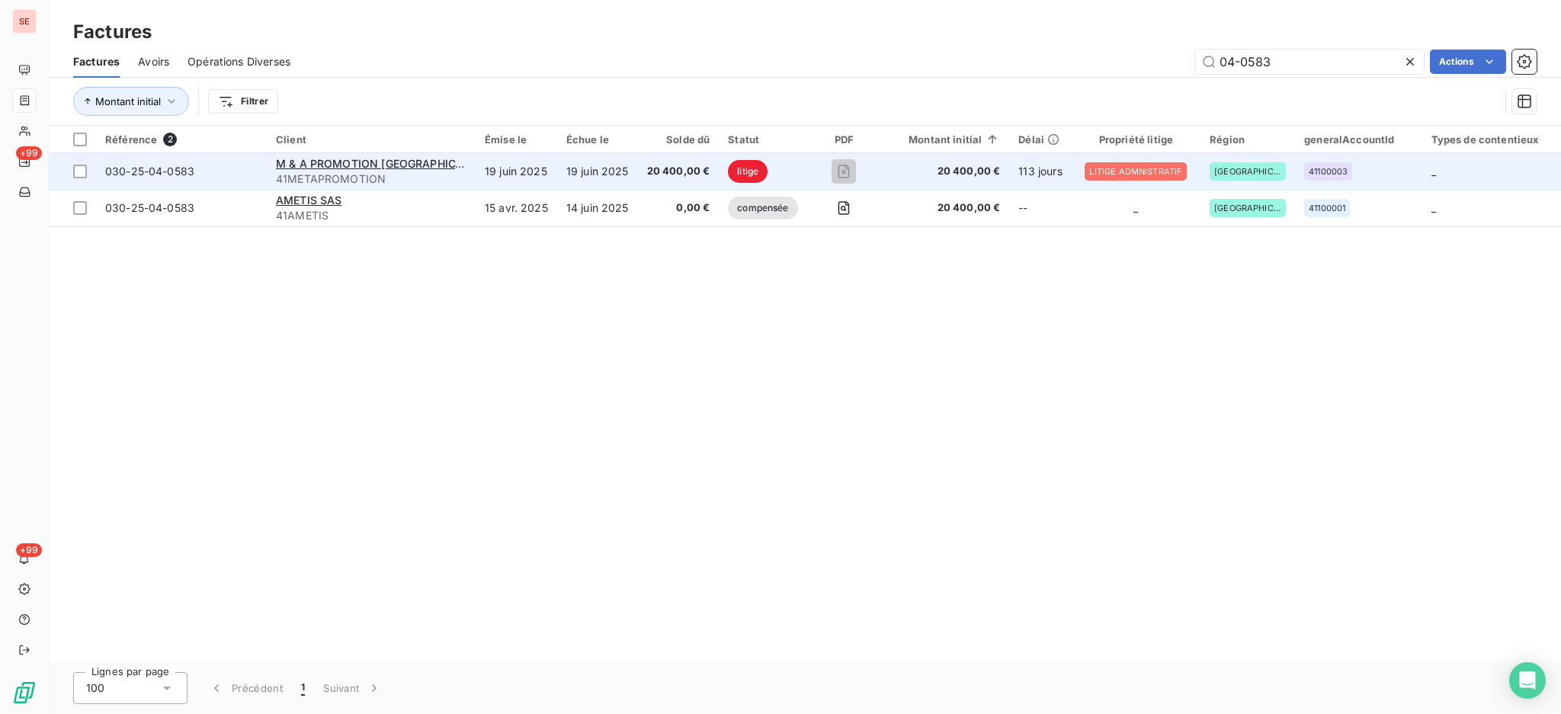
click at [435, 180] on span "41METAPROMOTION" at bounding box center [371, 178] width 190 height 15
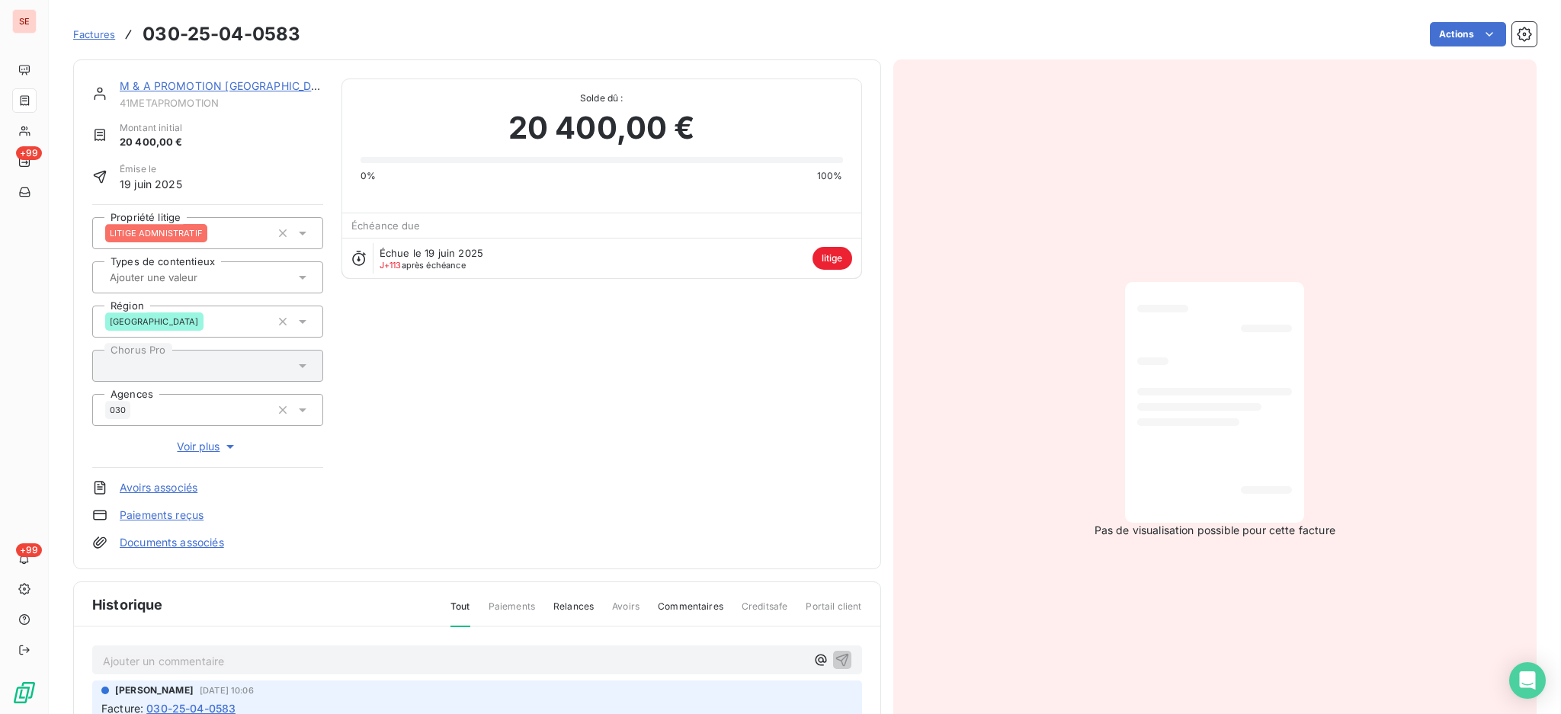
click at [247, 85] on link "M & A PROMOTION MONTPELLIER" at bounding box center [228, 85] width 216 height 13
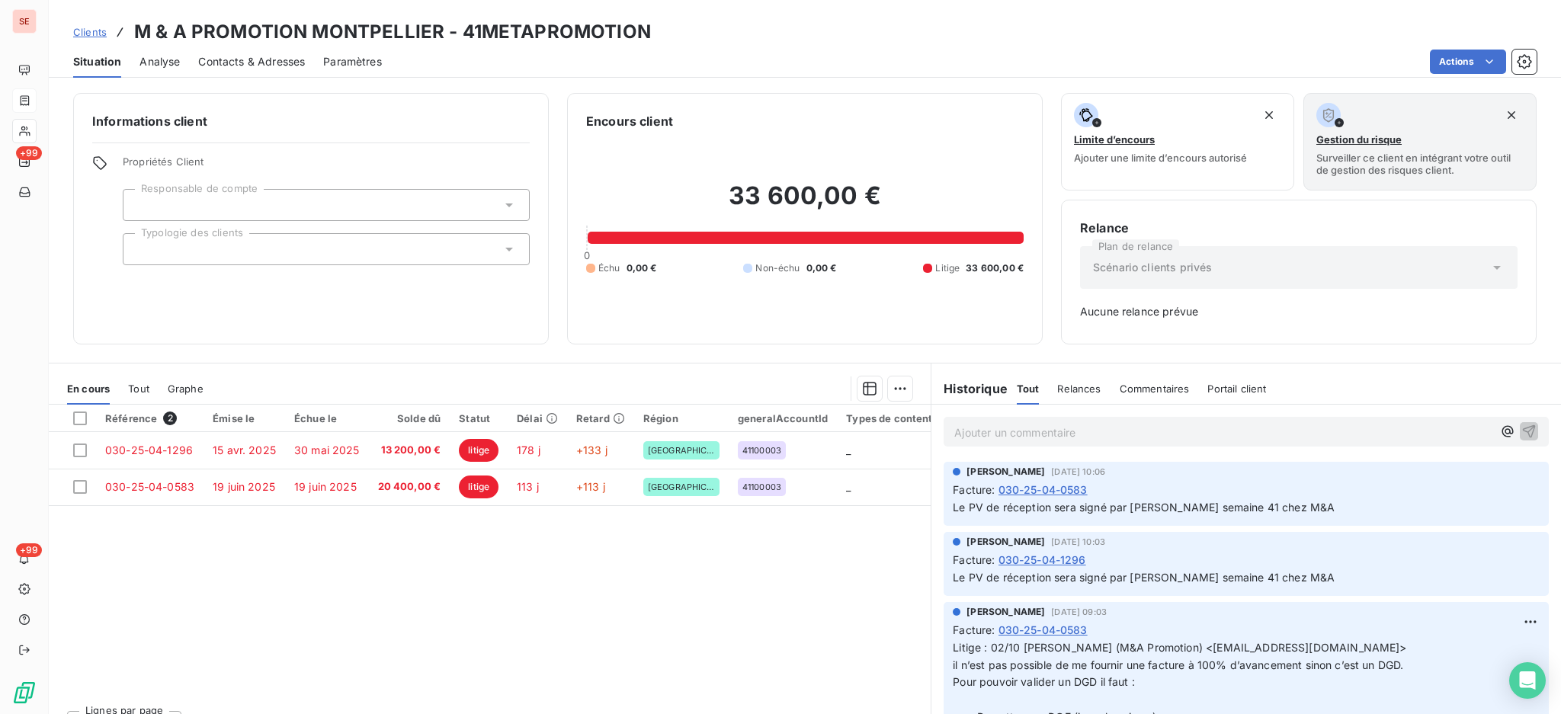
scroll to position [101, 0]
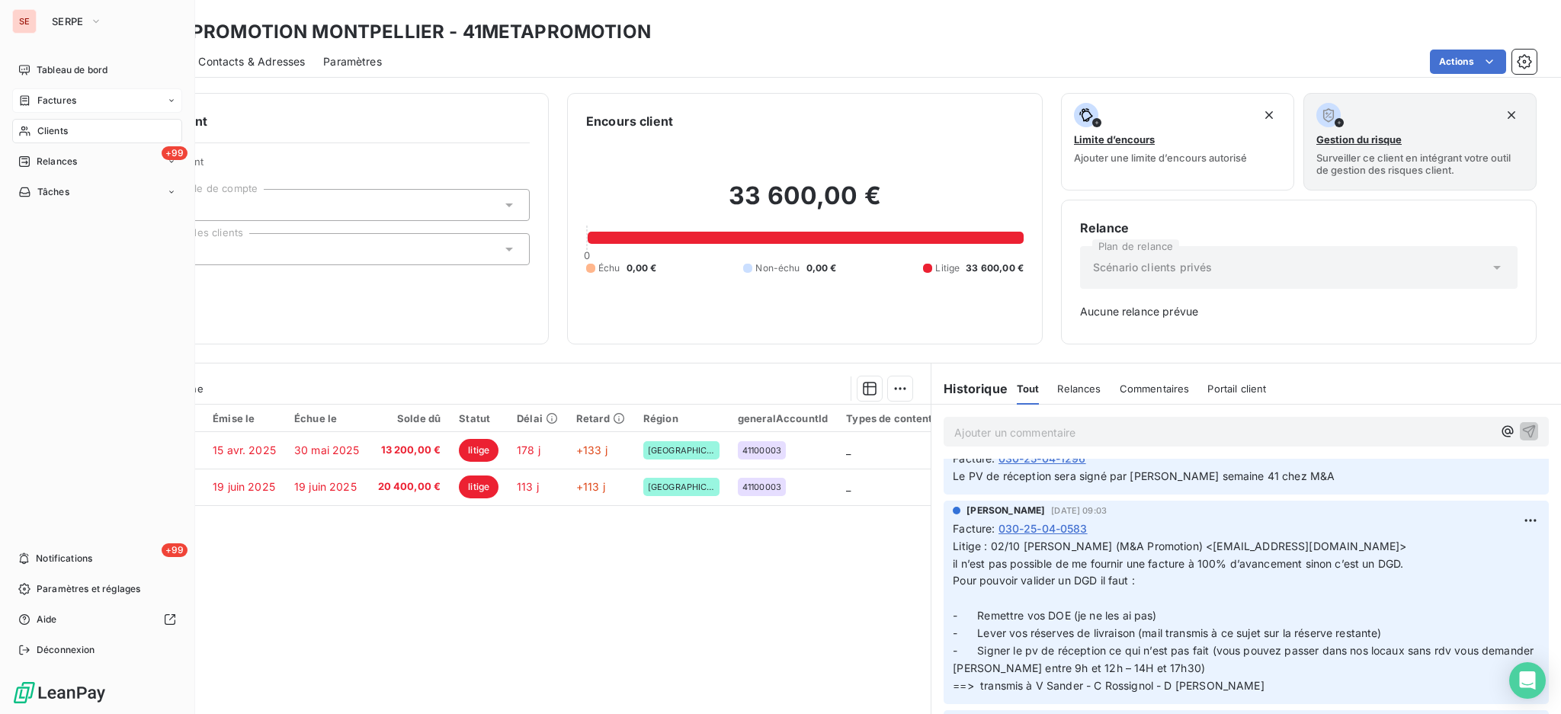
click at [46, 133] on span "Clients" at bounding box center [52, 131] width 30 height 14
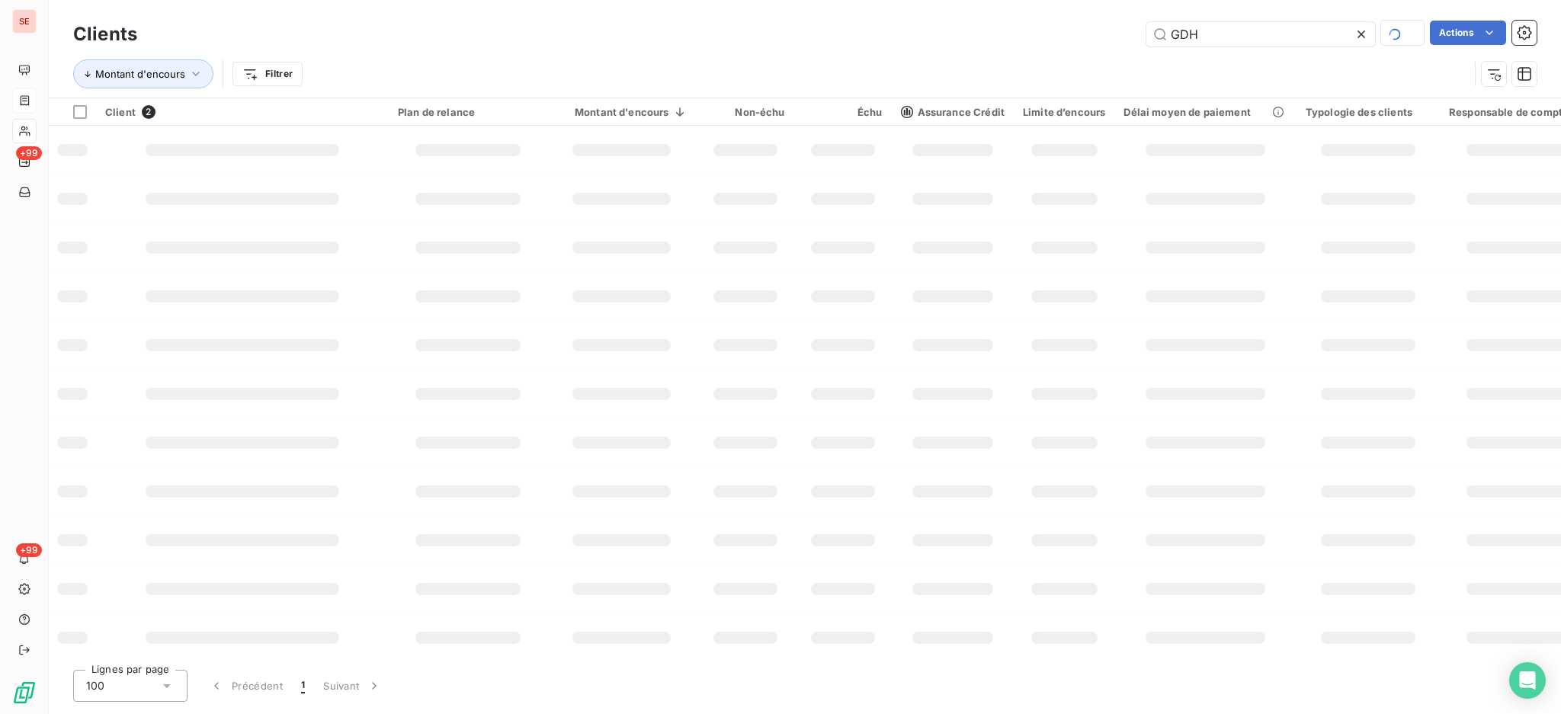
drag, startPoint x: 1248, startPoint y: 24, endPoint x: 1116, endPoint y: 15, distance: 132.1
click at [1120, 17] on div "Clients GDH Actions Montant d'encours Filtrer" at bounding box center [805, 49] width 1512 height 98
type input "GCC"
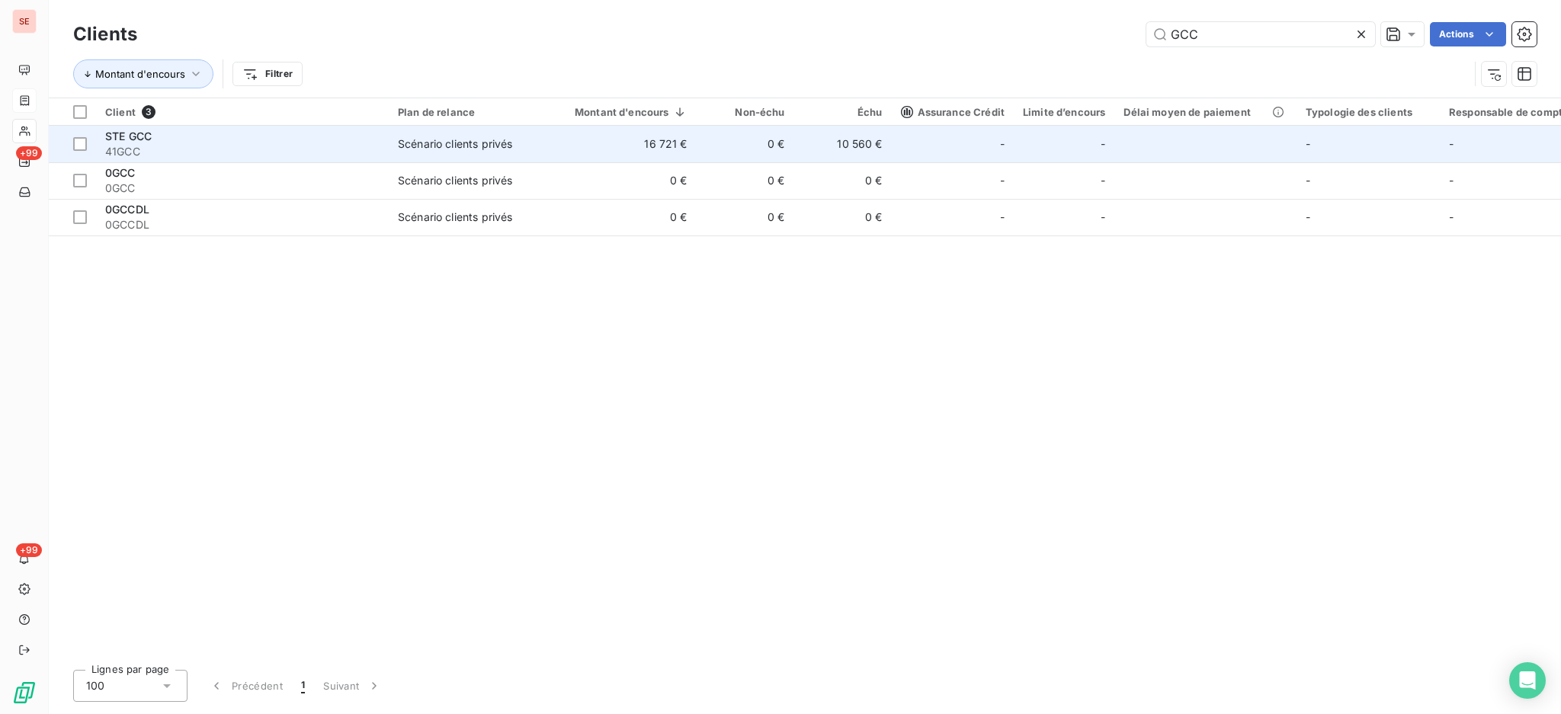
click at [655, 152] on td "16 721 €" at bounding box center [621, 144] width 149 height 37
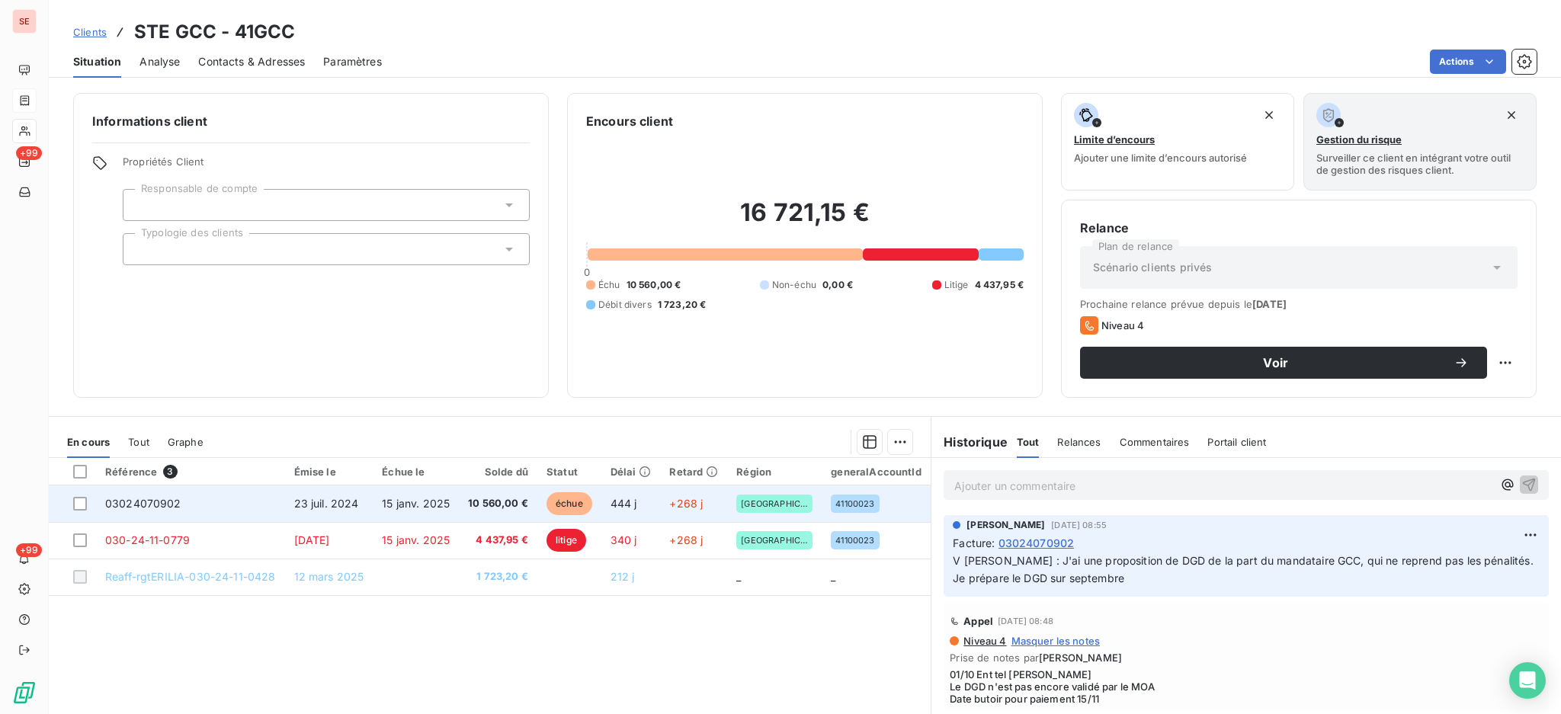
click at [482, 503] on span "10 560,00 €" at bounding box center [498, 503] width 60 height 15
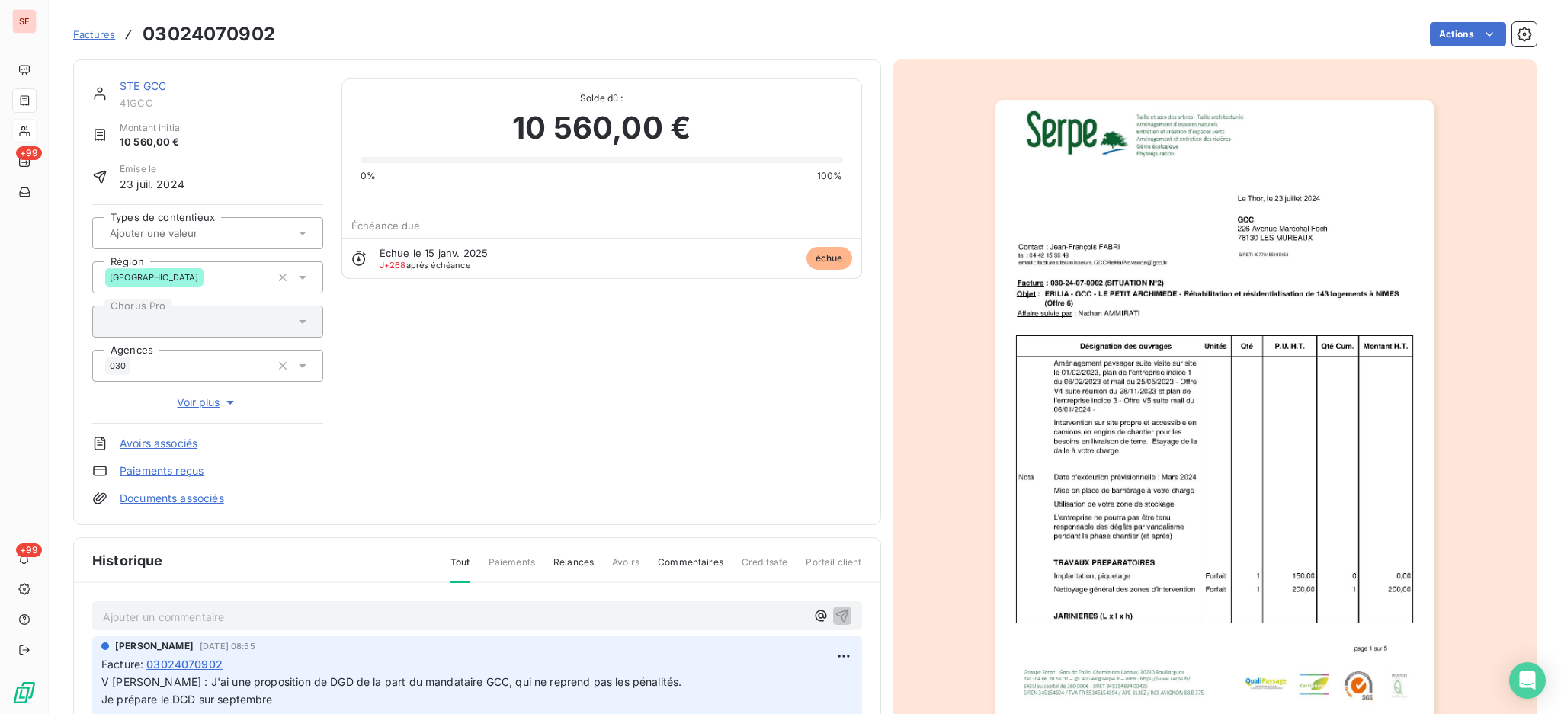
scroll to position [2, 0]
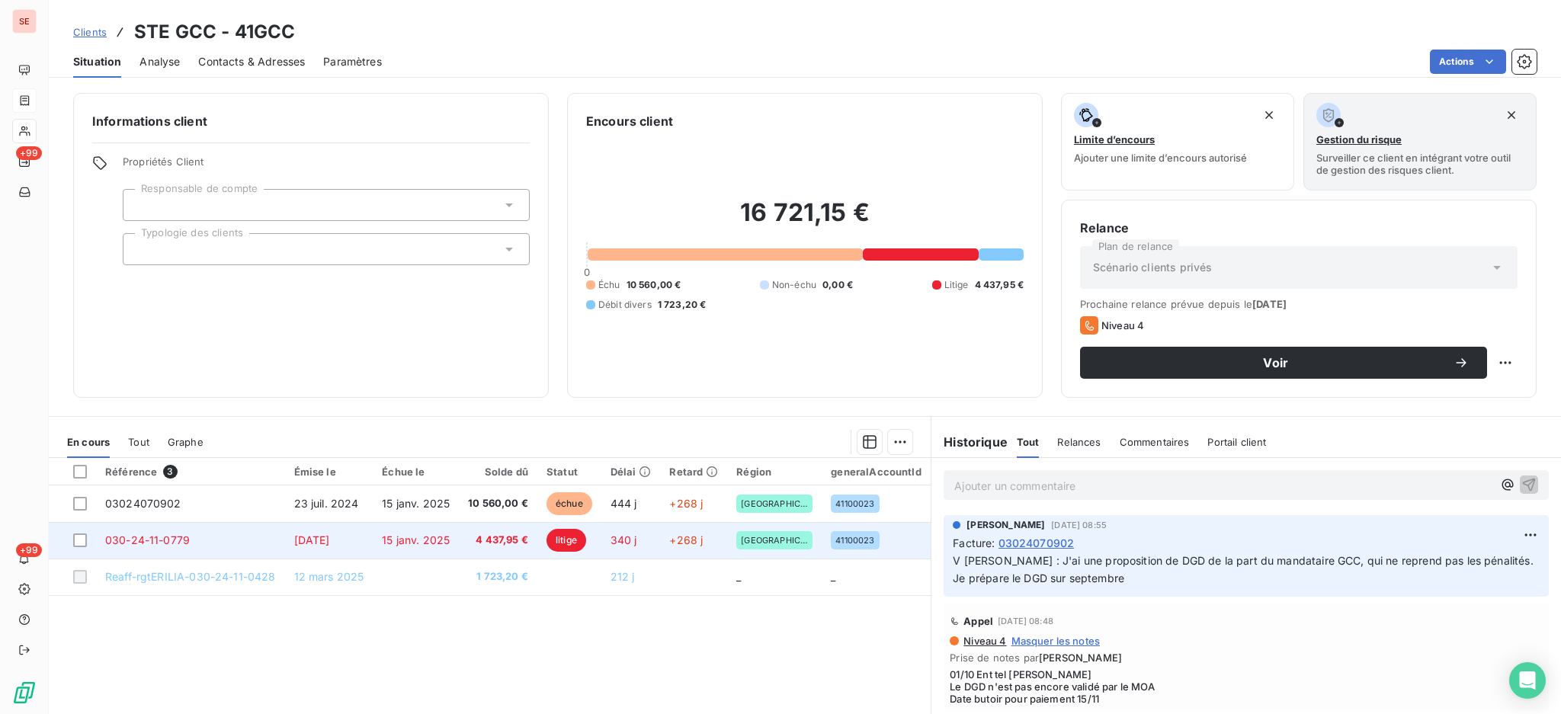
click at [472, 543] on span "4 437,95 €" at bounding box center [498, 540] width 60 height 15
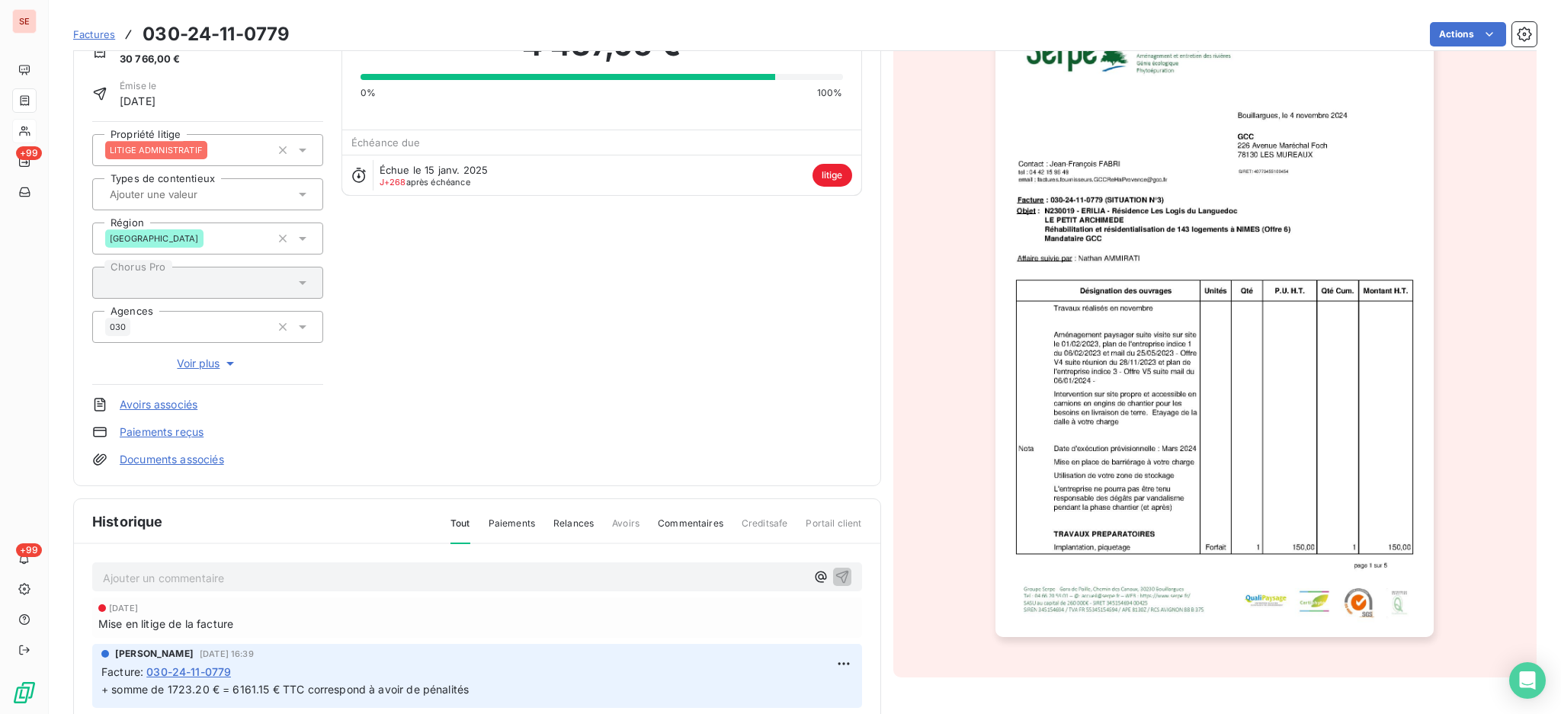
scroll to position [203, 0]
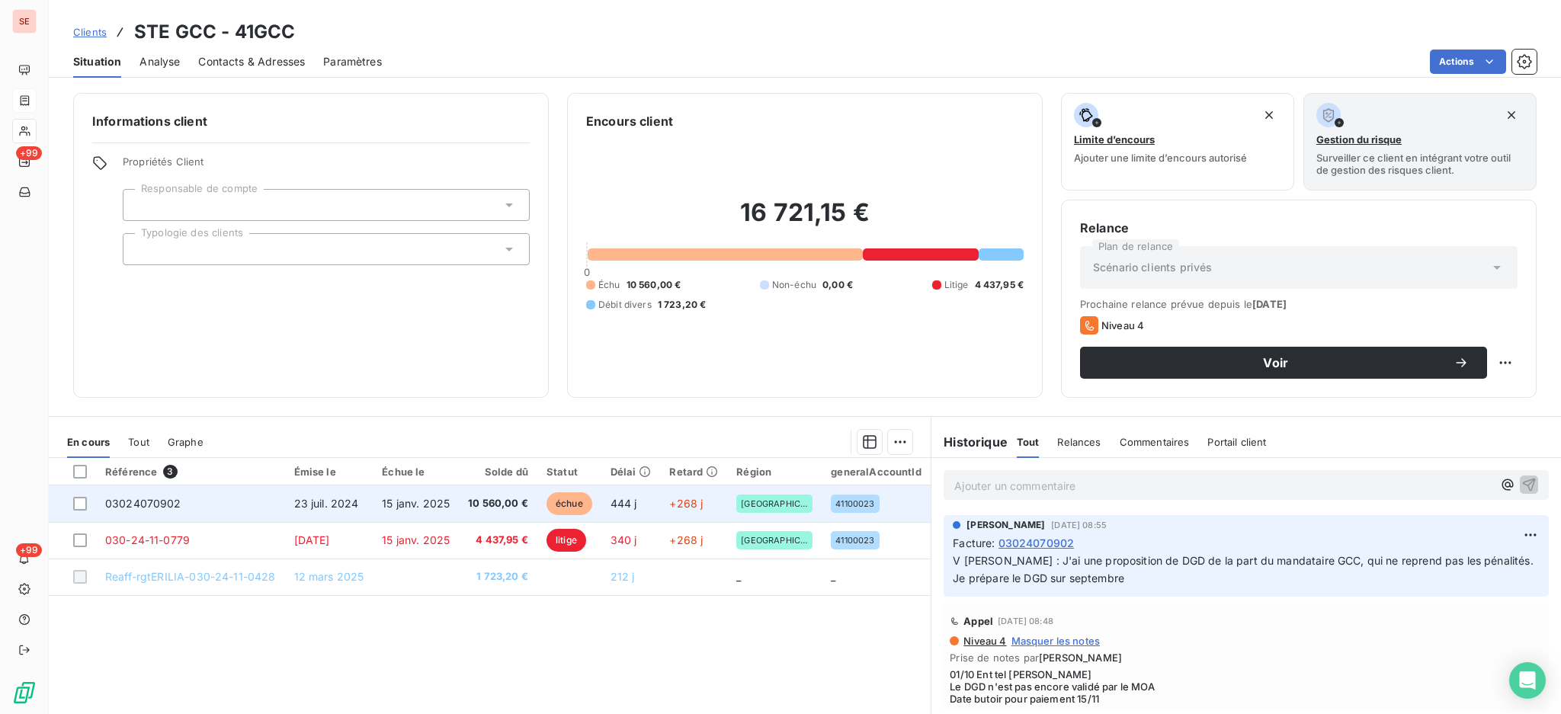
click at [360, 499] on td "23 juil. 2024" at bounding box center [329, 503] width 88 height 37
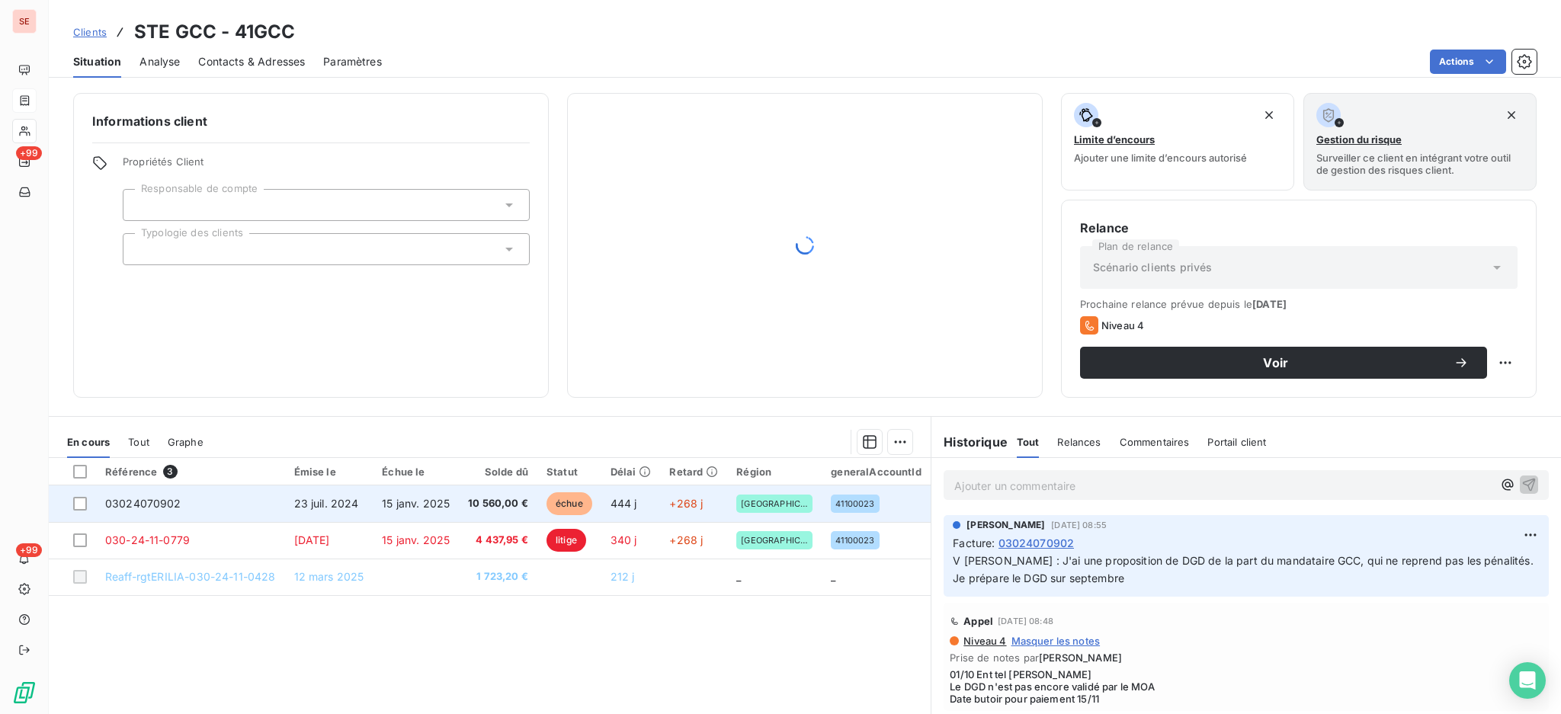
click at [226, 505] on td "03024070902" at bounding box center [190, 503] width 189 height 37
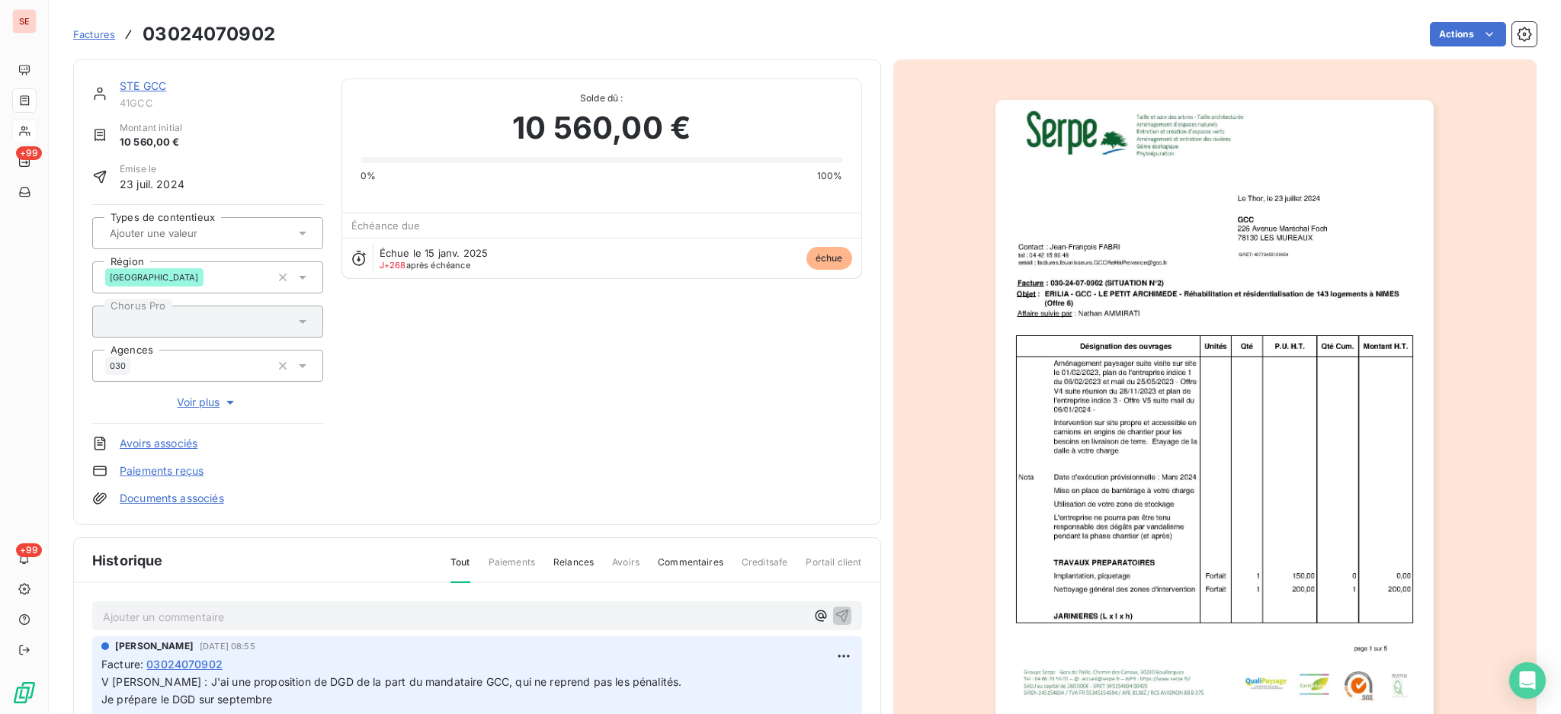
click at [463, 607] on p "Ajouter un commentaire ﻿" at bounding box center [454, 616] width 703 height 19
click at [834, 623] on icon "button" at bounding box center [841, 614] width 15 height 15
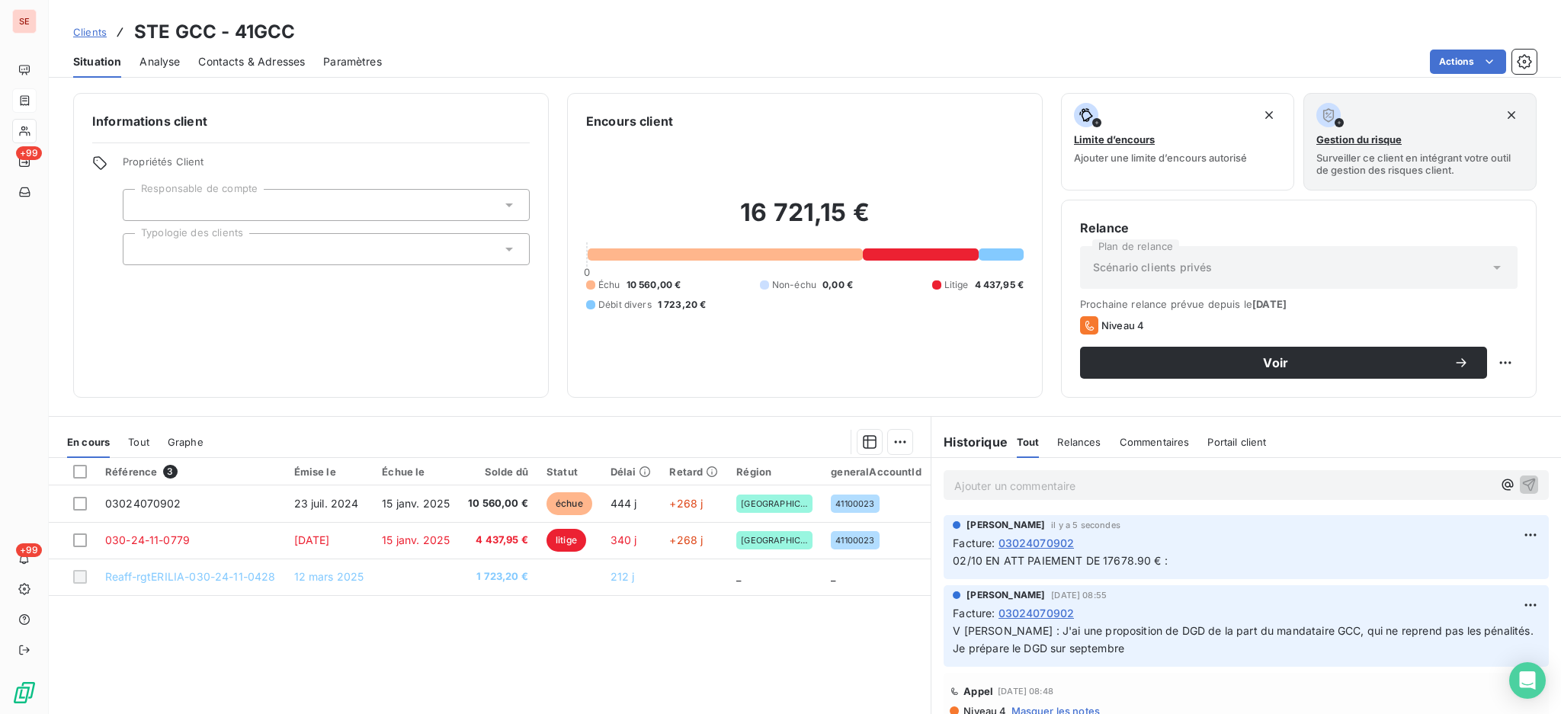
click at [151, 444] on div "En cours Tout Graphe" at bounding box center [490, 442] width 882 height 32
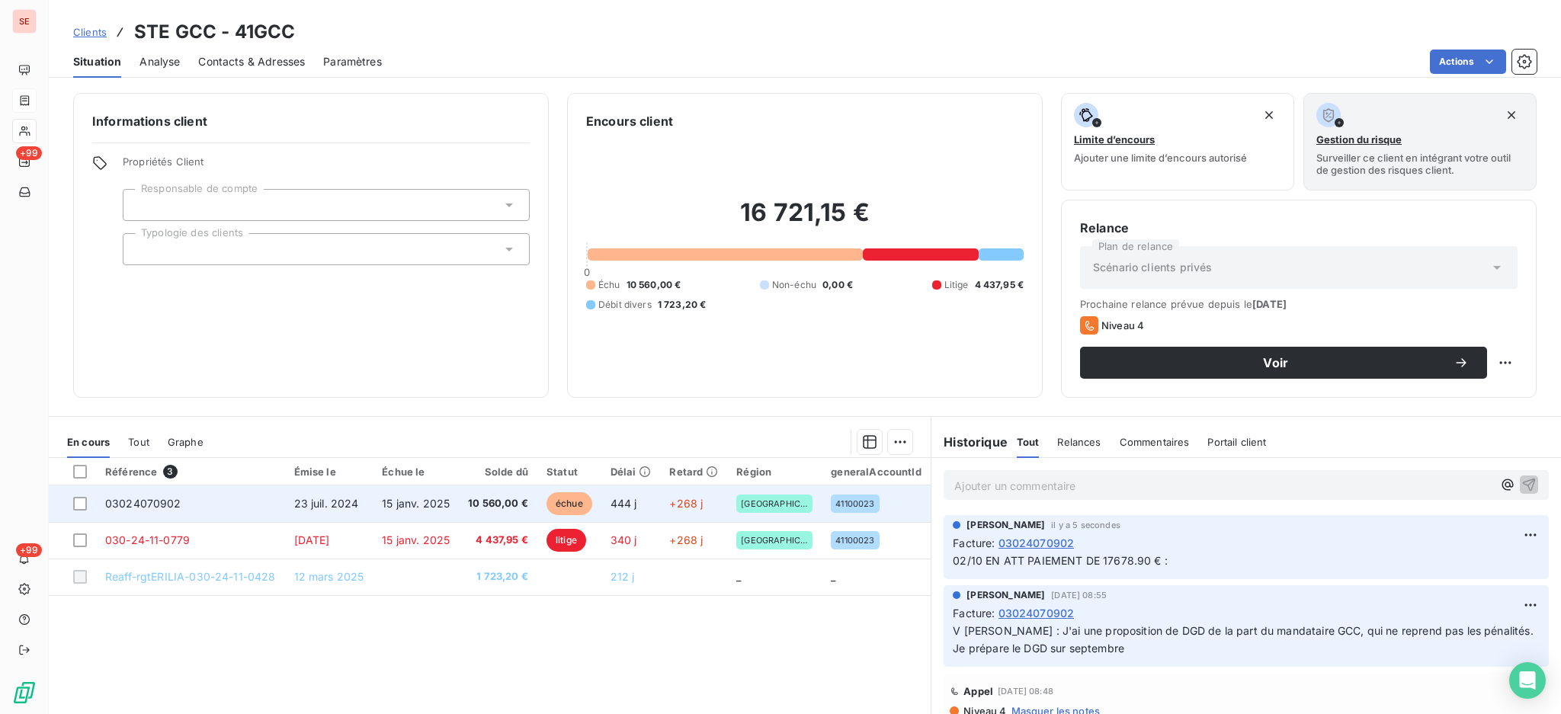
click at [406, 498] on span "15 janv. 2025" at bounding box center [416, 503] width 68 height 13
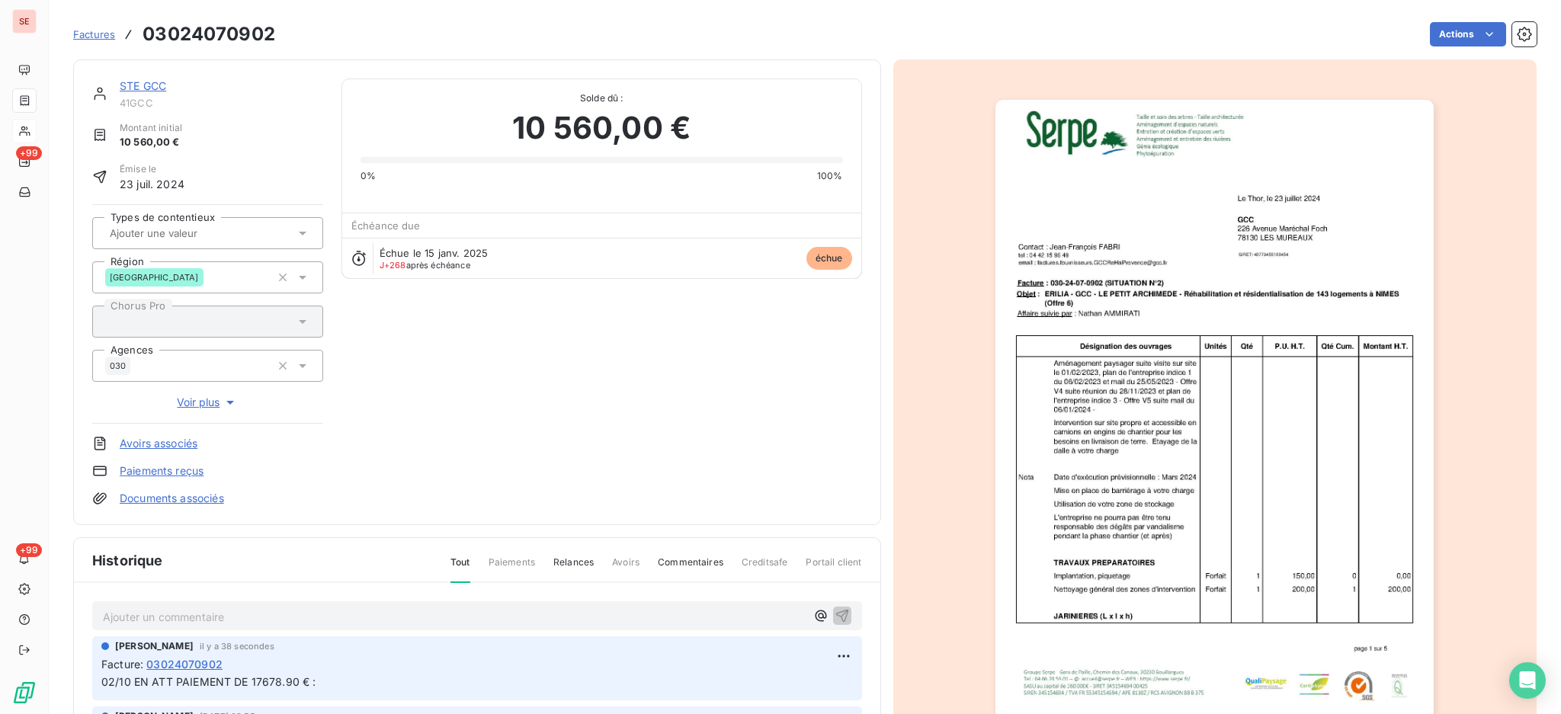
click at [350, 679] on p "02/10 EN ATT PAIEMENT DE 17678.90 € :" at bounding box center [476, 683] width 751 height 18
click at [823, 655] on html "SE +99 +99 Factures 03024070902 Actions STE GCC 41GCC Montant initial 10 560,00…" at bounding box center [780, 357] width 1561 height 714
click at [776, 586] on div "Editer" at bounding box center [783, 593] width 85 height 24
drag, startPoint x: 821, startPoint y: 680, endPoint x: 737, endPoint y: 607, distance: 110.8
click at [821, 679] on div "02/10 EN ATT PAIEMENT DE 17678.90 € : 10560" at bounding box center [476, 690] width 751 height 37
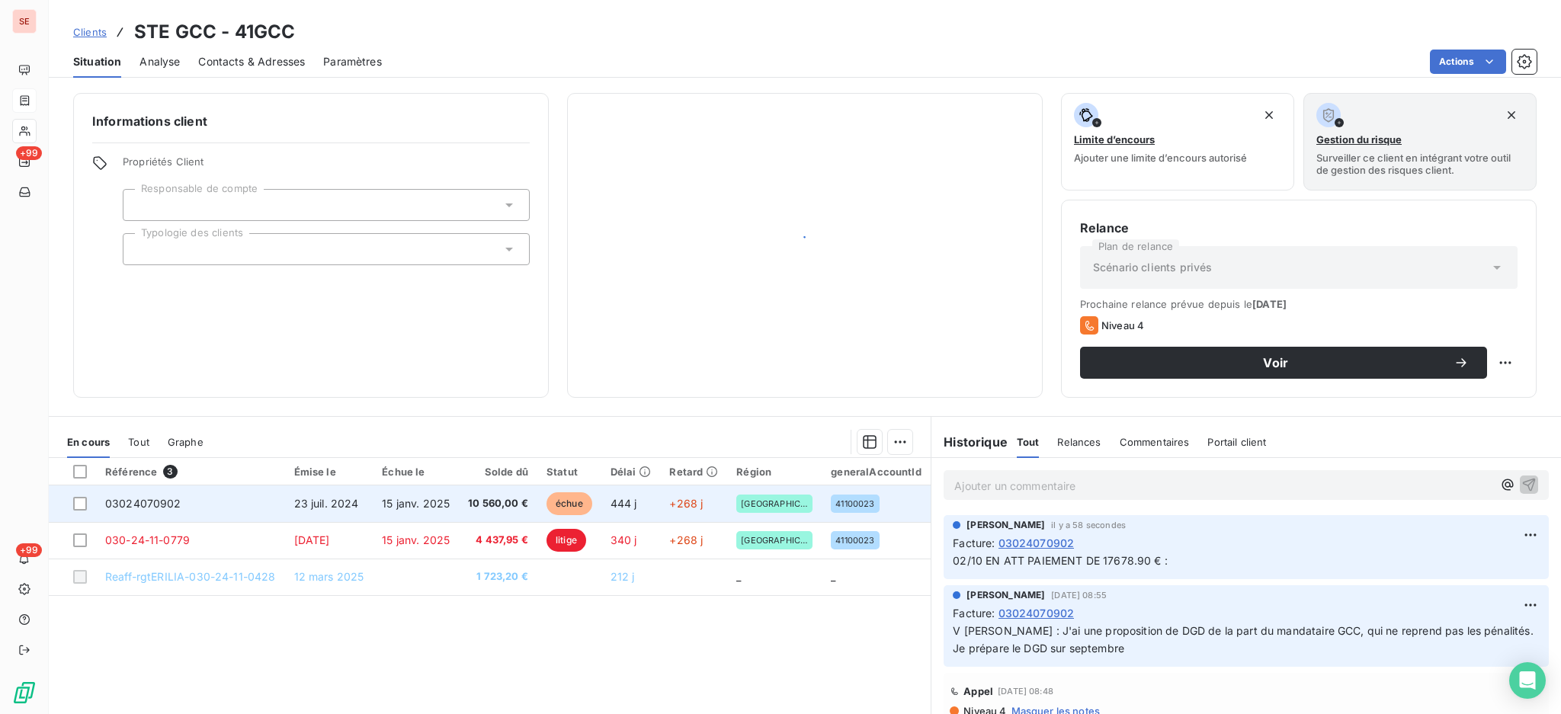
click at [482, 501] on span "10 560,00 €" at bounding box center [498, 503] width 60 height 15
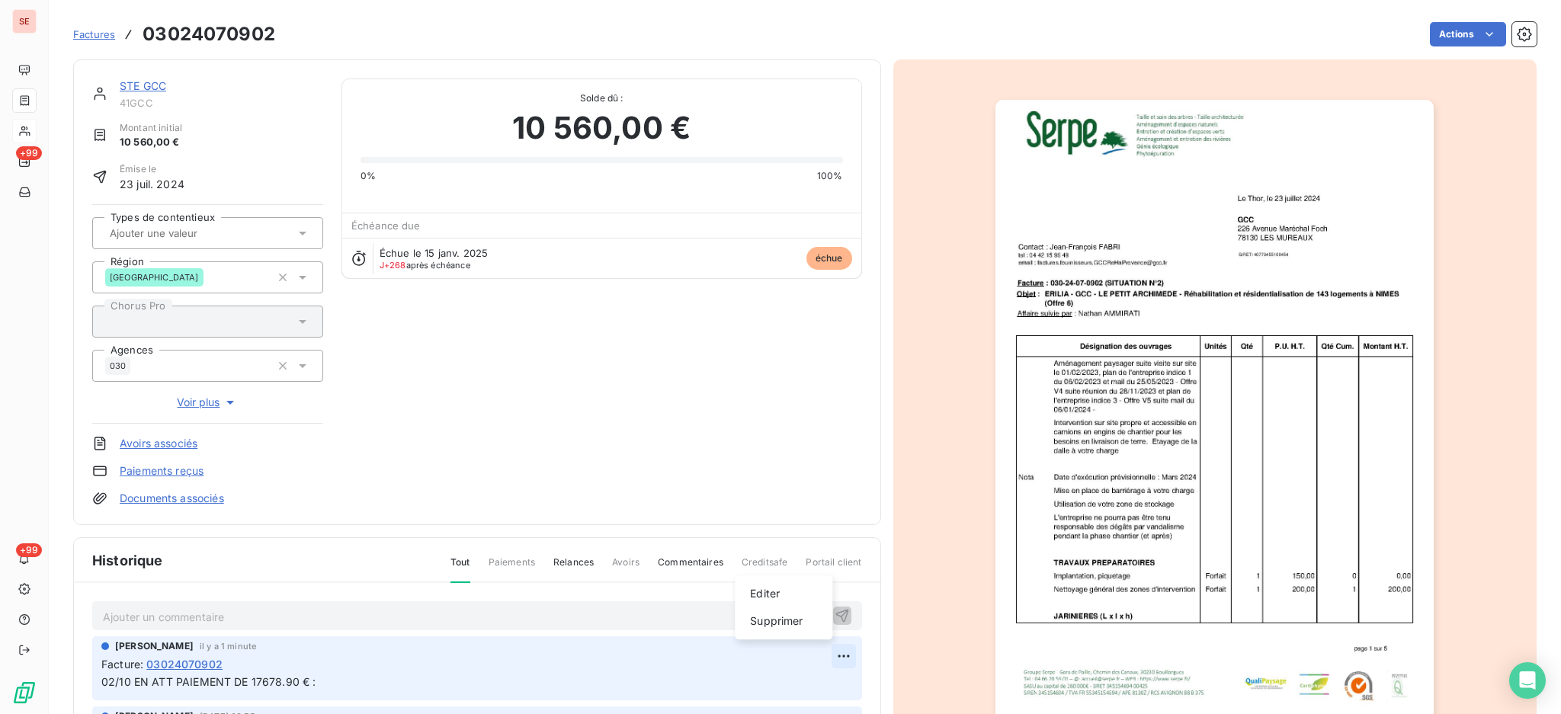
click at [814, 654] on html "SE +99 +99 Factures 03024070902 Actions STE GCC 41GCC Montant initial 10 560,00…" at bounding box center [780, 357] width 1561 height 714
click at [758, 592] on div "Editer" at bounding box center [783, 593] width 85 height 24
click at [819, 655] on html "SE +99 +99 Factures 03024070902 Actions STE GCC 41GCC Montant initial 10 560,00…" at bounding box center [780, 357] width 1561 height 714
drag, startPoint x: 768, startPoint y: 601, endPoint x: 529, endPoint y: 652, distance: 244.5
click at [768, 599] on div "Editer" at bounding box center [783, 593] width 85 height 24
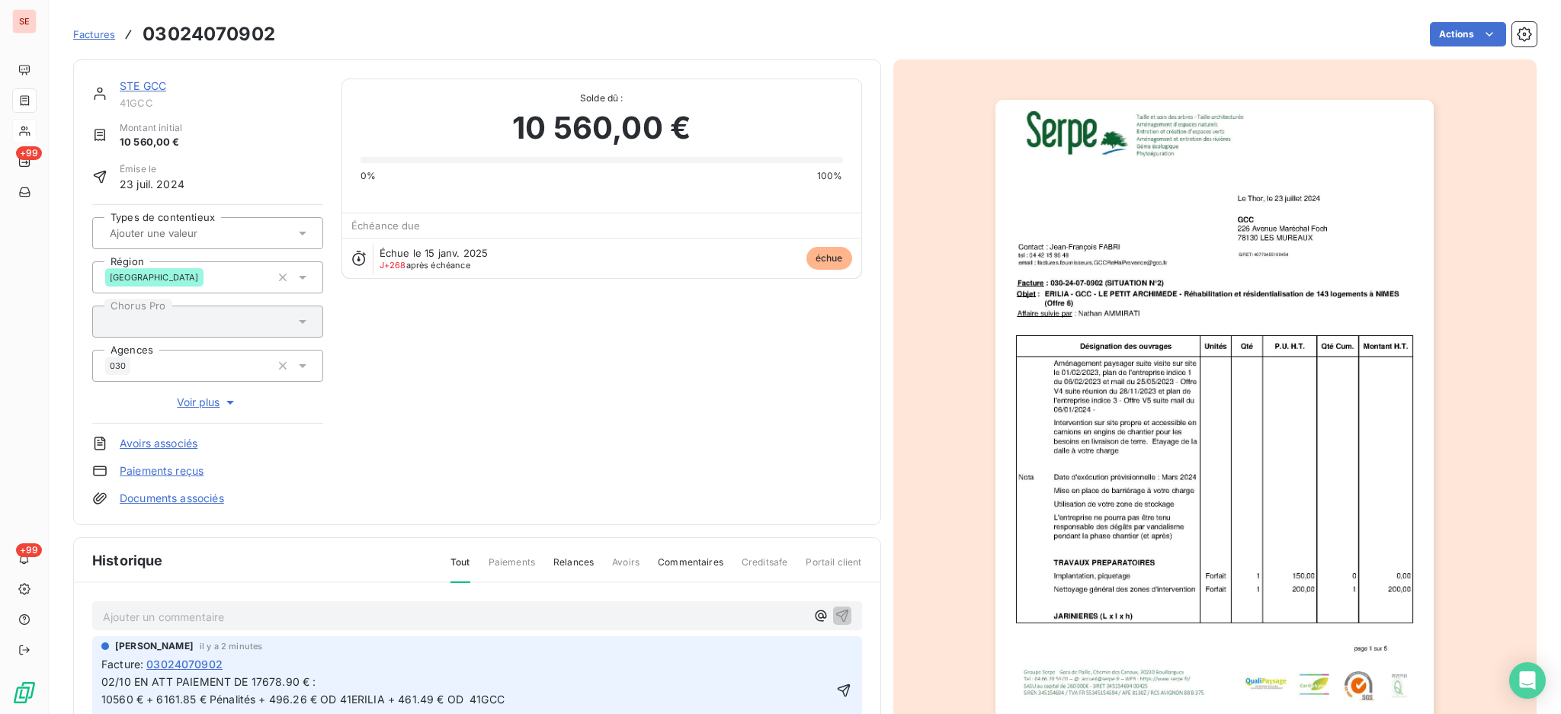
click at [244, 680] on span "02/10 EN ATT PAIEMENT DE 17678.90 € : 10560 € + 6161.85 € Pénalités + 496.26 € …" at bounding box center [302, 690] width 403 height 30
click at [373, 683] on p "02/10 EN ATT PAIEMENT DE ERILIA : 17678.90 € : 10560 € + 6161.85 € Pénalités + …" at bounding box center [466, 691] width 730 height 35
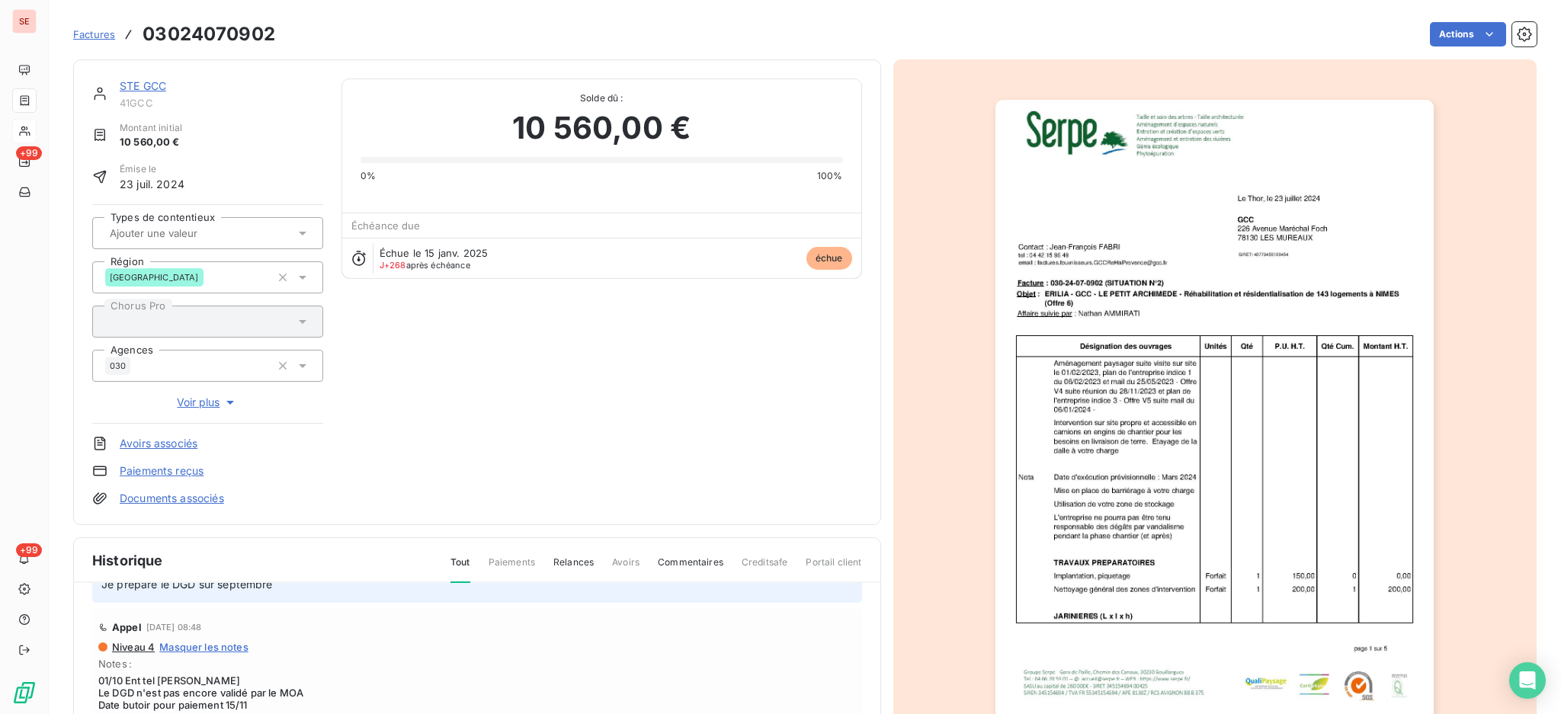
scroll to position [101, 0]
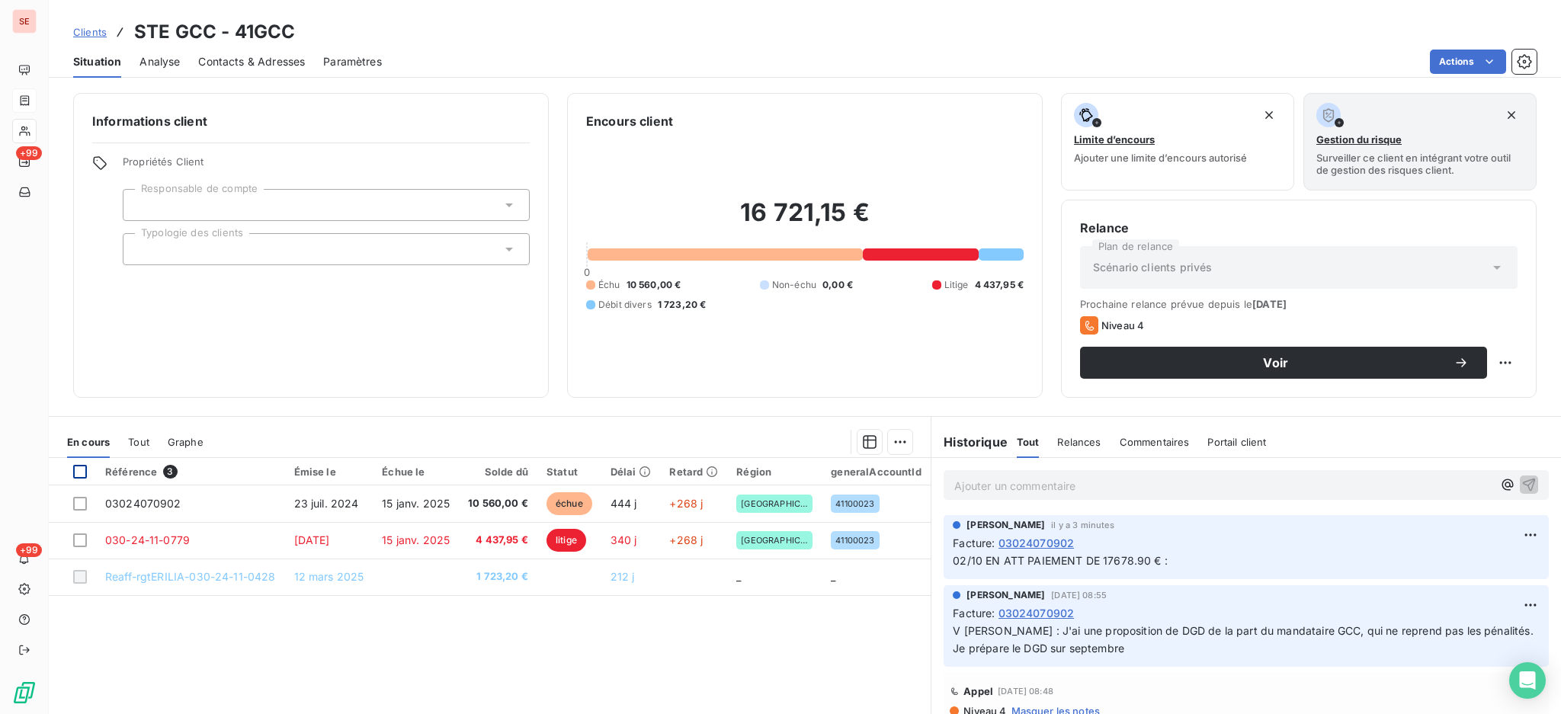
click at [79, 474] on div at bounding box center [80, 472] width 14 height 14
click at [886, 437] on html "SE +99 +99 Clients STE GCC - 41GCC Situation Analyse Contacts & Adresses Paramè…" at bounding box center [780, 357] width 1561 height 714
click at [776, 503] on div "Ajouter une promesse de paiement (2 factures)" at bounding box center [757, 502] width 277 height 24
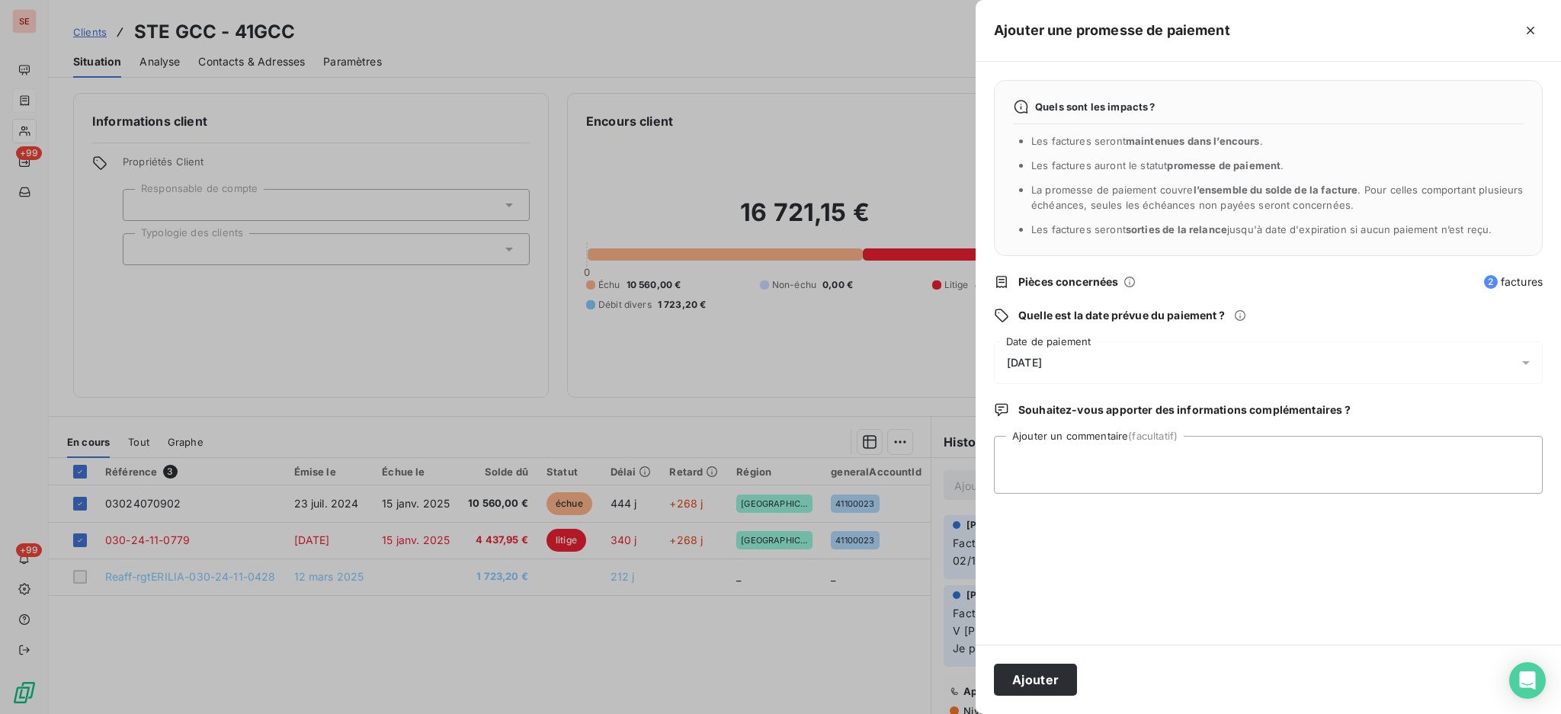
click at [1521, 360] on icon at bounding box center [1525, 362] width 15 height 15
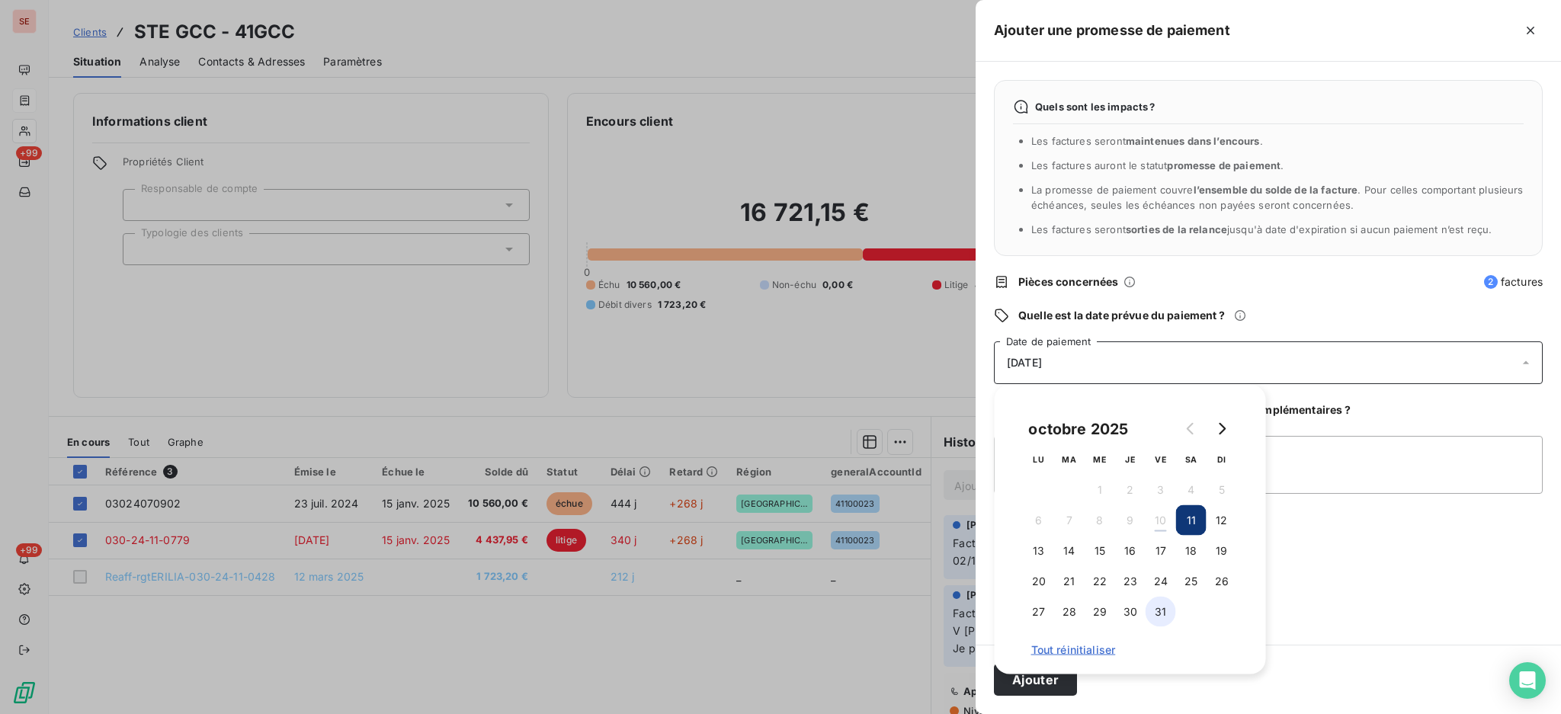
click at [1161, 607] on button "31" at bounding box center [1160, 612] width 30 height 30
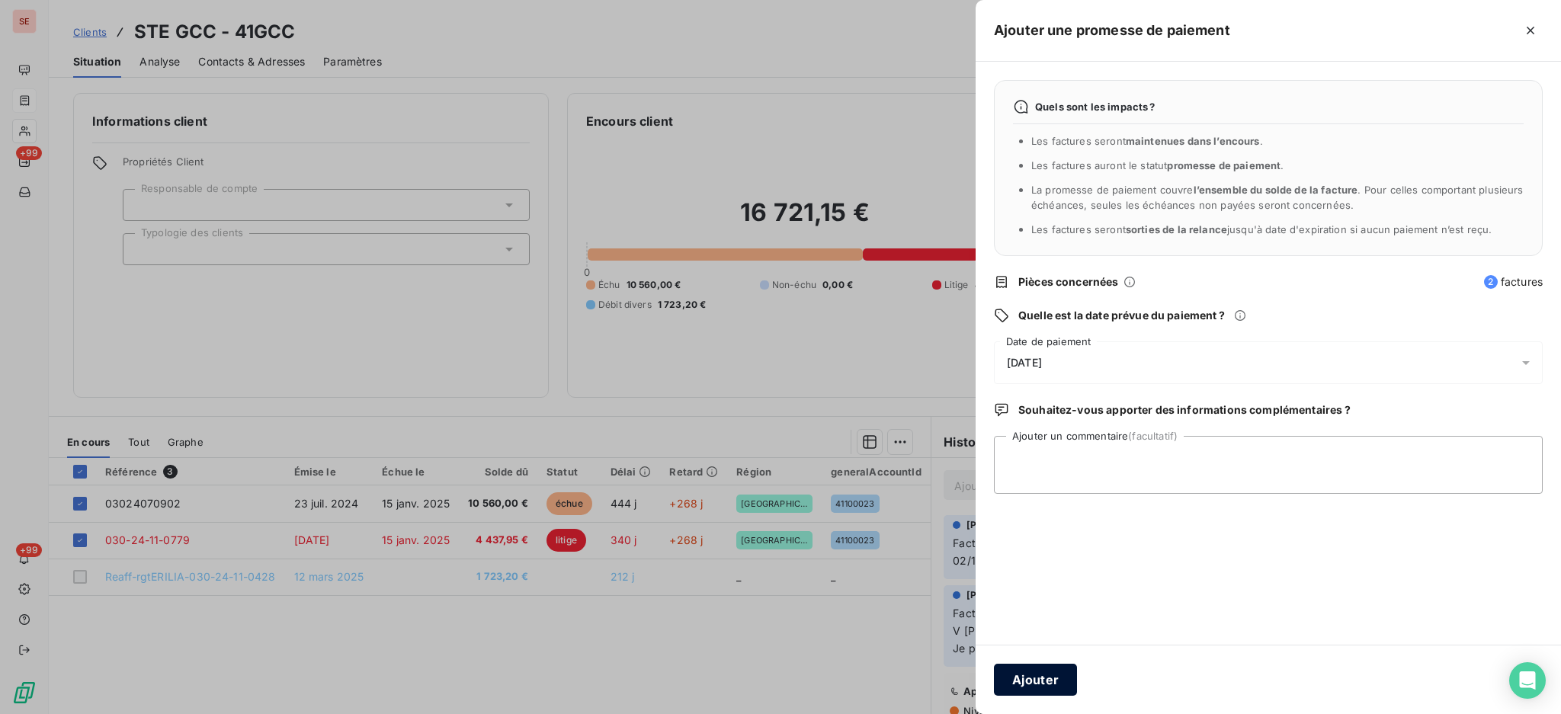
click at [1031, 687] on button "Ajouter" at bounding box center [1035, 680] width 83 height 32
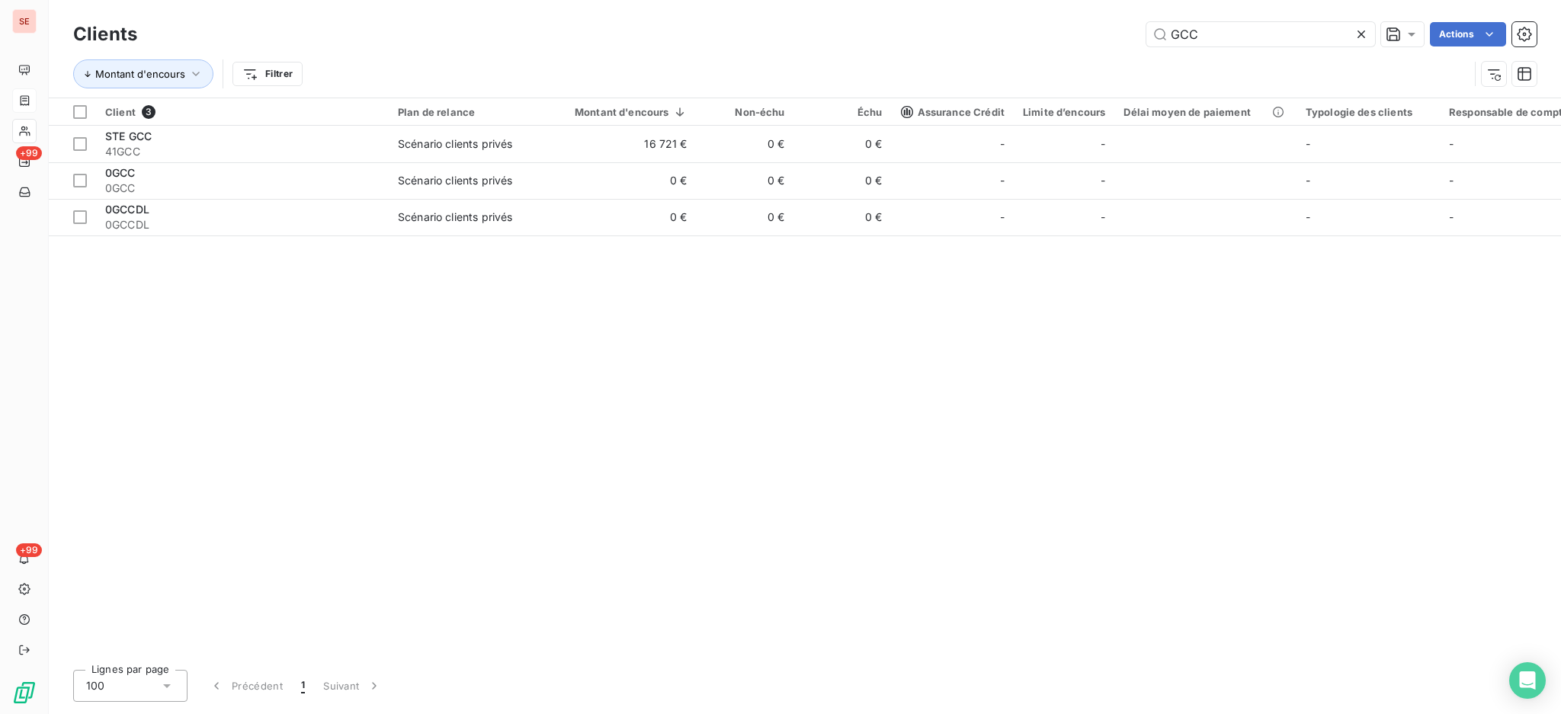
drag, startPoint x: 1210, startPoint y: 33, endPoint x: 869, endPoint y: 38, distance: 340.7
click at [1103, 7] on div "Clients GCC Actions Montant d'encours Filtrer" at bounding box center [805, 49] width 1512 height 98
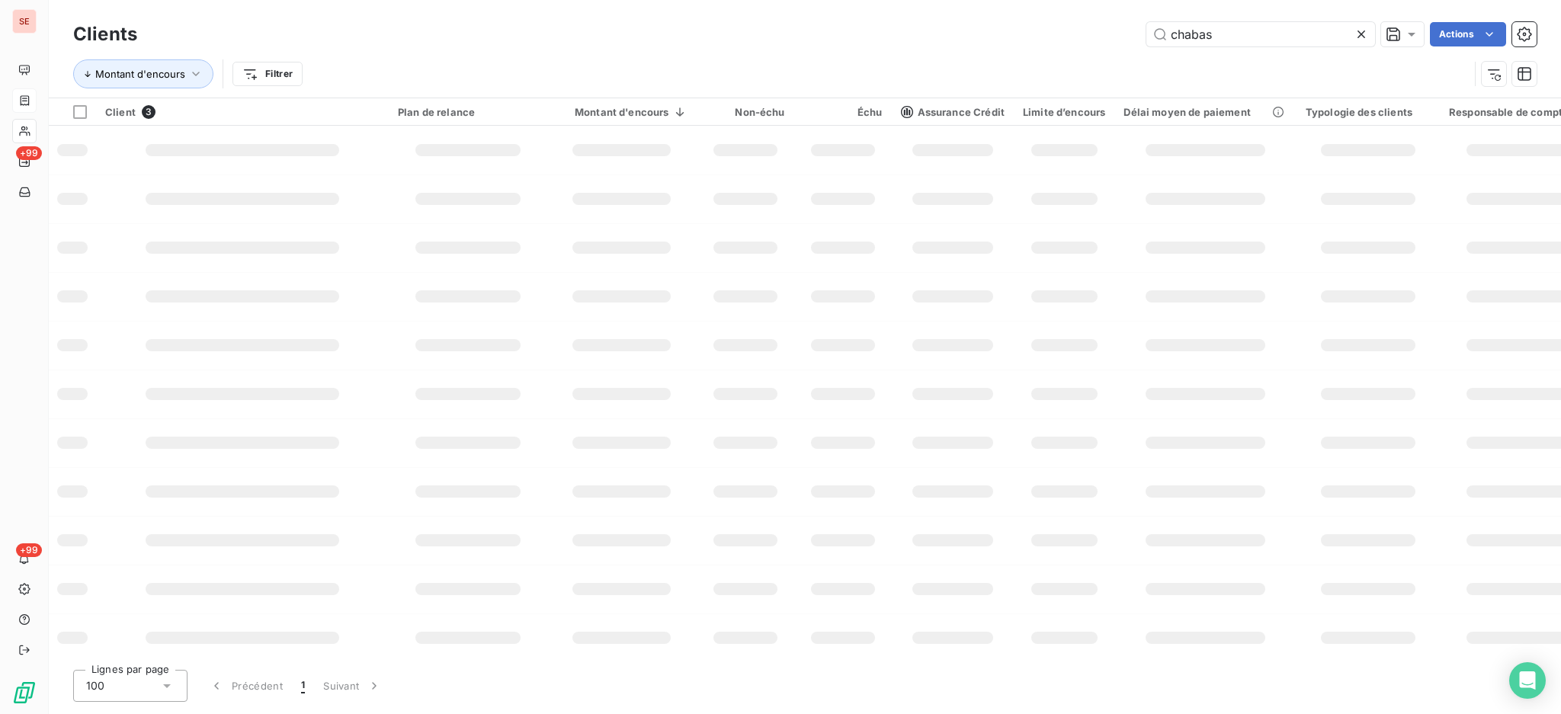
type input "chabas"
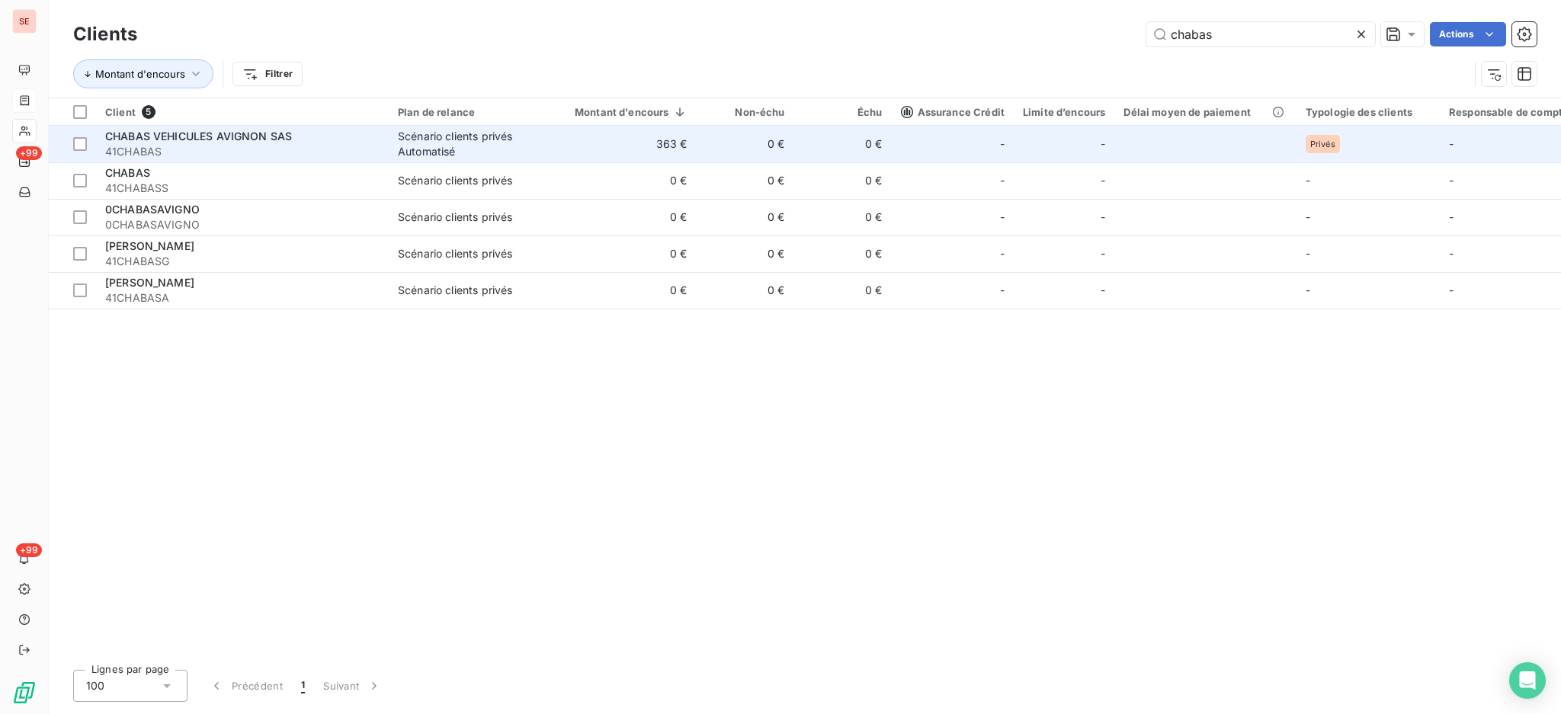
click at [618, 153] on td "363 €" at bounding box center [621, 144] width 149 height 37
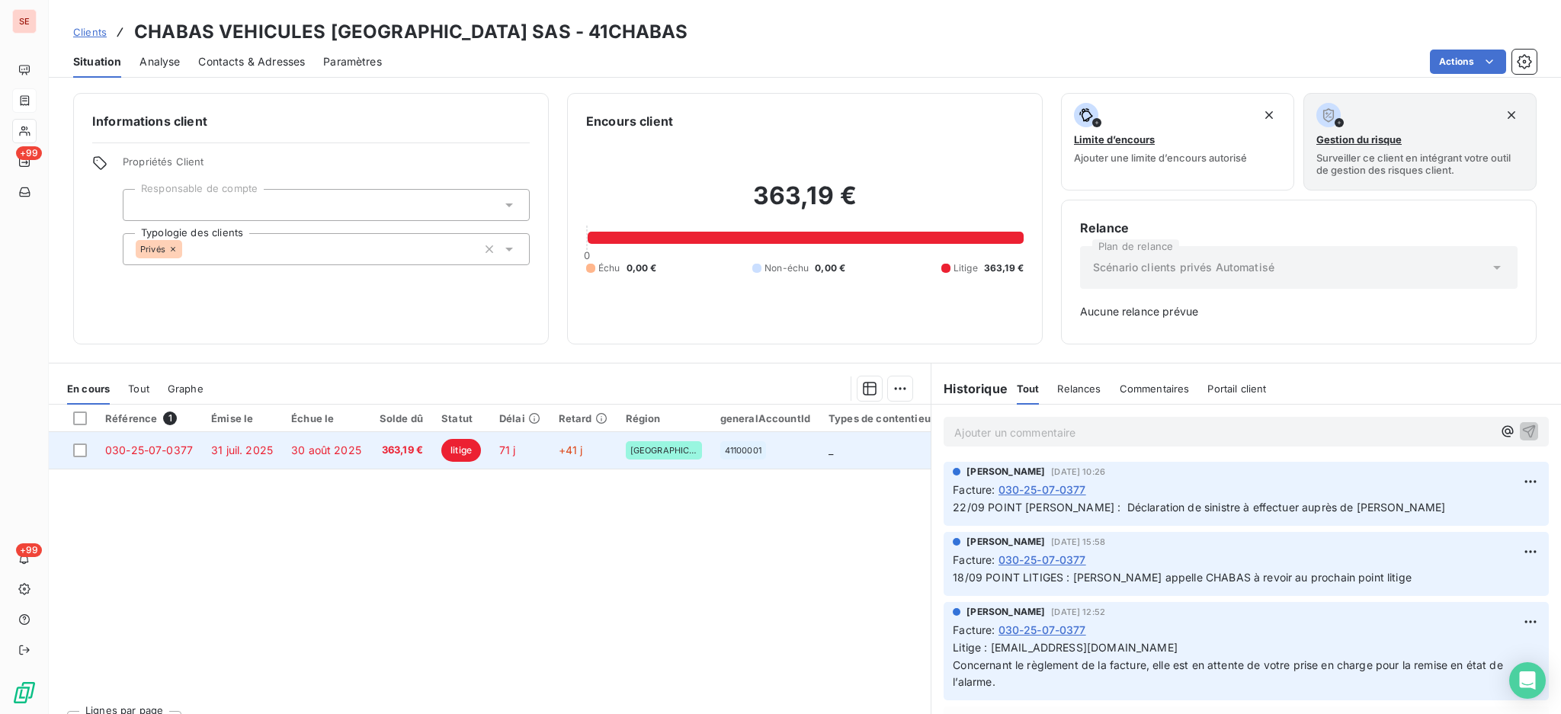
click at [358, 453] on span "30 août 2025" at bounding box center [326, 449] width 70 height 13
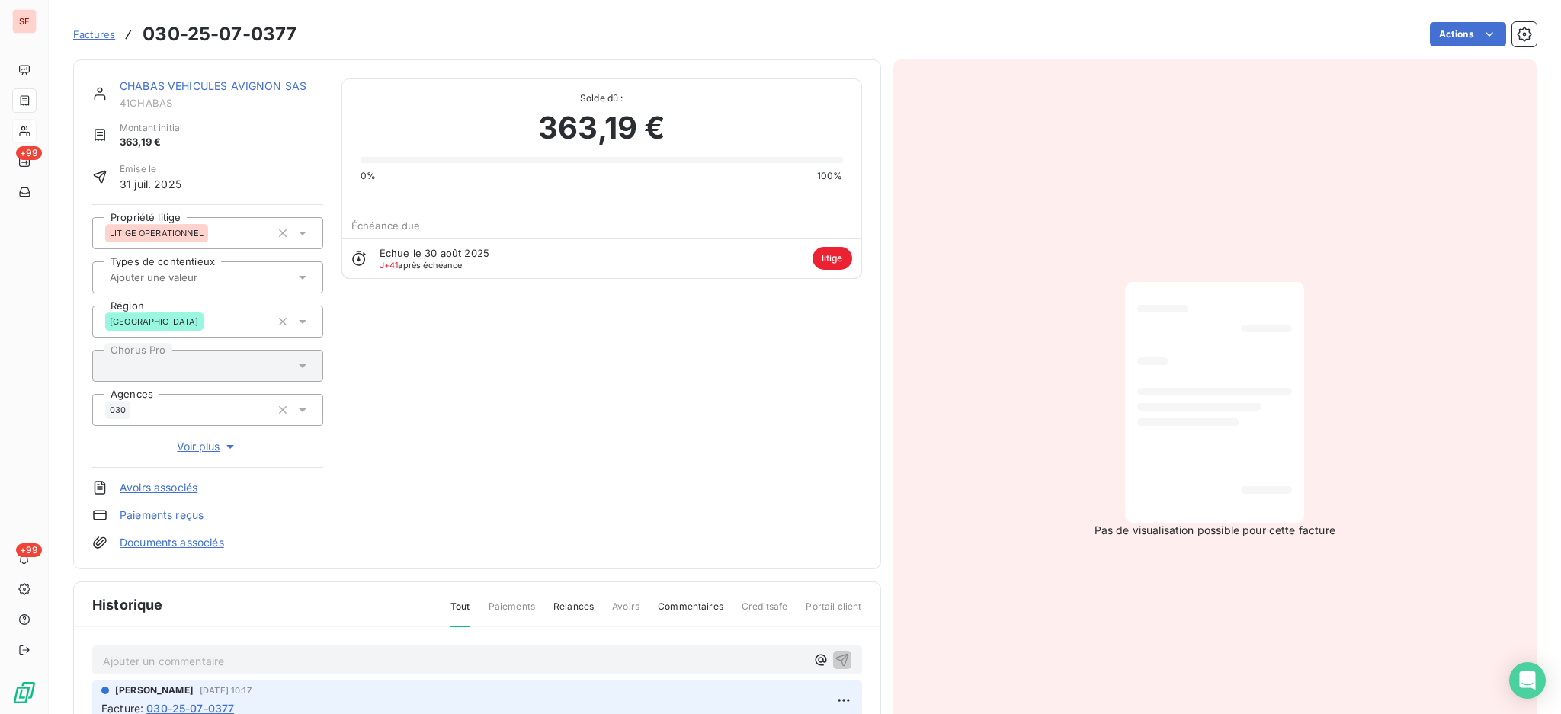
click at [463, 646] on div "Ajouter un commentaire ﻿" at bounding box center [477, 660] width 770 height 30
click at [453, 661] on p "Ajouter un commentaire ﻿" at bounding box center [454, 661] width 703 height 19
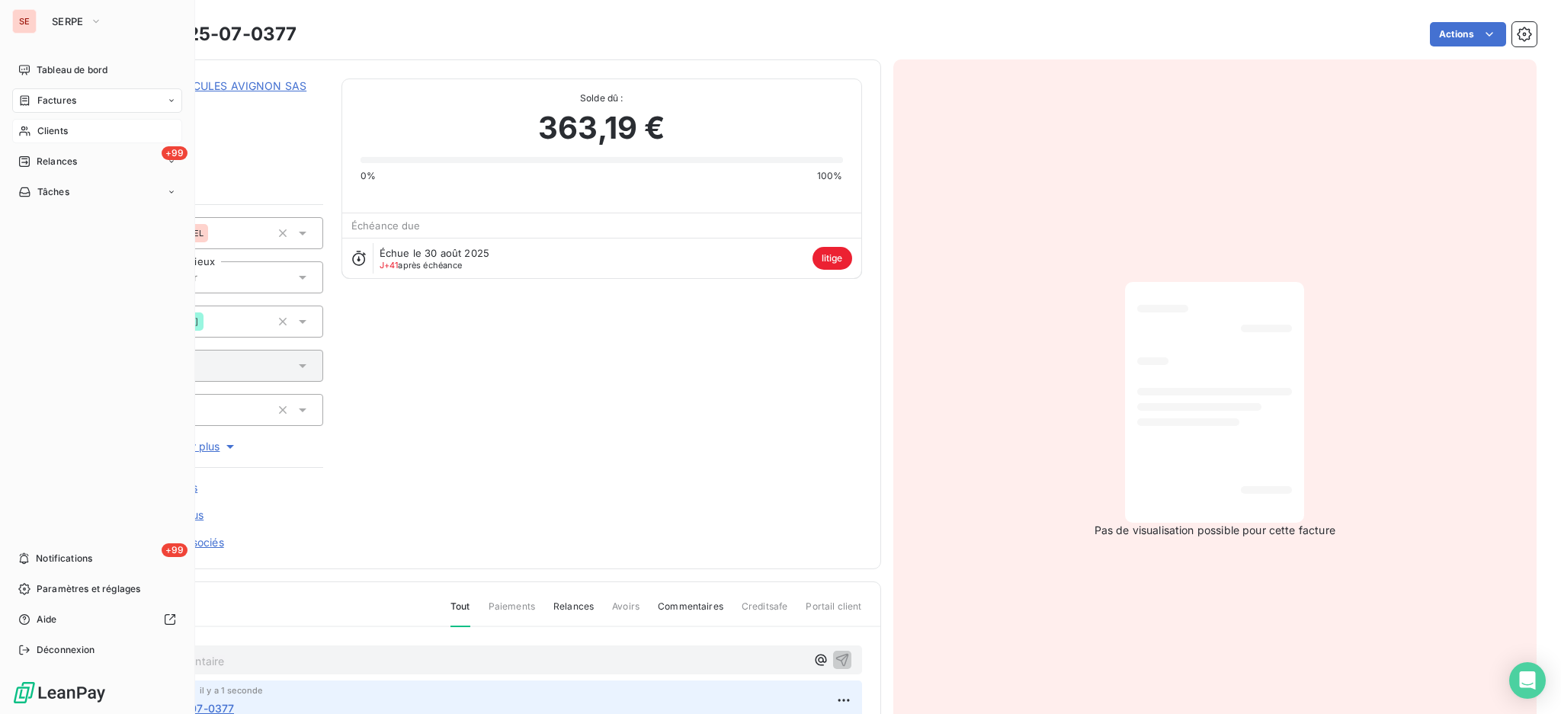
click at [53, 134] on span "Clients" at bounding box center [52, 131] width 30 height 14
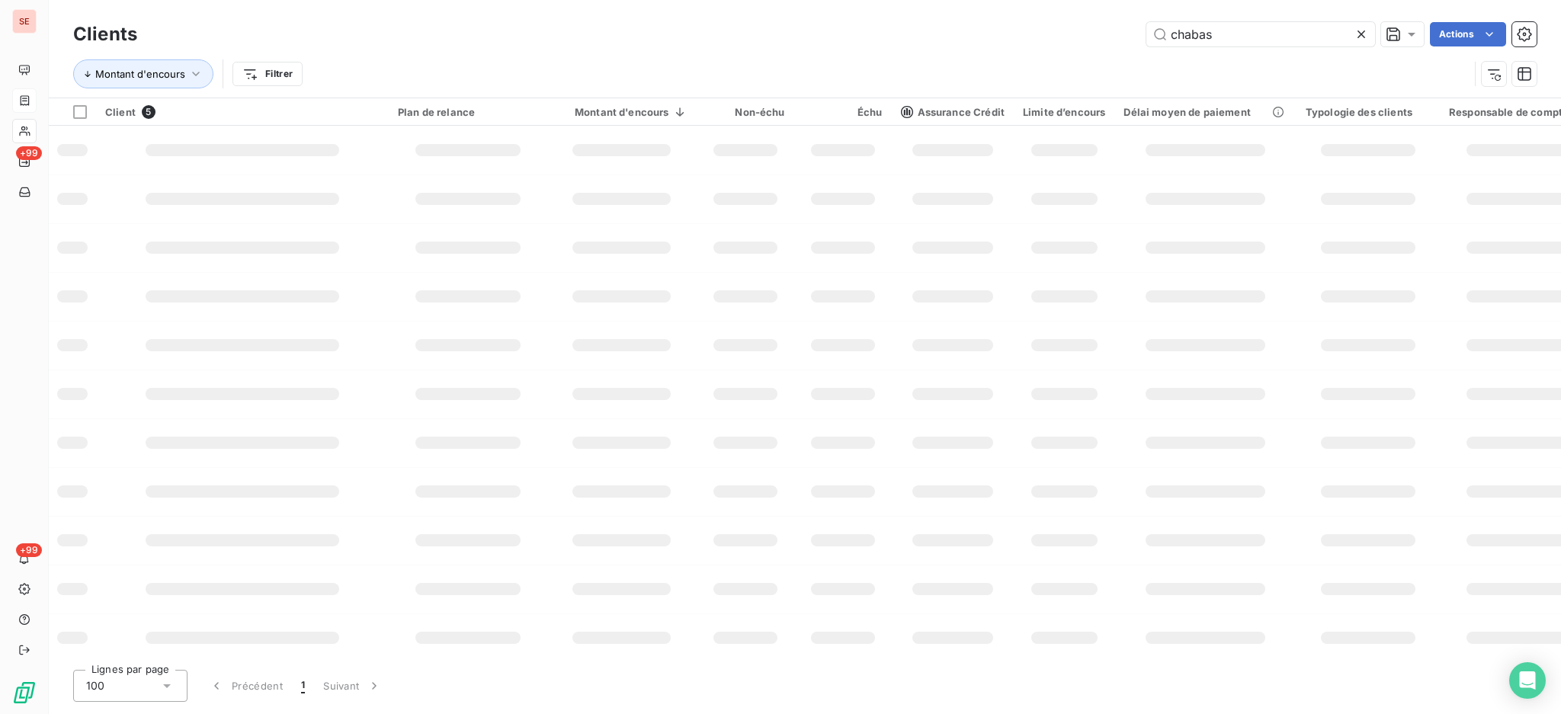
drag, startPoint x: 1264, startPoint y: 37, endPoint x: 917, endPoint y: 59, distance: 348.1
click at [1018, 34] on div "chabas Actions" at bounding box center [845, 34] width 1381 height 24
type input "GDH"
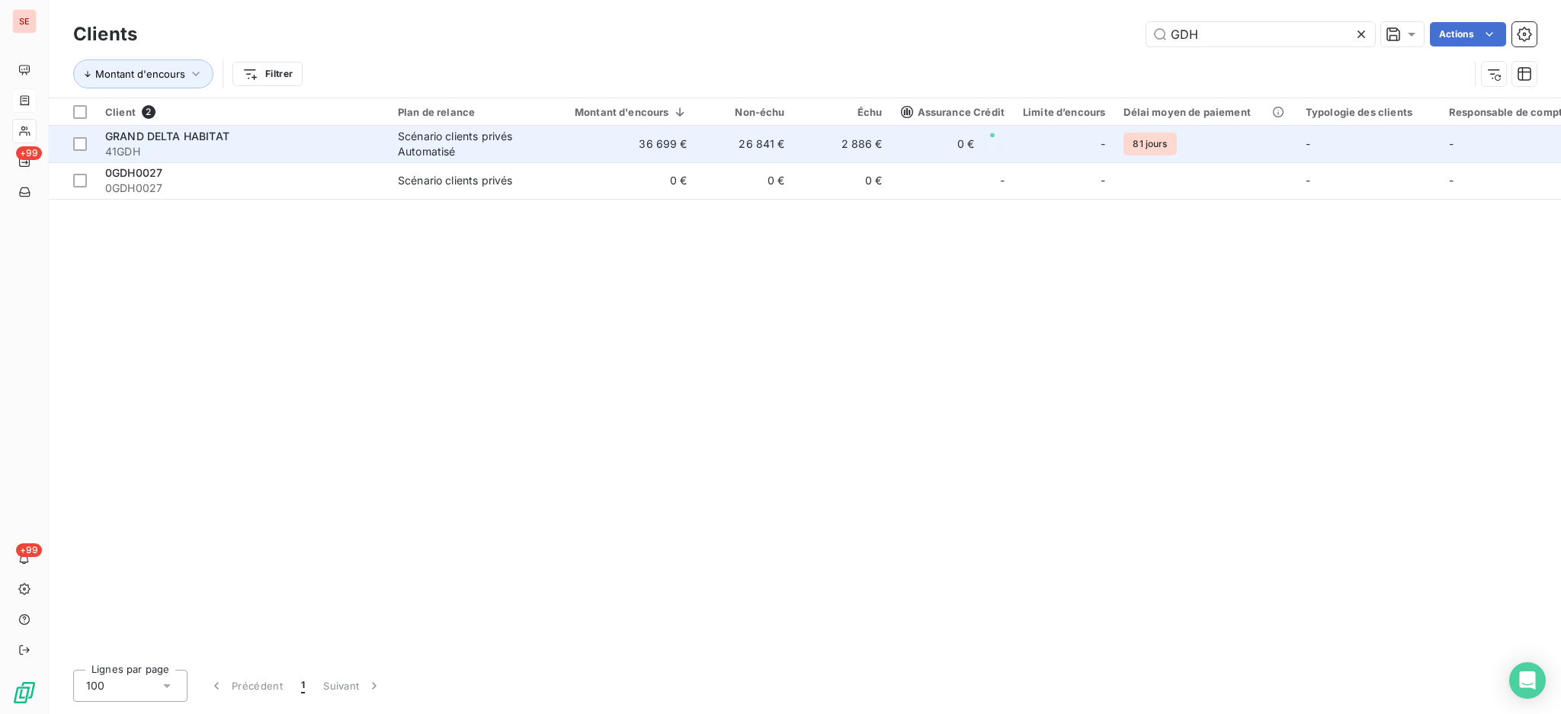
click at [722, 159] on td "26 841 €" at bounding box center [745, 144] width 98 height 37
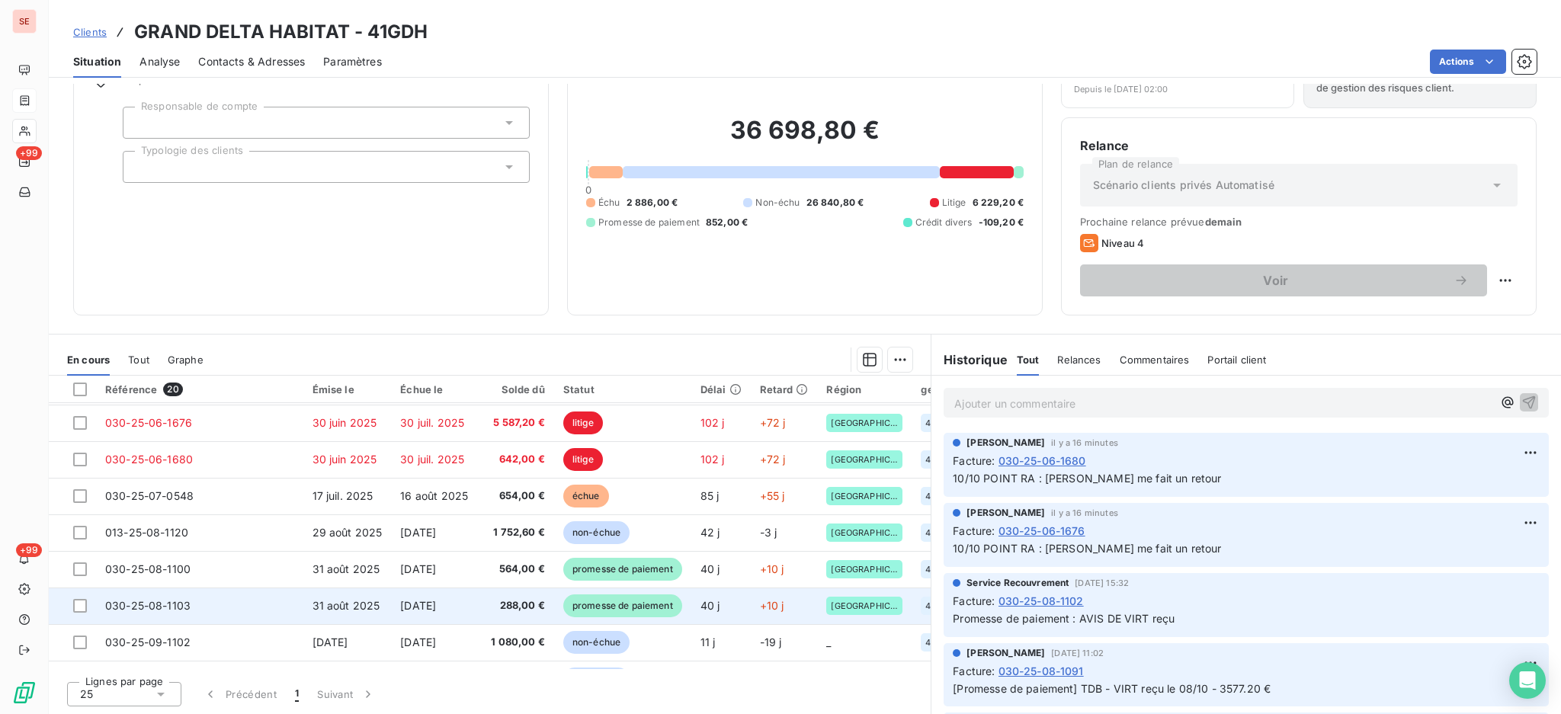
scroll to position [65, 0]
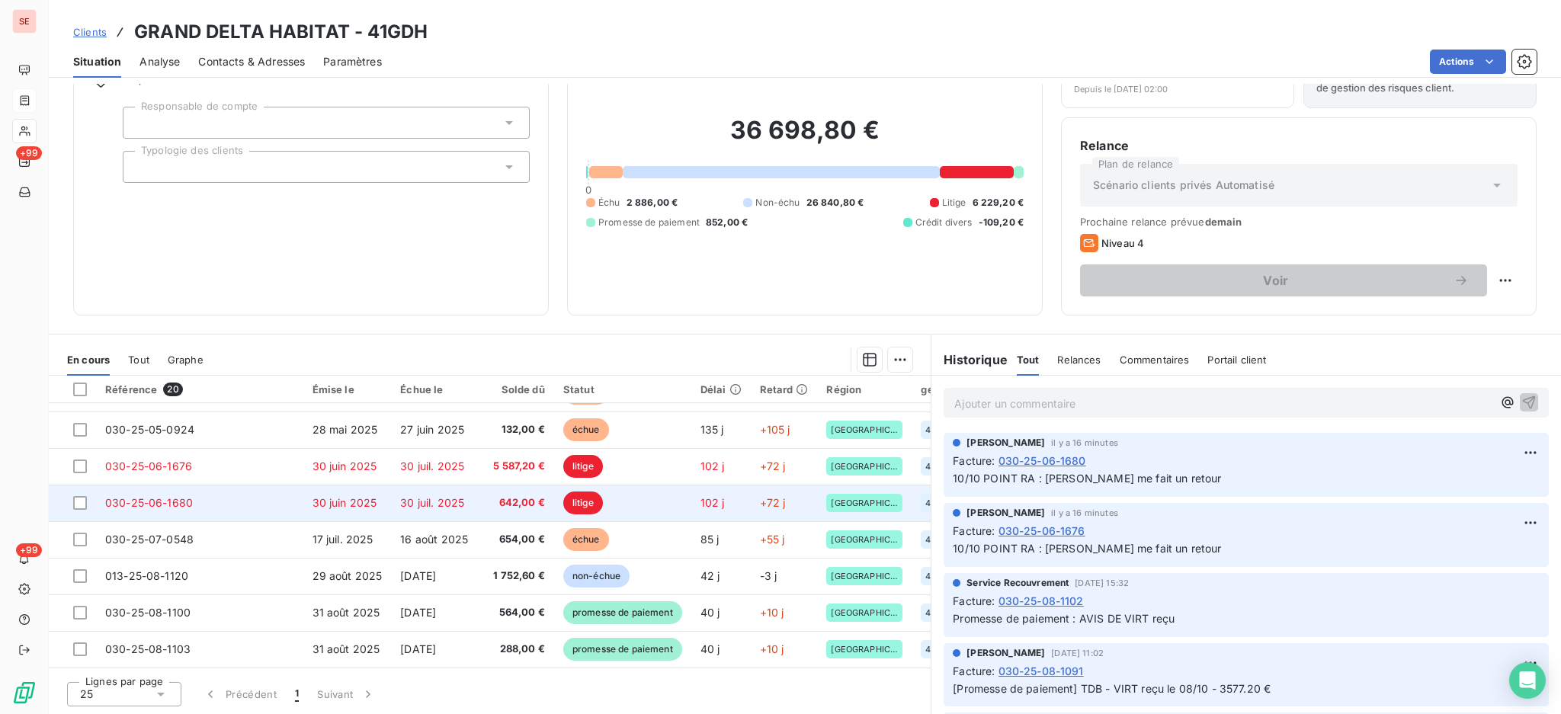
click at [235, 505] on td "030-25-06-1680" at bounding box center [199, 503] width 207 height 37
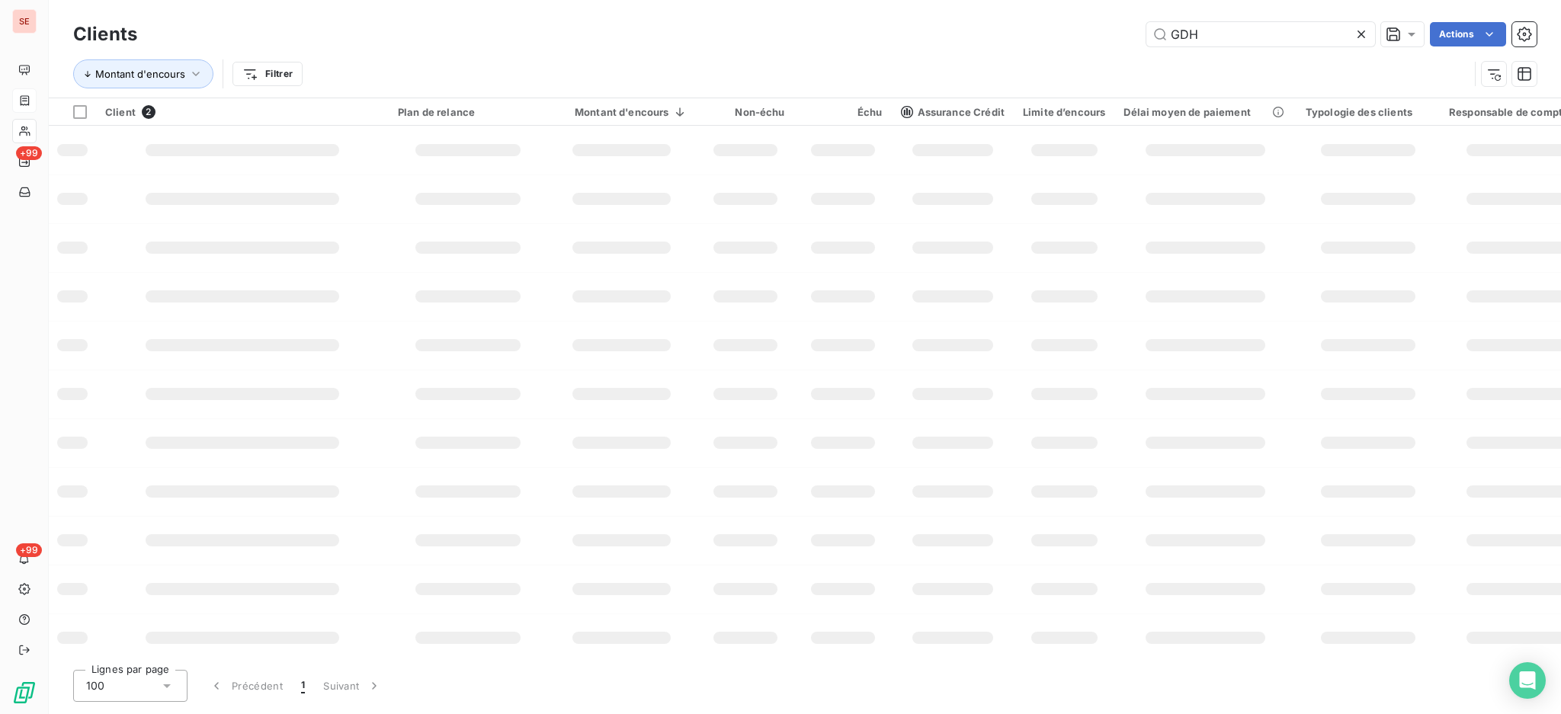
drag, startPoint x: 1183, startPoint y: 34, endPoint x: 758, endPoint y: 76, distance: 427.3
click at [795, 64] on div "Clients GDH Actions Montant d'encours Filtrer" at bounding box center [804, 57] width 1463 height 79
type input "HABITAT"
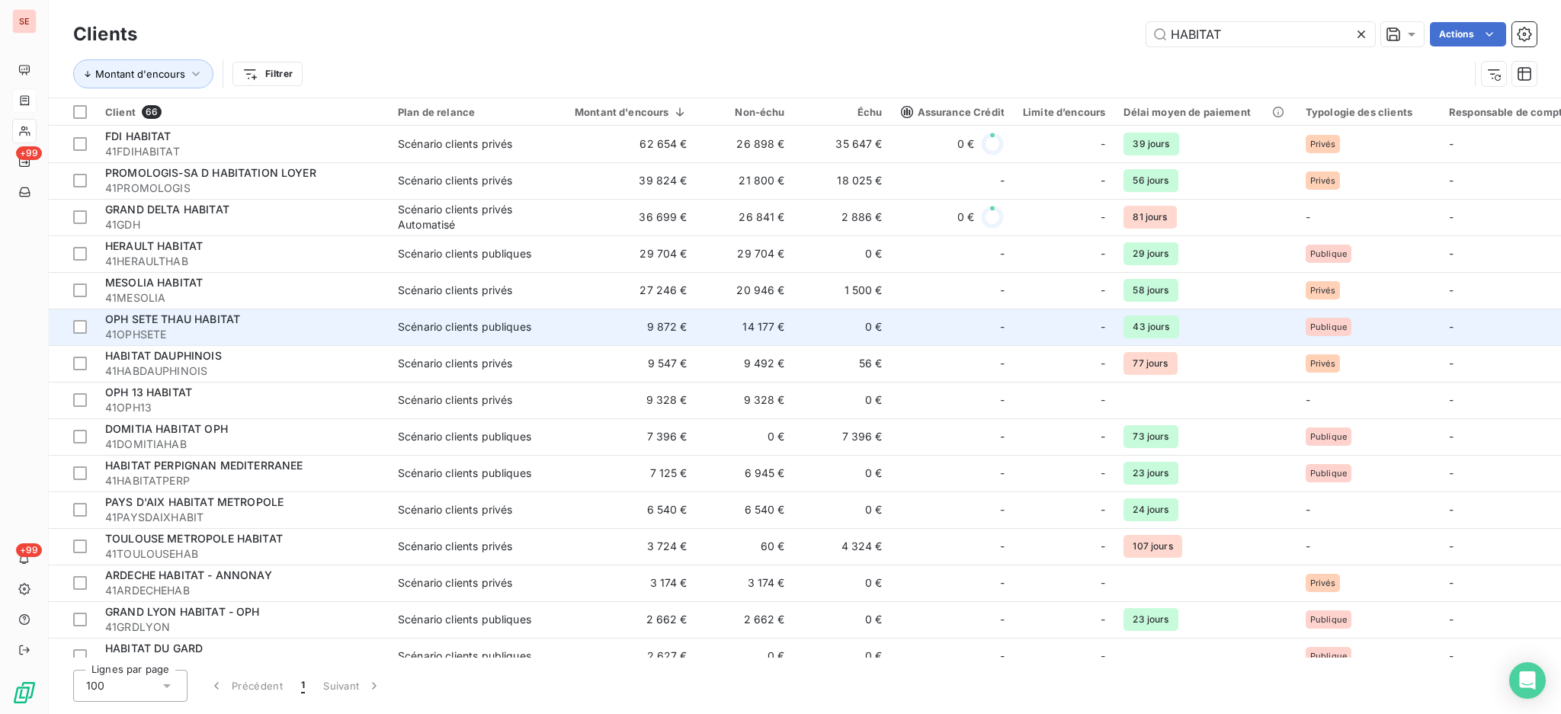
scroll to position [101, 0]
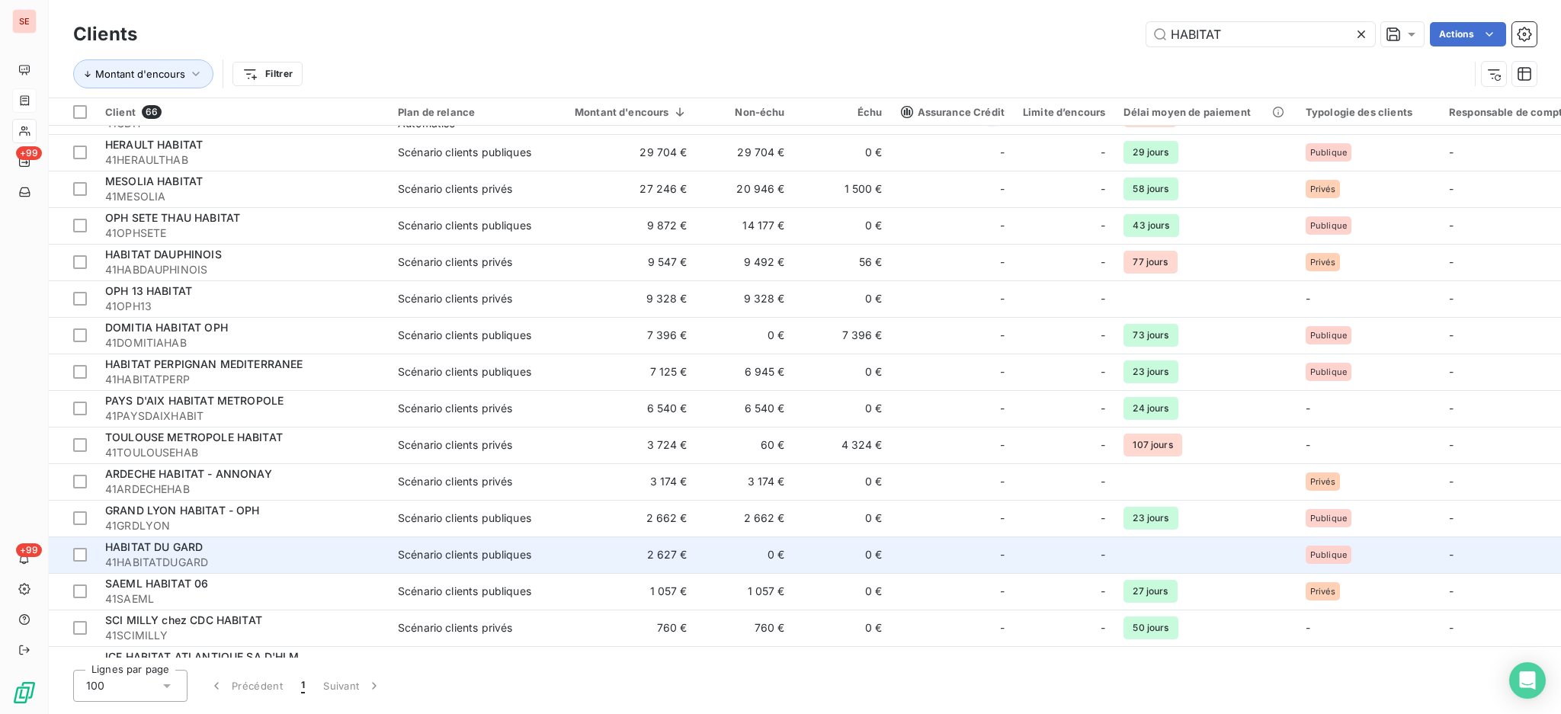
click at [271, 546] on div "HABITAT DU GARD" at bounding box center [242, 546] width 274 height 15
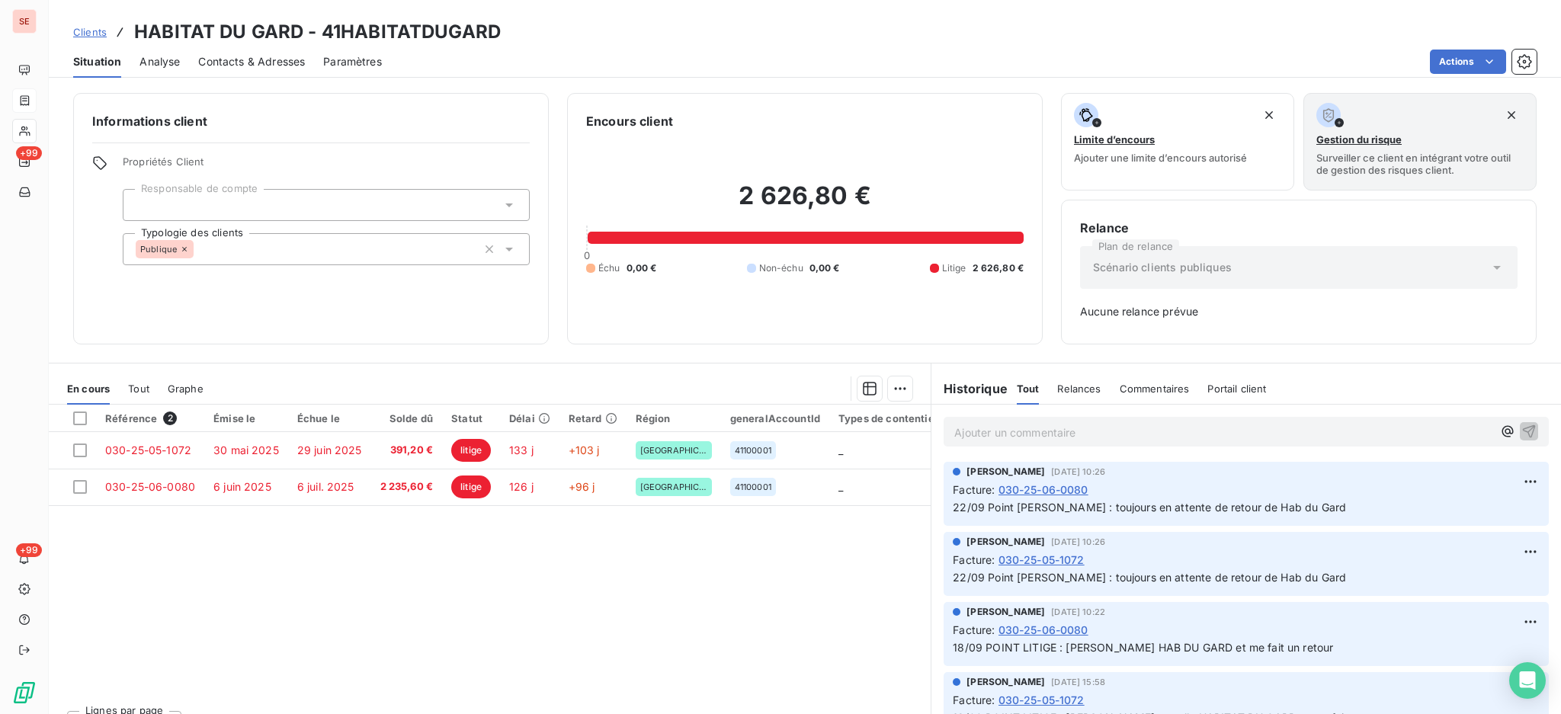
click at [1087, 433] on p "Ajouter un commentaire ﻿" at bounding box center [1223, 432] width 538 height 19
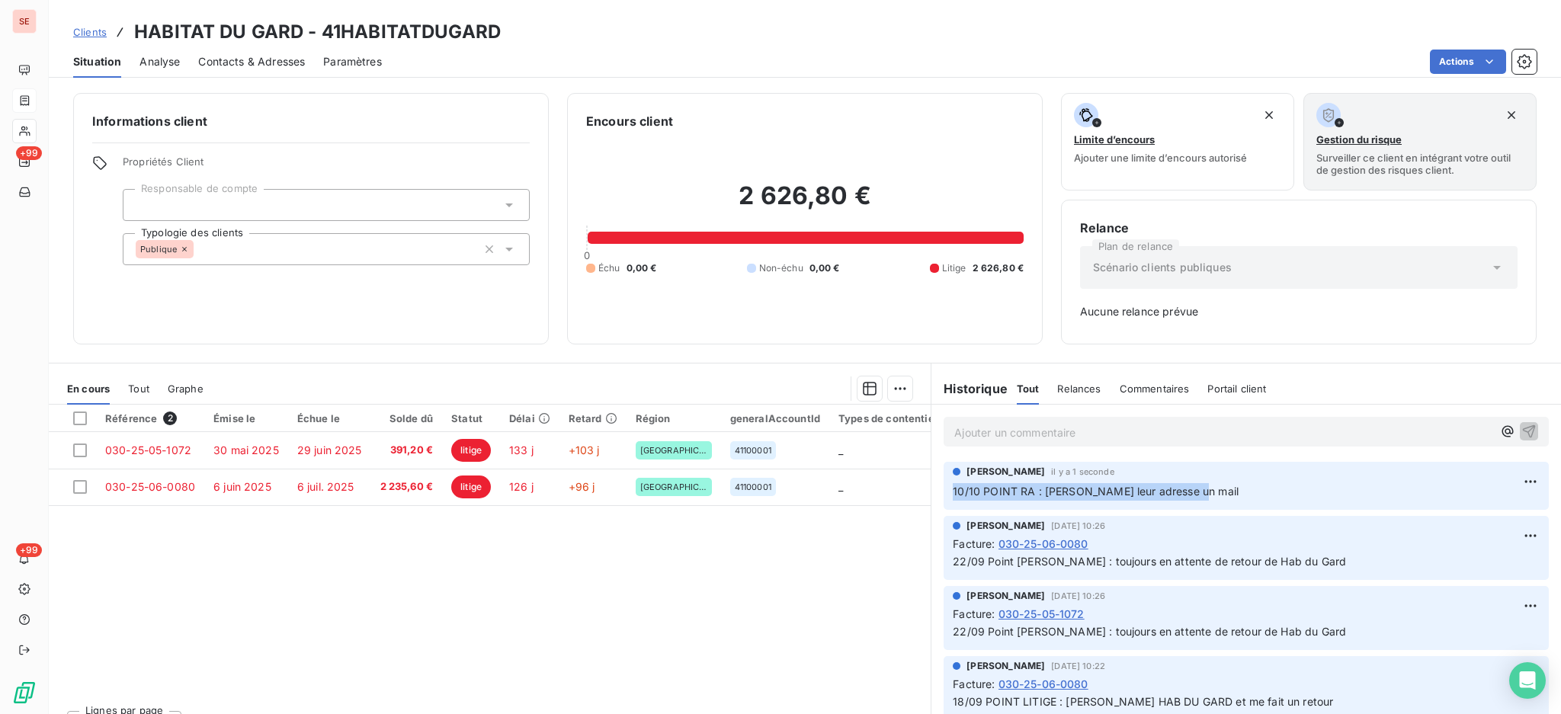
drag, startPoint x: 1221, startPoint y: 491, endPoint x: 943, endPoint y: 482, distance: 278.3
click at [943, 482] on div "Agnès Dubuc il y a 1 seconde 10/10 POINT RA : Mathieu leur adresse un mail" at bounding box center [1245, 486] width 605 height 48
copy span "10/10 POINT RA : Mathieu leur adresse un mail"
click at [1495, 488] on html "SE +99 +99 Clients HABITAT DU GARD - 41HABITATDUGARD Situation Analyse Contacts…" at bounding box center [780, 357] width 1561 height 714
click at [1457, 543] on div "Supprimer" at bounding box center [1462, 542] width 85 height 24
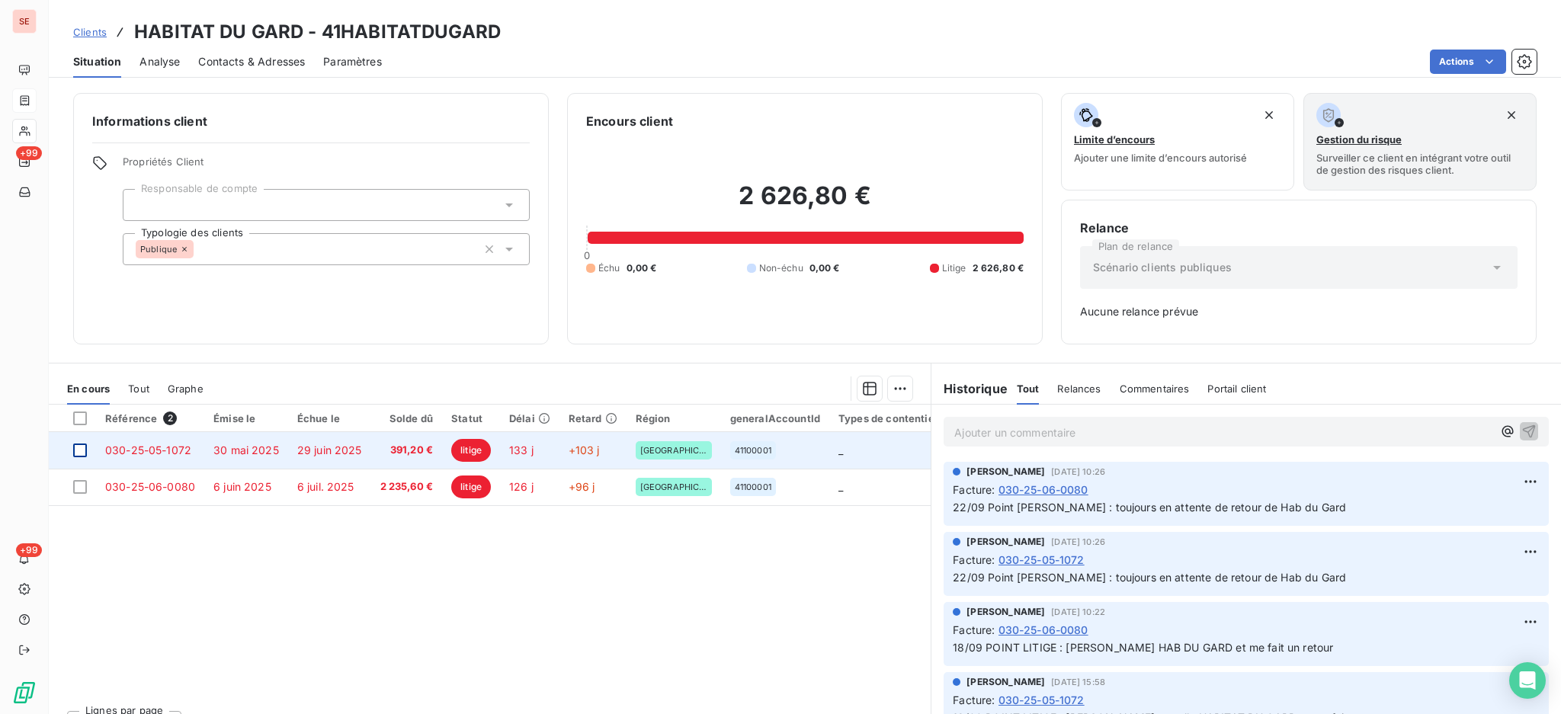
click at [84, 450] on div at bounding box center [80, 450] width 14 height 14
click at [387, 455] on span "391,20 €" at bounding box center [406, 450] width 53 height 15
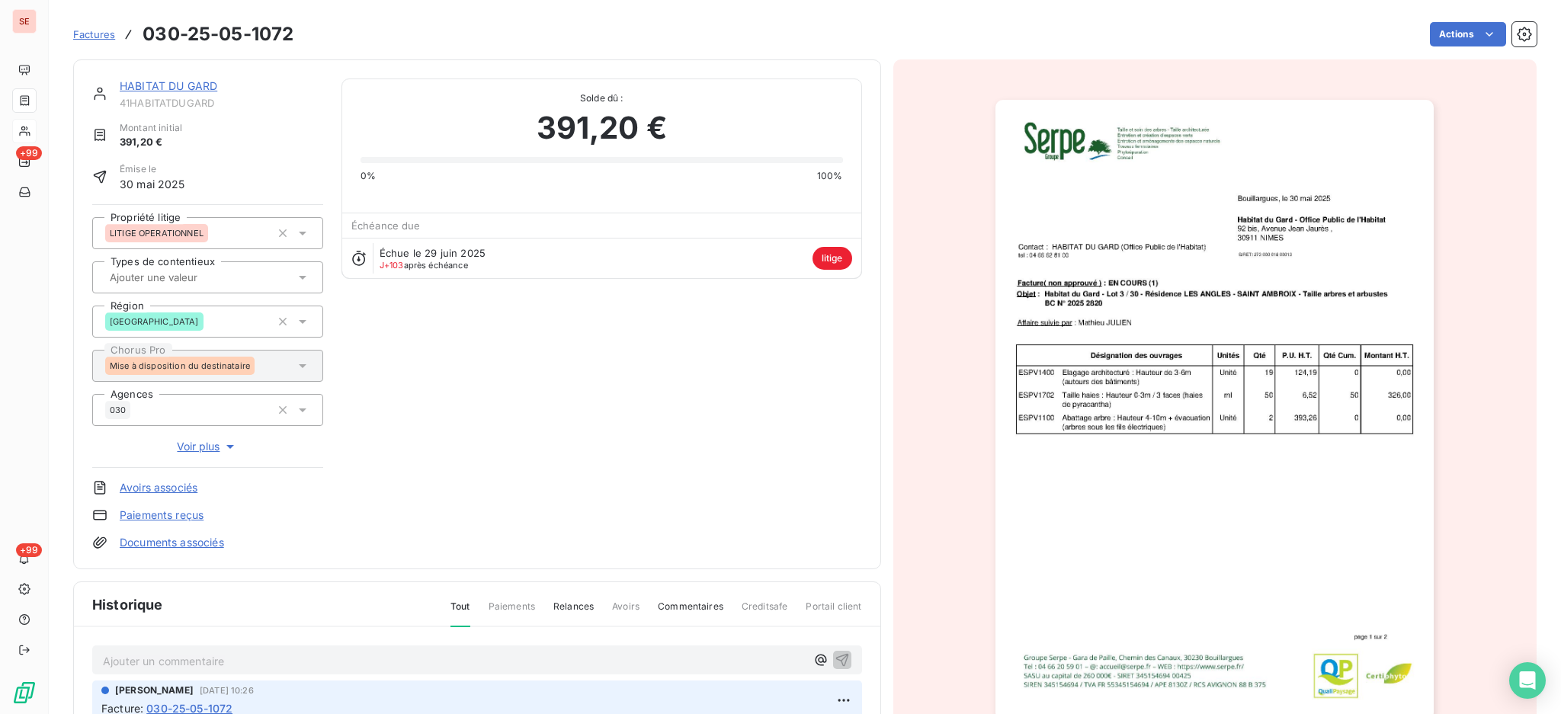
click at [517, 650] on div "Ajouter un commentaire ﻿" at bounding box center [454, 660] width 703 height 21
click at [834, 656] on icon "button" at bounding box center [841, 659] width 15 height 15
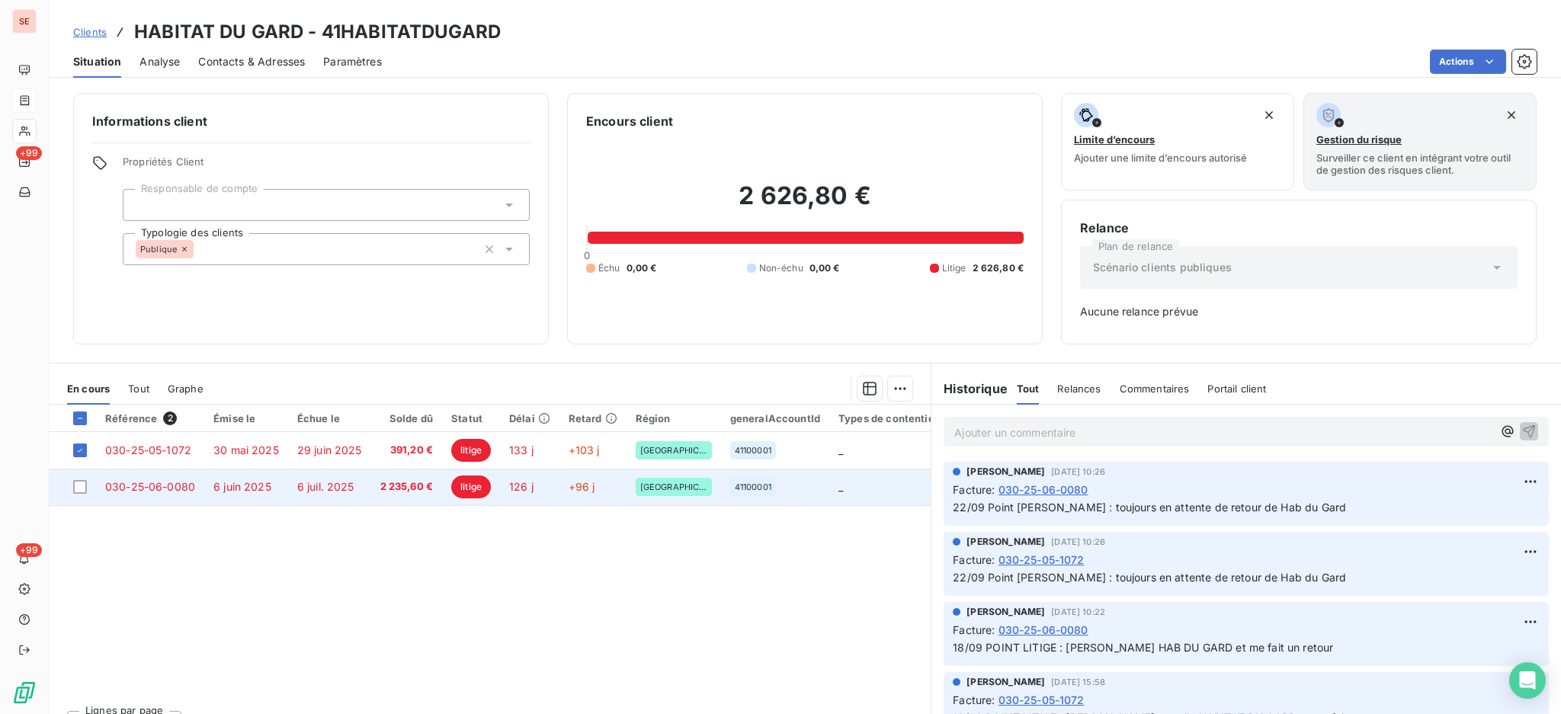
click at [119, 488] on span "030-25-06-0080" at bounding box center [150, 486] width 90 height 13
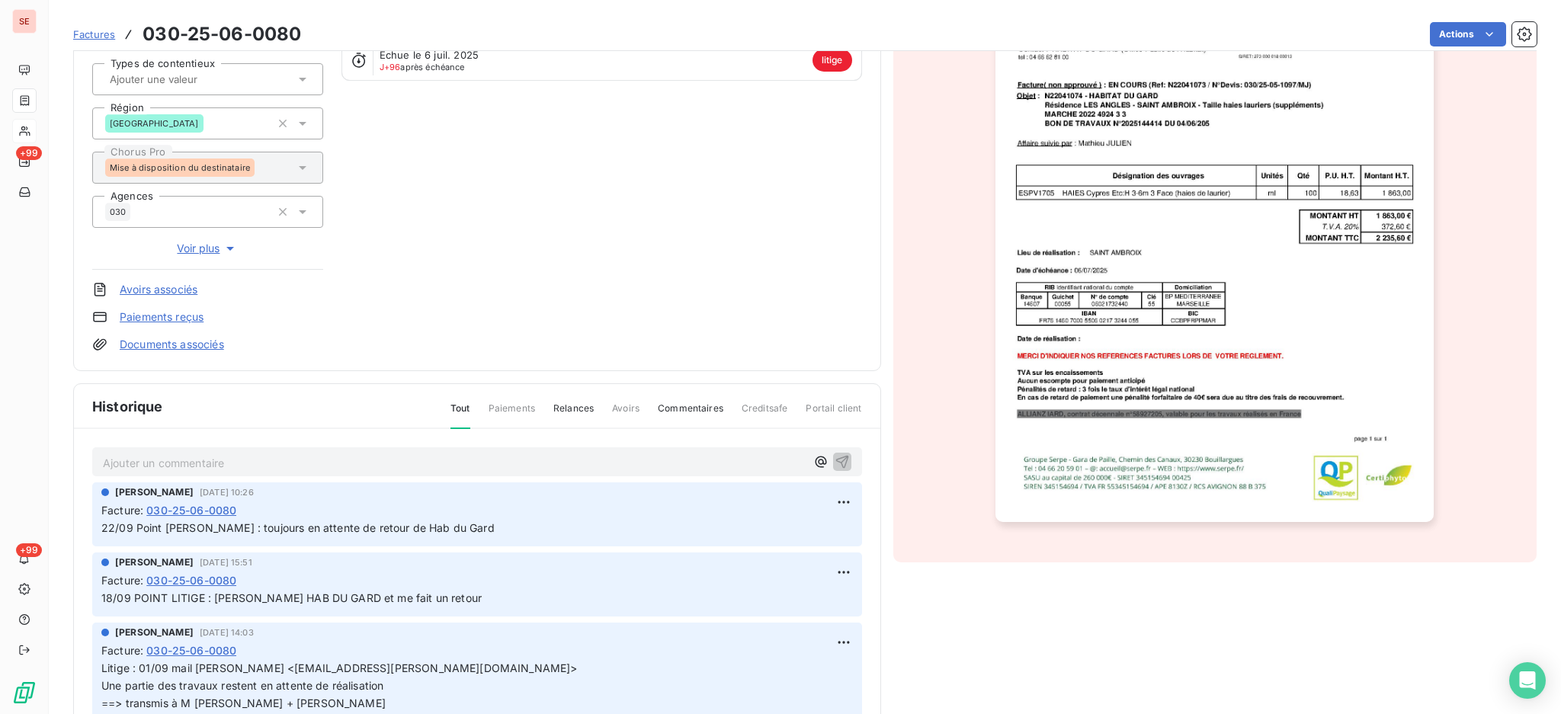
scroll to position [205, 0]
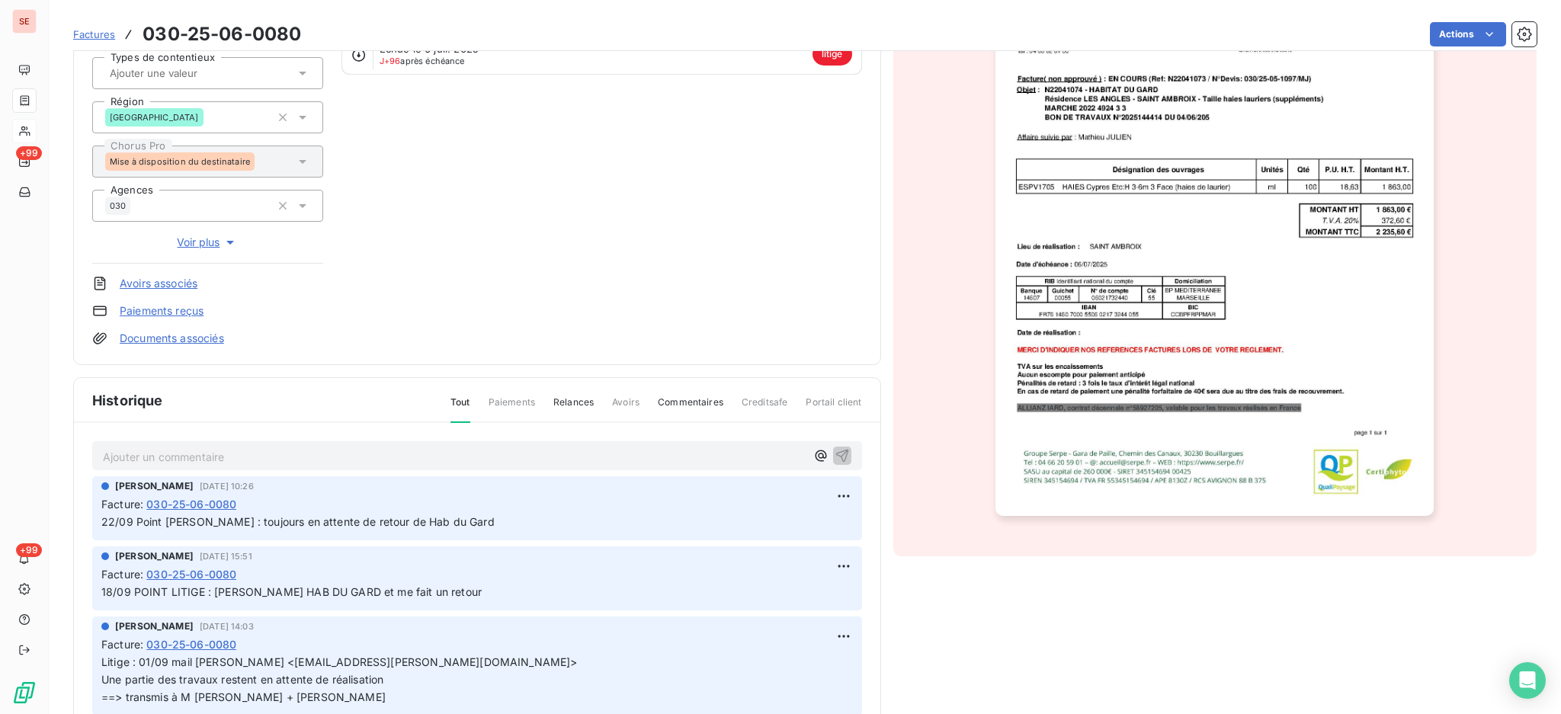
click at [334, 459] on p "Ajouter un commentaire ﻿" at bounding box center [454, 456] width 703 height 19
click at [834, 457] on icon "button" at bounding box center [841, 454] width 15 height 15
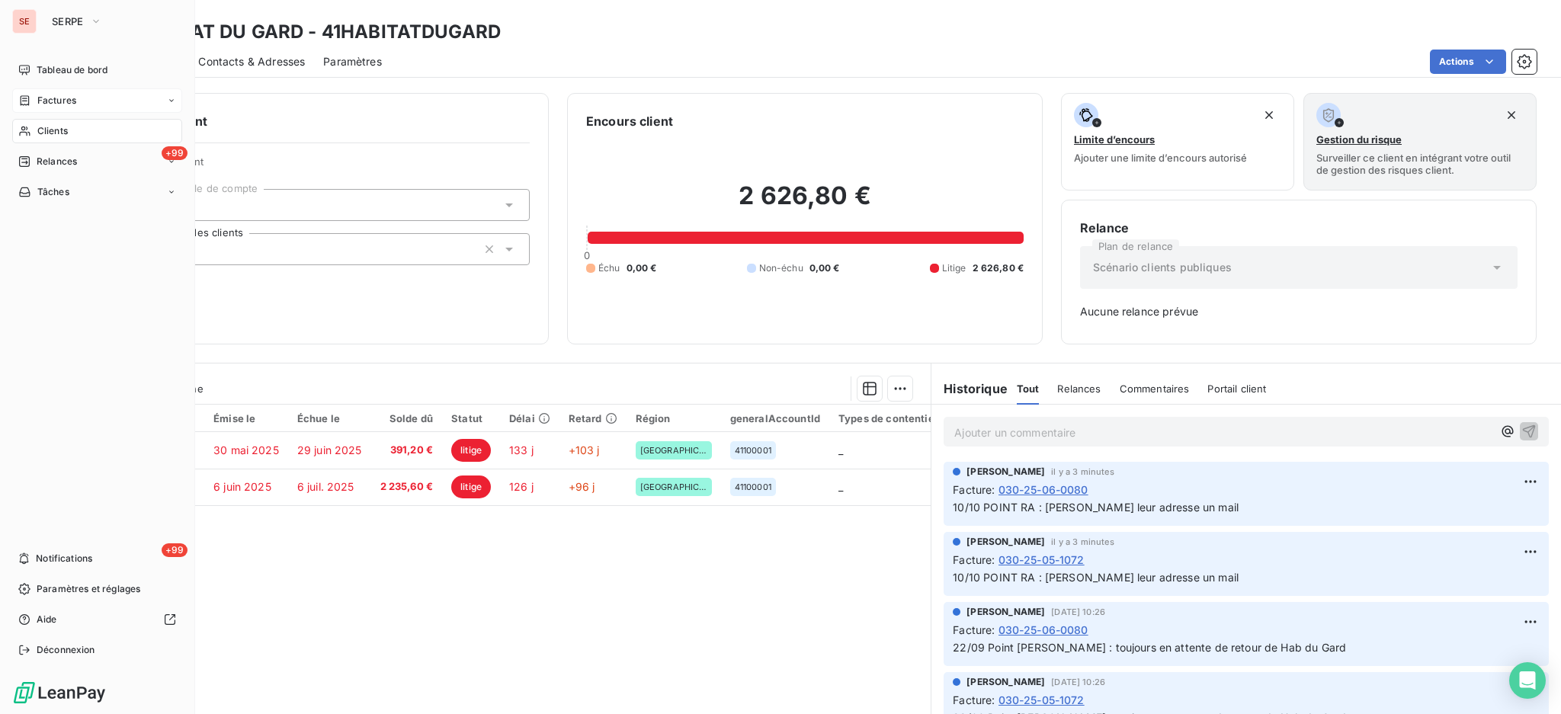
click at [46, 136] on span "Clients" at bounding box center [52, 131] width 30 height 14
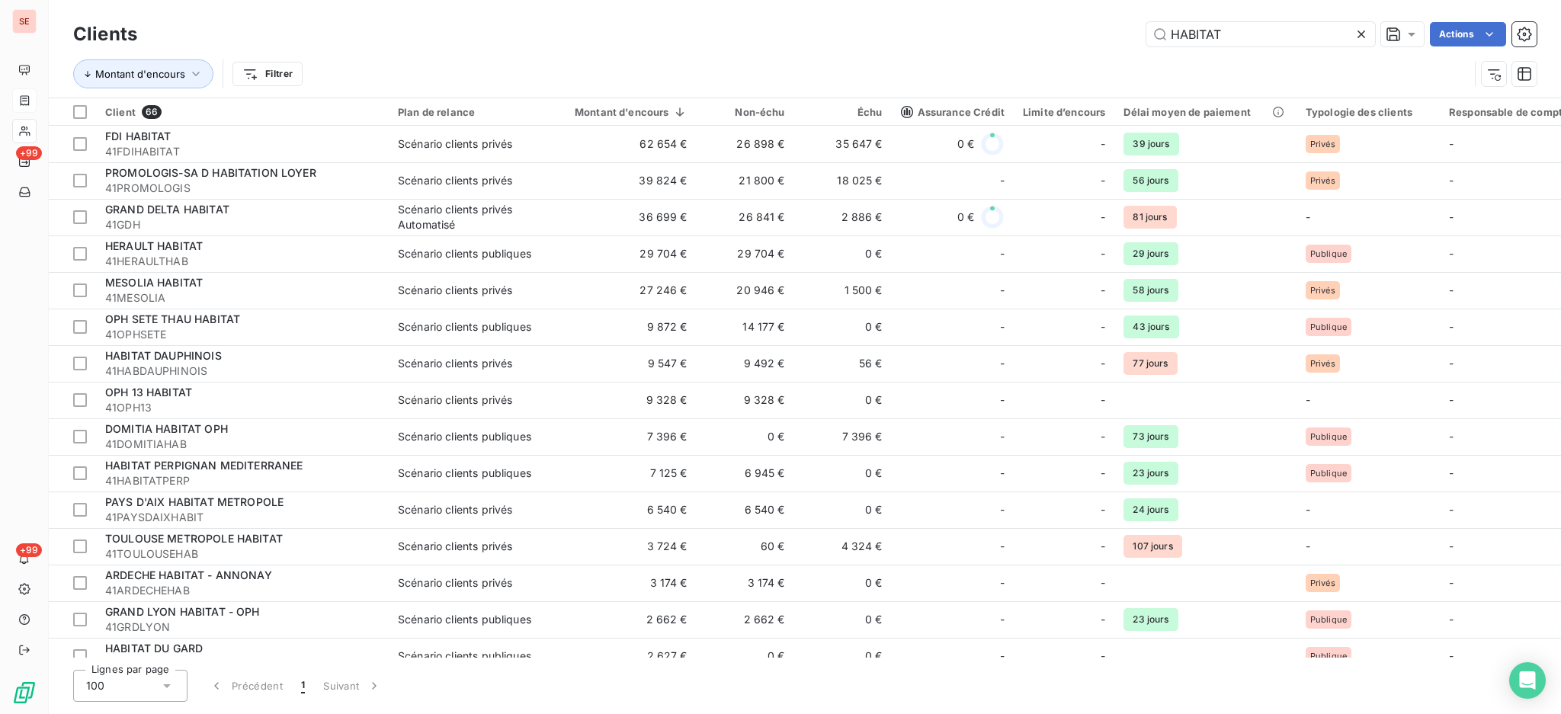
drag, startPoint x: 1266, startPoint y: 35, endPoint x: 826, endPoint y: 34, distance: 439.7
click at [904, 27] on div "HABITAT Actions" at bounding box center [845, 34] width 1381 height 24
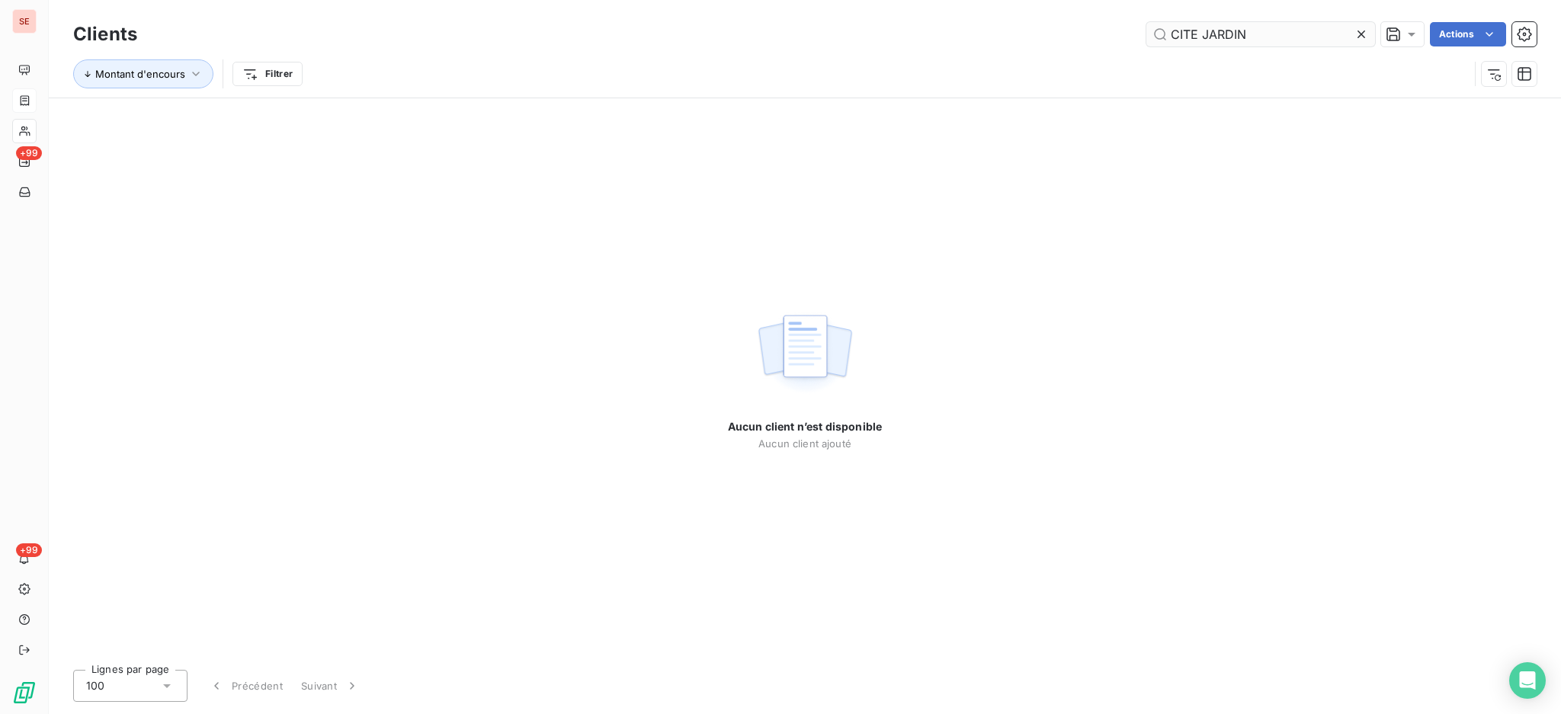
click at [1204, 24] on input "CITE JARDIN" at bounding box center [1260, 34] width 229 height 24
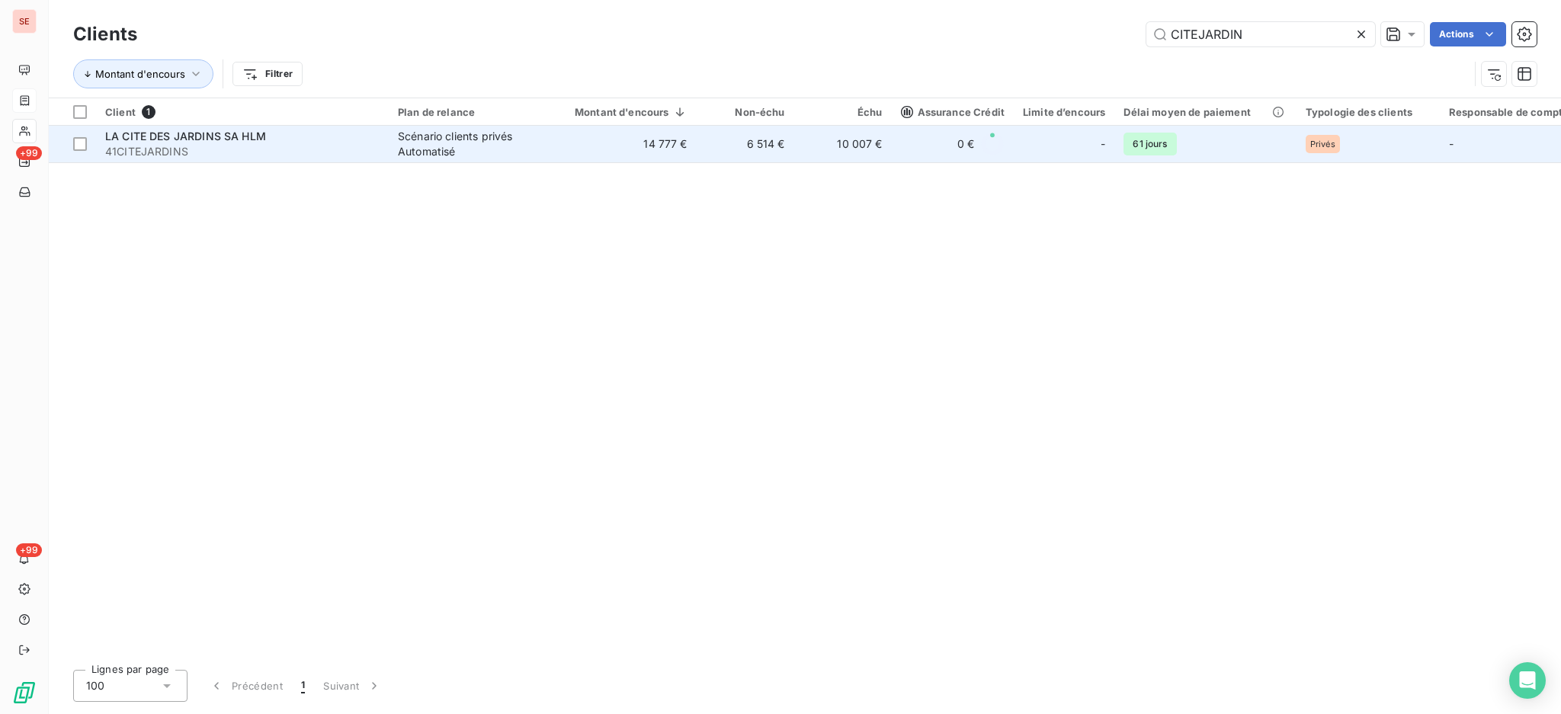
type input "CITEJARDIN"
click at [281, 151] on span "41CITEJARDINS" at bounding box center [242, 151] width 274 height 15
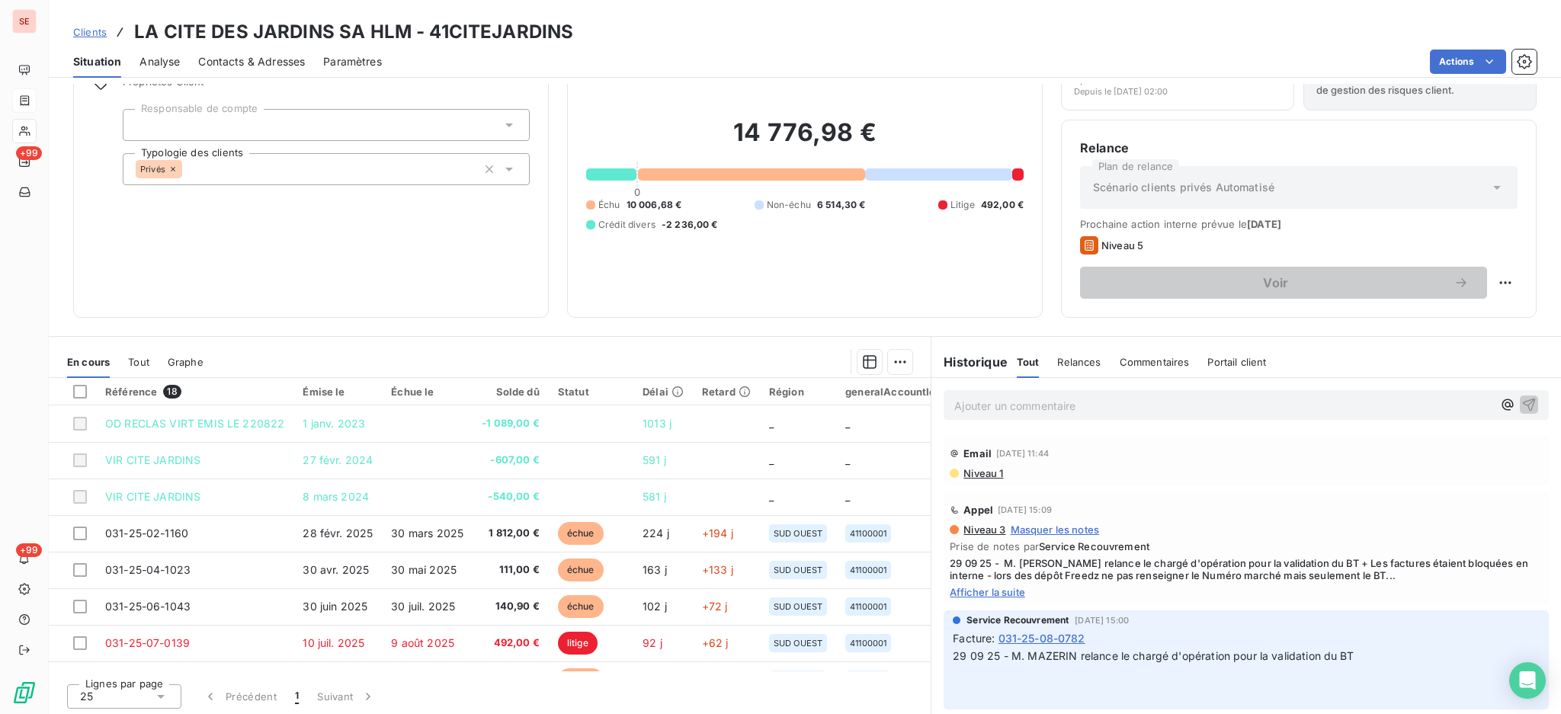
scroll to position [82, 0]
click at [972, 589] on span "Afficher la suite" at bounding box center [1245, 590] width 593 height 12
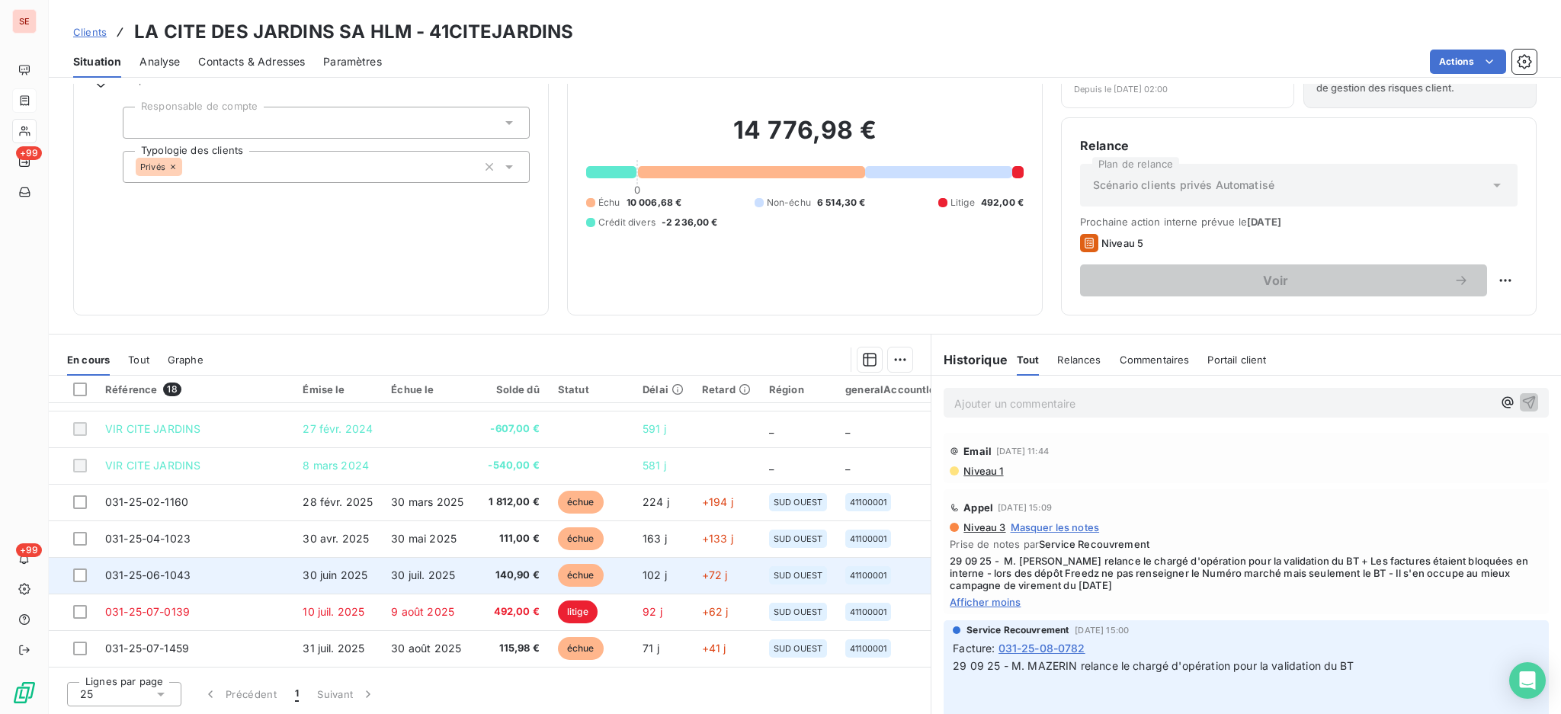
scroll to position [0, 0]
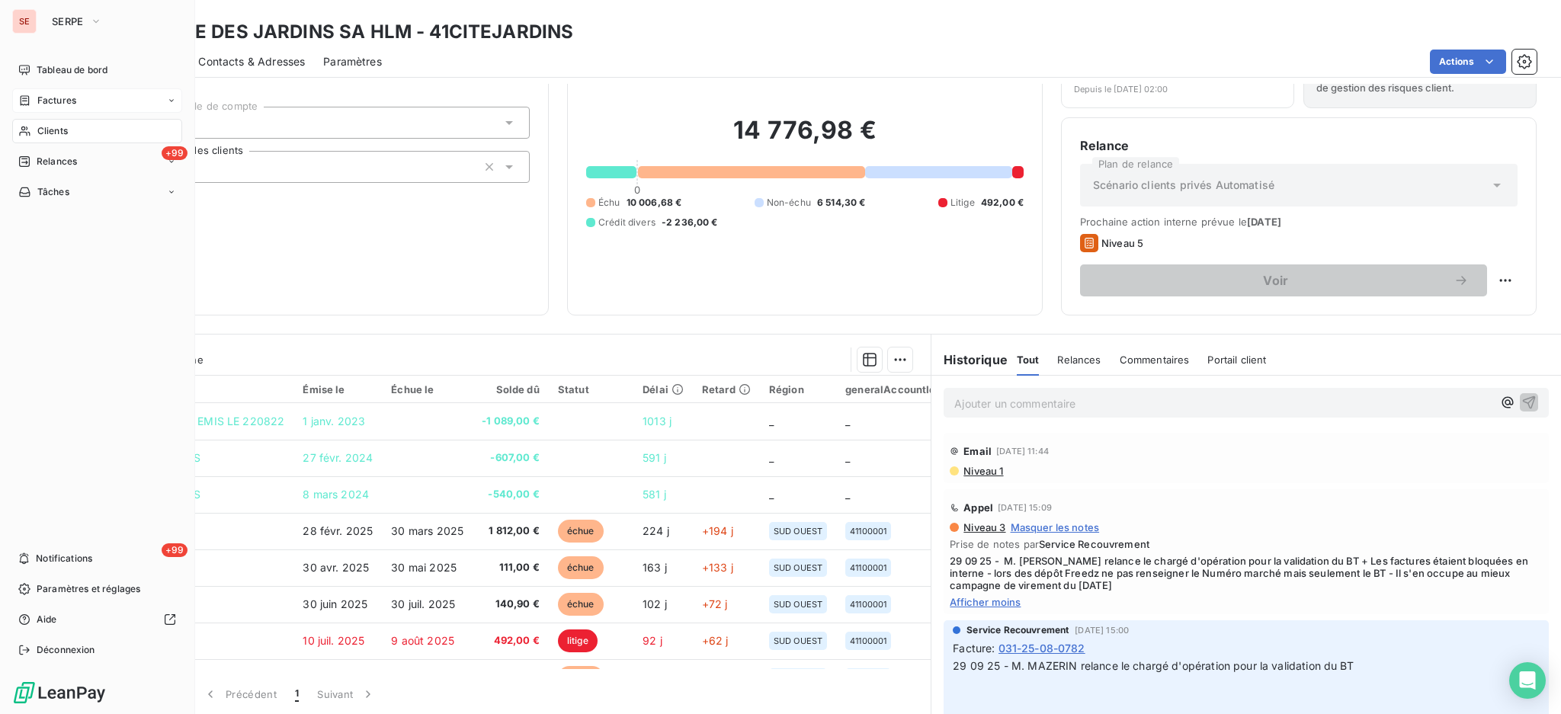
click at [56, 99] on span "Factures" at bounding box center [56, 101] width 39 height 14
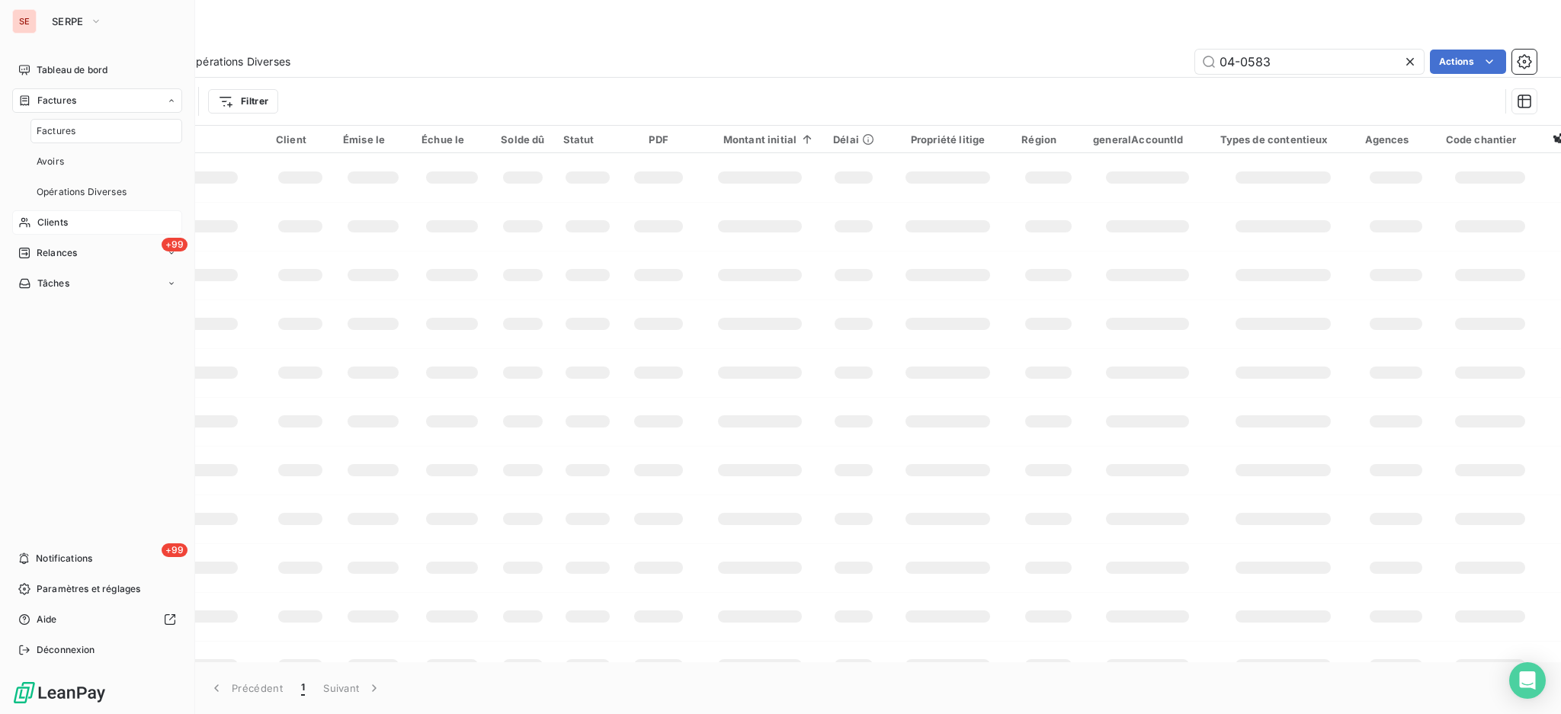
click at [56, 128] on span "Factures" at bounding box center [56, 131] width 39 height 14
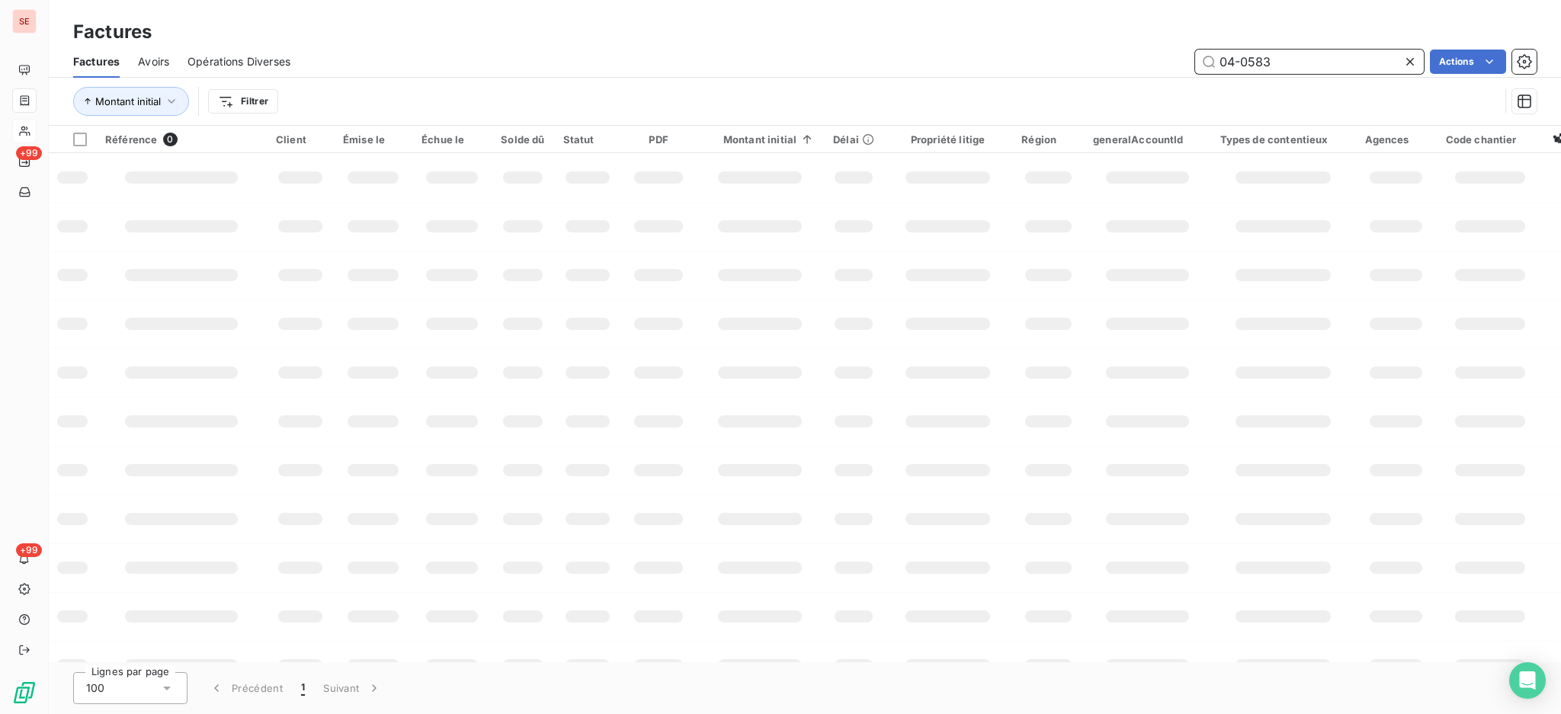
drag, startPoint x: 1274, startPoint y: 64, endPoint x: 1163, endPoint y: 50, distance: 112.2
click at [1163, 50] on div "04-0583 Actions" at bounding box center [923, 62] width 1228 height 24
type input "06-1185"
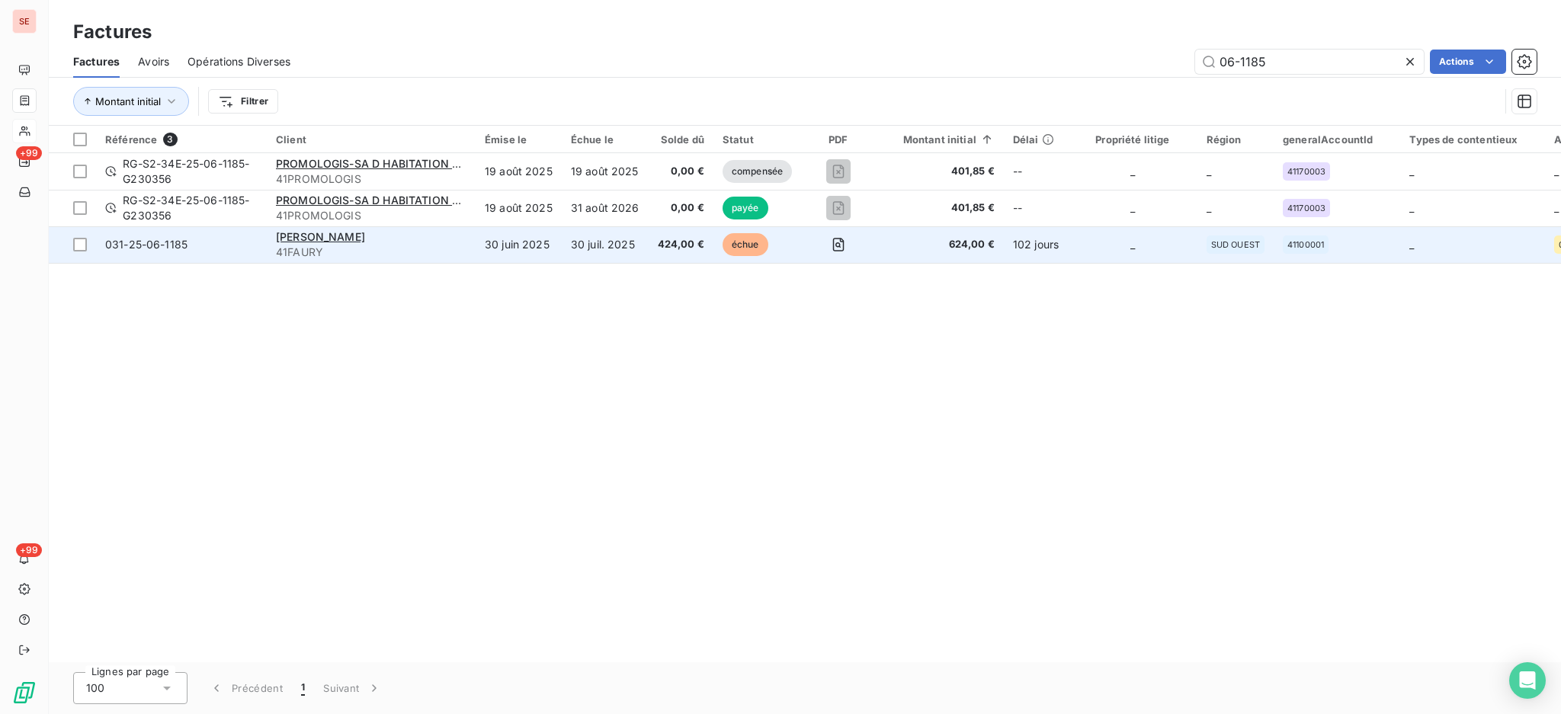
click at [293, 248] on span "41FAURY" at bounding box center [371, 252] width 190 height 15
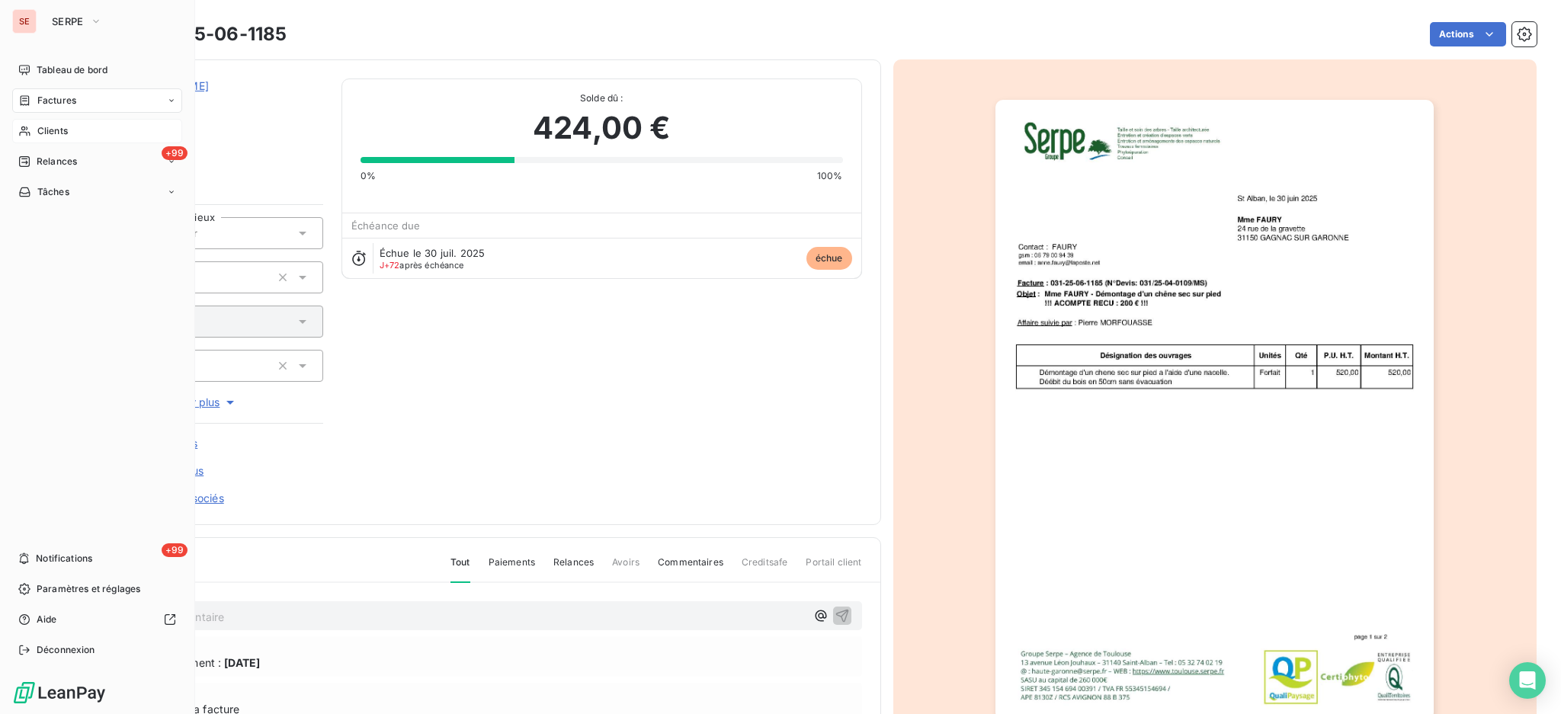
click at [46, 101] on span "Factures" at bounding box center [56, 101] width 39 height 14
click at [56, 101] on span "Factures" at bounding box center [56, 101] width 39 height 14
click at [56, 130] on span "Factures" at bounding box center [56, 131] width 39 height 14
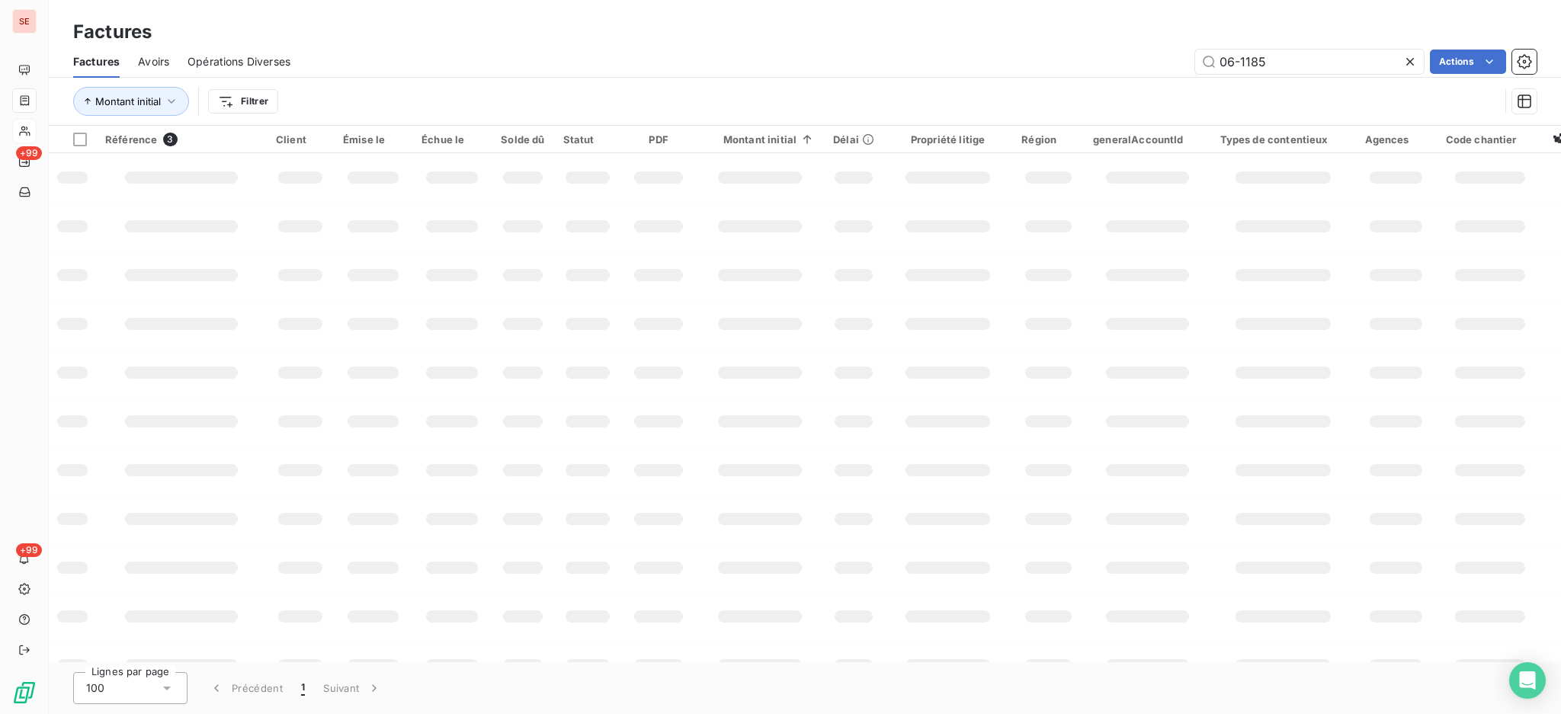
drag, startPoint x: 1284, startPoint y: 59, endPoint x: 1213, endPoint y: 44, distance: 72.3
click at [1209, 50] on input "06-1185" at bounding box center [1309, 62] width 229 height 24
type input "09-0616"
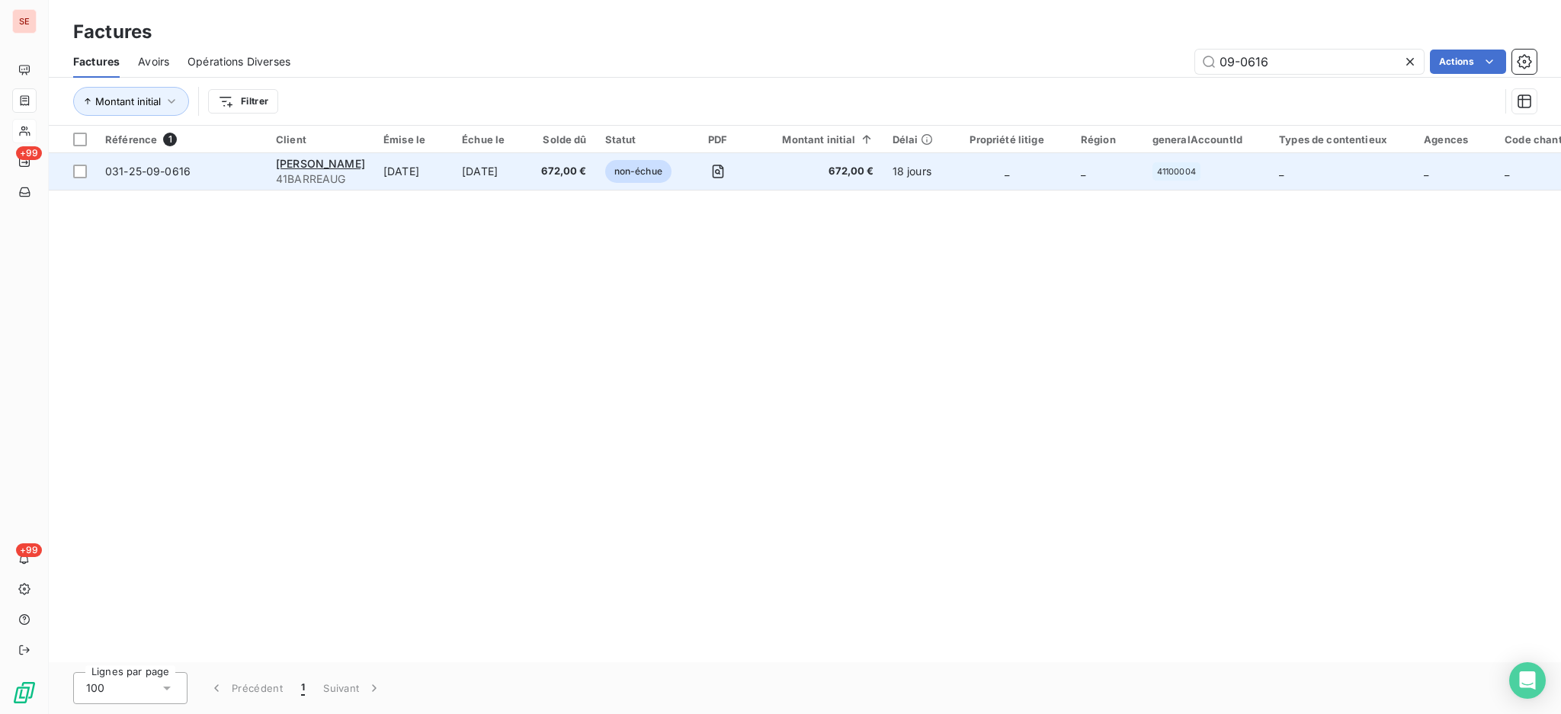
click at [315, 172] on span "41BARREAUG" at bounding box center [320, 178] width 89 height 15
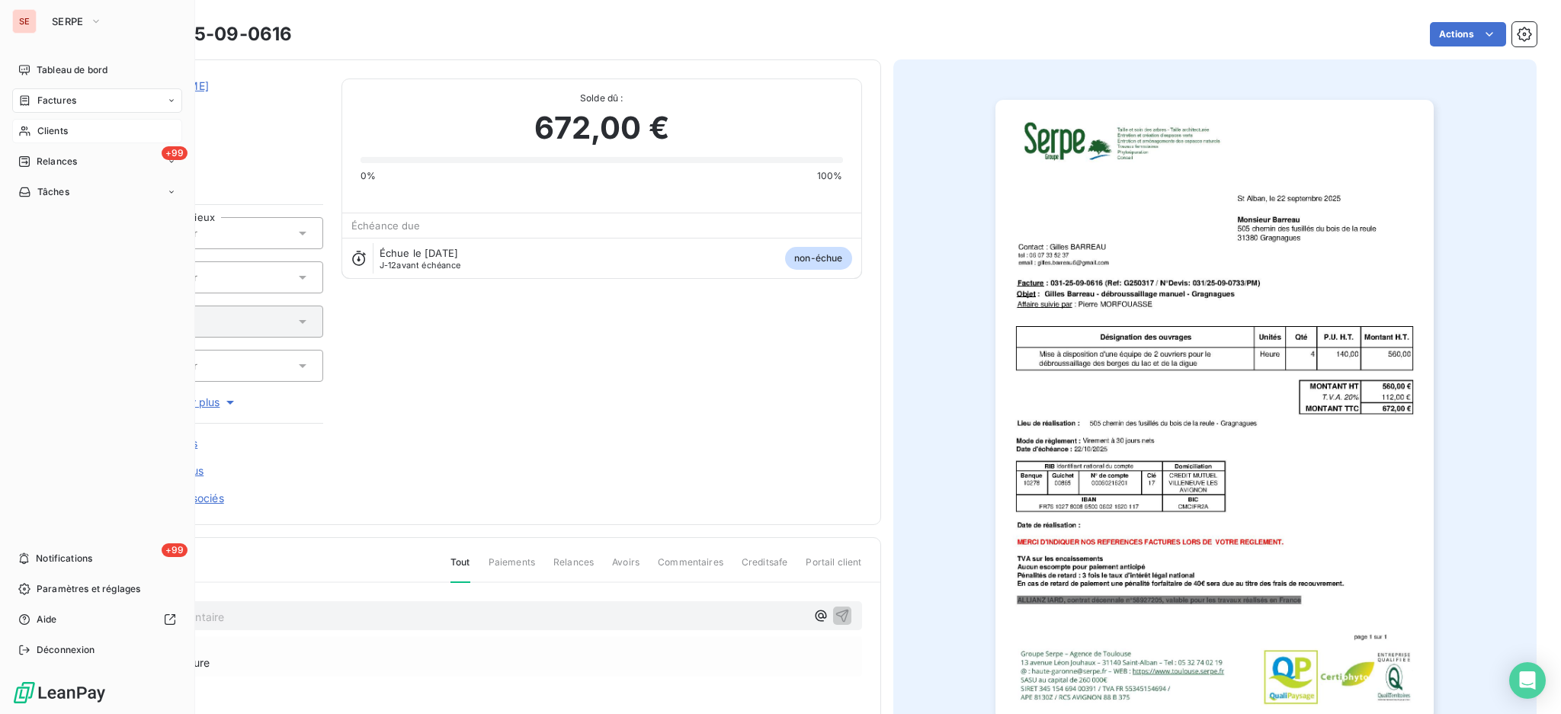
click at [49, 103] on span "Factures" at bounding box center [56, 101] width 39 height 14
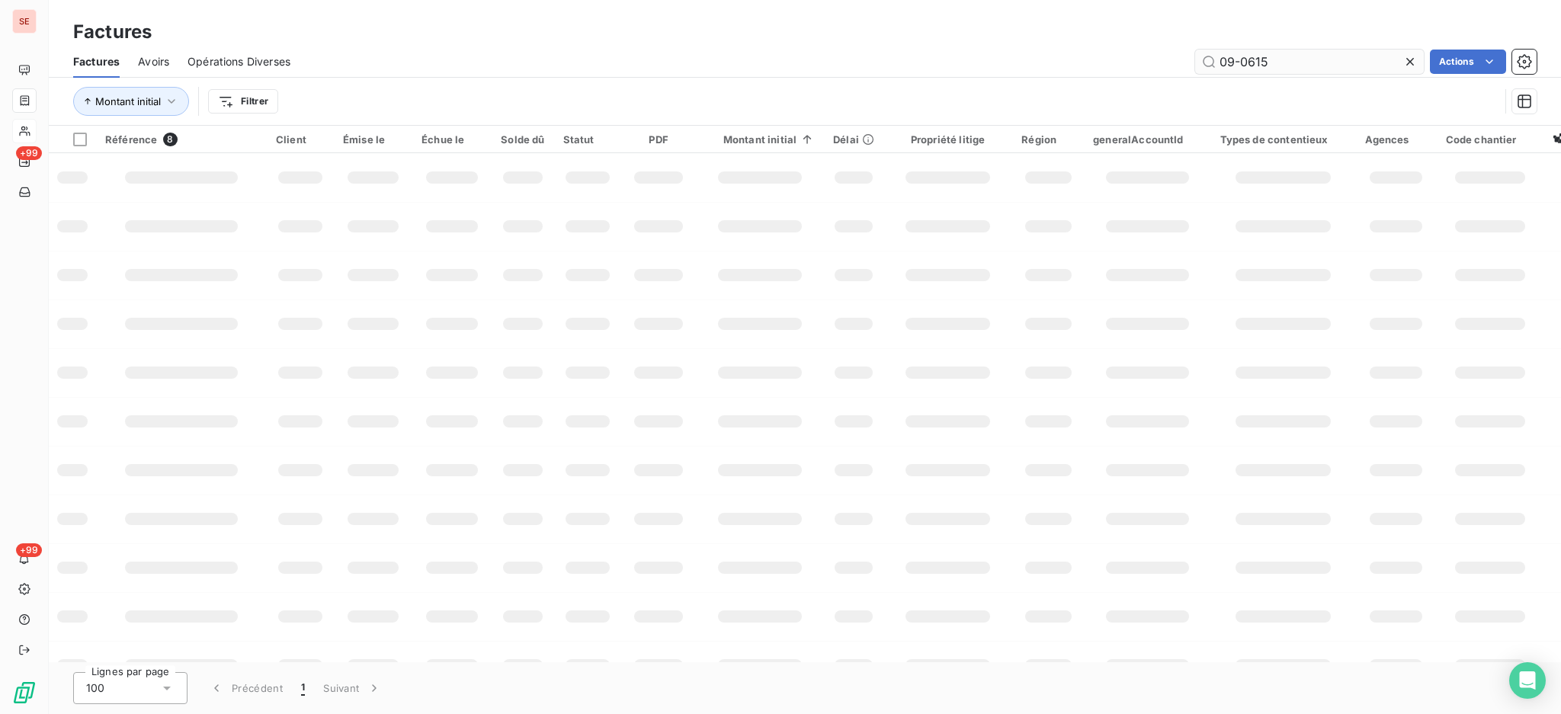
type input "09-0615"
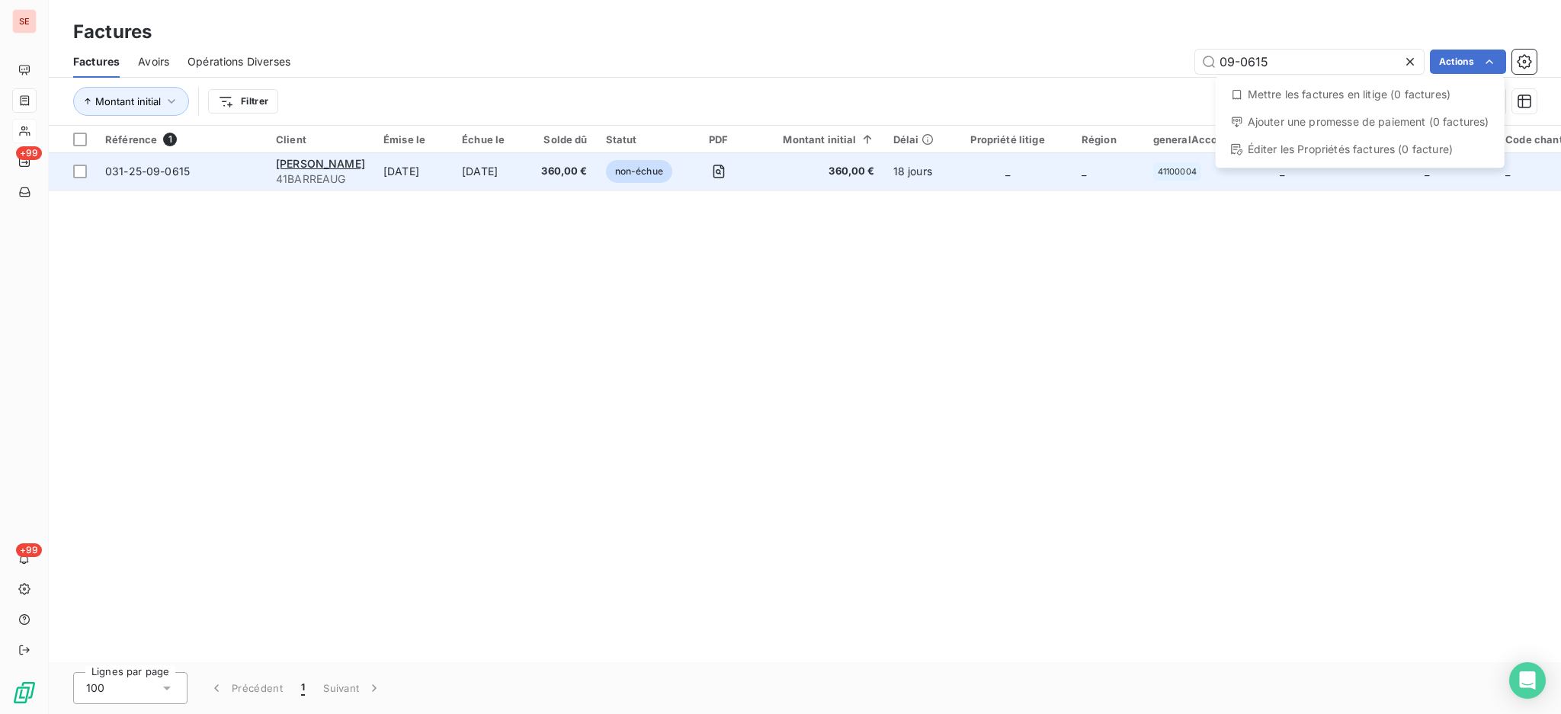
click at [367, 174] on html "SE +99 +99 Factures Factures Avoirs Opérations Diverses 09-0615 Actions Mettre …" at bounding box center [780, 357] width 1561 height 714
click at [447, 178] on td "22 sept. 2025" at bounding box center [413, 171] width 78 height 37
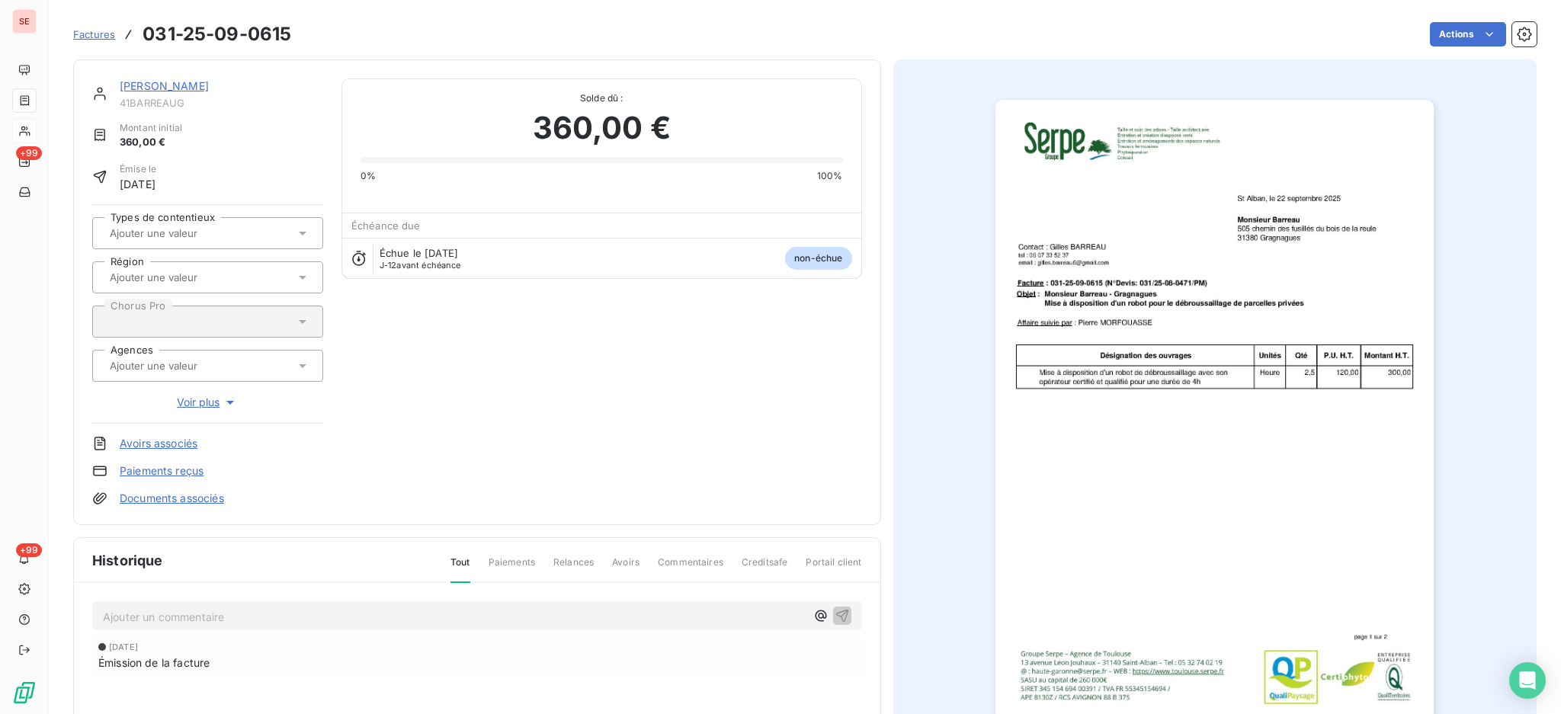
click at [446, 610] on p "Ajouter un commentaire ﻿" at bounding box center [454, 616] width 703 height 19
click at [211, 619] on span "PAYE RCHQ 275626 - de 1456 €" at bounding box center [186, 615] width 167 height 13
click at [331, 623] on div "PAYE RCHQ 275626 du 09/10 - de 1456 €" at bounding box center [477, 615] width 770 height 28
drag, startPoint x: 338, startPoint y: 609, endPoint x: 52, endPoint y: 578, distance: 287.5
click at [52, 578] on section "Factures 031-25-09-0615 Actions BARREAU Gilles 41BARREAUG Montant initial 360,0…" at bounding box center [805, 357] width 1512 height 714
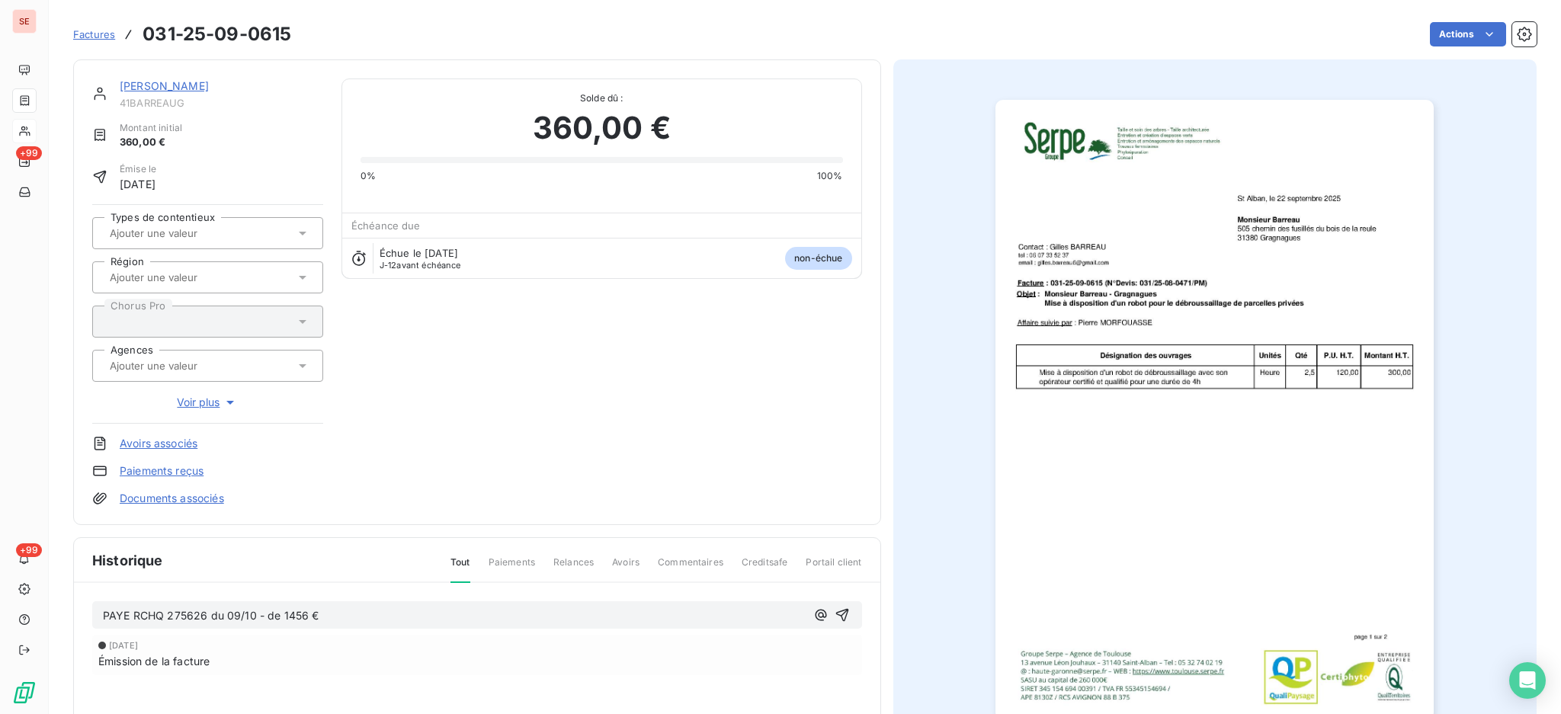
copy span "PAYE RCHQ 275626 du 09/10 - de 1456 €"
click at [837, 616] on icon "button" at bounding box center [841, 614] width 15 height 15
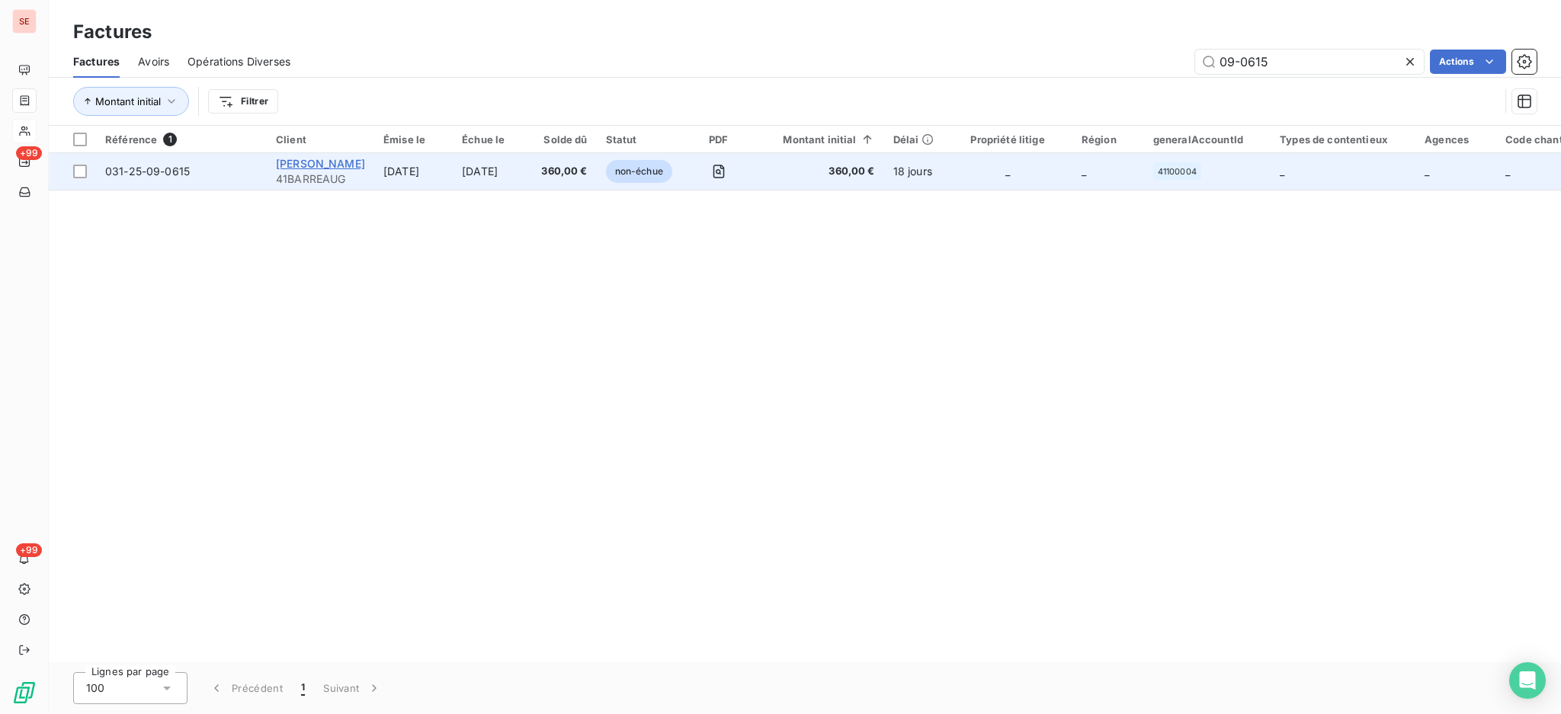
click at [331, 165] on span "BARREAU Gilles" at bounding box center [320, 163] width 89 height 13
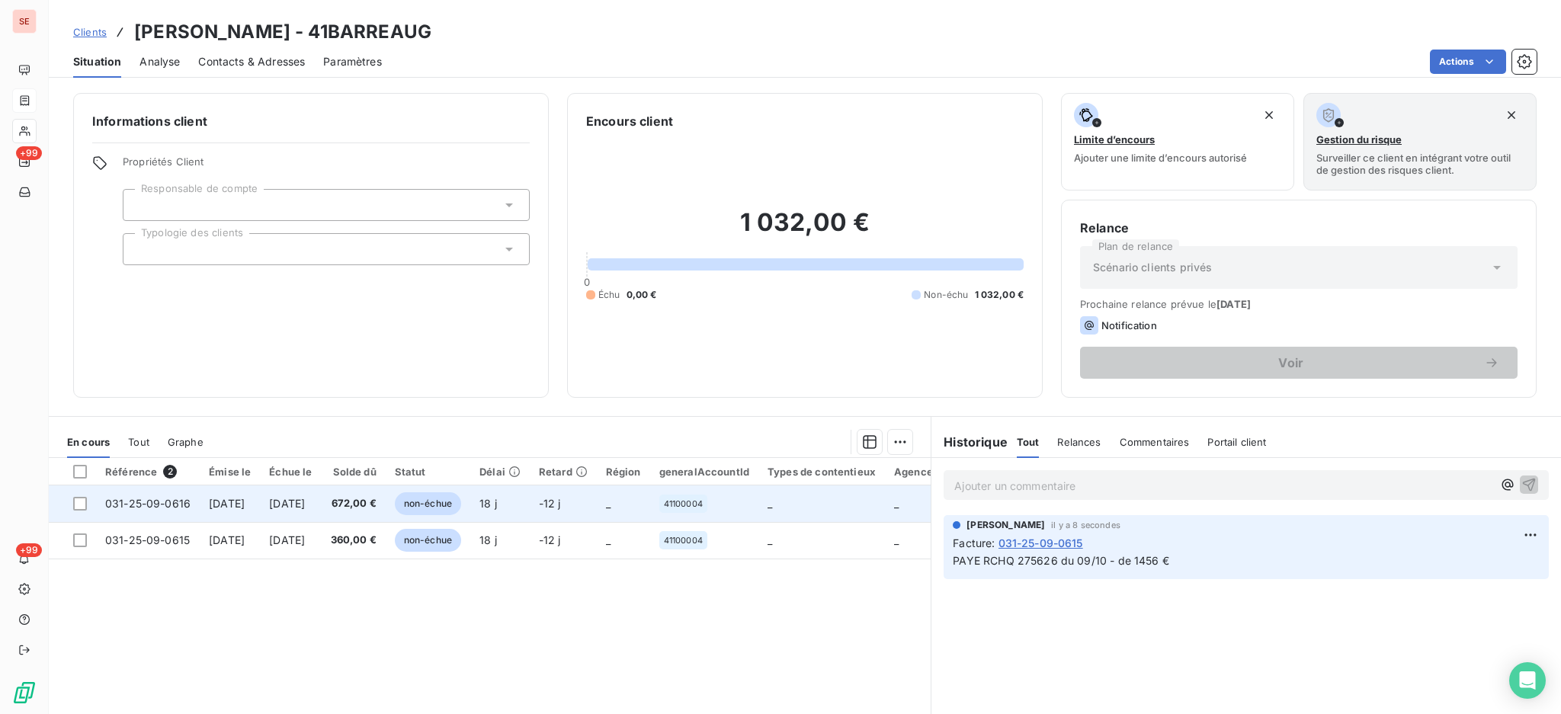
click at [219, 512] on td "22 sept. 2025" at bounding box center [230, 503] width 60 height 37
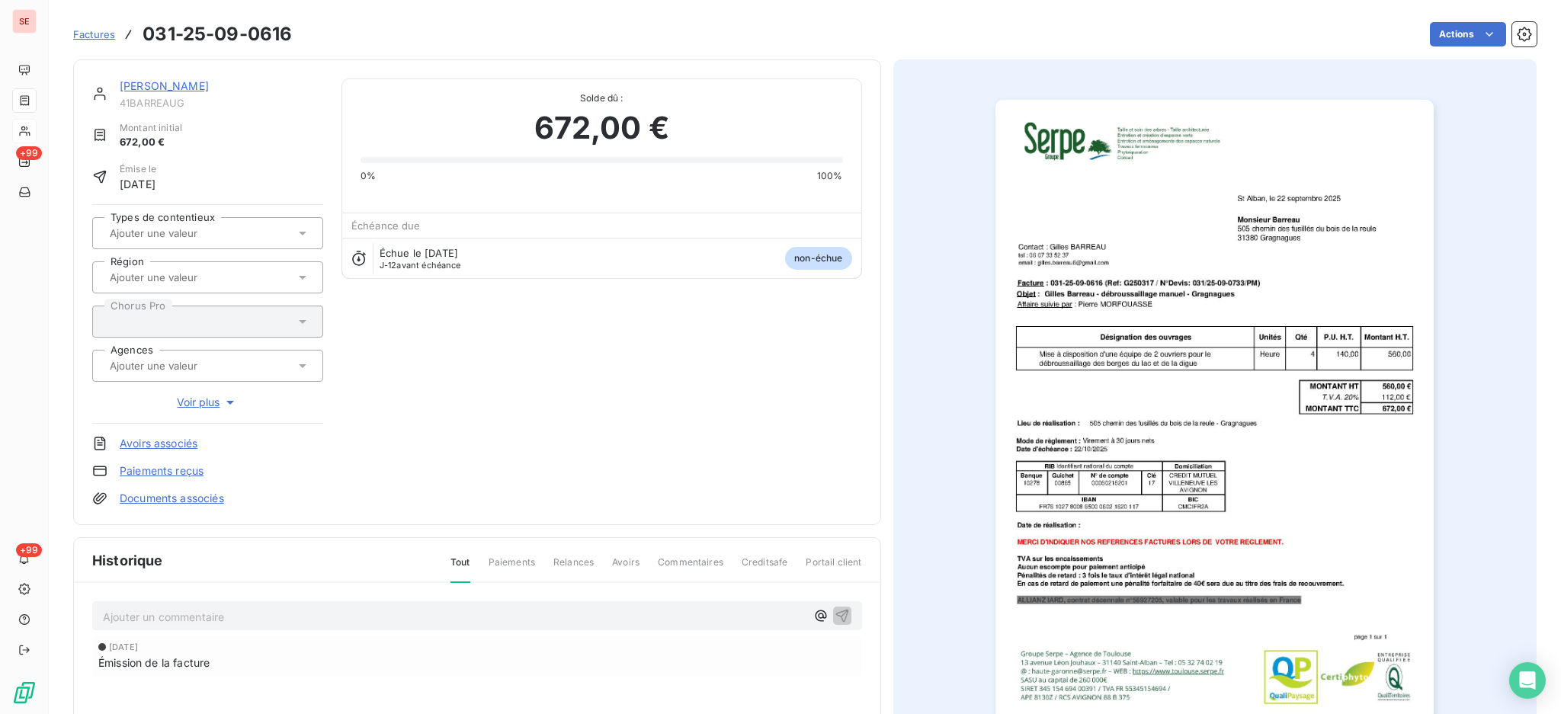
click at [223, 619] on p "Ajouter un commentaire ﻿" at bounding box center [454, 616] width 703 height 19
click at [837, 616] on icon "button" at bounding box center [841, 615] width 13 height 13
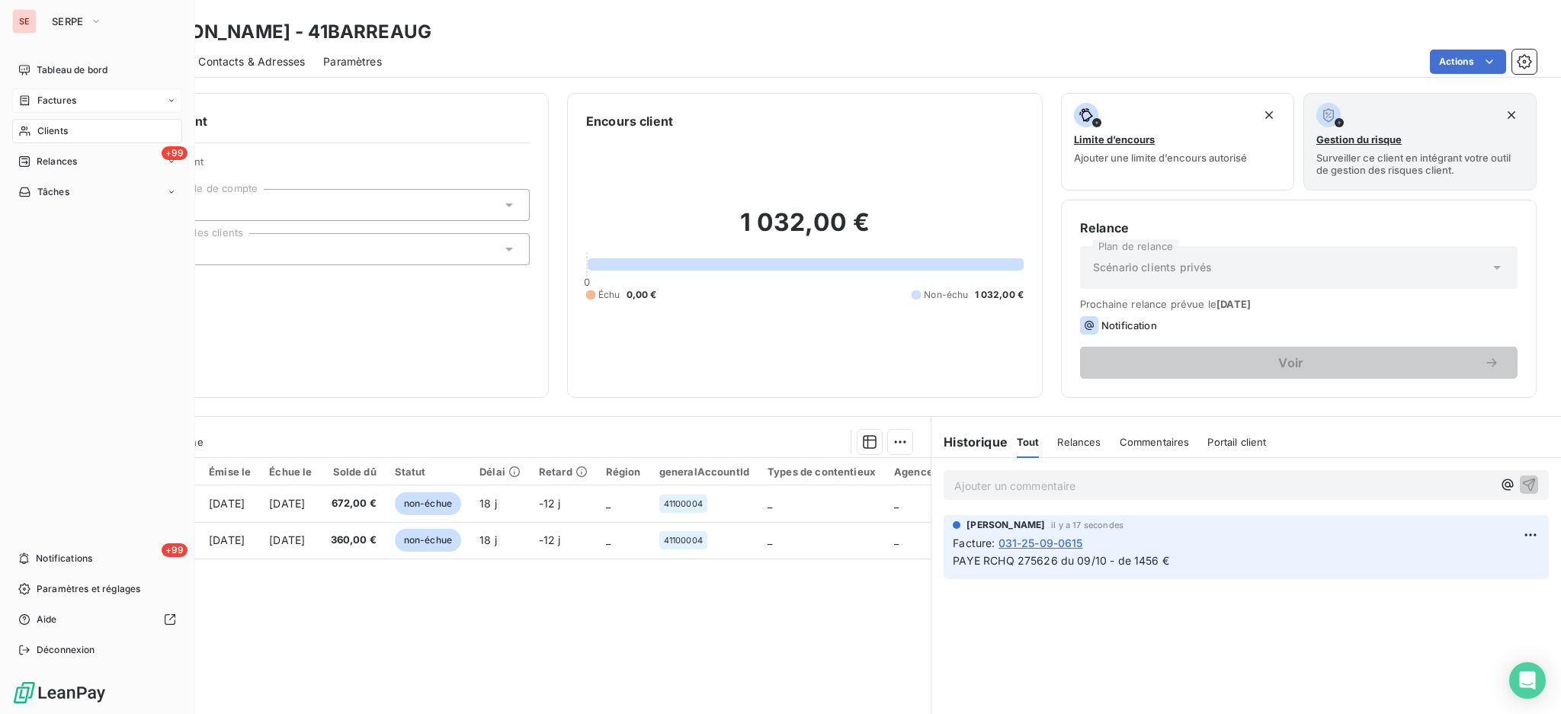
click at [54, 130] on span "Clients" at bounding box center [52, 131] width 30 height 14
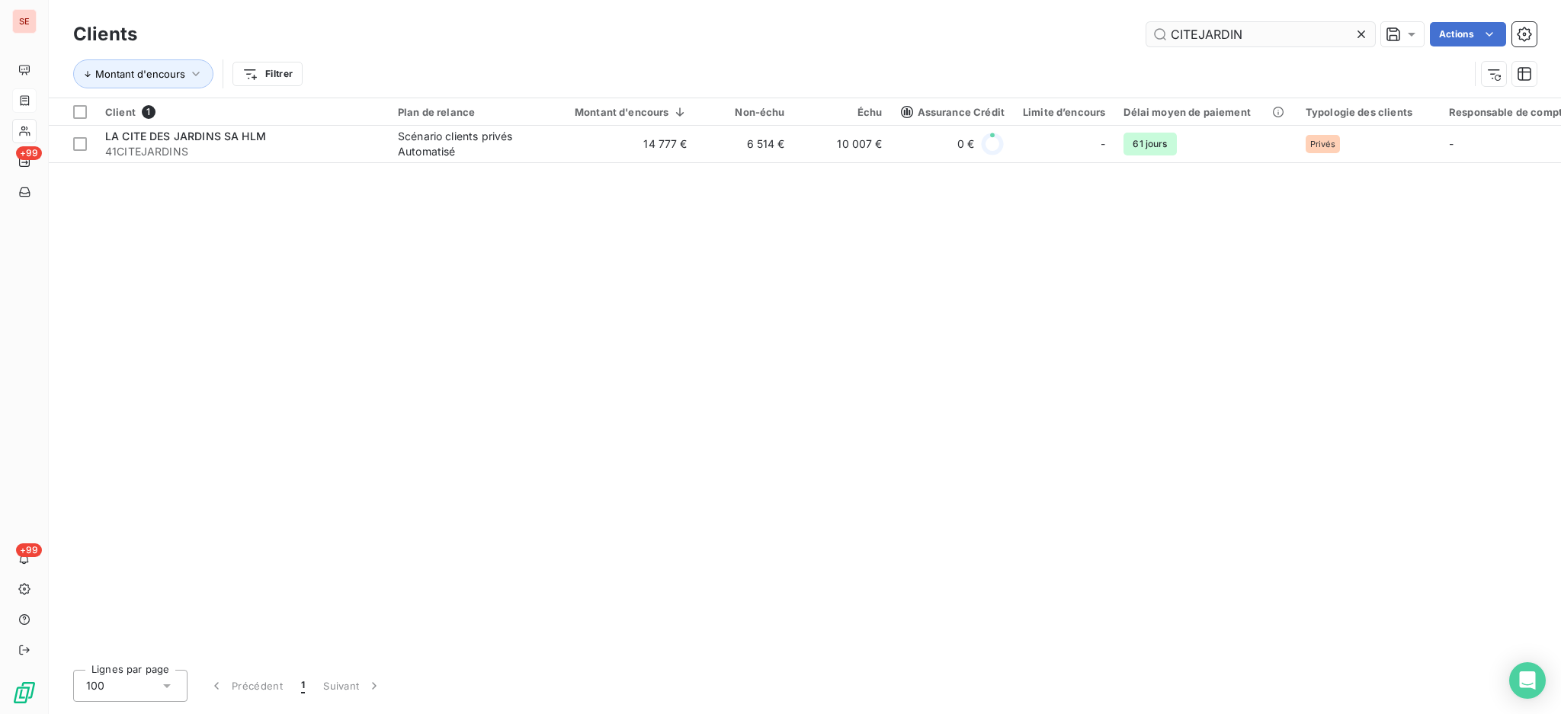
click at [1260, 22] on input "CITEJARDIN" at bounding box center [1260, 34] width 229 height 24
drag, startPoint x: 1263, startPoint y: 31, endPoint x: 1054, endPoint y: 30, distance: 209.6
click at [1058, 35] on div "CITEJARDIN Actions" at bounding box center [845, 34] width 1381 height 24
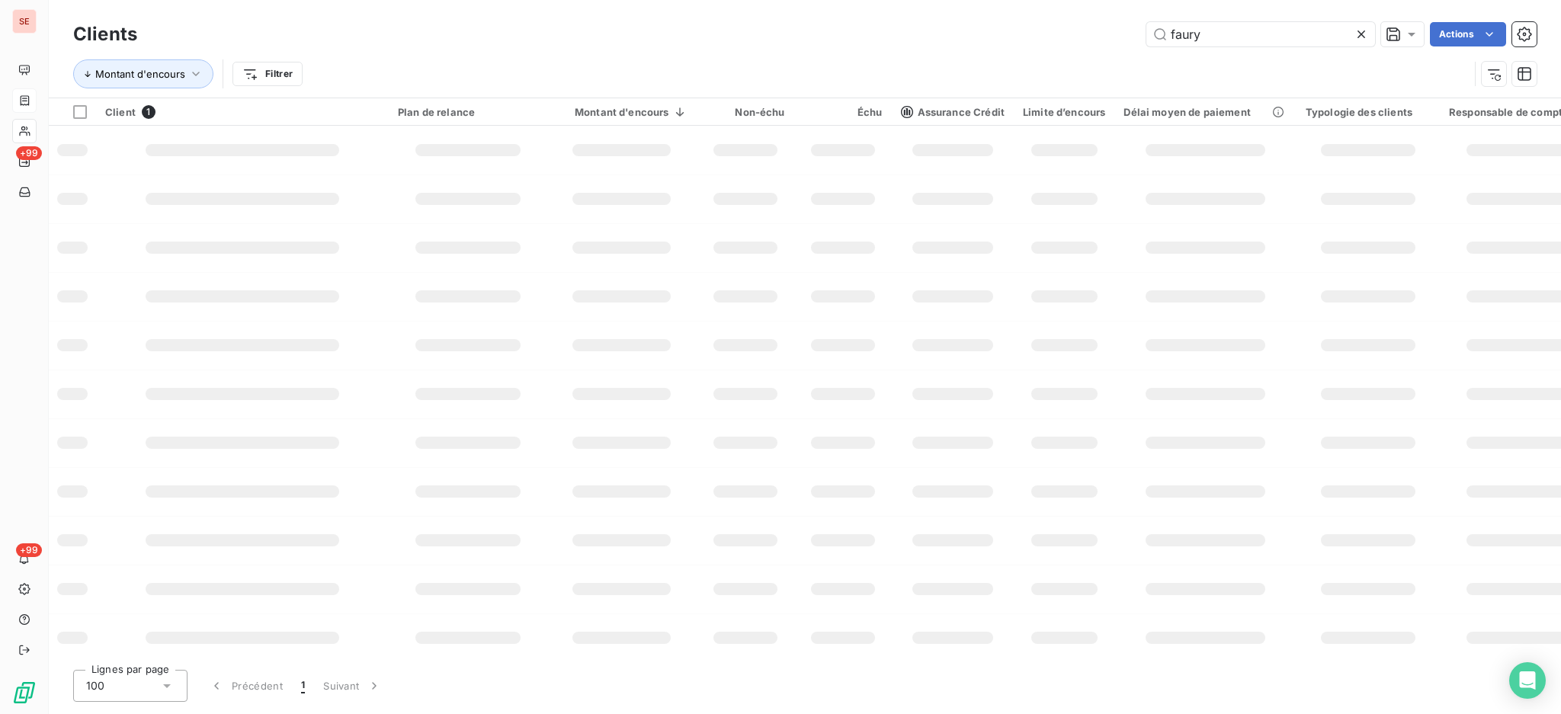
type input "faury"
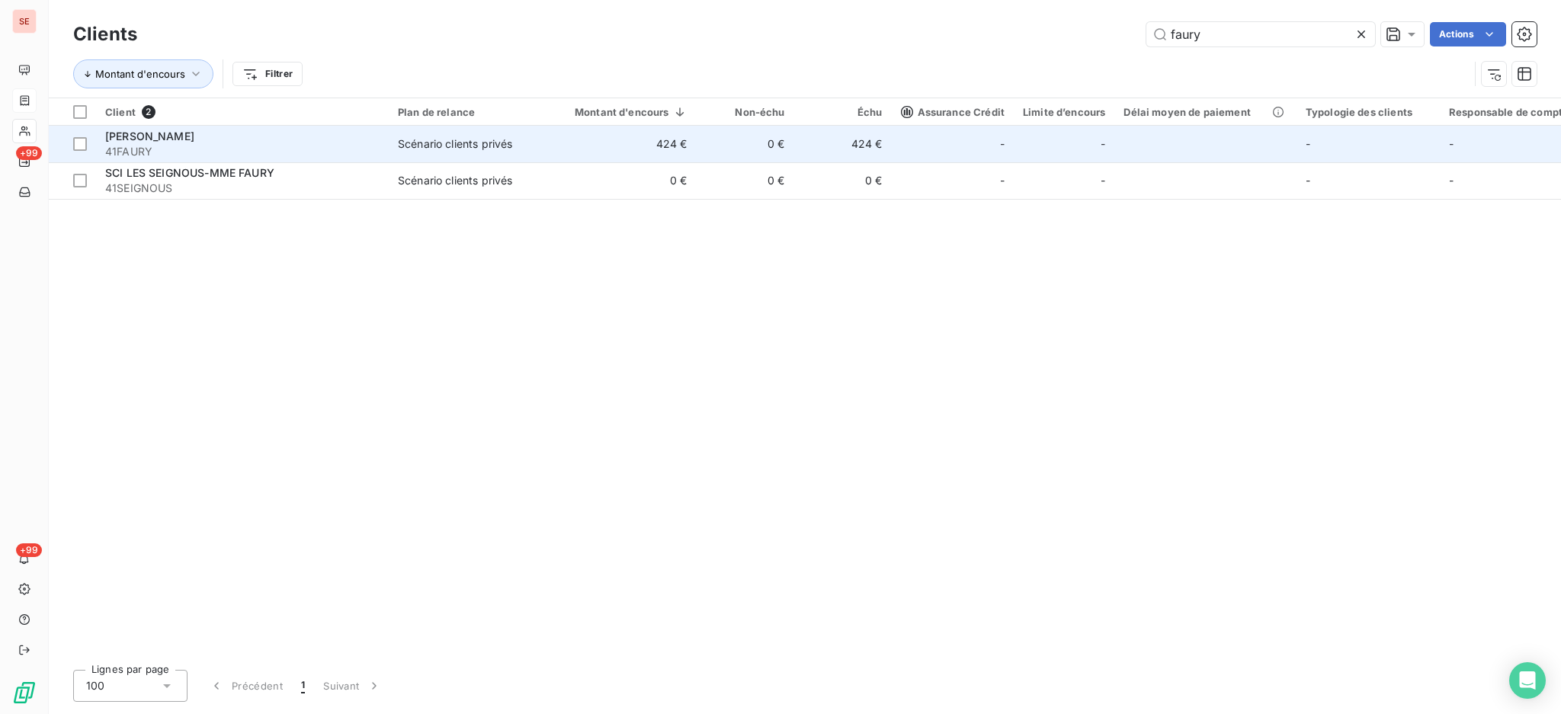
click at [583, 141] on td "424 €" at bounding box center [621, 144] width 149 height 37
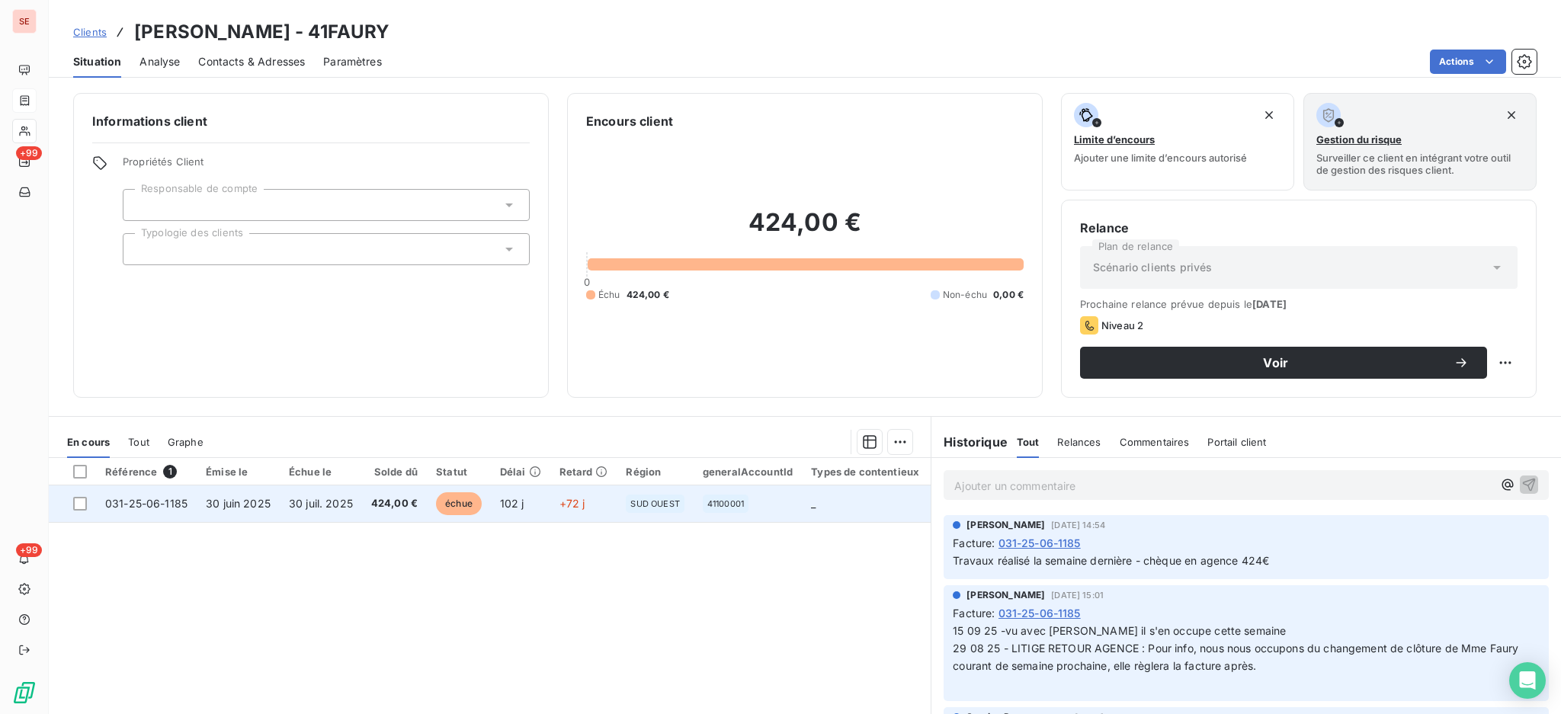
click at [347, 501] on span "30 juil. 2025" at bounding box center [321, 503] width 64 height 13
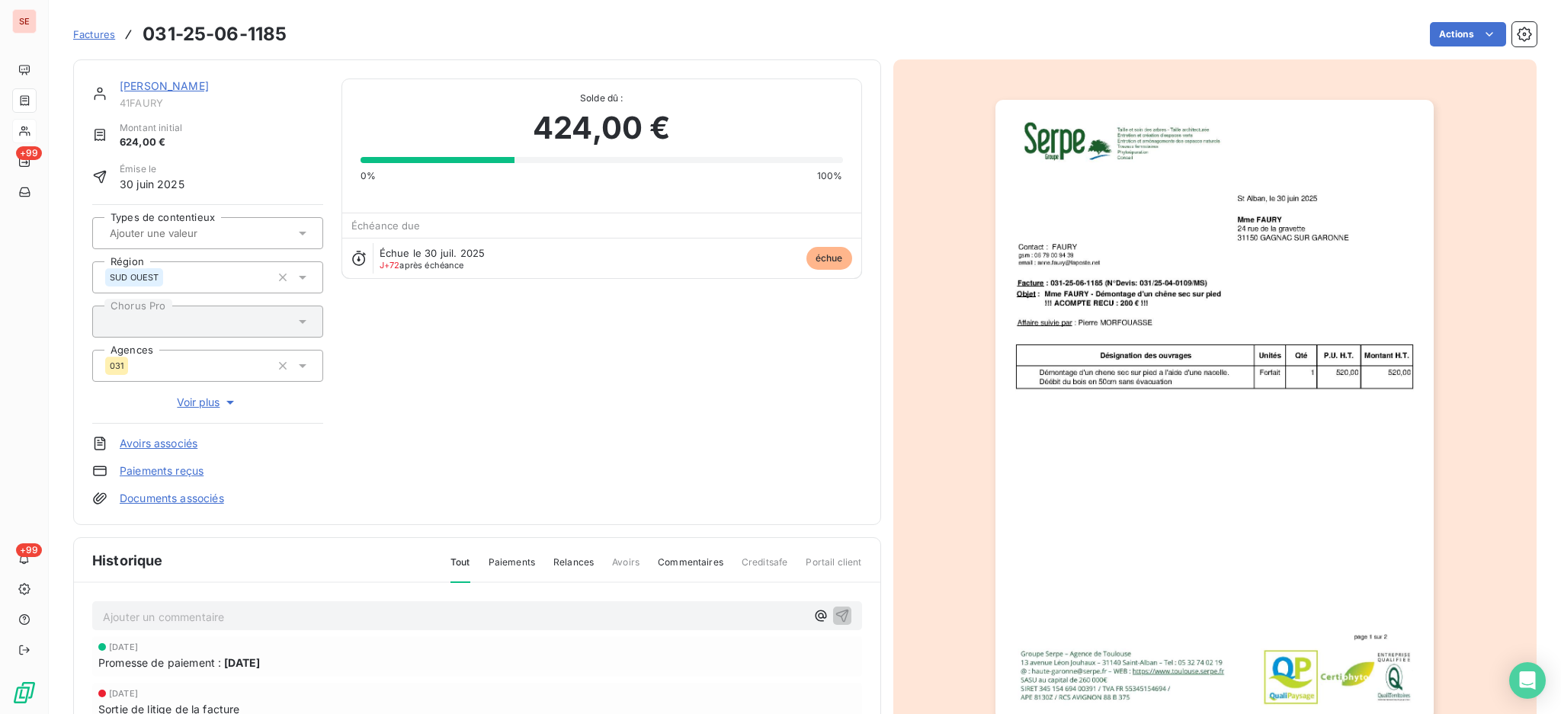
click at [604, 611] on p "Ajouter un commentaire ﻿" at bounding box center [454, 616] width 703 height 19
click at [835, 610] on icon "button" at bounding box center [841, 615] width 13 height 13
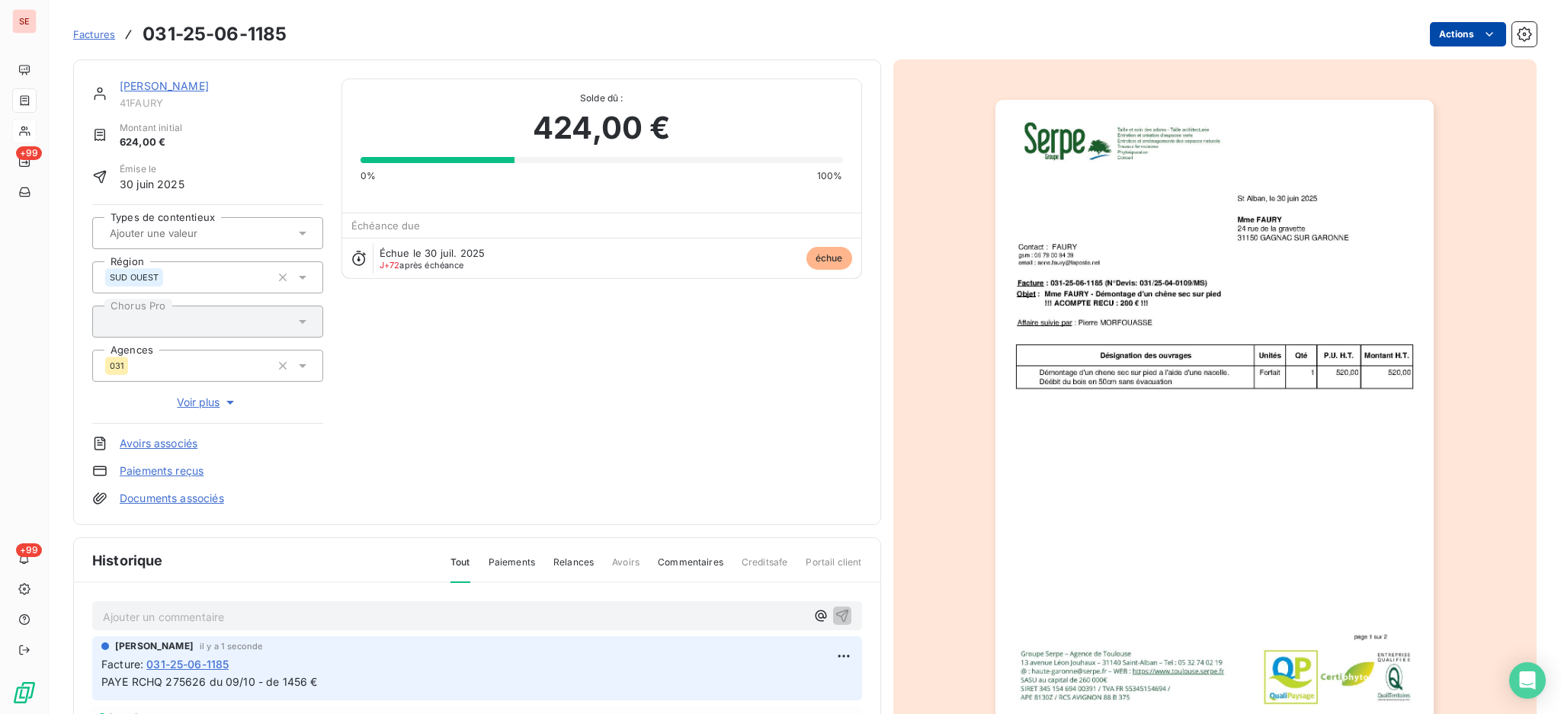
click at [1449, 28] on html "SE +99 +99 Factures 031-25-06-1185 Actions FAURY ANNE 41FAURY Montant initial 6…" at bounding box center [780, 357] width 1561 height 714
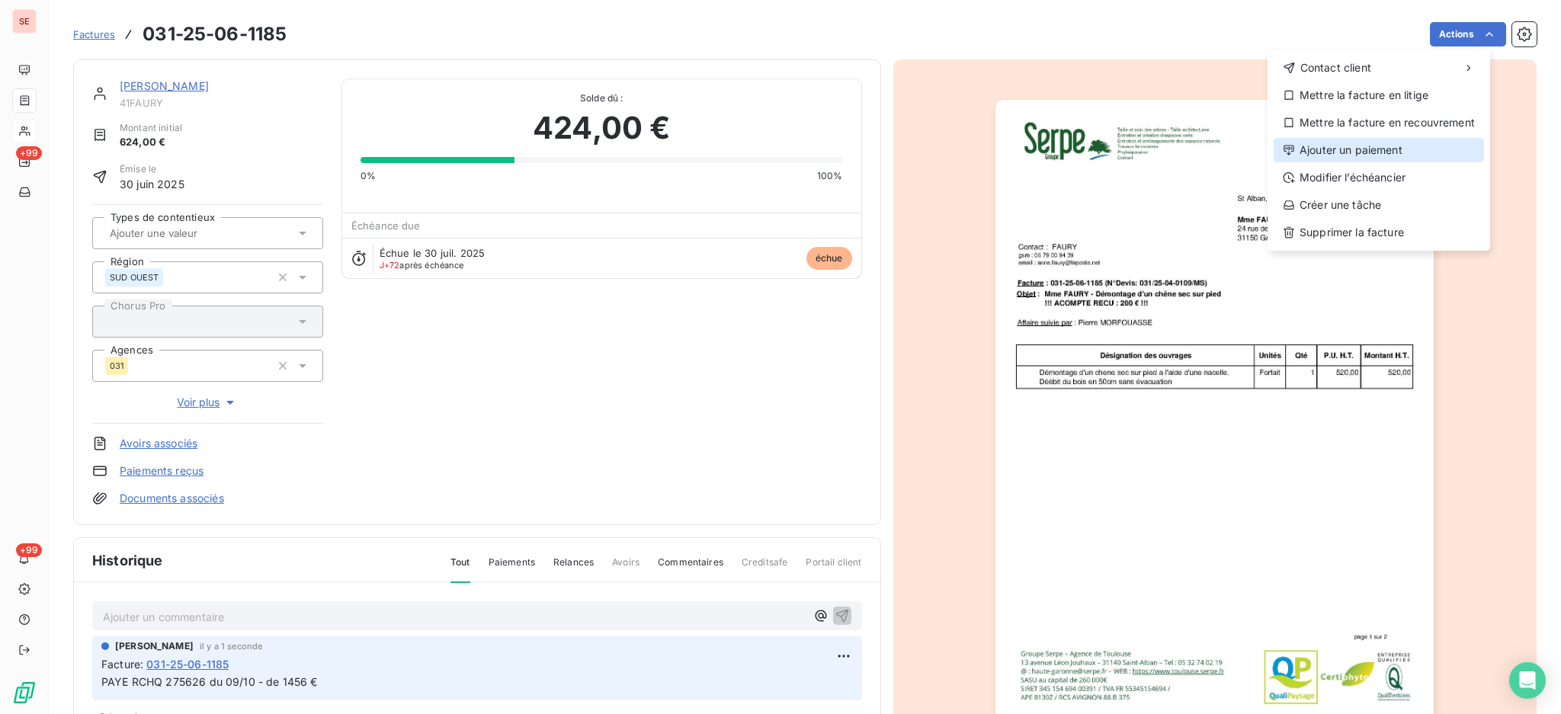
click at [1428, 149] on div "Ajouter un paiement" at bounding box center [1378, 150] width 210 height 24
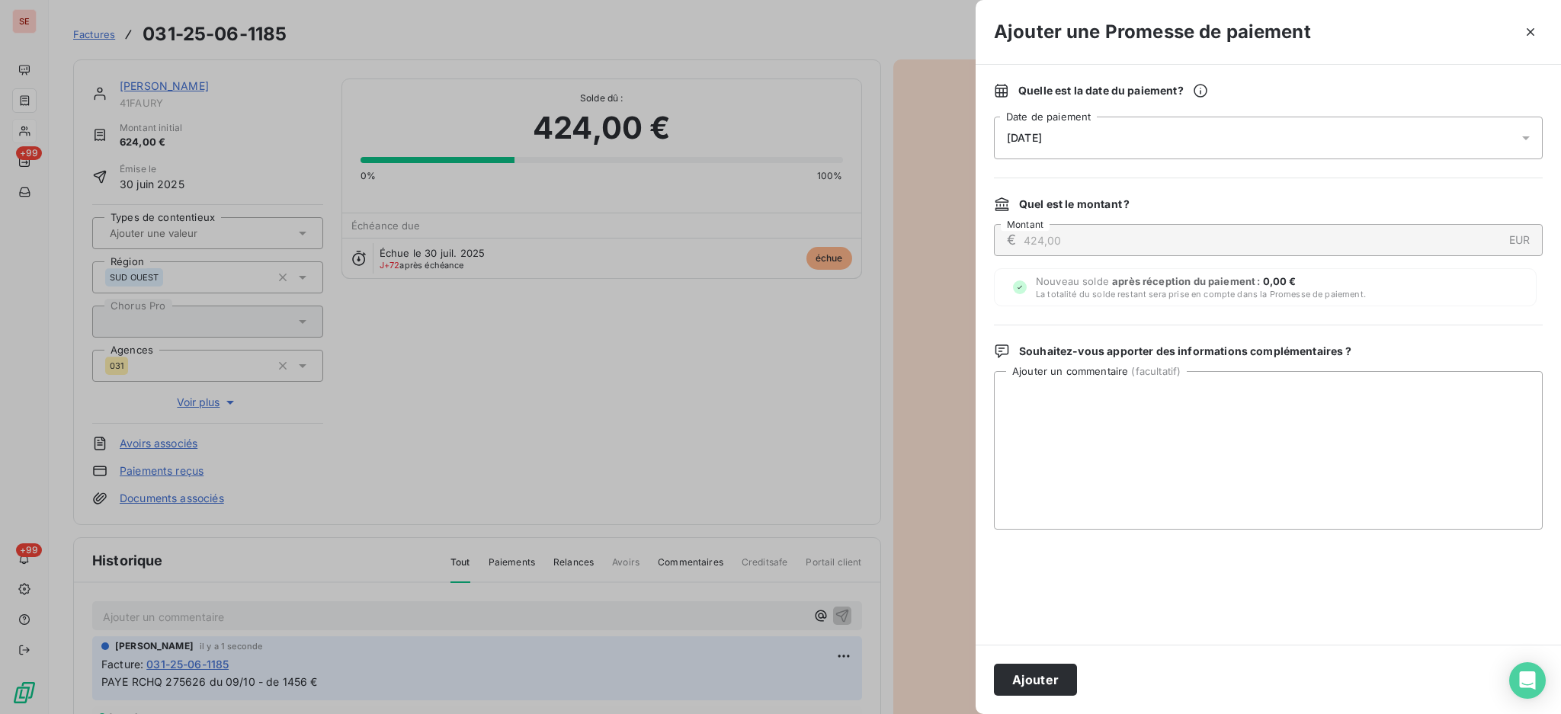
click at [1521, 138] on icon at bounding box center [1525, 137] width 15 height 15
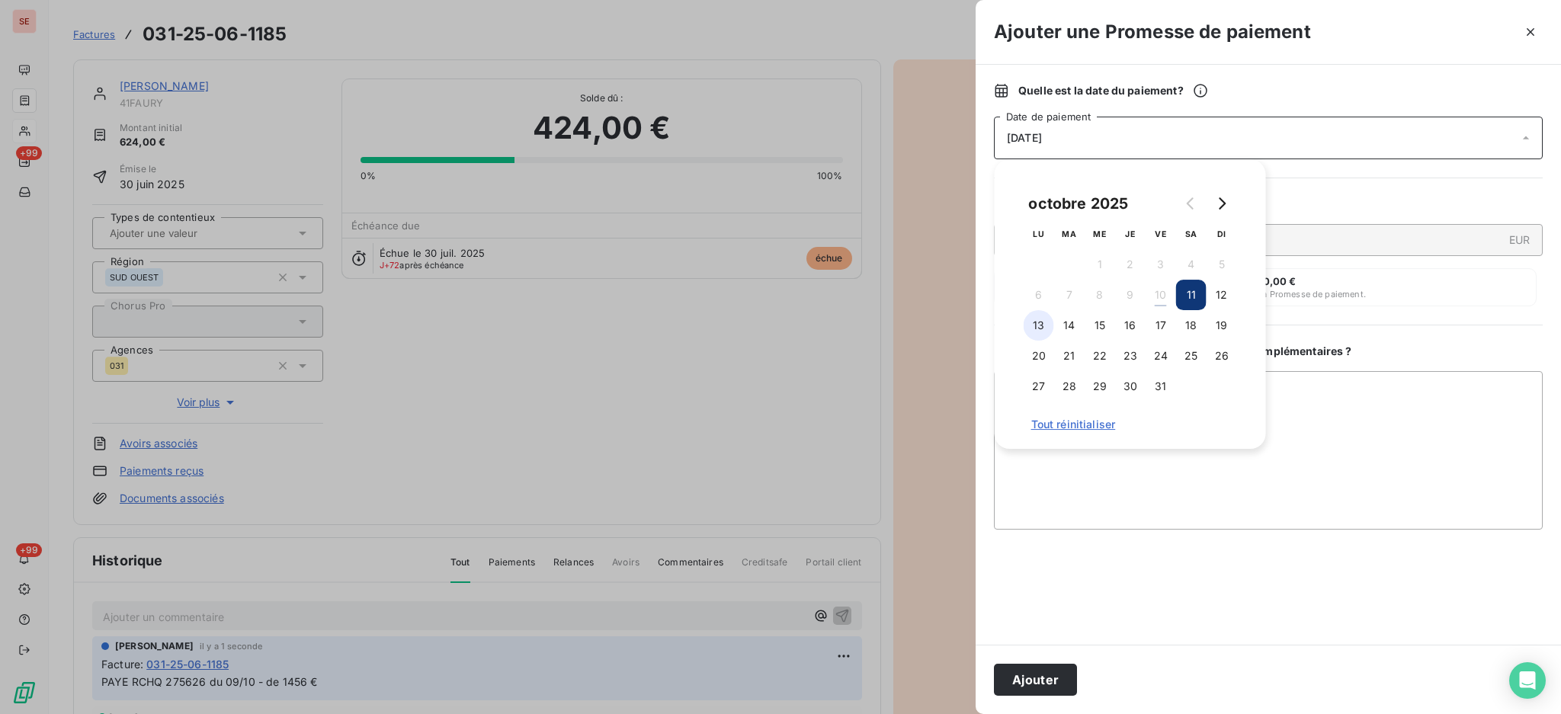
click at [1041, 325] on button "13" at bounding box center [1038, 325] width 30 height 30
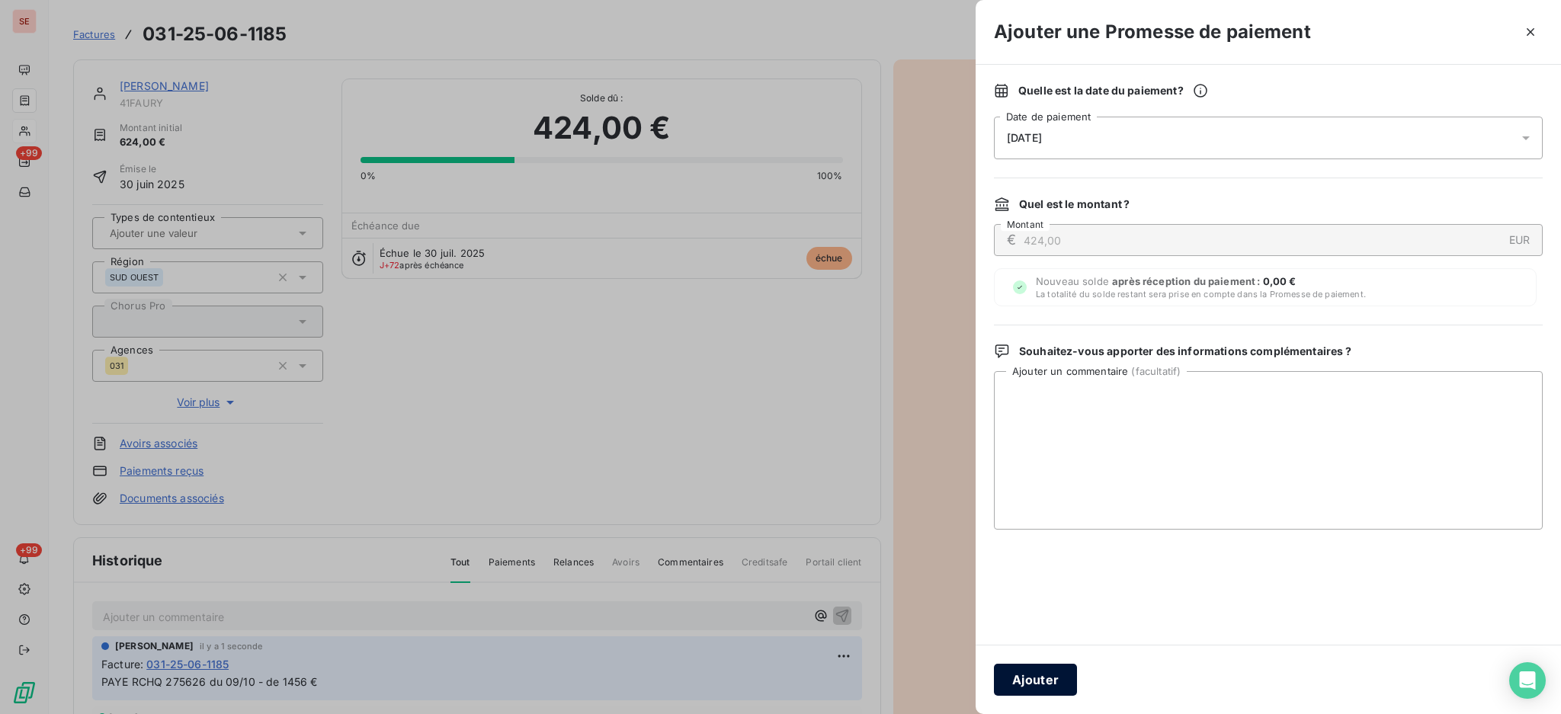
click at [1031, 674] on button "Ajouter" at bounding box center [1035, 680] width 83 height 32
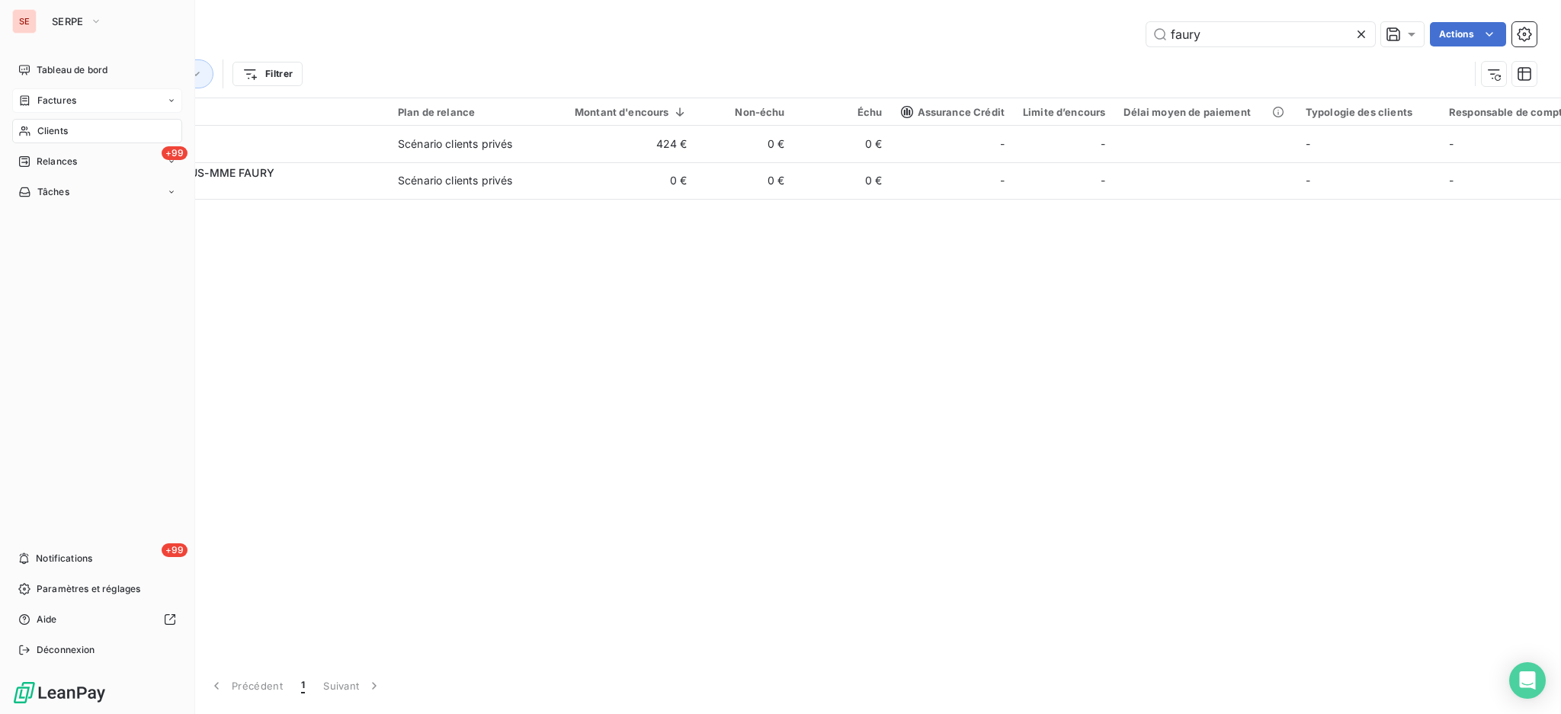
click at [64, 106] on span "Factures" at bounding box center [56, 101] width 39 height 14
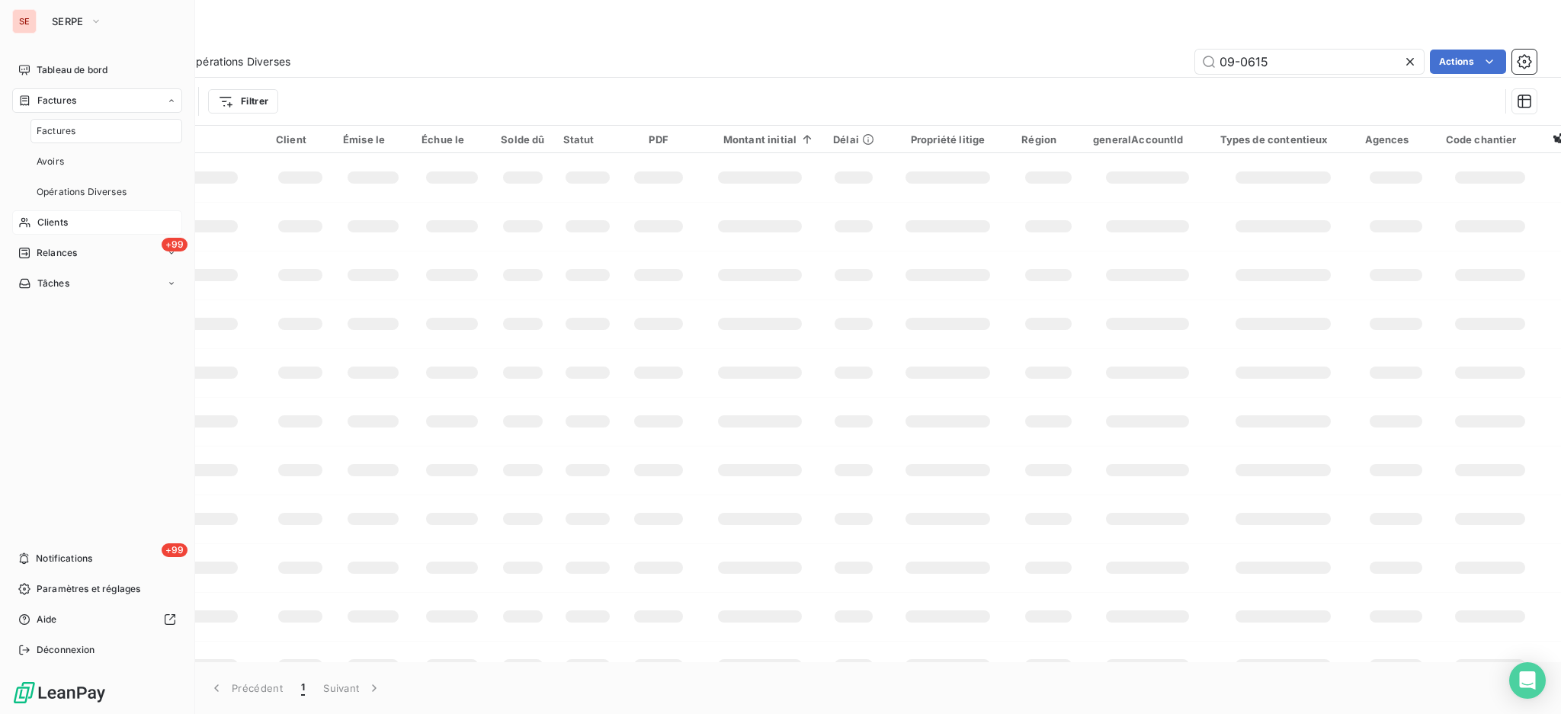
click at [66, 133] on span "Factures" at bounding box center [56, 131] width 39 height 14
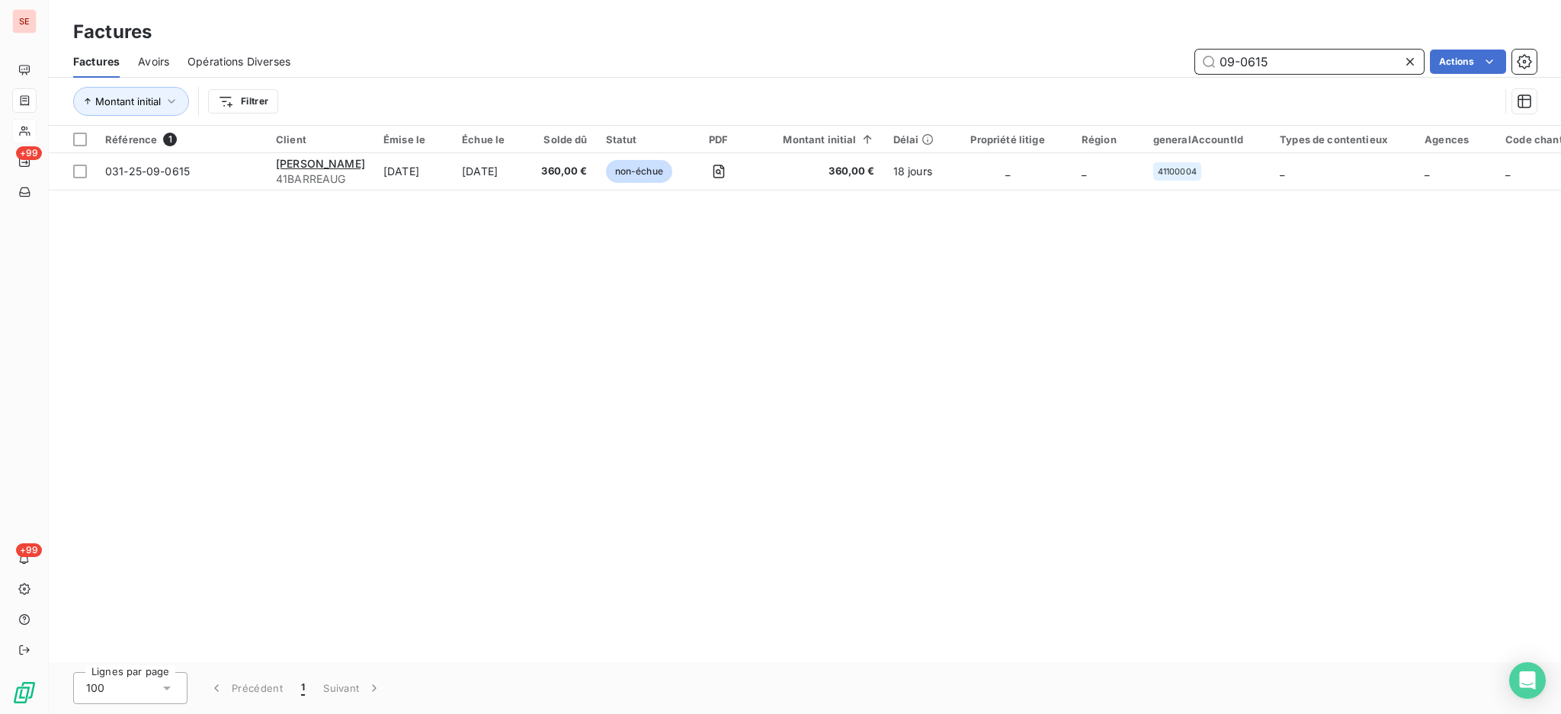
drag, startPoint x: 1282, startPoint y: 53, endPoint x: 1242, endPoint y: 59, distance: 40.8
click at [1242, 59] on input "09-0615" at bounding box center [1309, 62] width 229 height 24
type input "09-1286"
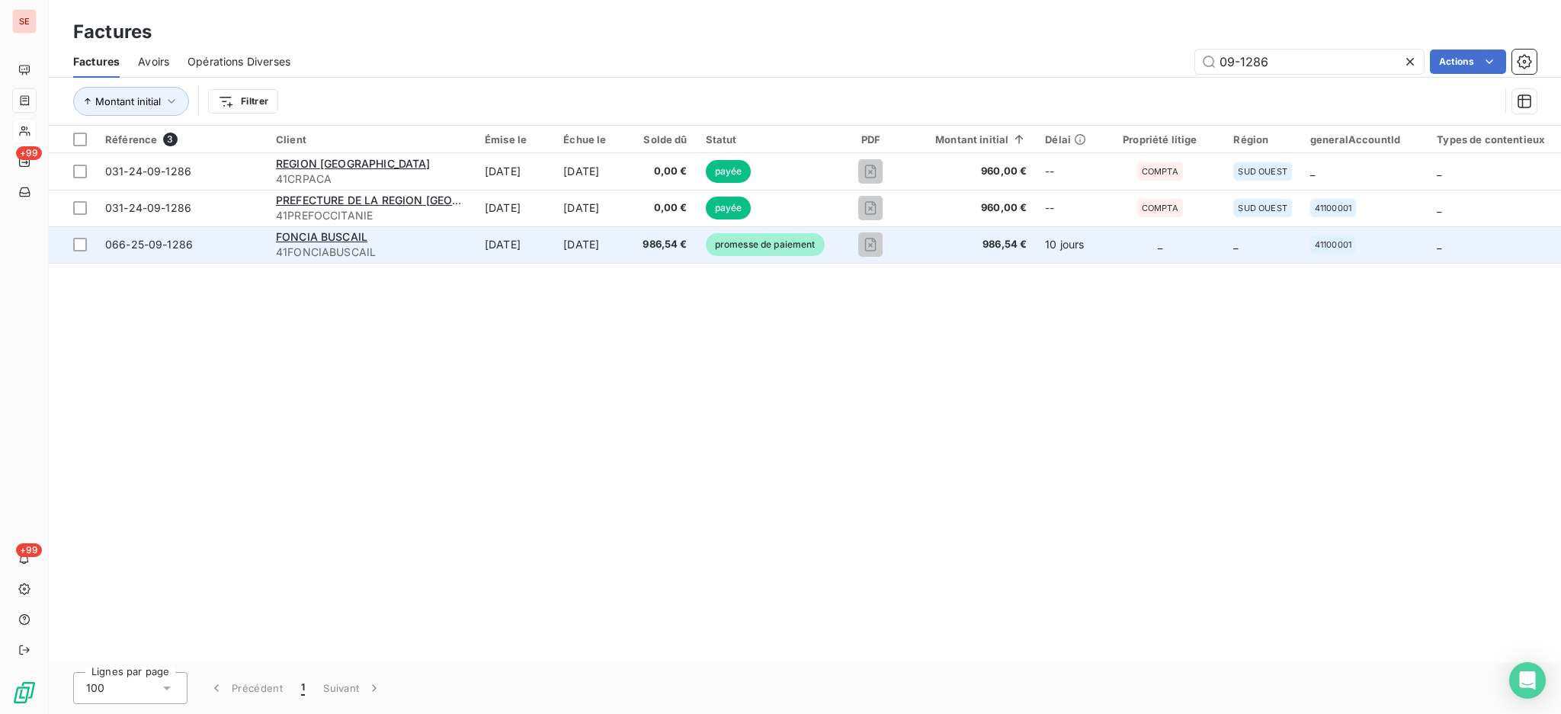
click at [290, 251] on span "41FONCIABUSCAIL" at bounding box center [371, 252] width 190 height 15
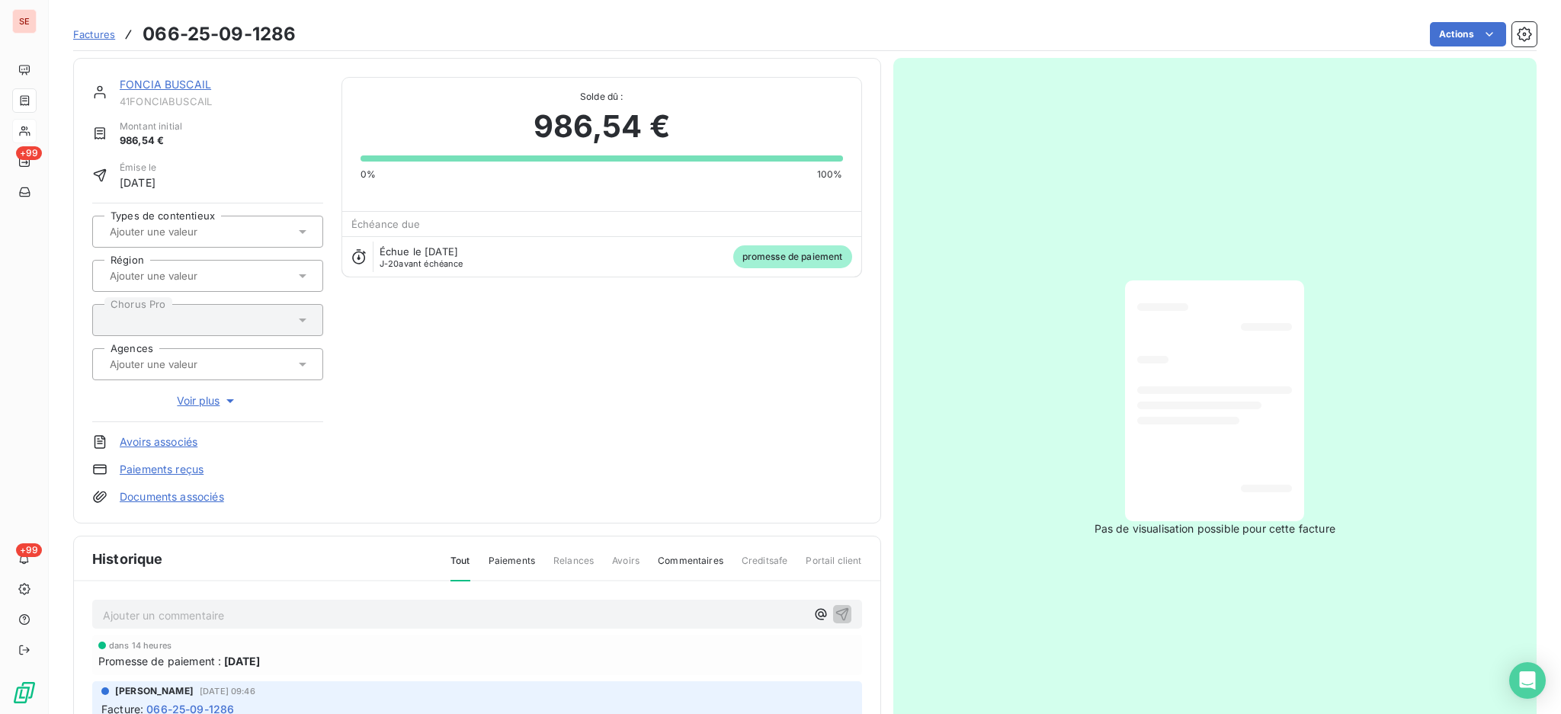
scroll to position [104, 0]
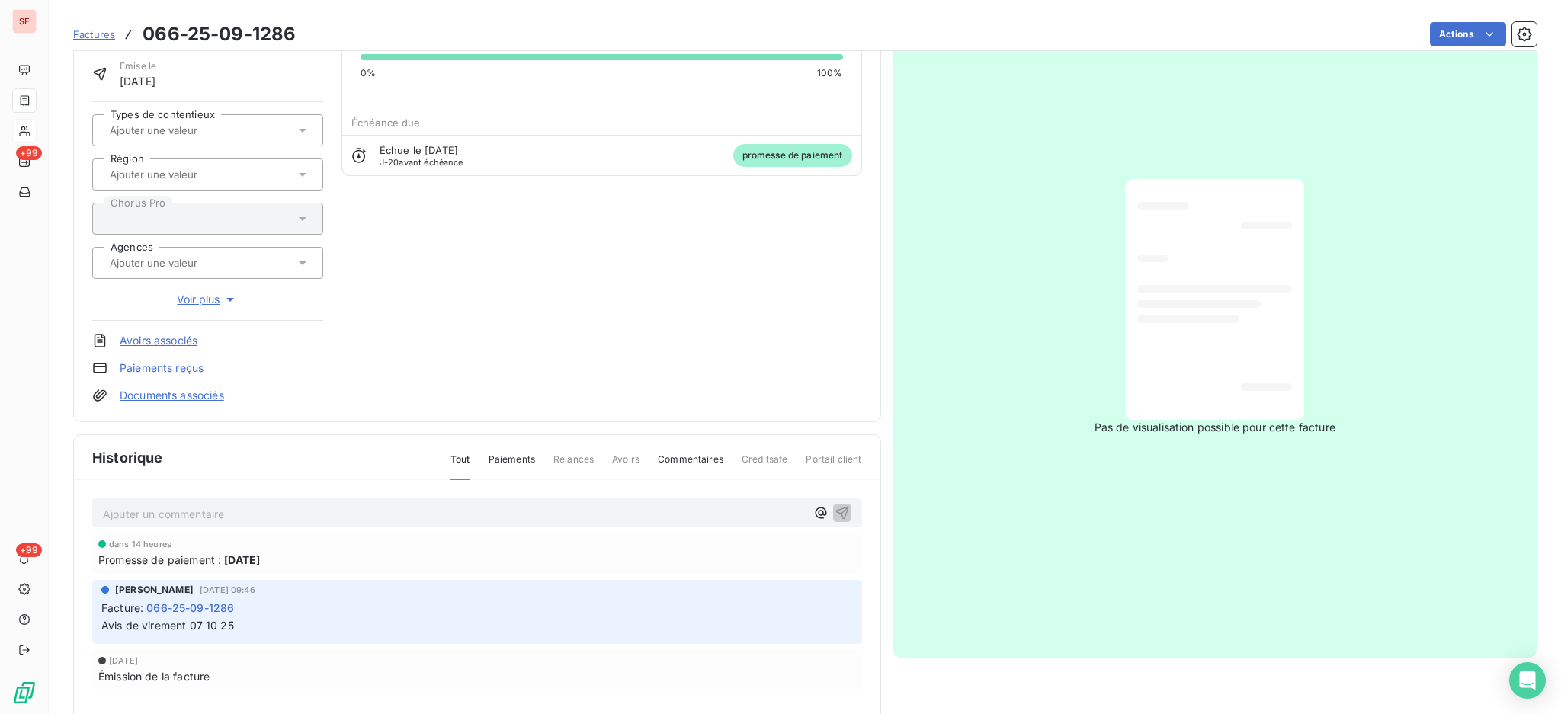
click at [165, 401] on link "Documents associés" at bounding box center [172, 395] width 104 height 15
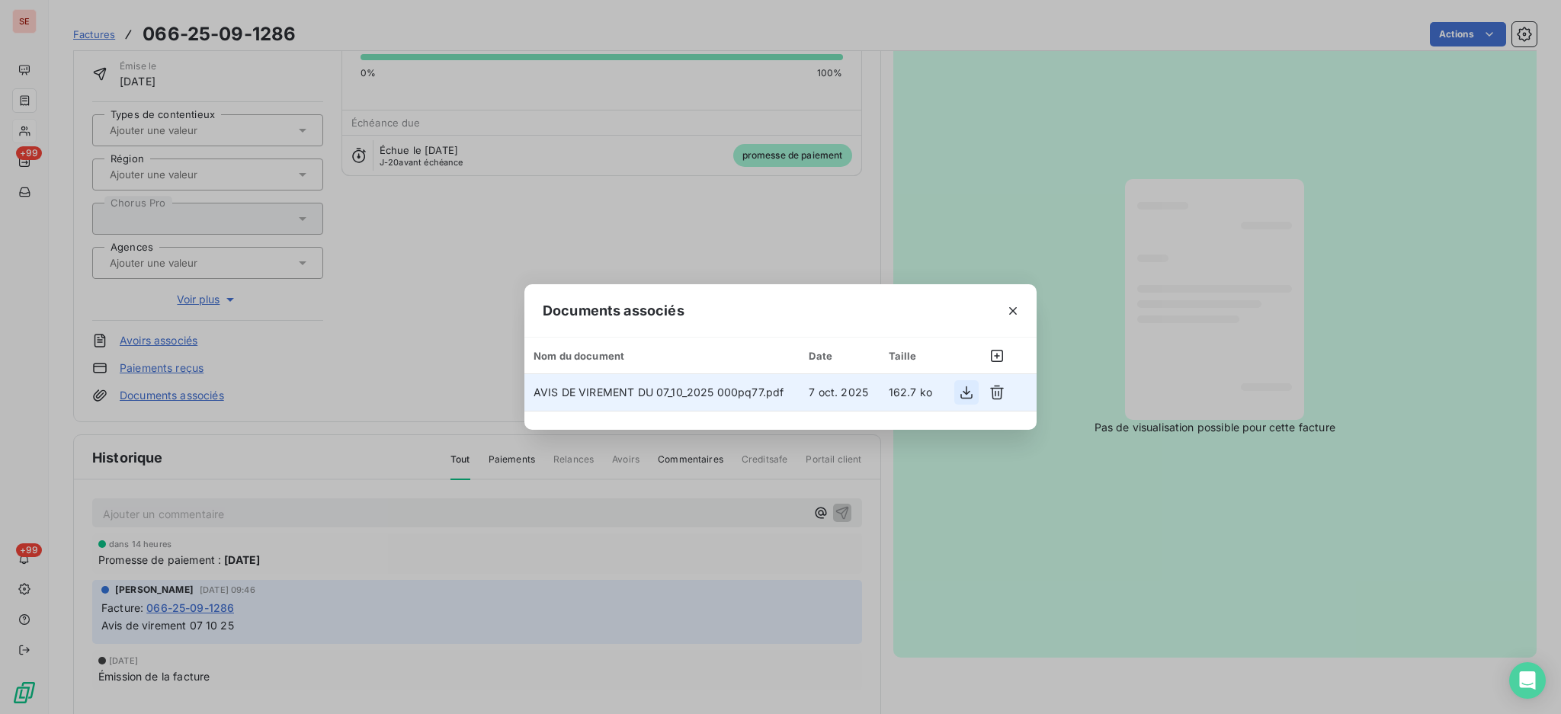
click at [978, 394] on button "button" at bounding box center [966, 392] width 24 height 24
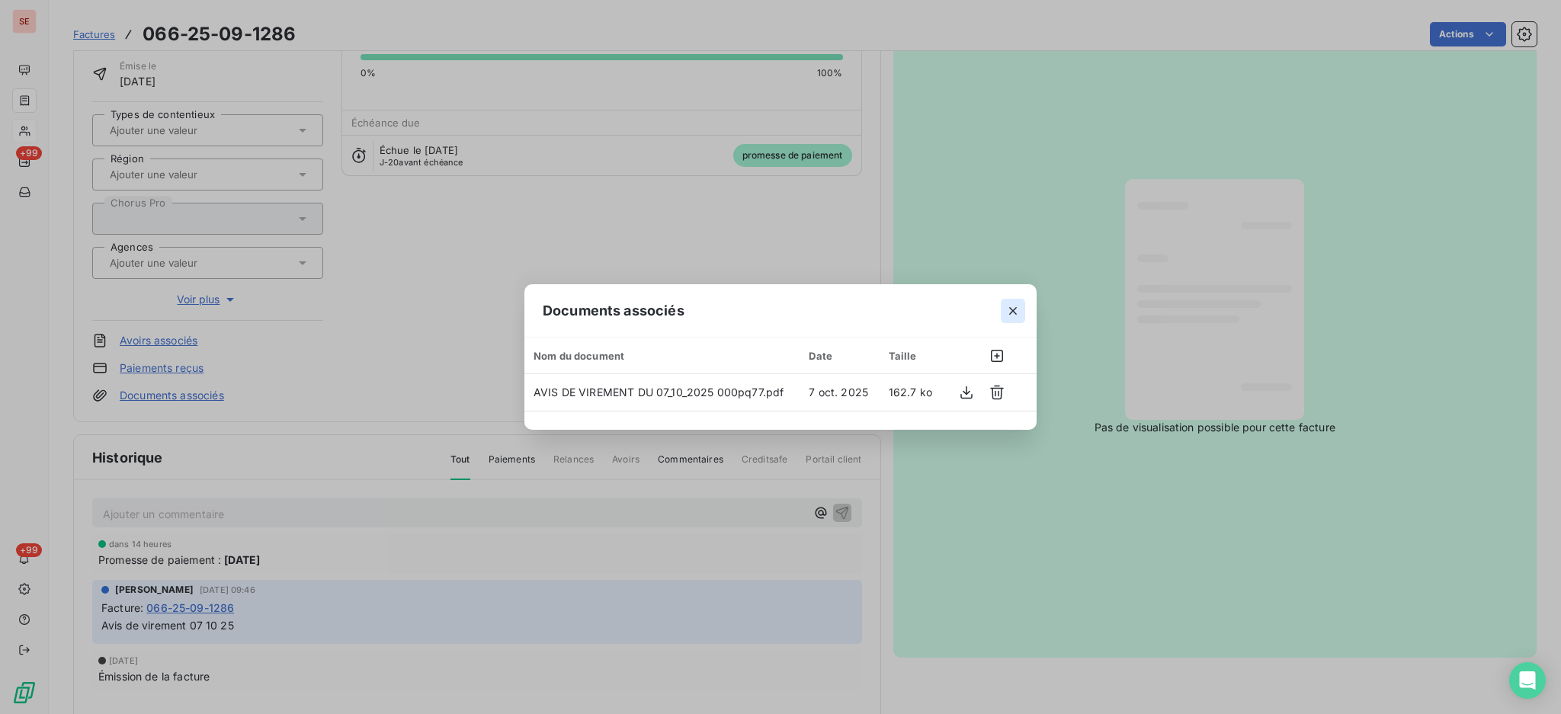
click at [1016, 304] on icon "button" at bounding box center [1012, 310] width 15 height 15
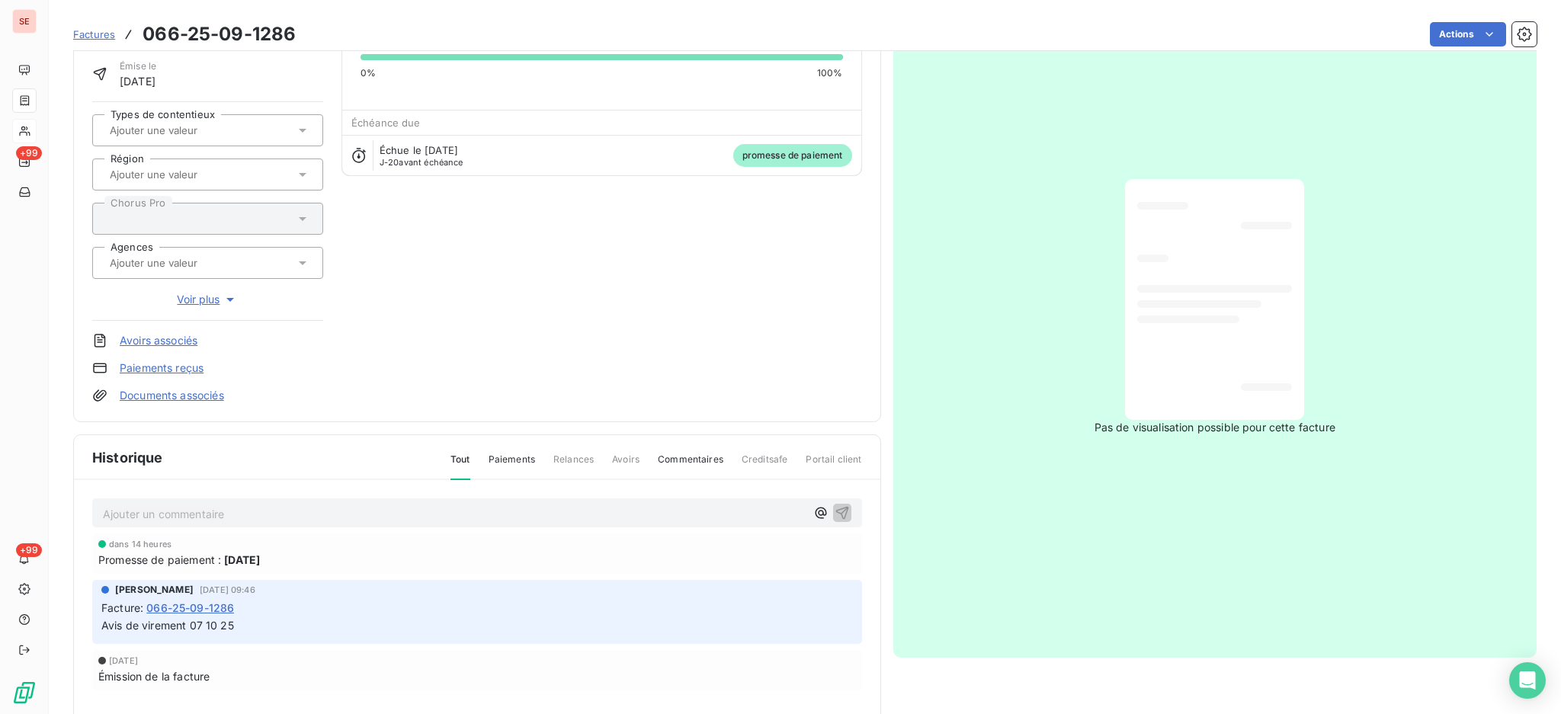
click at [383, 514] on p "Ajouter un commentaire ﻿" at bounding box center [454, 513] width 703 height 19
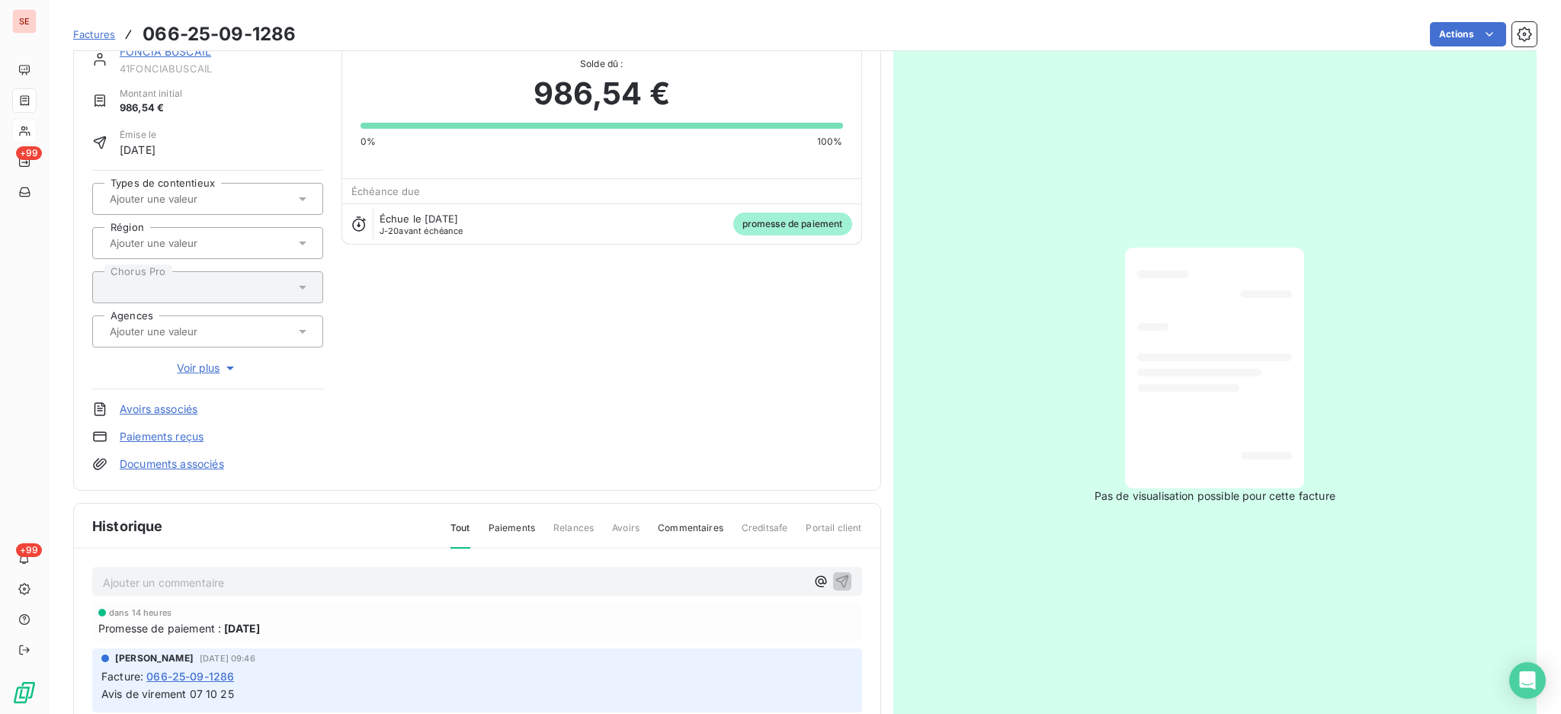
scroll to position [0, 0]
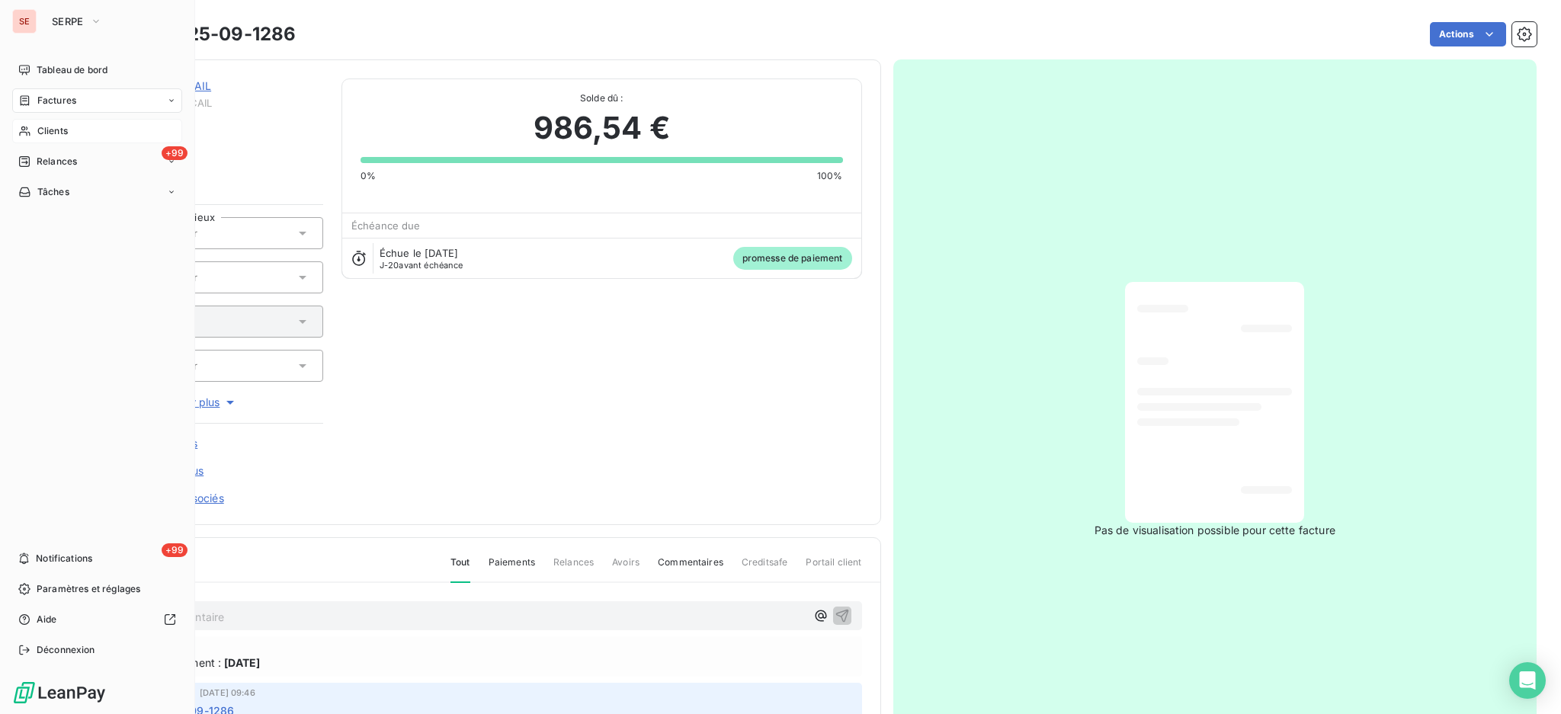
click at [42, 126] on span "Clients" at bounding box center [52, 131] width 30 height 14
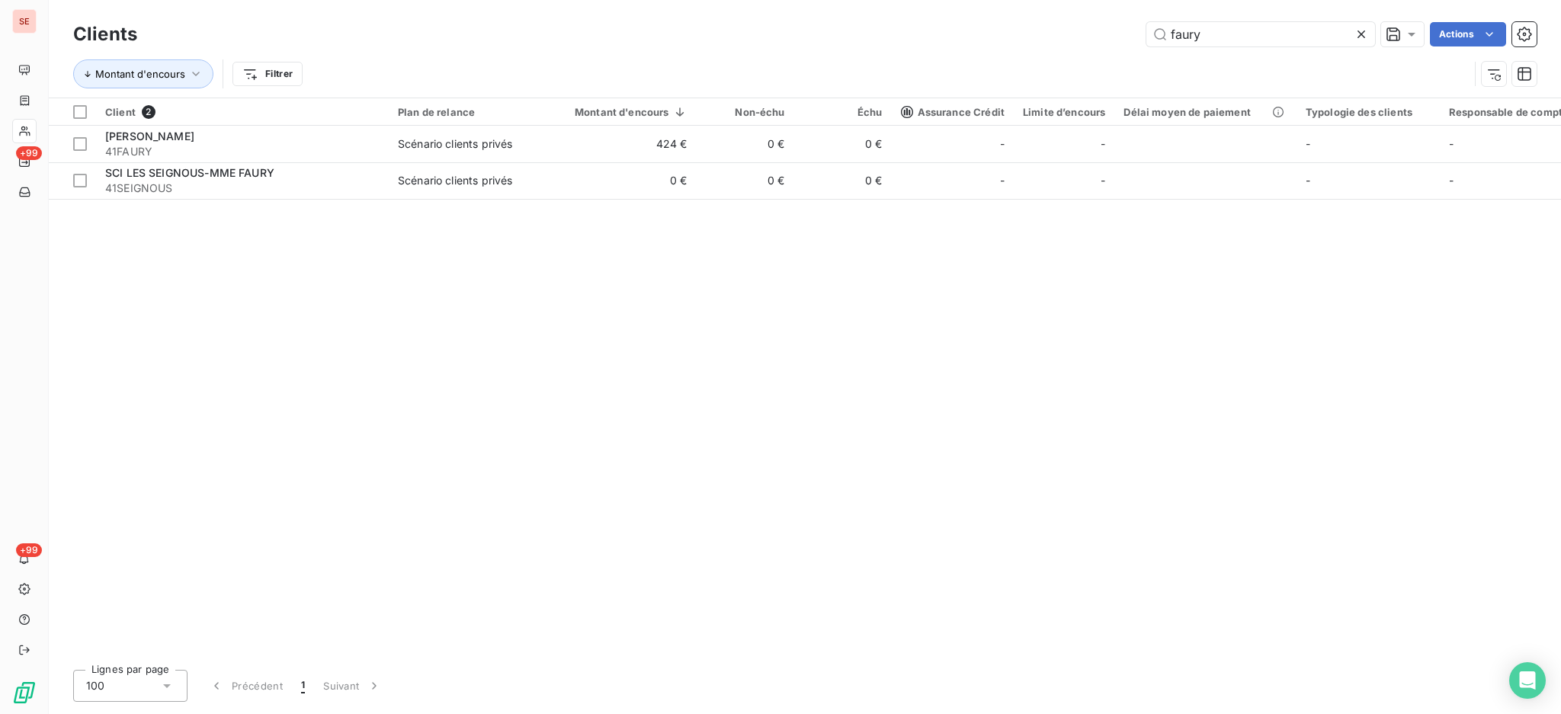
drag, startPoint x: 1223, startPoint y: 35, endPoint x: 1078, endPoint y: 40, distance: 144.9
click at [1081, 40] on div "faury Actions" at bounding box center [845, 34] width 1381 height 24
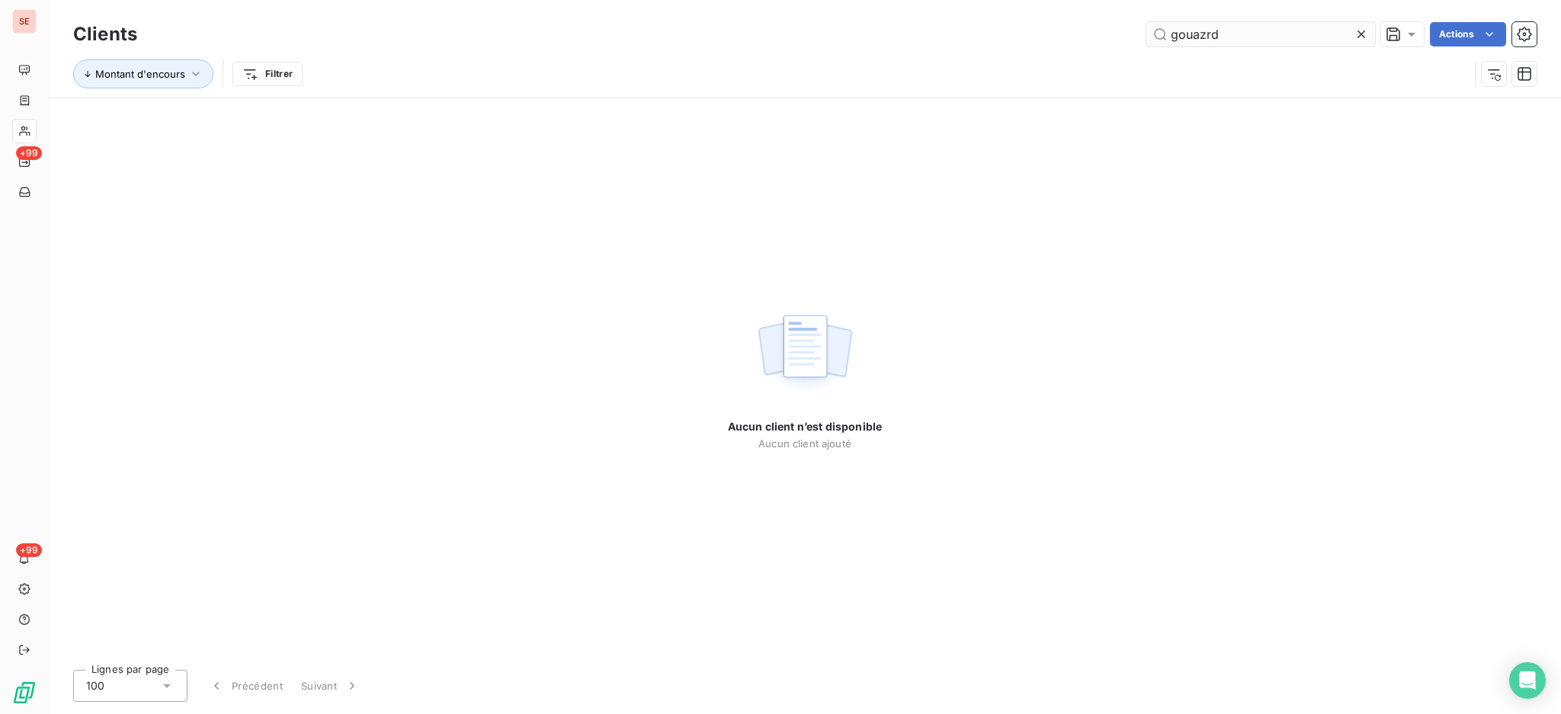
click at [1259, 28] on input "gouazrd" at bounding box center [1260, 34] width 229 height 24
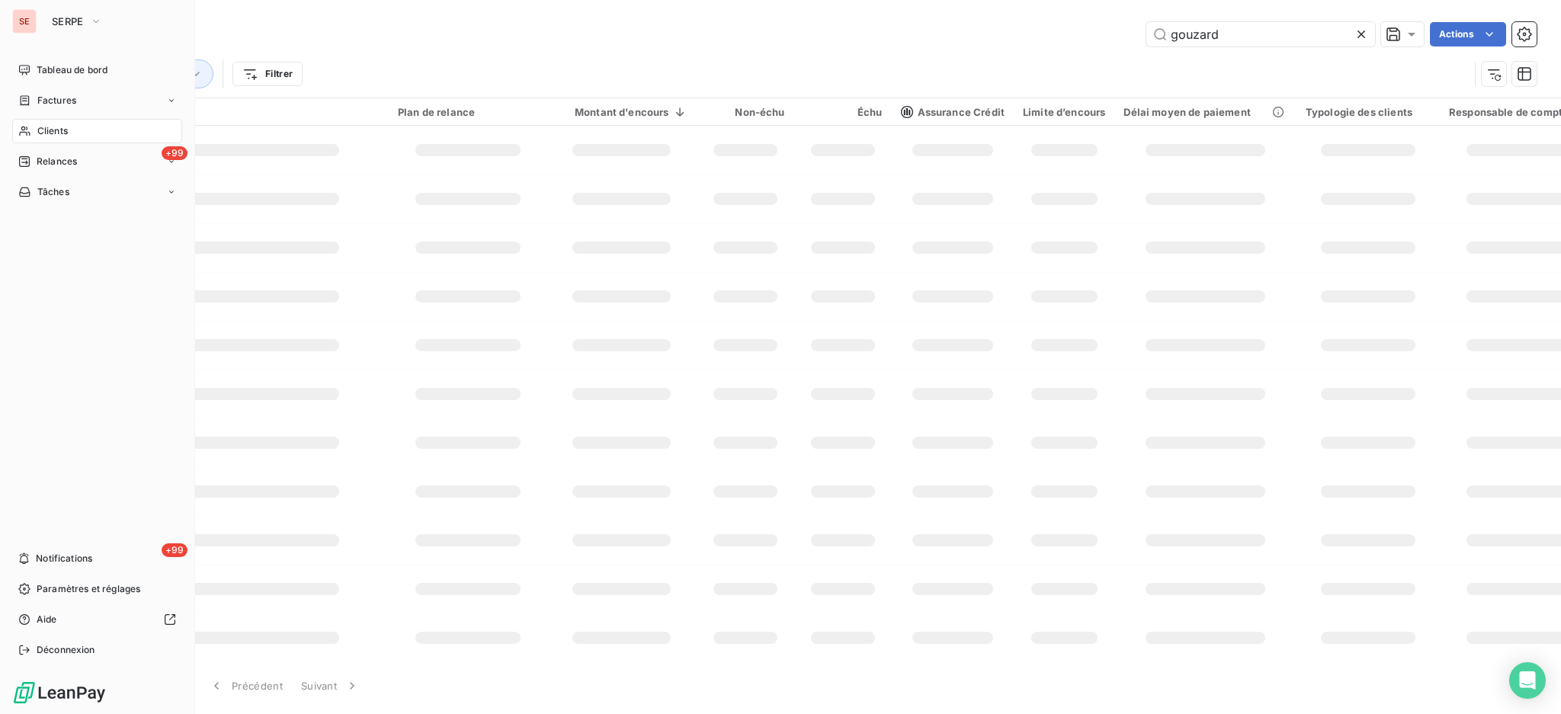
click at [38, 130] on span "Clients" at bounding box center [52, 131] width 30 height 14
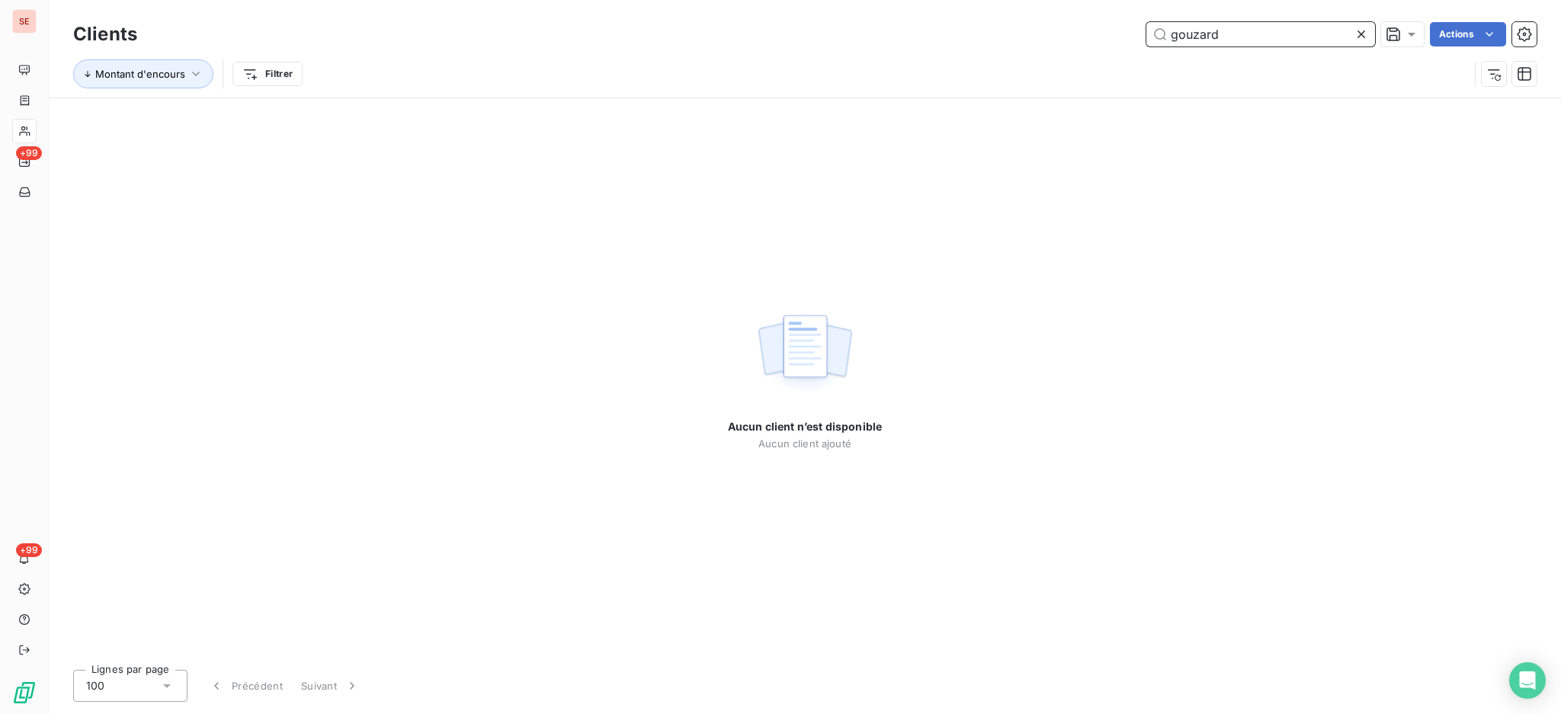
drag, startPoint x: 1289, startPoint y: 36, endPoint x: 958, endPoint y: 1, distance: 333.3
click at [973, 0] on div "Clients gouzard Actions Montant d'encours Filtrer" at bounding box center [805, 49] width 1512 height 98
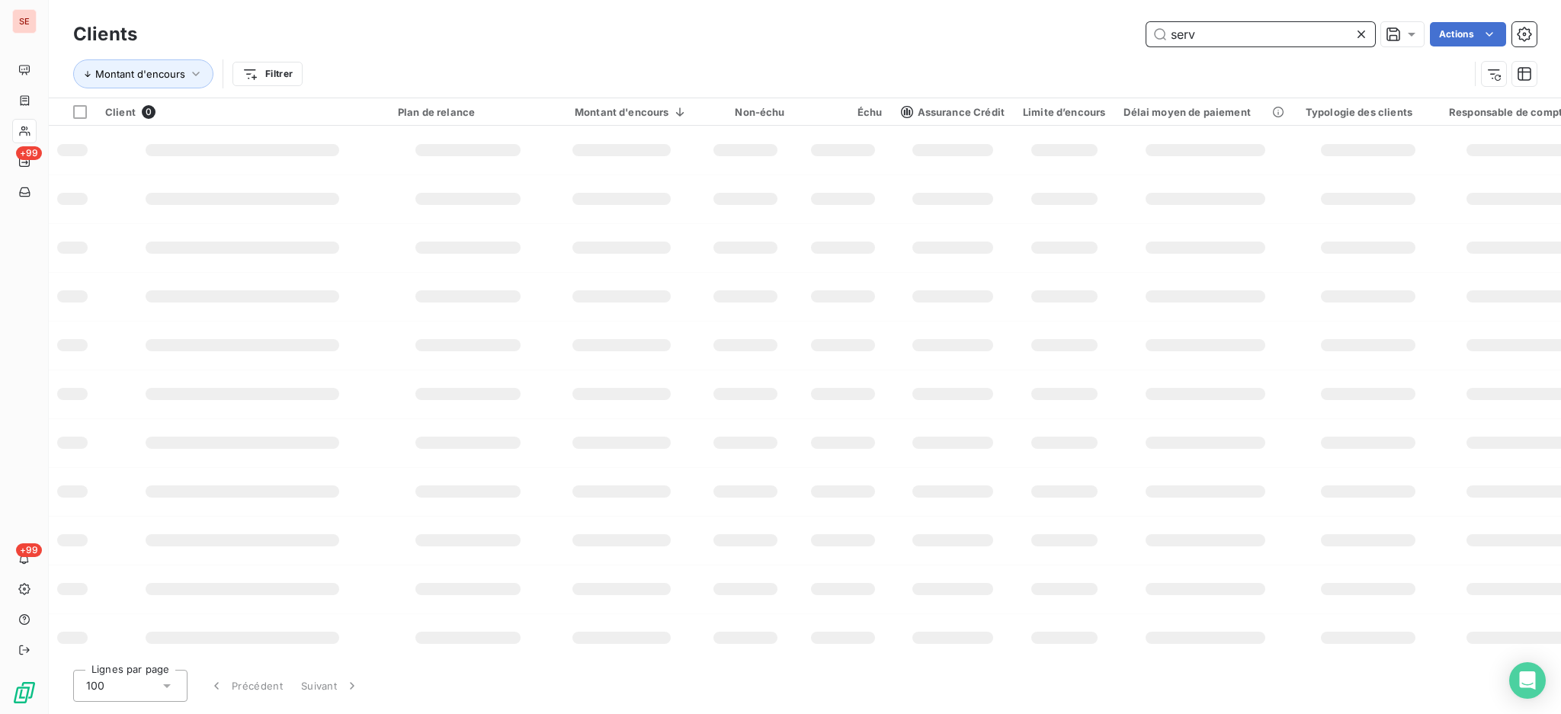
type input "serv"
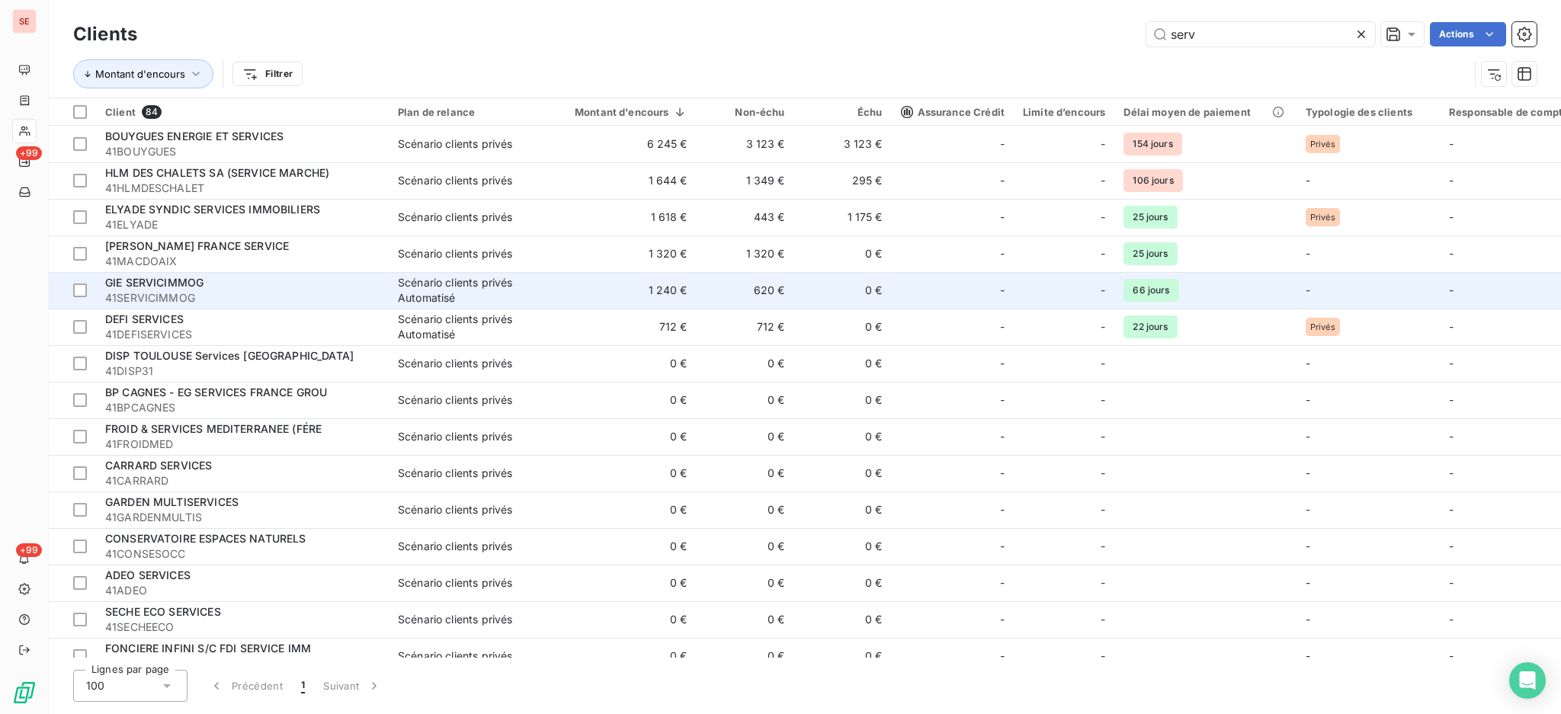
click at [339, 292] on span "41SERVICIMMOG" at bounding box center [242, 297] width 274 height 15
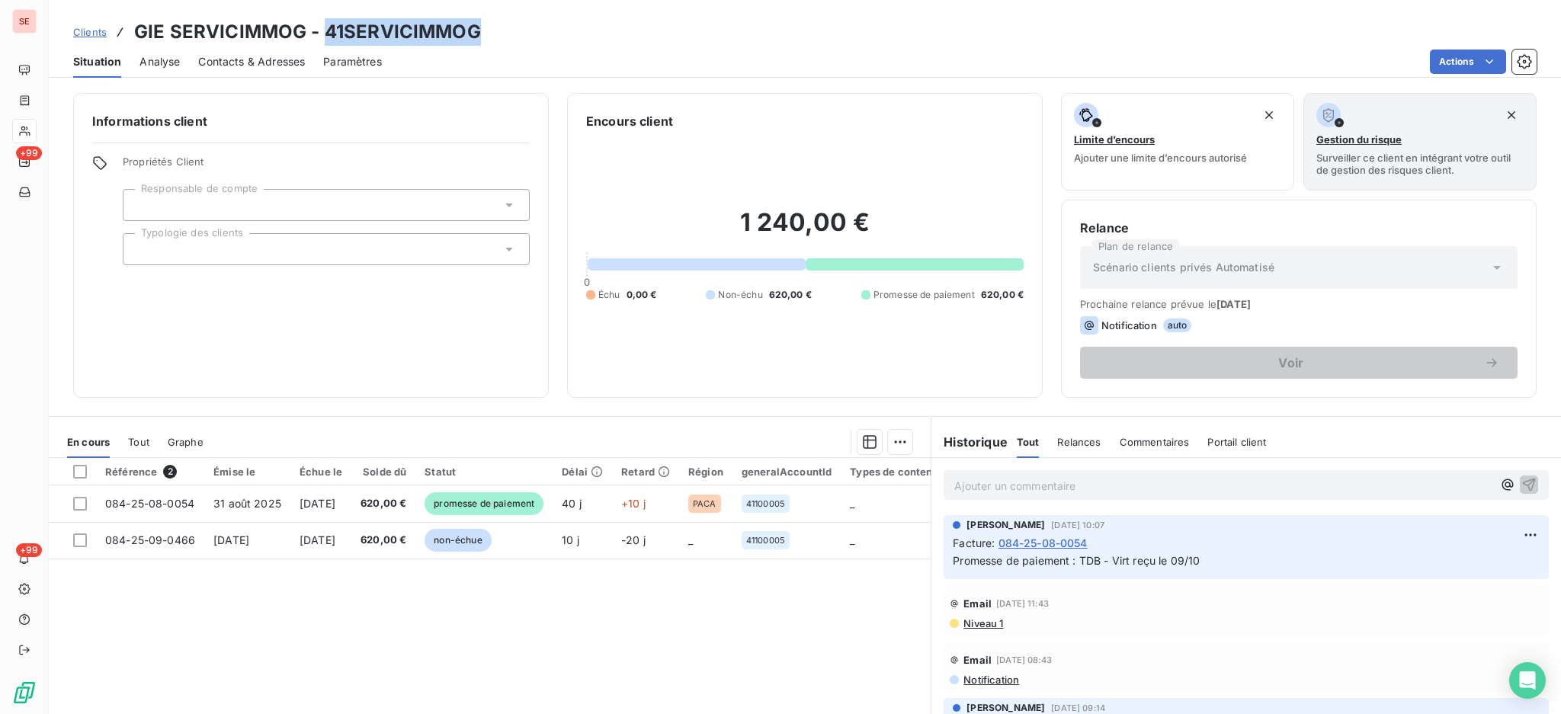
drag, startPoint x: 482, startPoint y: 31, endPoint x: 324, endPoint y: 41, distance: 158.8
click at [324, 41] on div "Clients GIE SERVICIMMOG - 41SERVICIMMOG" at bounding box center [805, 31] width 1512 height 27
copy h3 "41SERVICIMMOG"
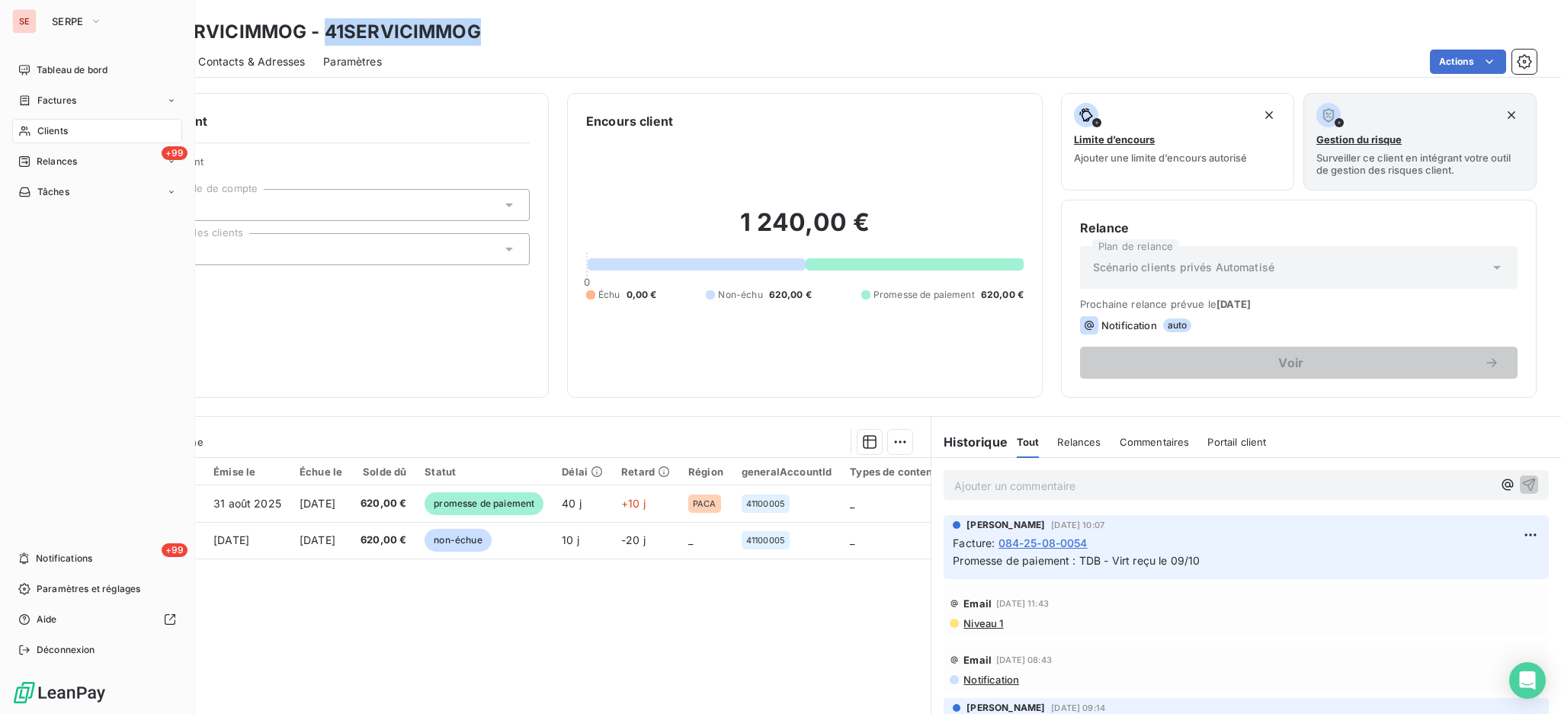
click at [40, 132] on span "Clients" at bounding box center [52, 131] width 30 height 14
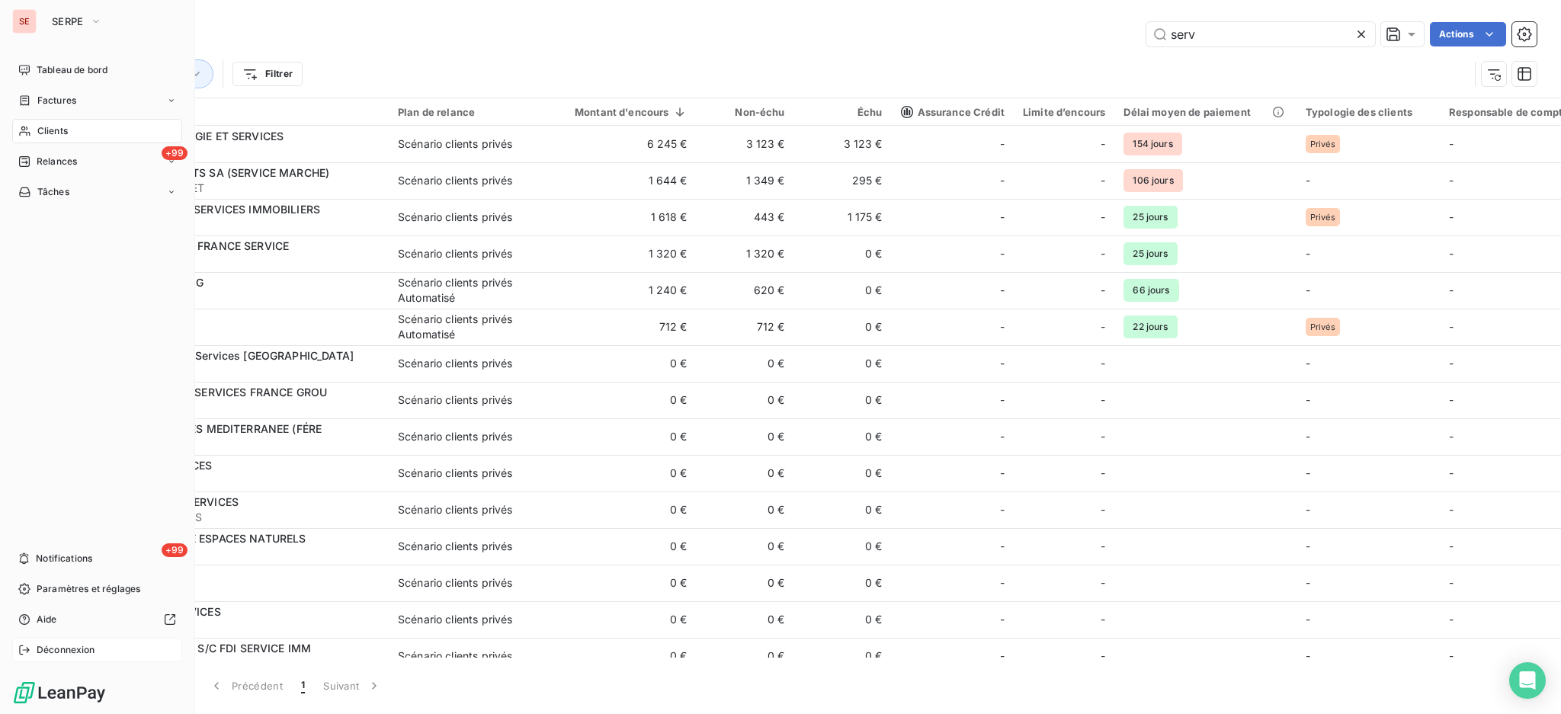
click at [82, 649] on span "Déconnexion" at bounding box center [66, 650] width 59 height 14
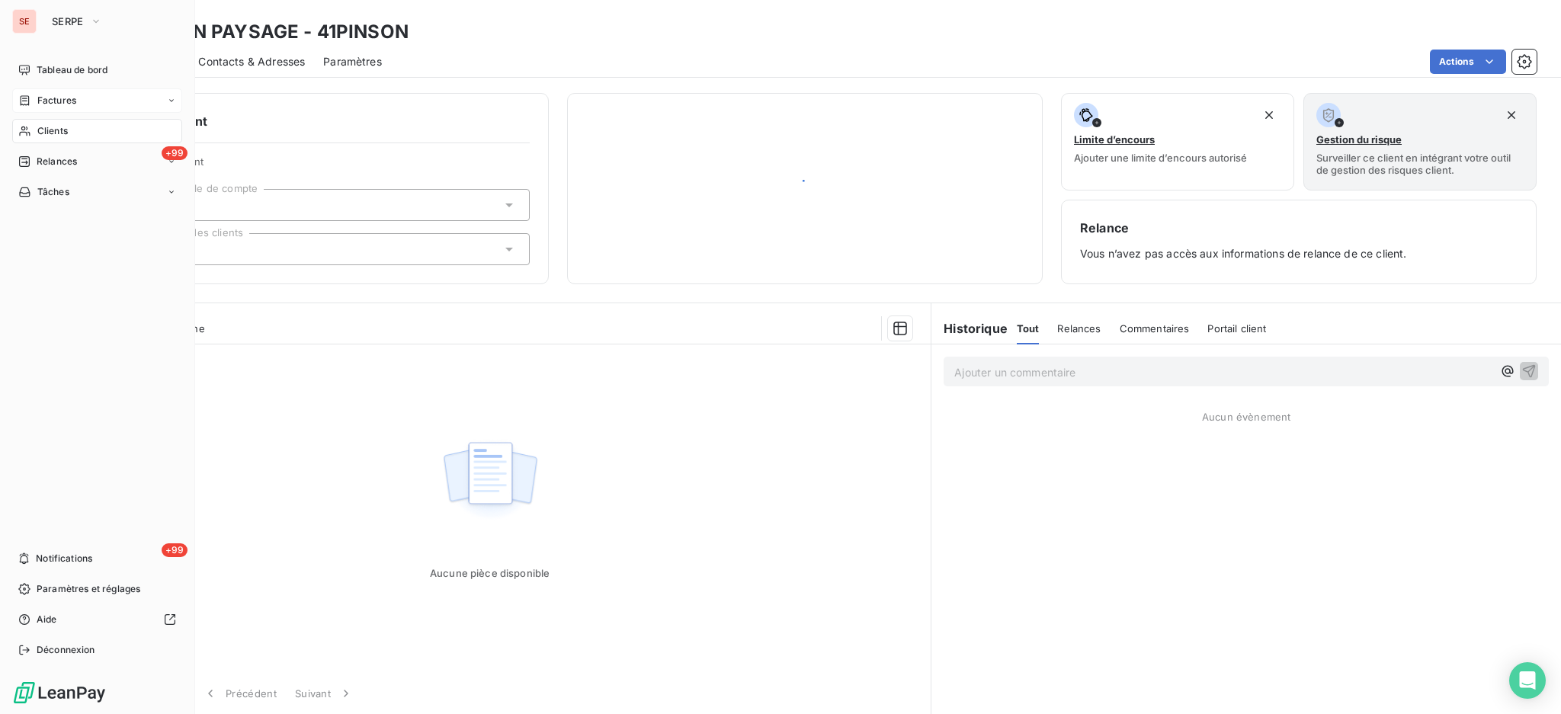
click at [47, 104] on span "Factures" at bounding box center [56, 101] width 39 height 14
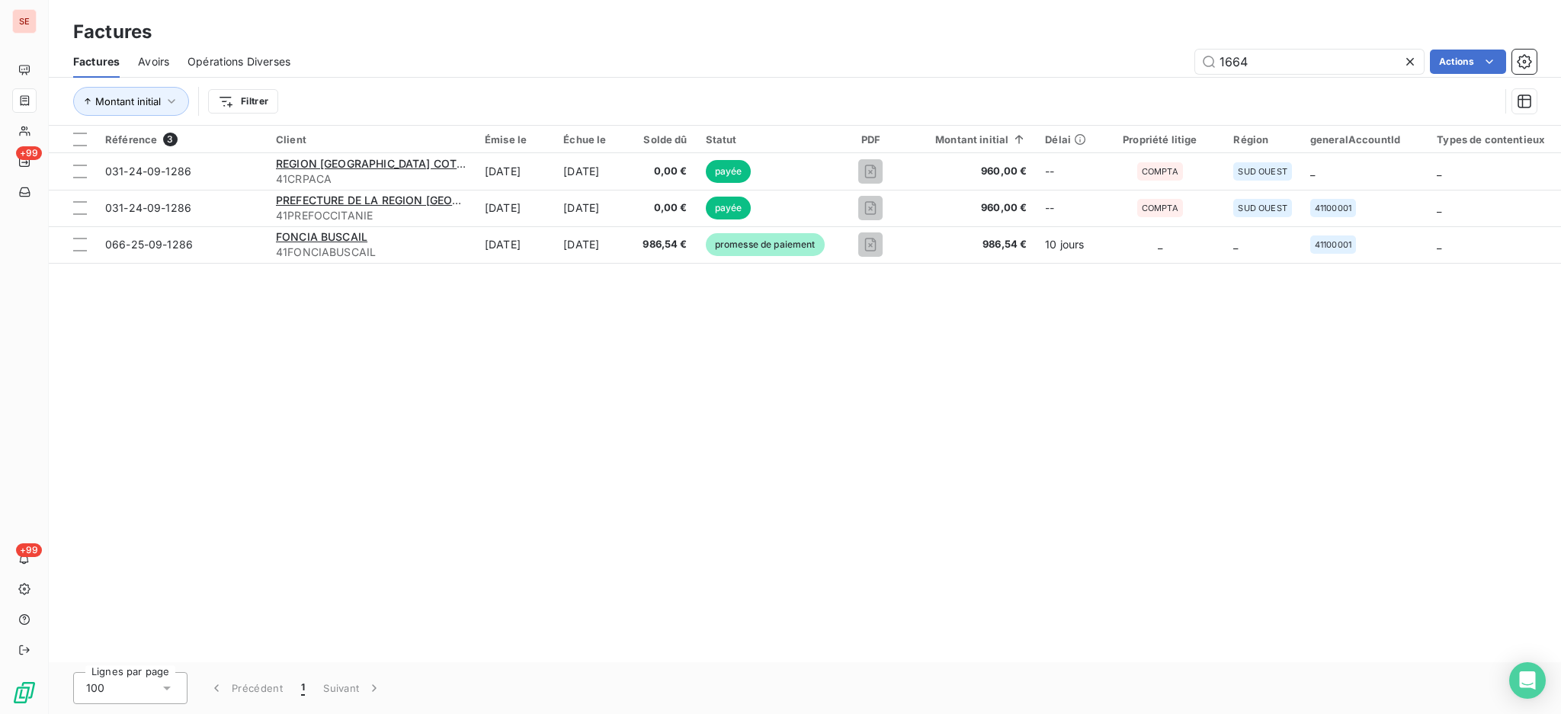
type input "16645"
